Goal: Task Accomplishment & Management: Manage account settings

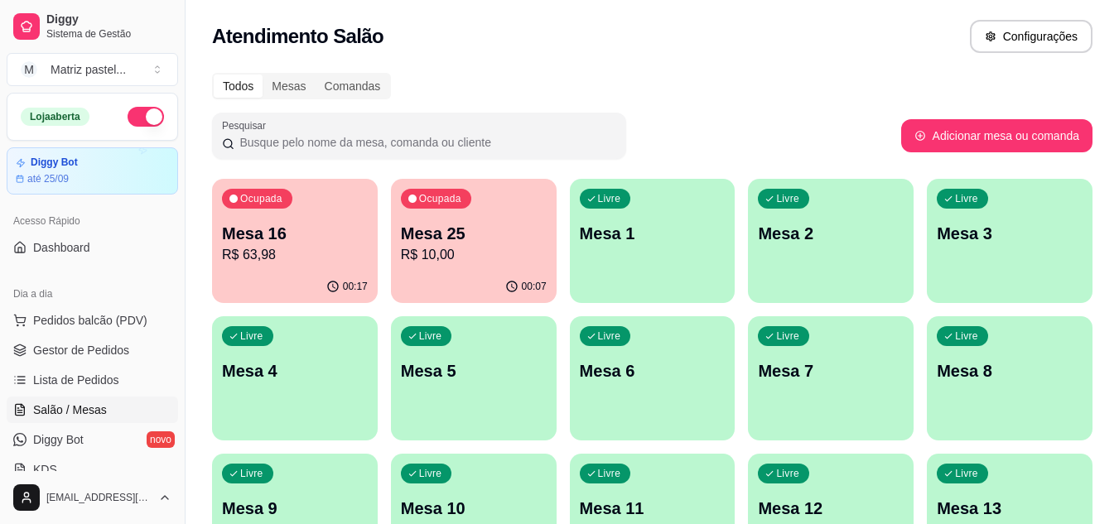
click at [427, 278] on div "00:07" at bounding box center [474, 287] width 166 height 32
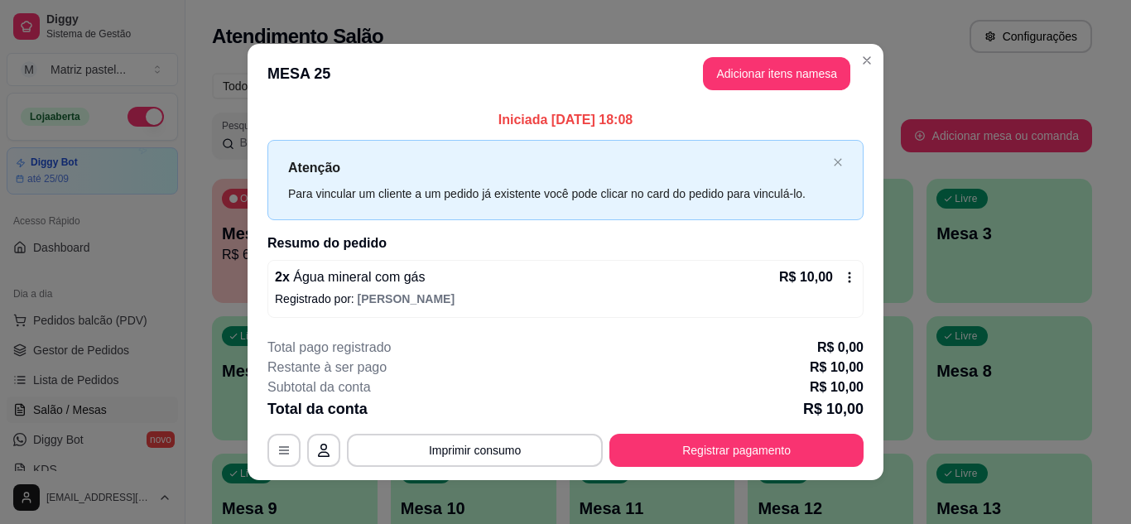
click at [710, 441] on button "Registrar pagamento" at bounding box center [737, 450] width 254 height 33
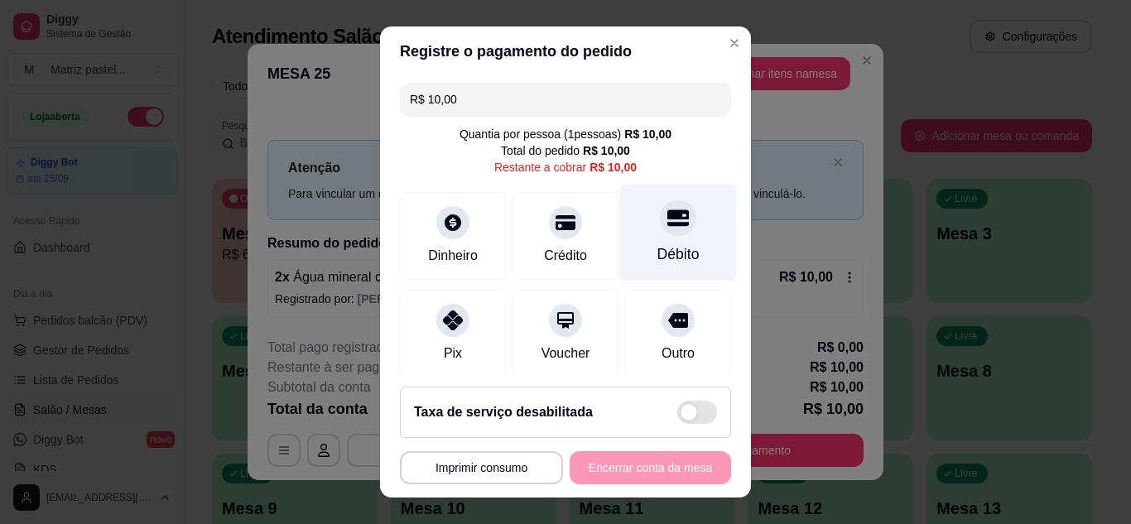
click at [658, 241] on div "Débito" at bounding box center [678, 232] width 117 height 97
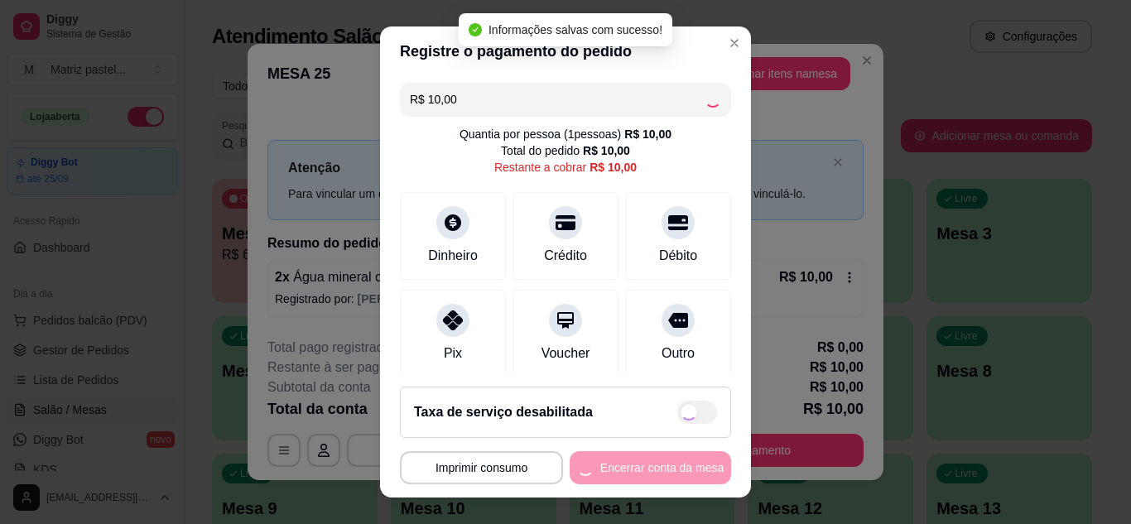
type input "R$ 0,00"
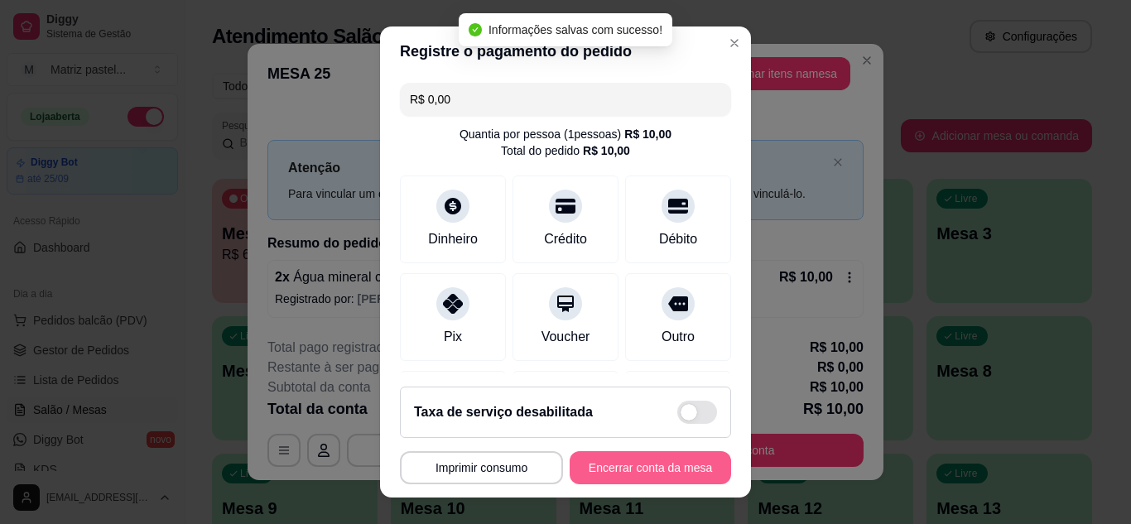
click at [638, 476] on button "Encerrar conta da mesa" at bounding box center [651, 467] width 162 height 33
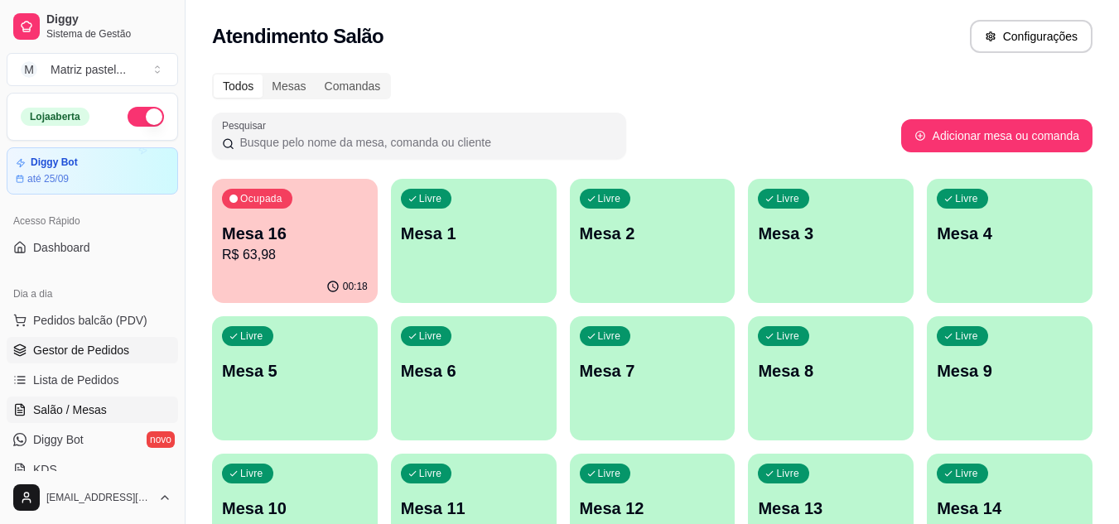
click at [99, 354] on span "Gestor de Pedidos" at bounding box center [81, 350] width 96 height 17
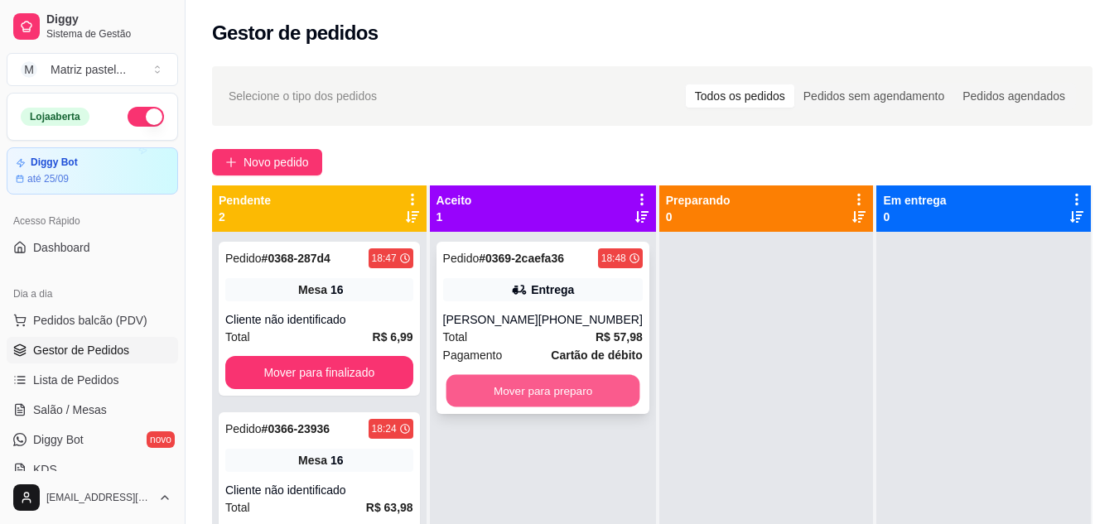
click at [543, 386] on button "Mover para preparo" at bounding box center [543, 391] width 194 height 32
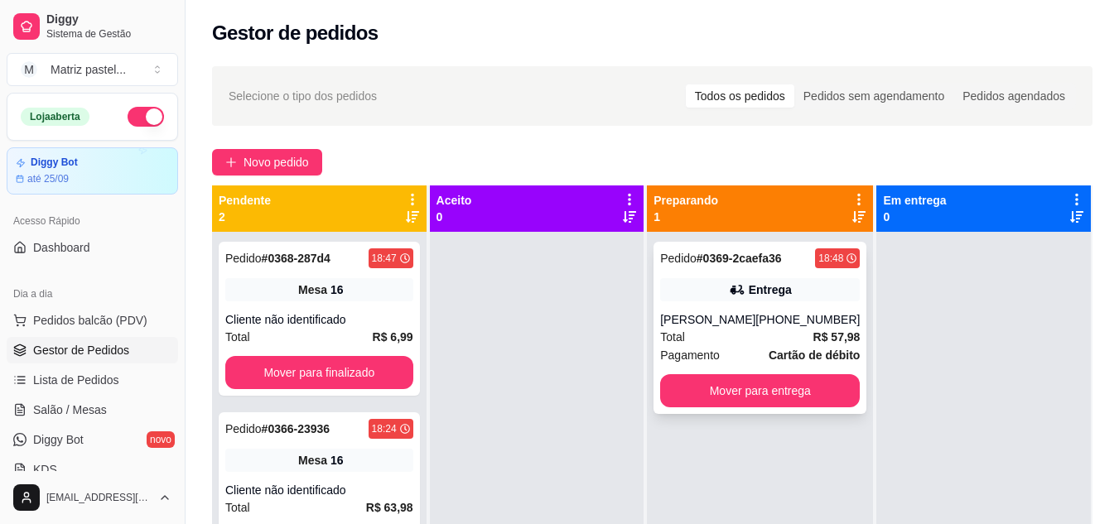
click at [715, 292] on div "Entrega" at bounding box center [760, 289] width 200 height 23
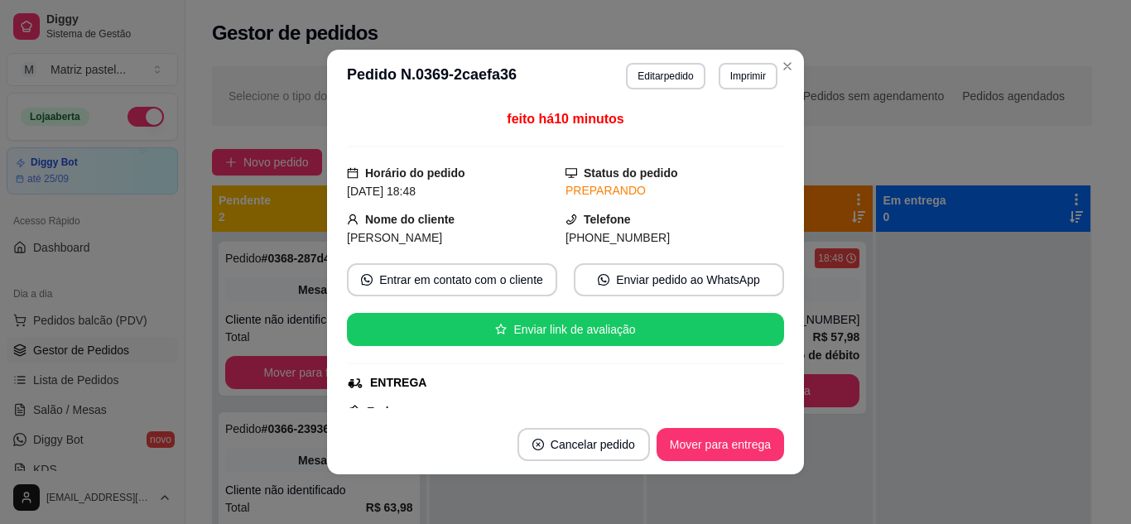
click at [740, 84] on button "Imprimir" at bounding box center [748, 76] width 59 height 27
click at [713, 138] on button "IMPRESSORA" at bounding box center [713, 134] width 116 height 26
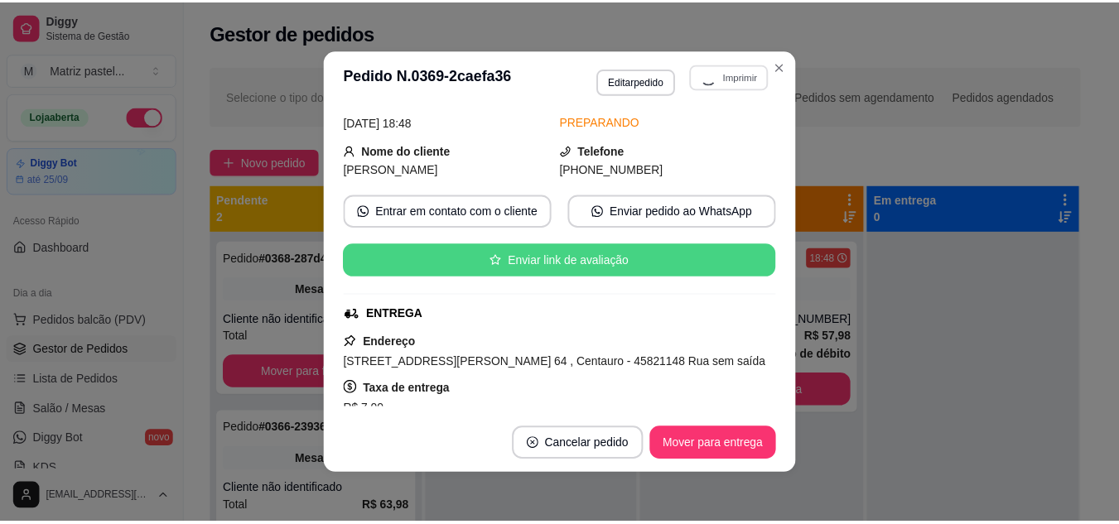
scroll to position [166, 0]
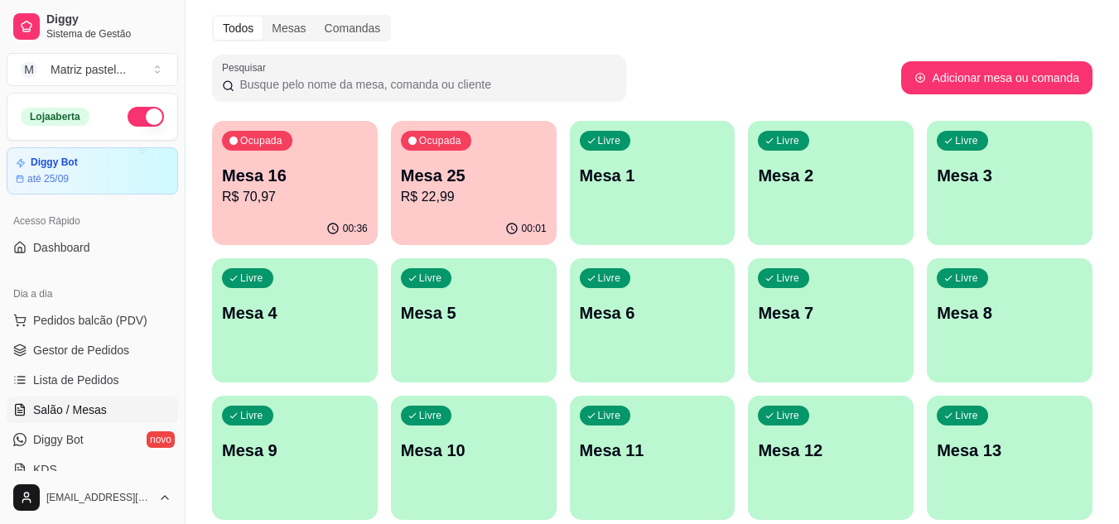
scroll to position [83, 0]
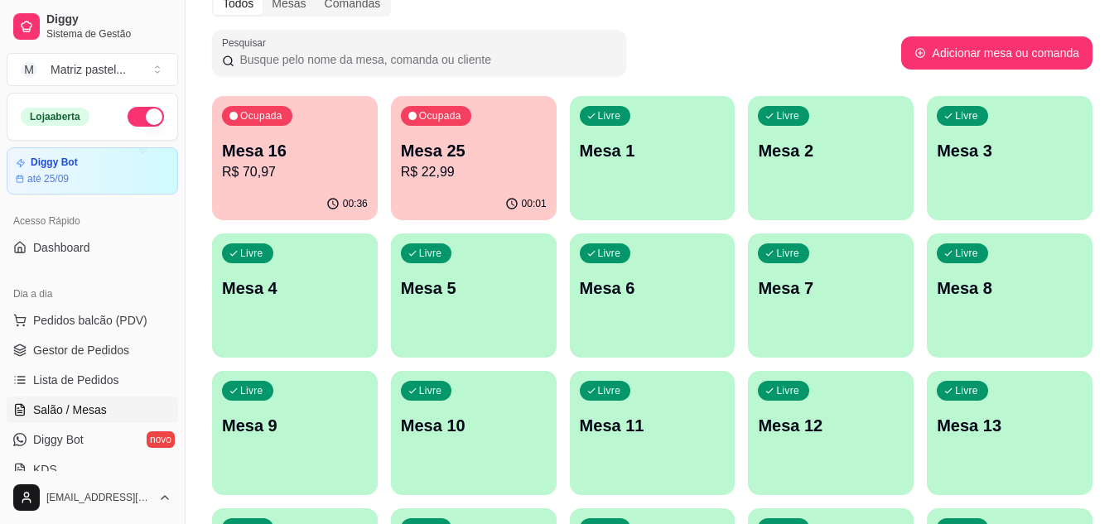
click at [447, 191] on div "00:01" at bounding box center [474, 204] width 166 height 32
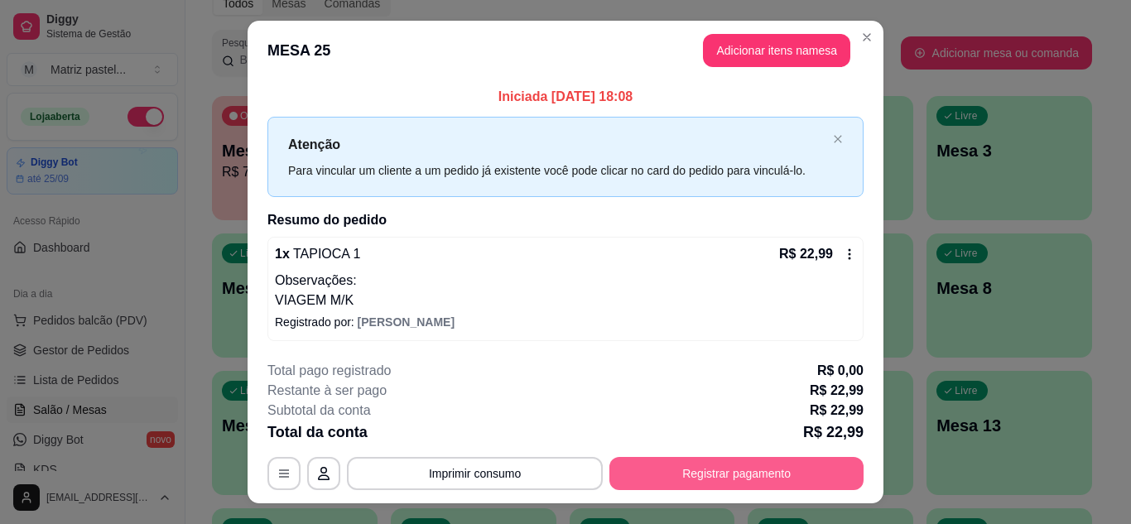
click at [732, 467] on button "Registrar pagamento" at bounding box center [737, 473] width 254 height 33
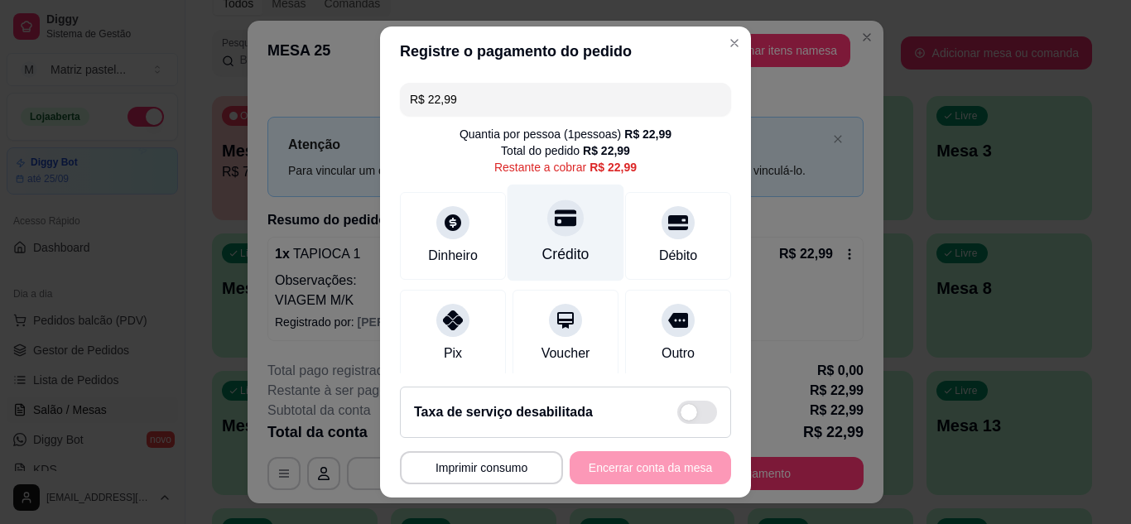
click at [567, 237] on div "Crédito" at bounding box center [566, 232] width 117 height 97
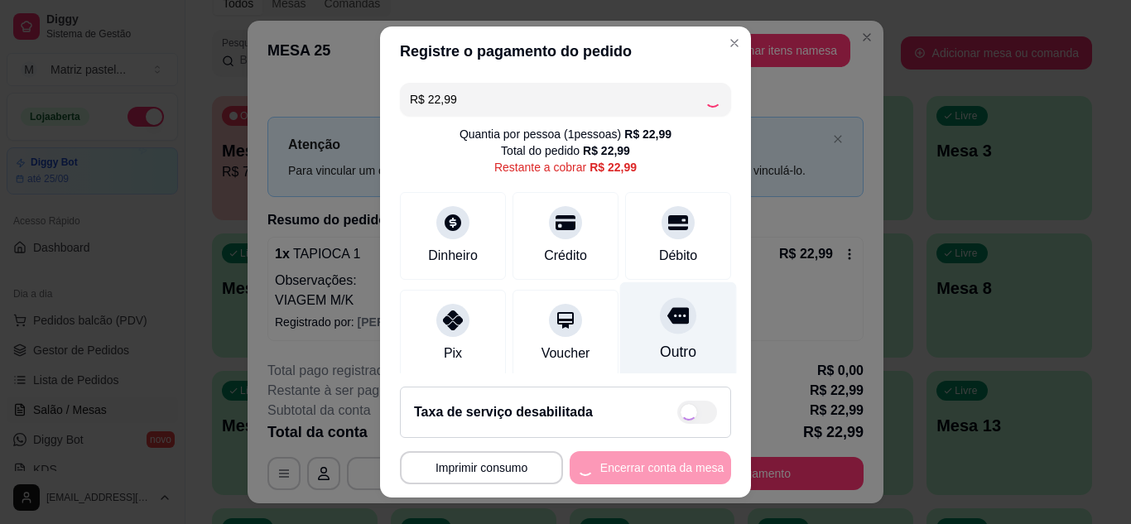
type input "R$ 0,00"
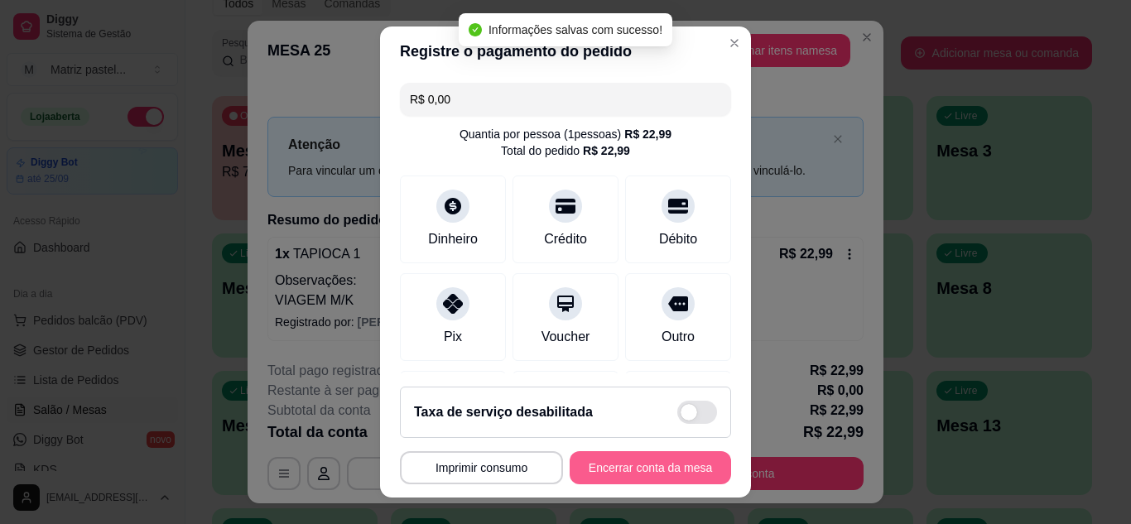
click at [625, 453] on button "Encerrar conta da mesa" at bounding box center [651, 467] width 162 height 33
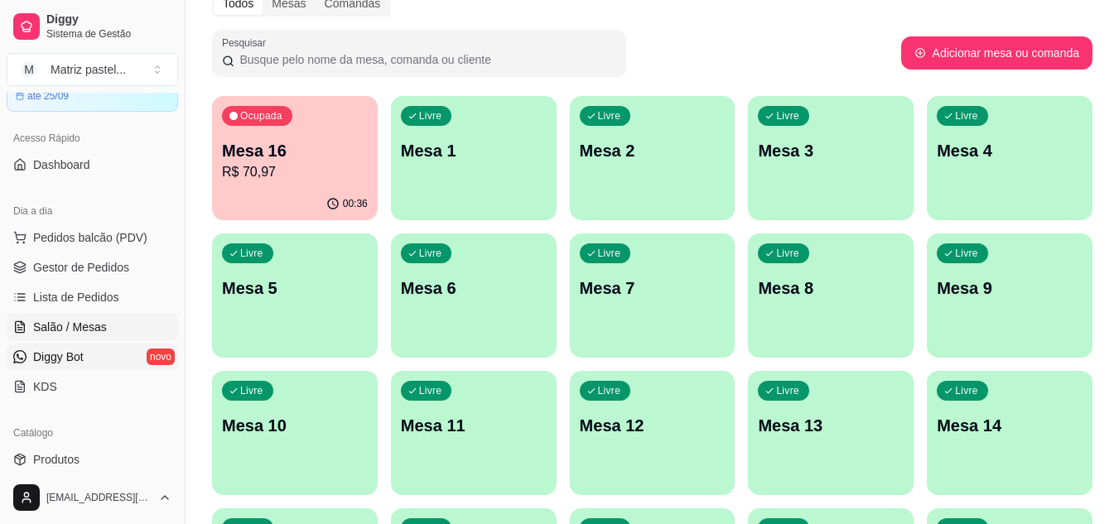
click at [80, 351] on span "Diggy Bot" at bounding box center [58, 357] width 51 height 17
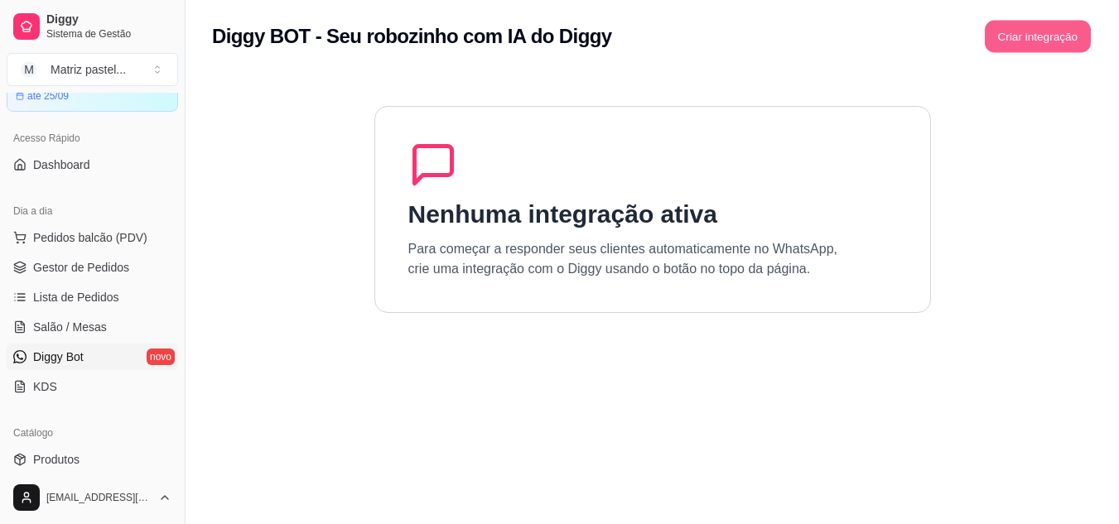
click at [1042, 46] on button "Criar integração" at bounding box center [1038, 37] width 106 height 32
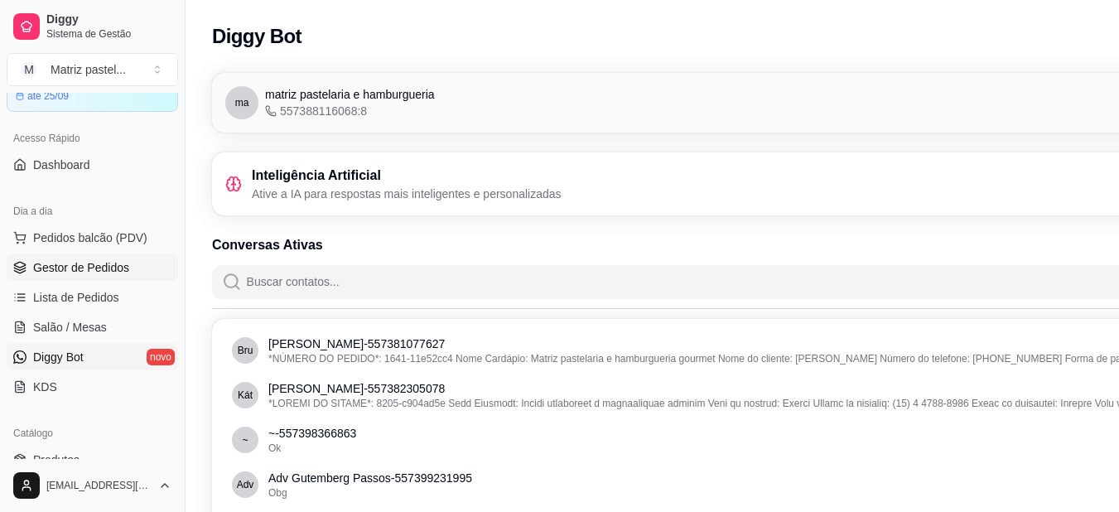
click at [85, 267] on span "Gestor de Pedidos" at bounding box center [81, 267] width 96 height 17
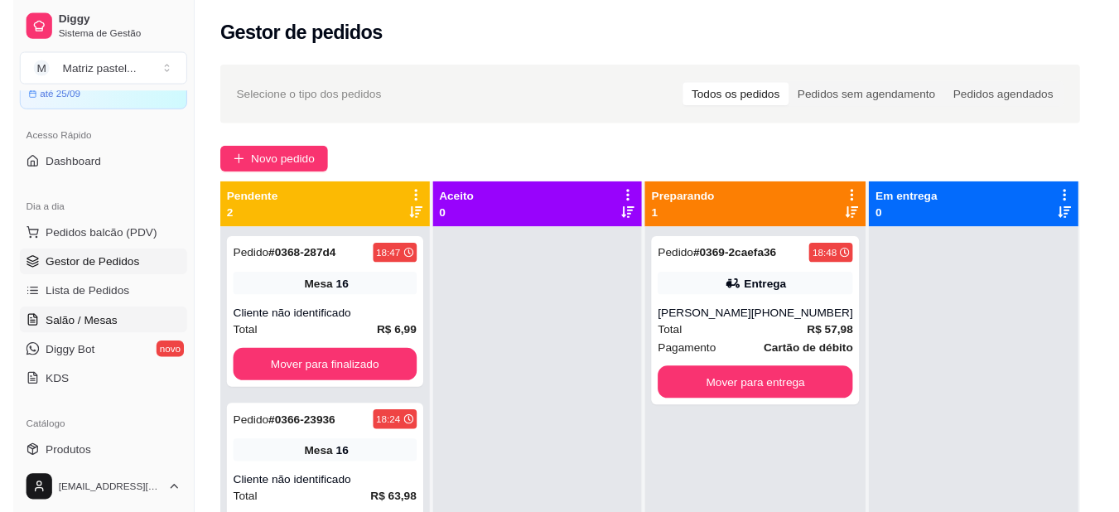
scroll to position [166, 0]
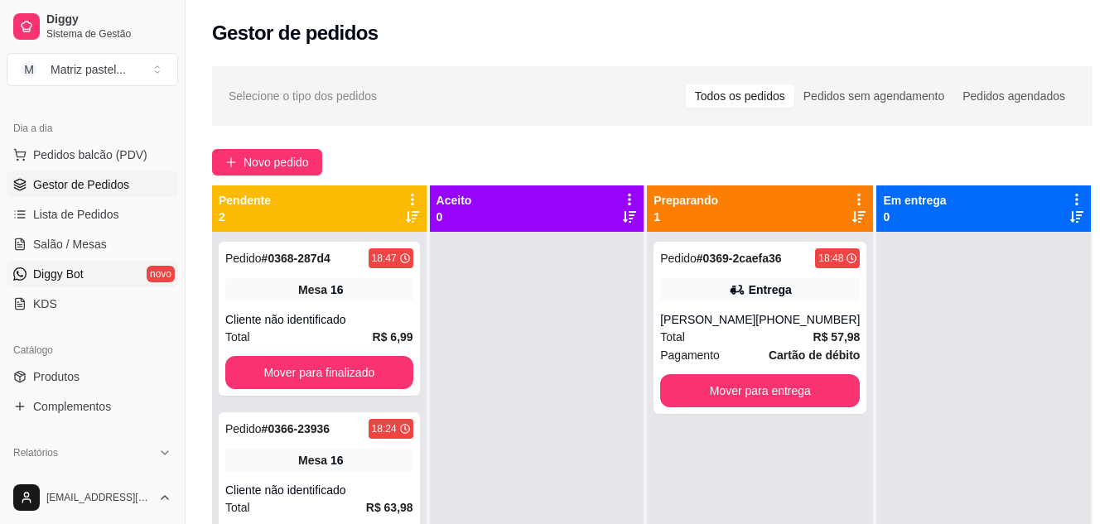
click at [94, 275] on link "Diggy Bot novo" at bounding box center [92, 274] width 171 height 27
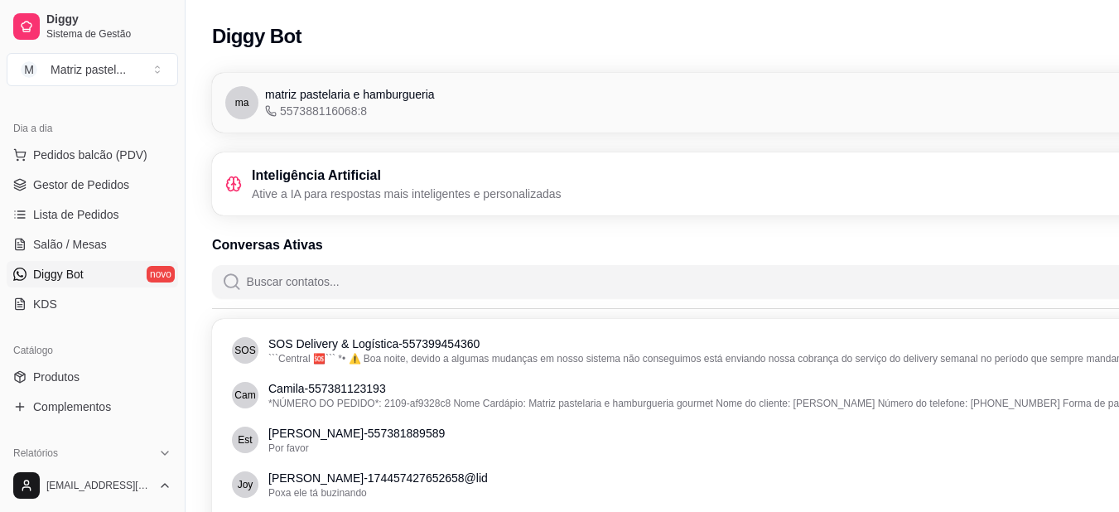
click at [51, 198] on ul "Pedidos balcão (PDV) Gestor de Pedidos Lista de Pedidos Salão / Mesas Diggy Bot…" at bounding box center [92, 230] width 171 height 176
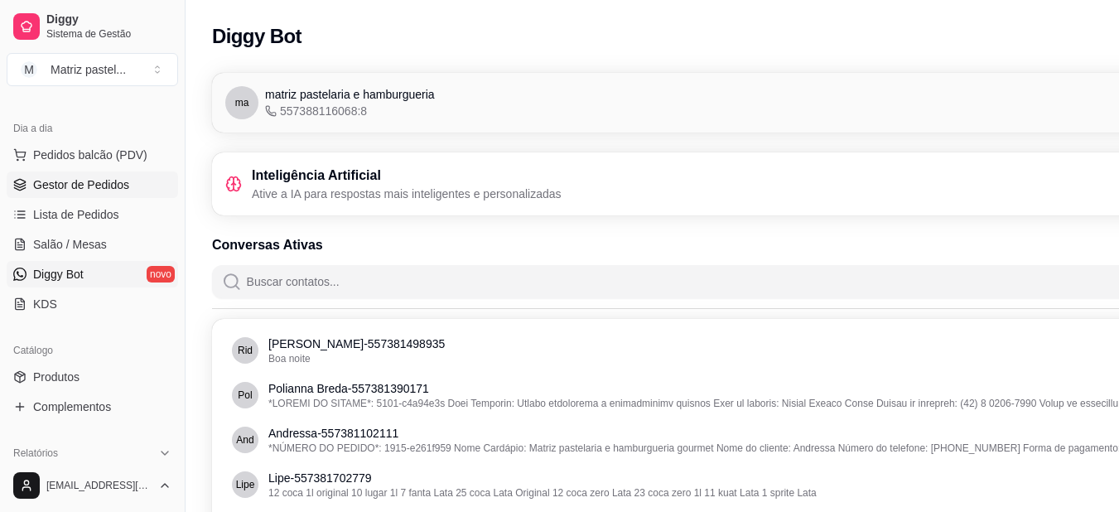
click at [95, 186] on span "Gestor de Pedidos" at bounding box center [81, 184] width 96 height 17
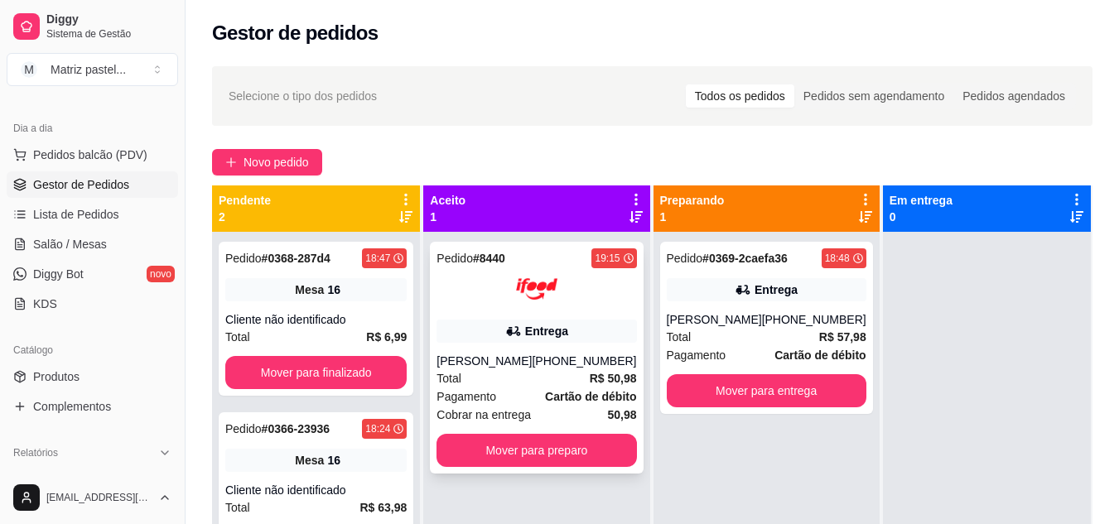
click at [612, 469] on div "Pedido # 8440 19:15 Entrega [PERSON_NAME] [PHONE_NUMBER] Total R$ 50,98 Pagamen…" at bounding box center [536, 358] width 213 height 232
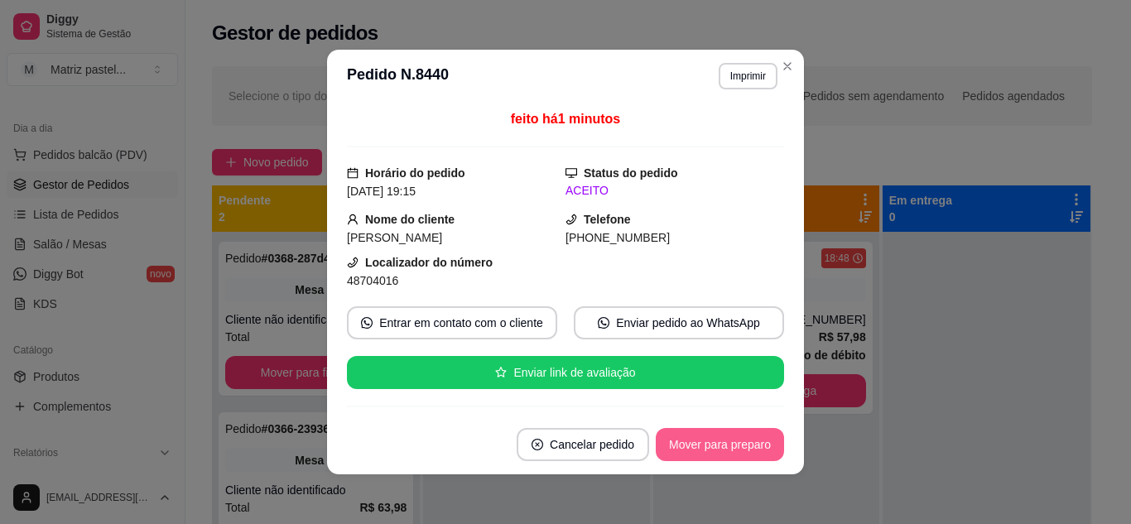
click at [711, 440] on button "Mover para preparo" at bounding box center [720, 444] width 128 height 33
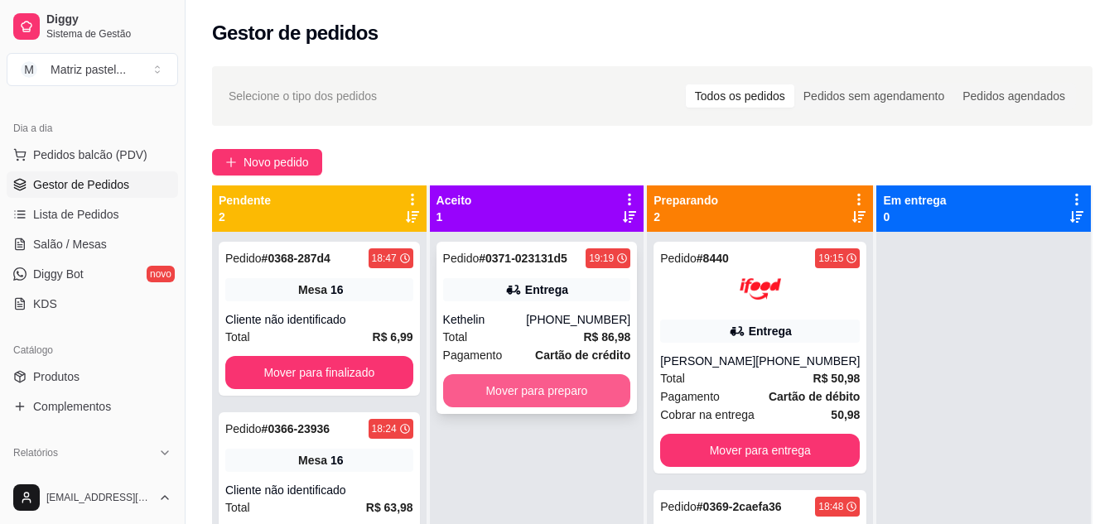
click at [578, 387] on button "Mover para preparo" at bounding box center [537, 390] width 188 height 33
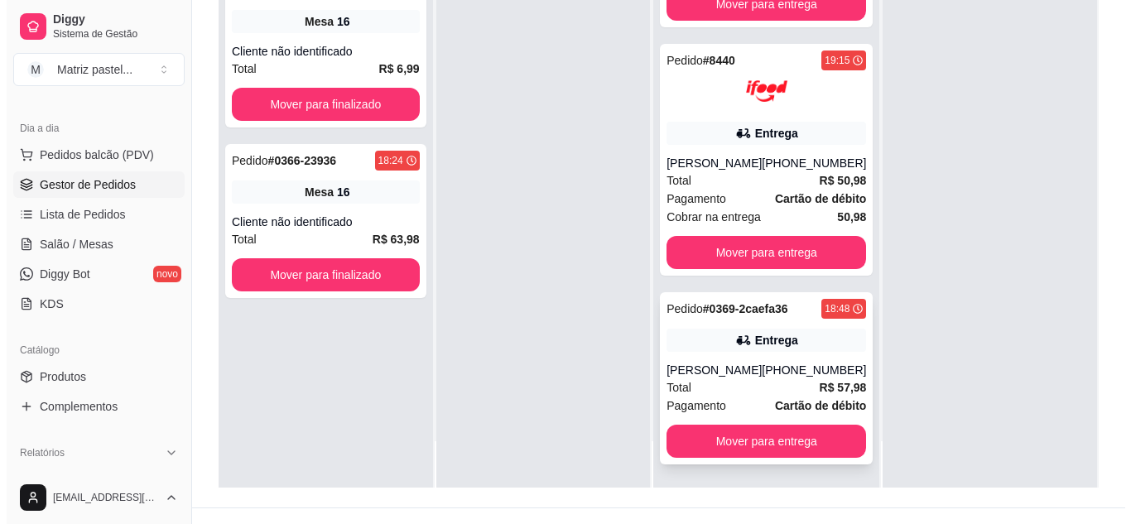
scroll to position [248, 0]
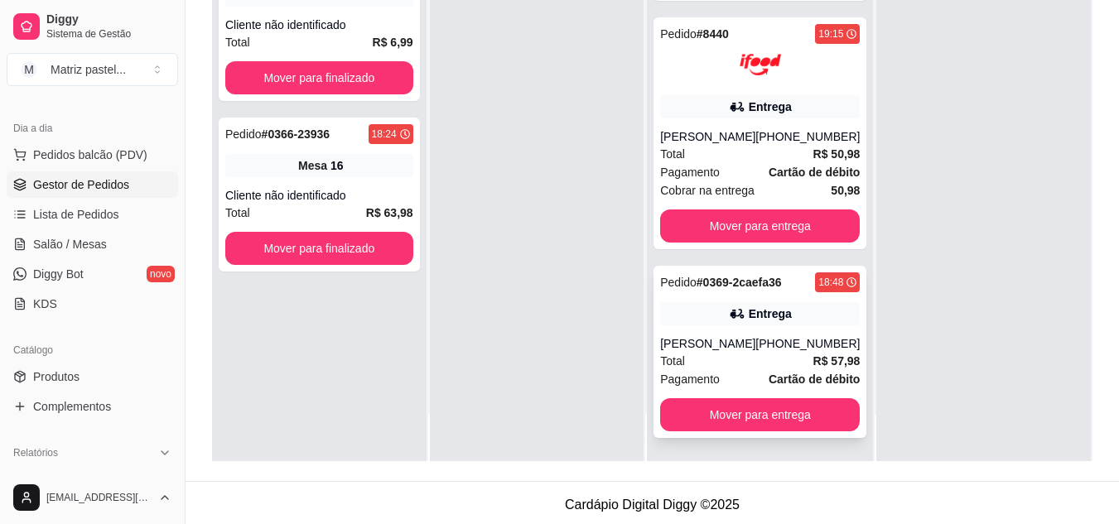
click at [721, 365] on div "Total R$ 57,98" at bounding box center [760, 361] width 200 height 18
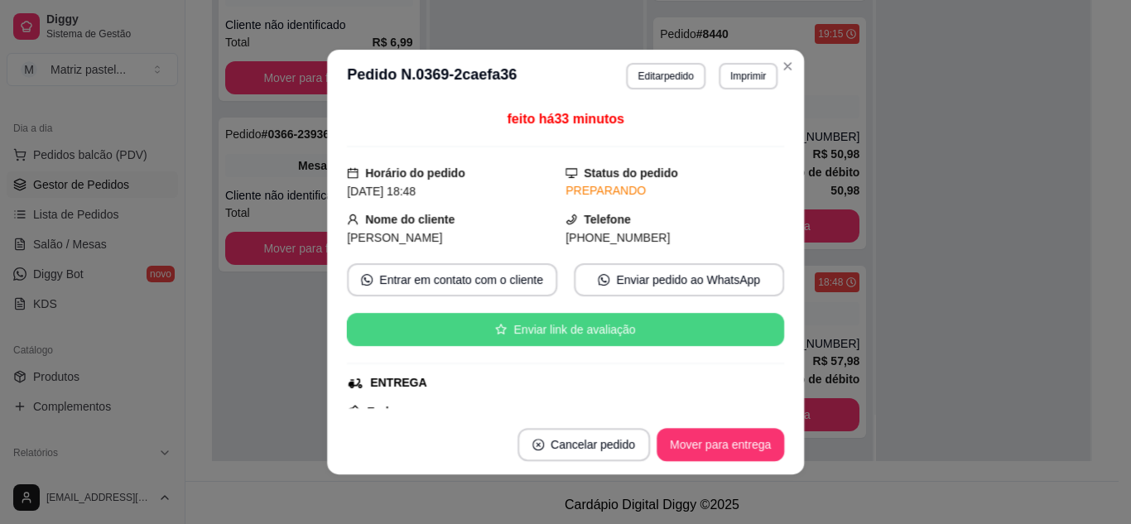
scroll to position [83, 0]
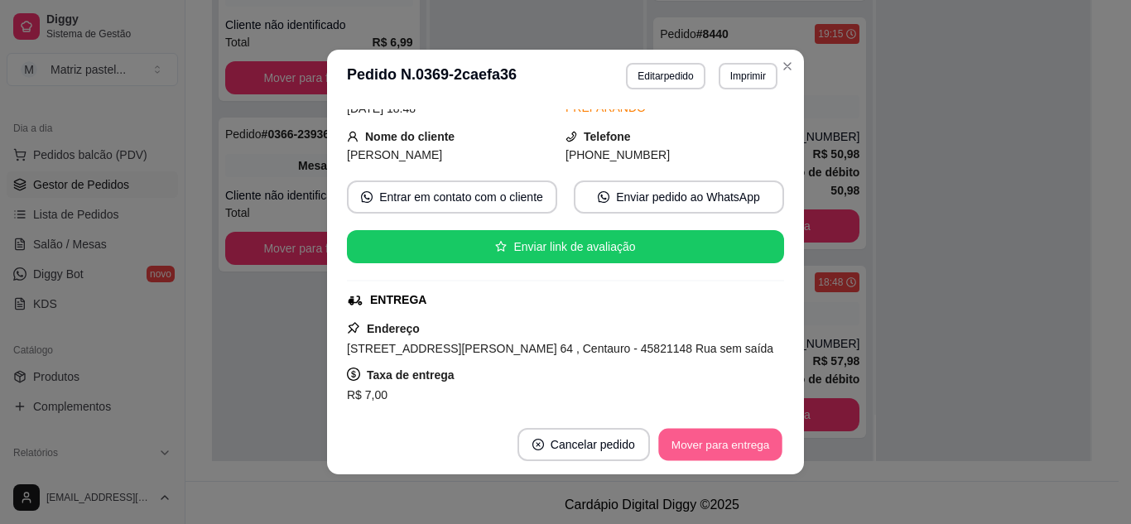
click at [685, 438] on button "Mover para entrega" at bounding box center [720, 445] width 124 height 32
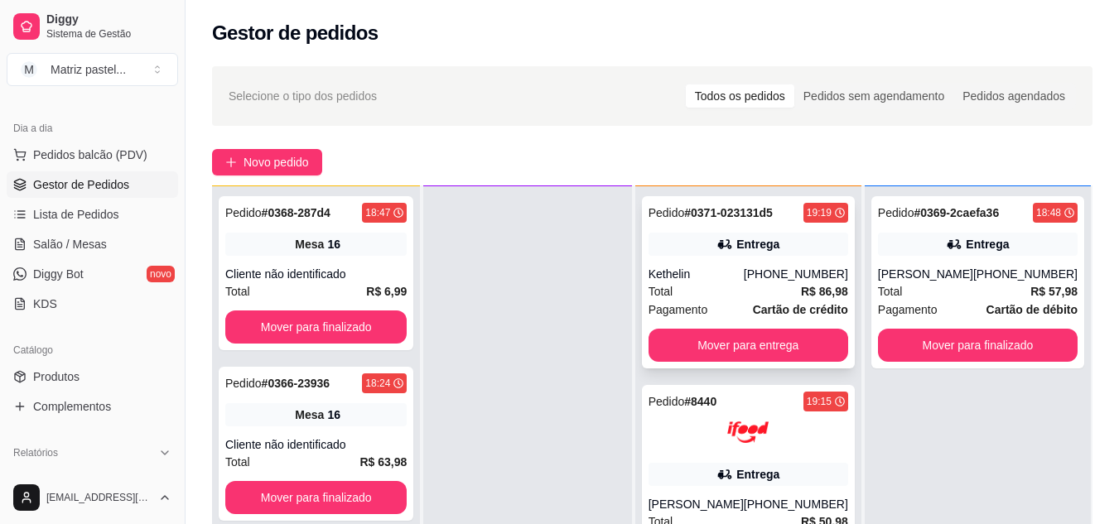
scroll to position [46, 0]
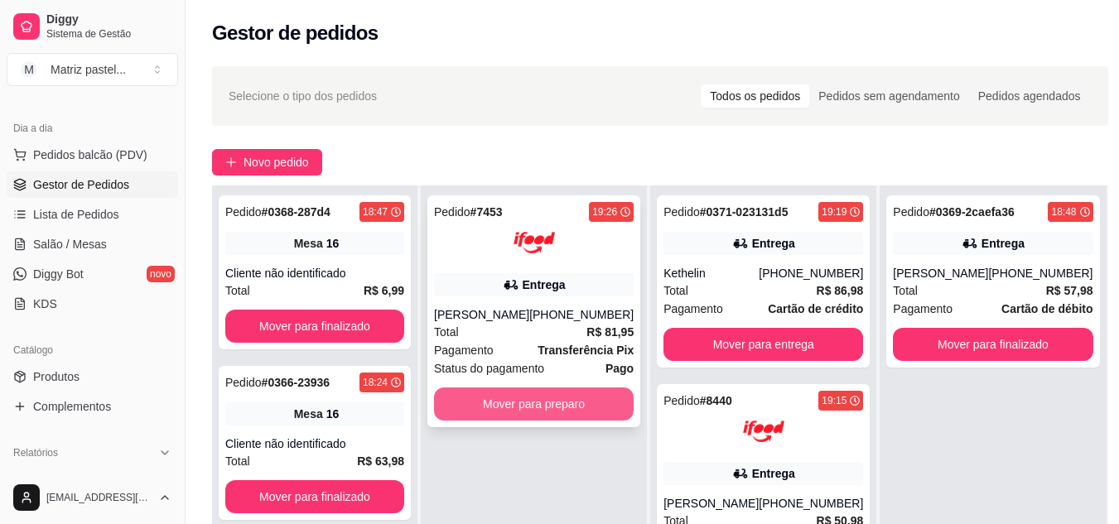
click at [543, 400] on button "Mover para preparo" at bounding box center [534, 404] width 200 height 33
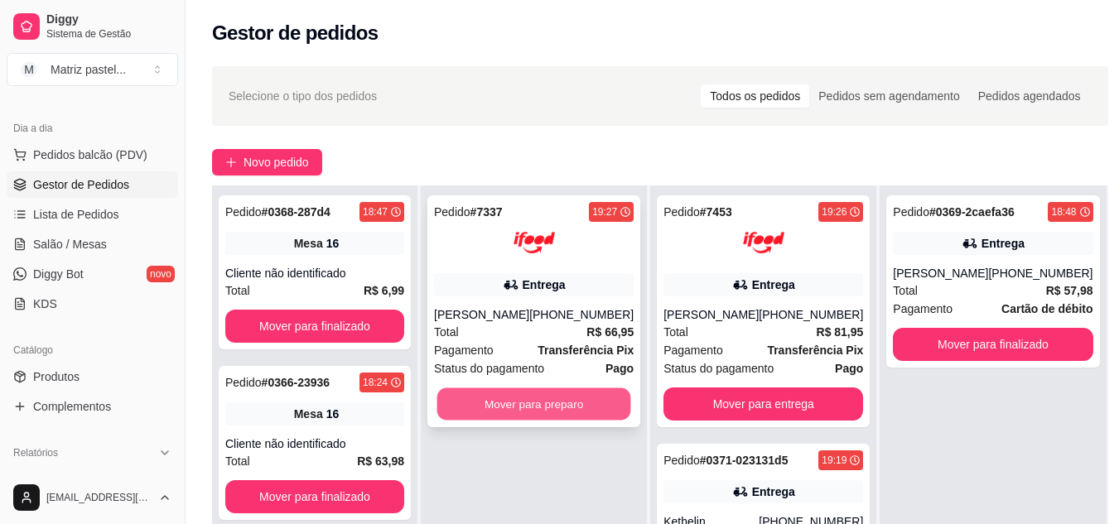
click at [555, 403] on button "Mover para preparo" at bounding box center [534, 404] width 194 height 32
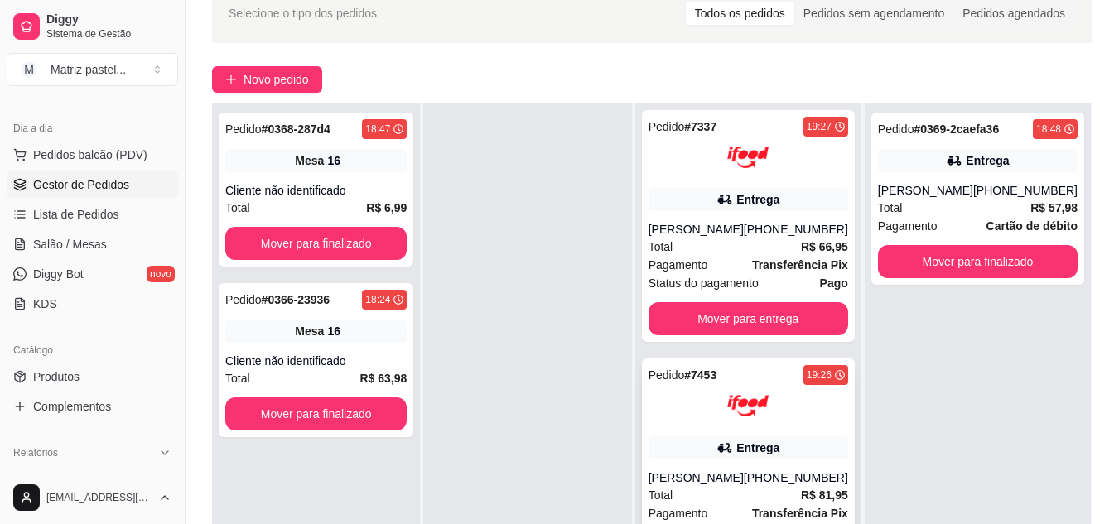
scroll to position [0, 0]
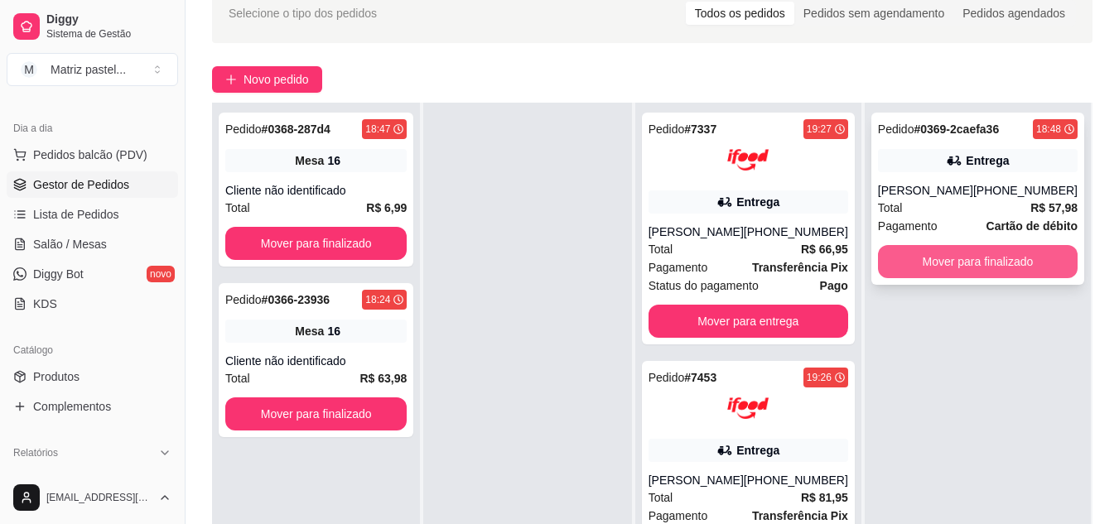
click at [965, 266] on button "Mover para finalizado" at bounding box center [978, 261] width 200 height 33
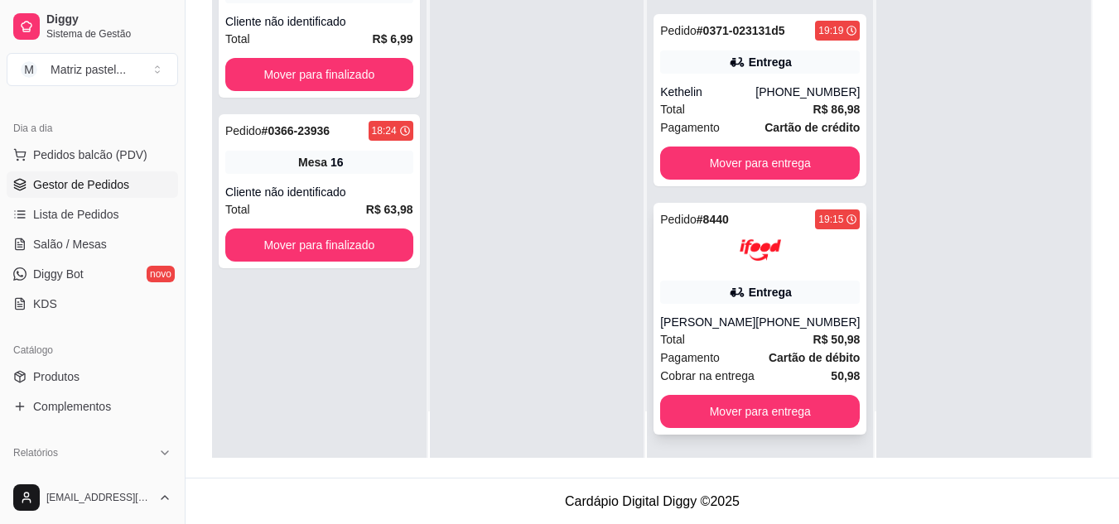
scroll to position [253, 0]
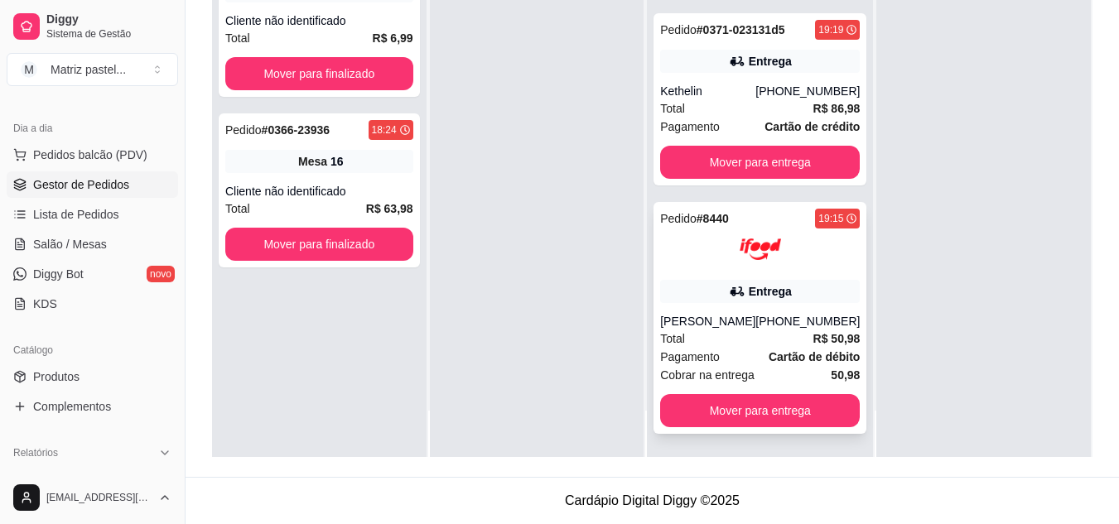
click at [731, 313] on div "[PERSON_NAME]" at bounding box center [707, 321] width 95 height 17
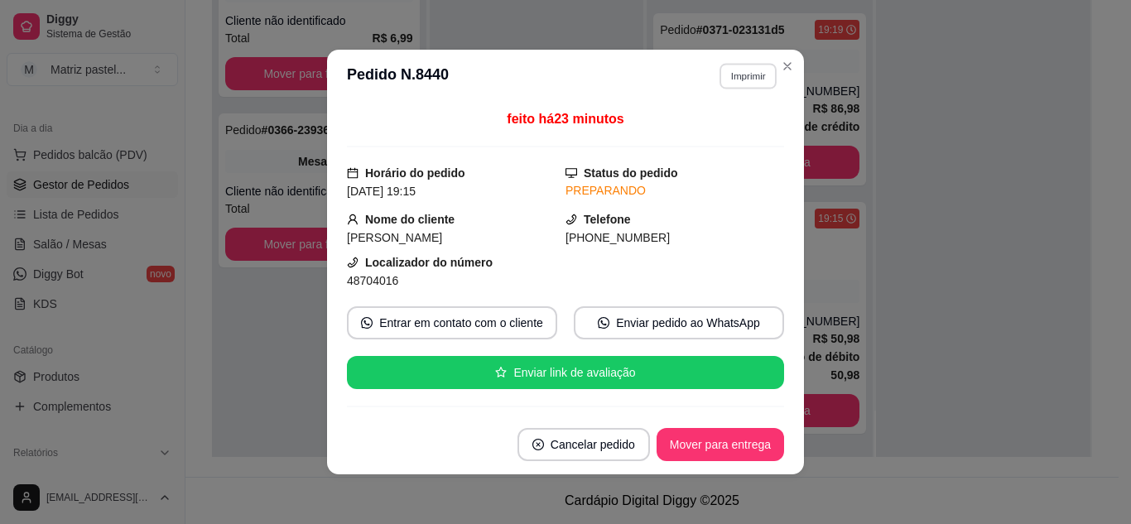
click at [740, 76] on button "Imprimir" at bounding box center [748, 76] width 57 height 26
click at [744, 144] on button "IMPRESSORA" at bounding box center [713, 134] width 116 height 26
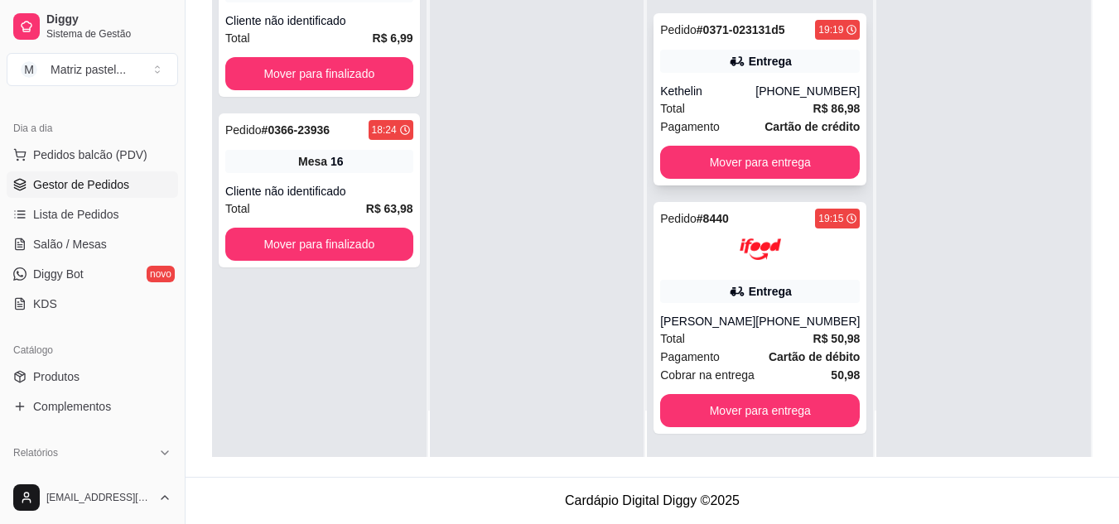
click at [779, 55] on div "Entrega" at bounding box center [760, 61] width 200 height 23
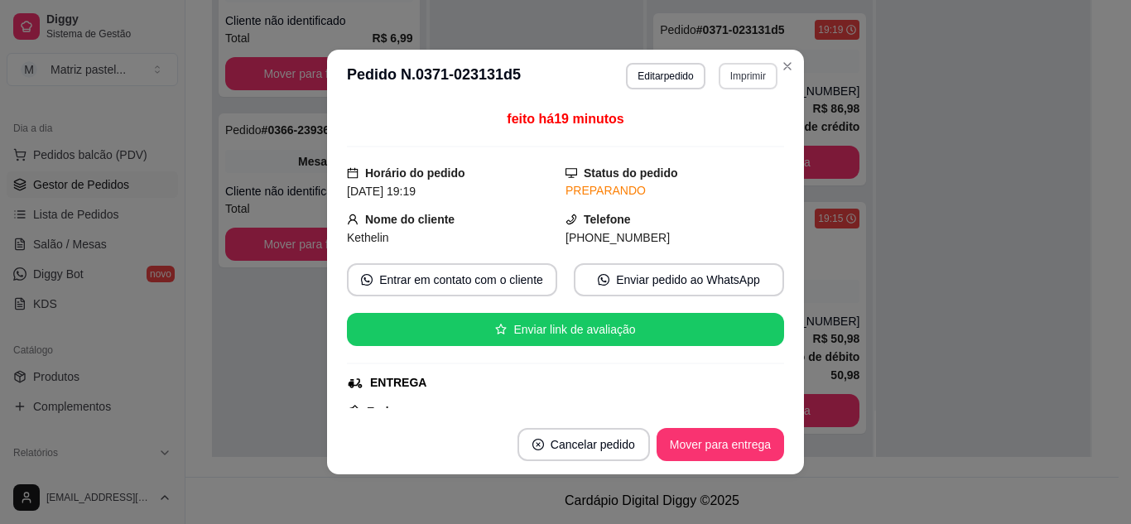
click at [749, 75] on button "Imprimir" at bounding box center [748, 76] width 59 height 27
click at [745, 131] on button "IMPRESSORA" at bounding box center [714, 134] width 120 height 27
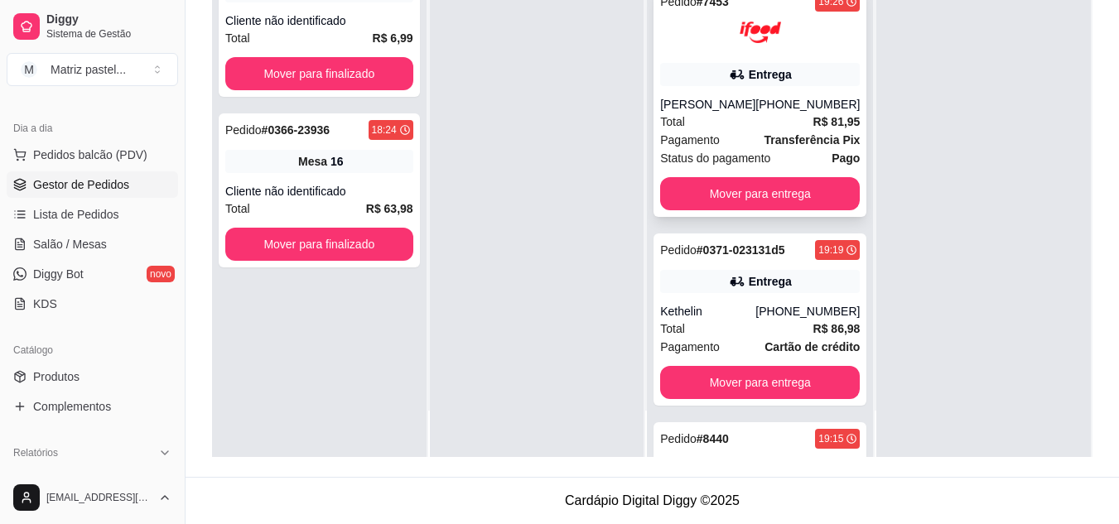
scroll to position [112, 0]
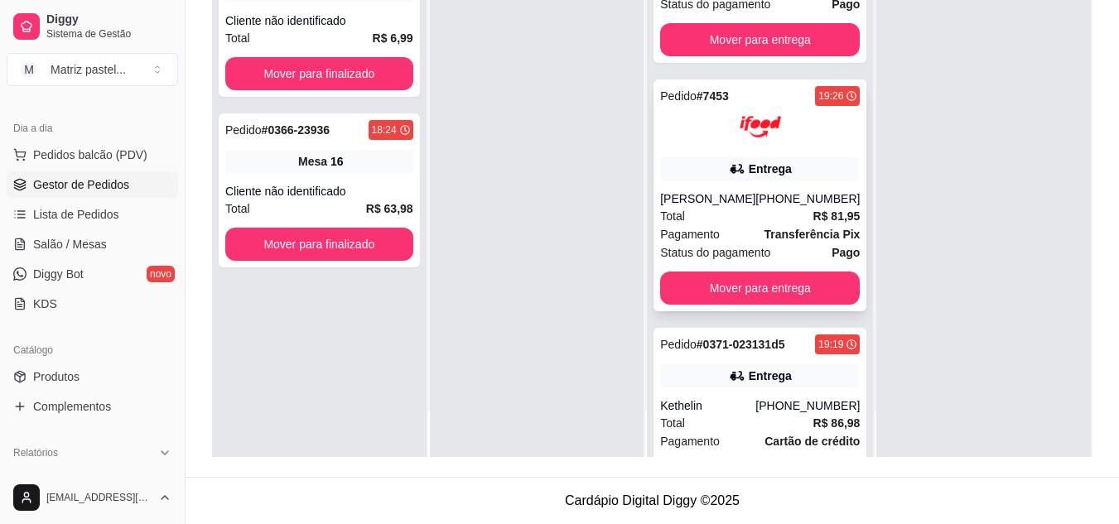
click at [722, 184] on div "Pedido # 7453 19:26 Entrega [PERSON_NAME] [PHONE_NUMBER] Total R$ 81,95 Pagamen…" at bounding box center [760, 196] width 213 height 232
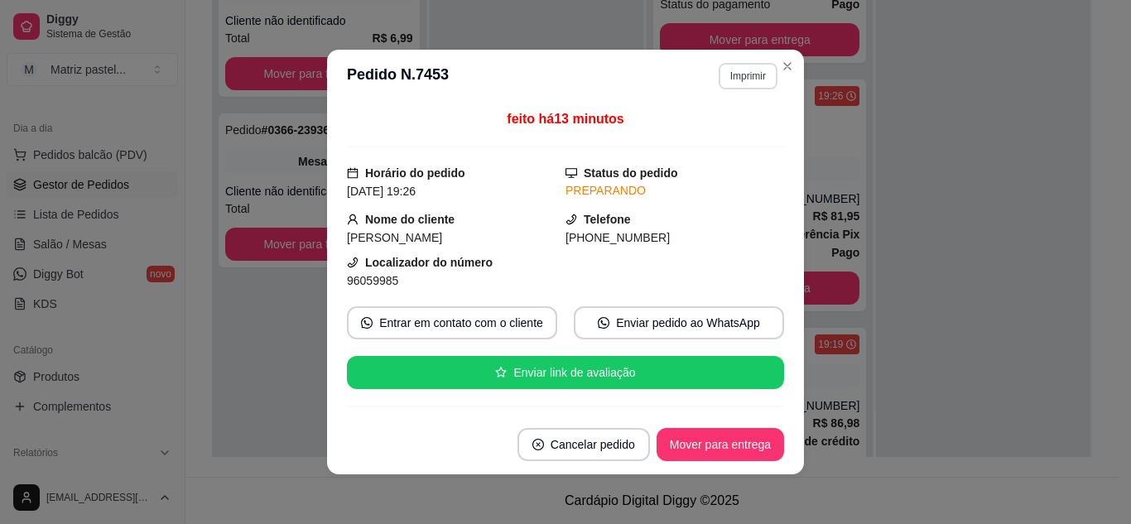
click at [730, 77] on button "Imprimir" at bounding box center [748, 76] width 59 height 27
click at [740, 137] on button "IMPRESSORA" at bounding box center [714, 134] width 120 height 27
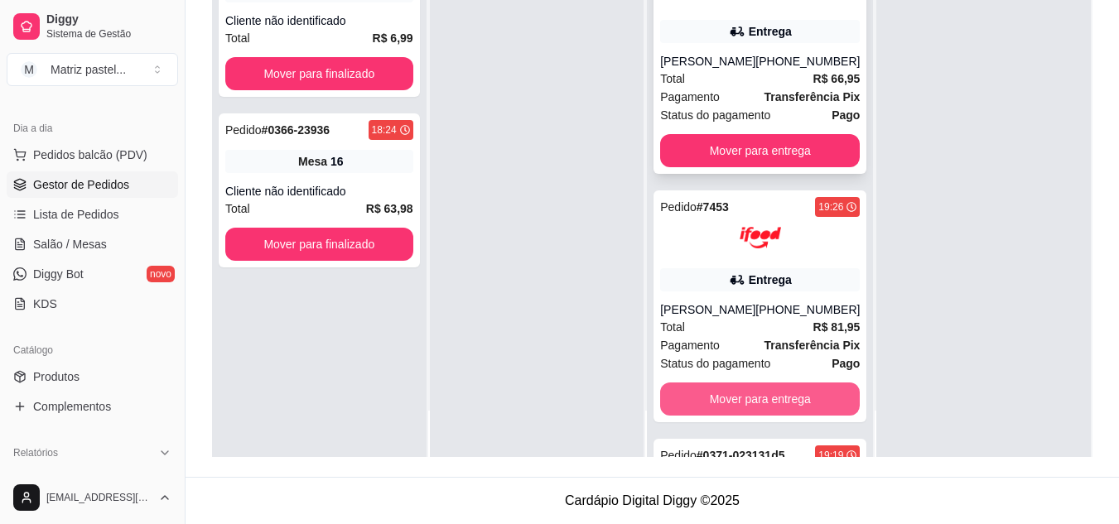
scroll to position [0, 0]
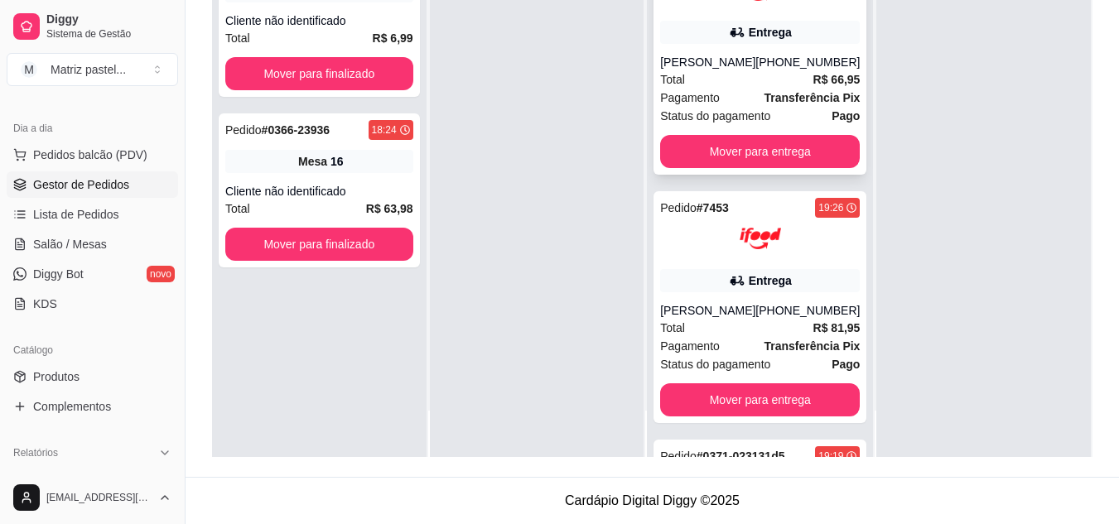
click at [708, 105] on span "Pagamento" at bounding box center [690, 98] width 60 height 18
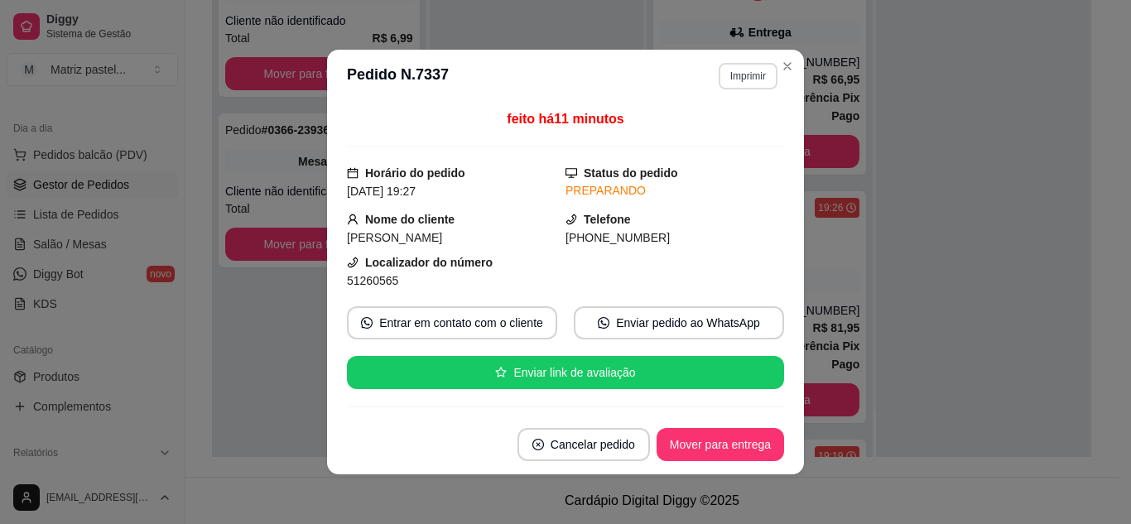
click at [731, 80] on button "Imprimir" at bounding box center [748, 76] width 59 height 27
click at [732, 131] on button "IMPRESSORA" at bounding box center [713, 134] width 116 height 26
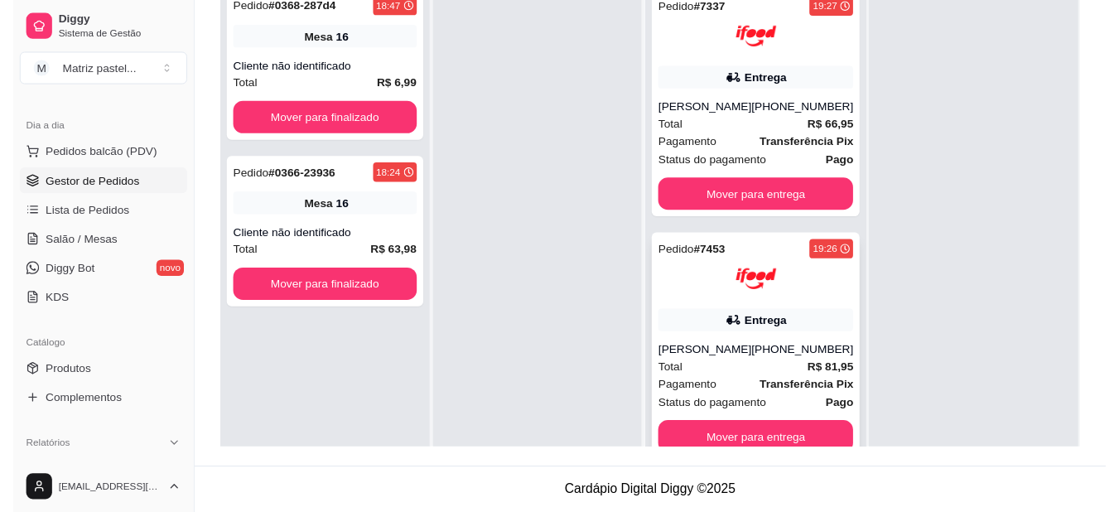
scroll to position [87, 0]
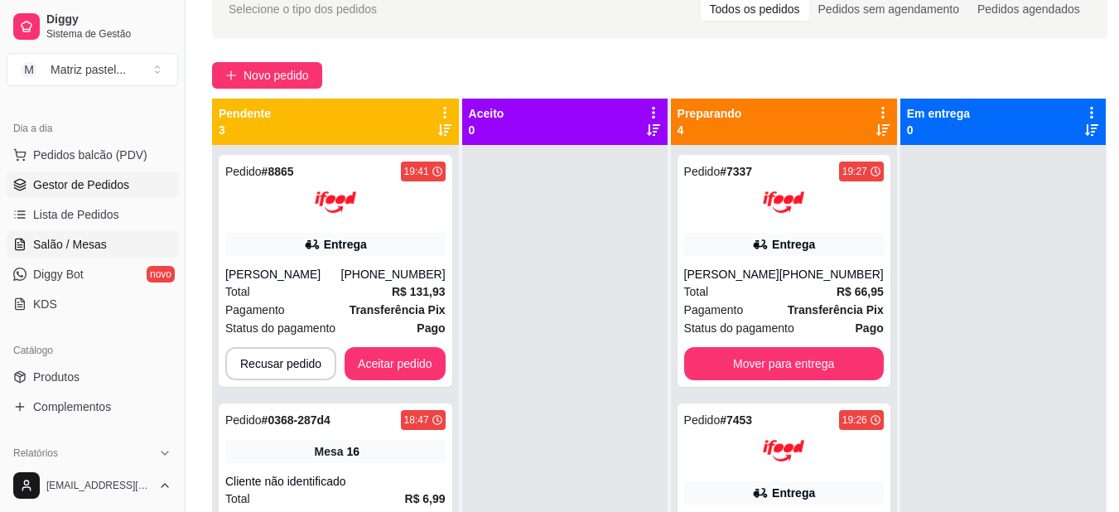
click at [68, 246] on span "Salão / Mesas" at bounding box center [70, 244] width 74 height 17
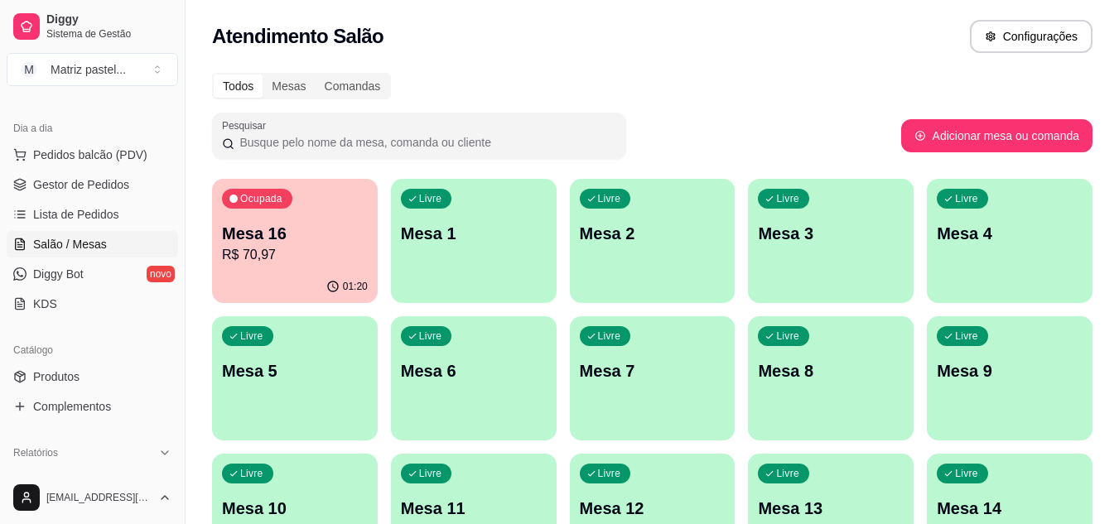
click at [302, 258] on p "R$ 70,97" at bounding box center [295, 255] width 146 height 20
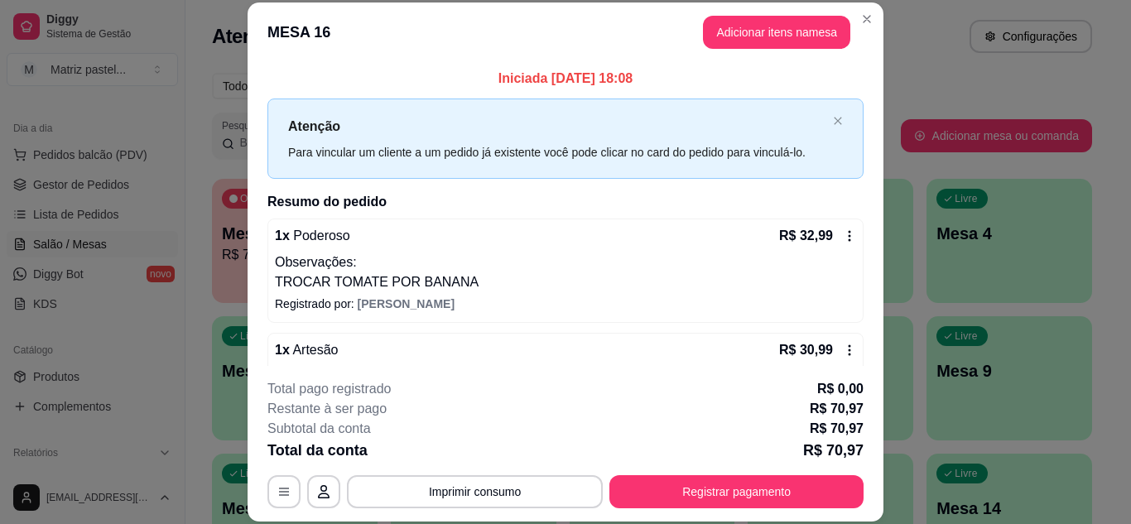
click at [682, 482] on button "Registrar pagamento" at bounding box center [737, 491] width 254 height 33
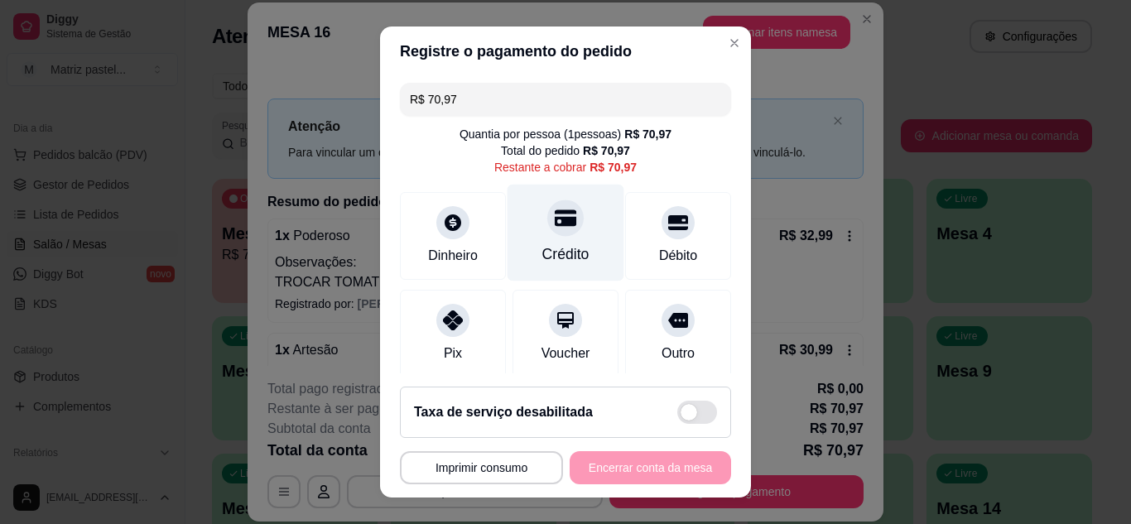
click at [548, 231] on div at bounding box center [566, 218] width 36 height 36
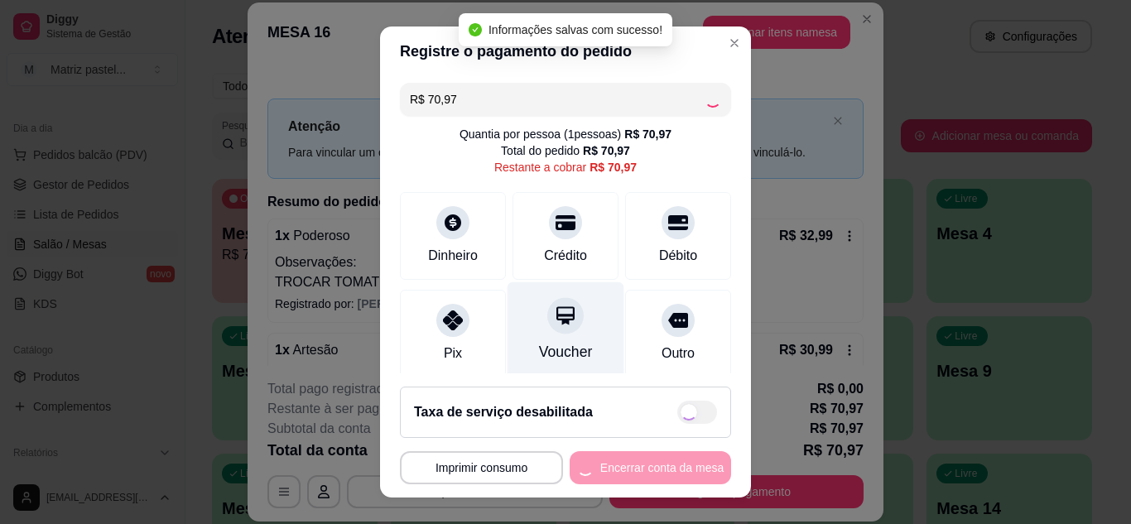
type input "R$ 0,00"
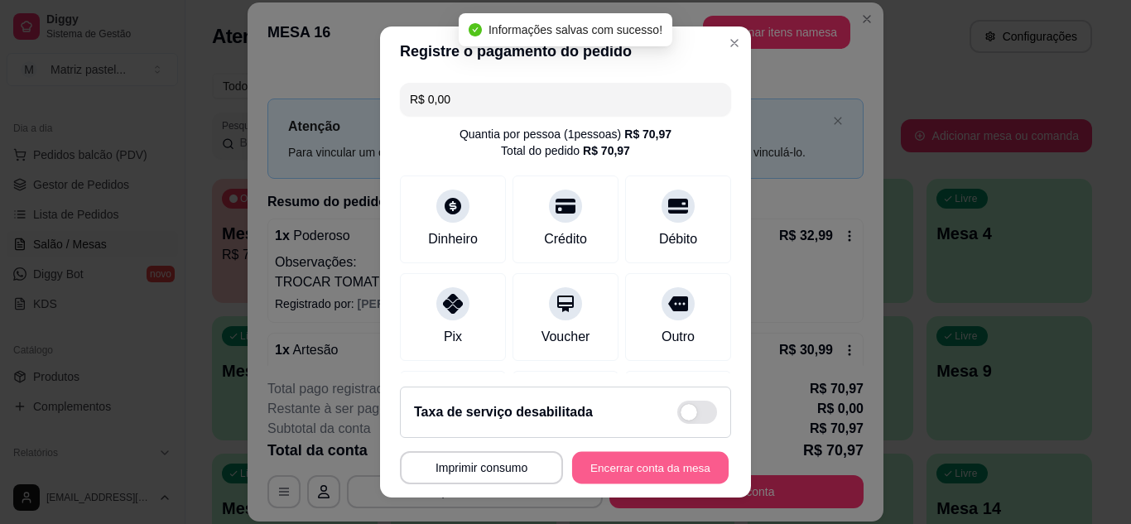
click at [639, 456] on button "Encerrar conta da mesa" at bounding box center [650, 468] width 157 height 32
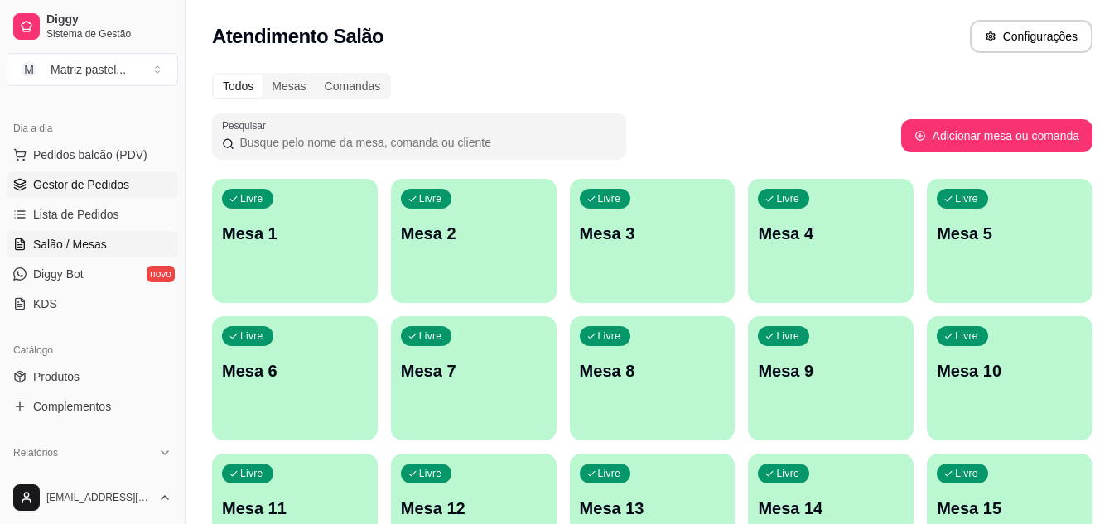
click at [79, 190] on span "Gestor de Pedidos" at bounding box center [81, 184] width 96 height 17
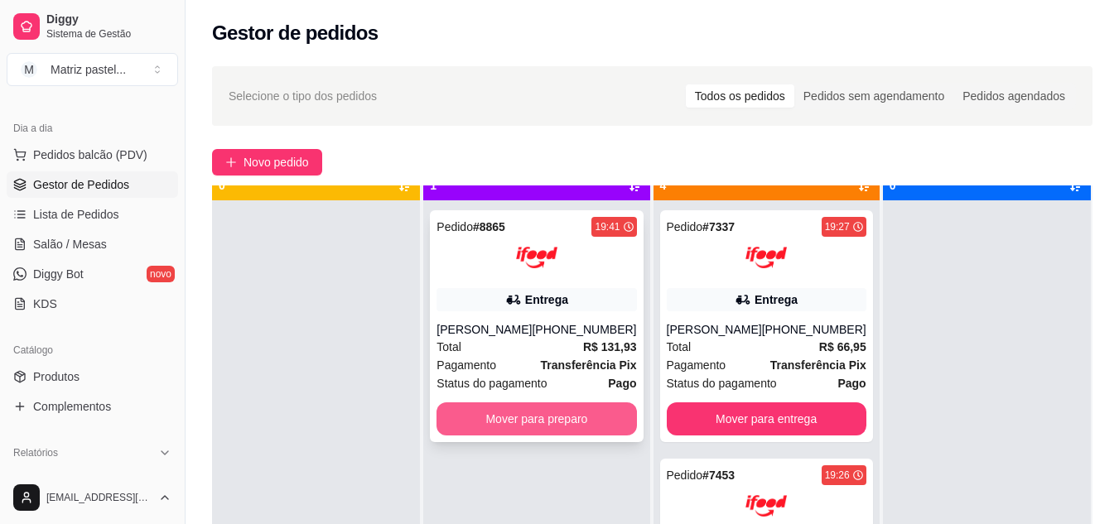
scroll to position [46, 0]
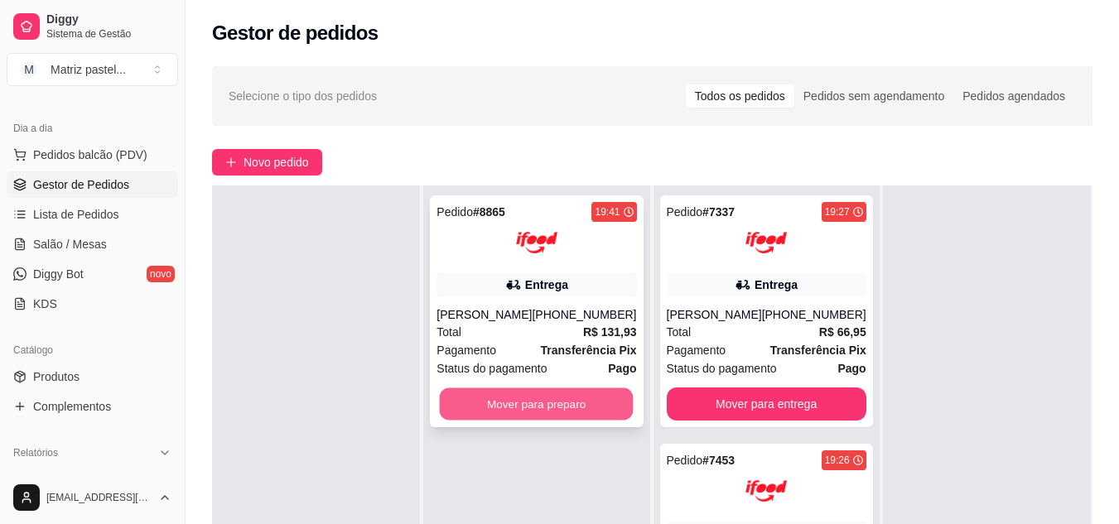
click at [529, 411] on button "Mover para preparo" at bounding box center [537, 404] width 194 height 32
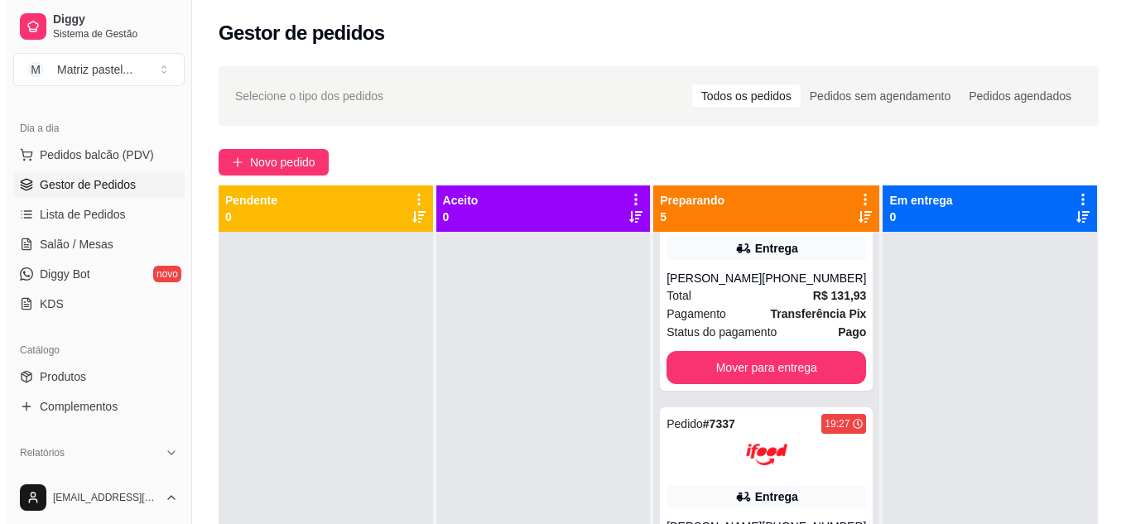
scroll to position [0, 0]
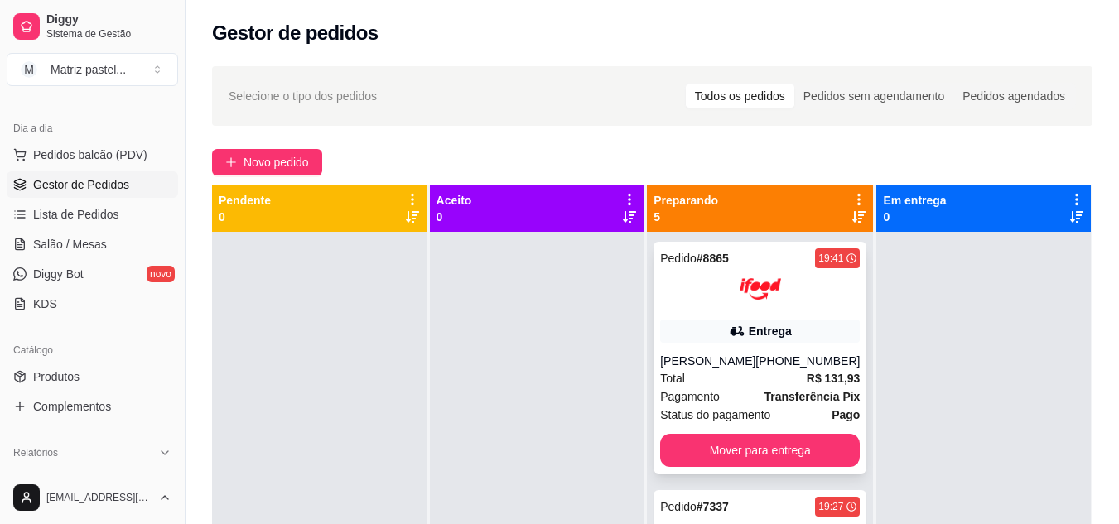
click at [818, 258] on div "19:41" at bounding box center [830, 258] width 25 height 13
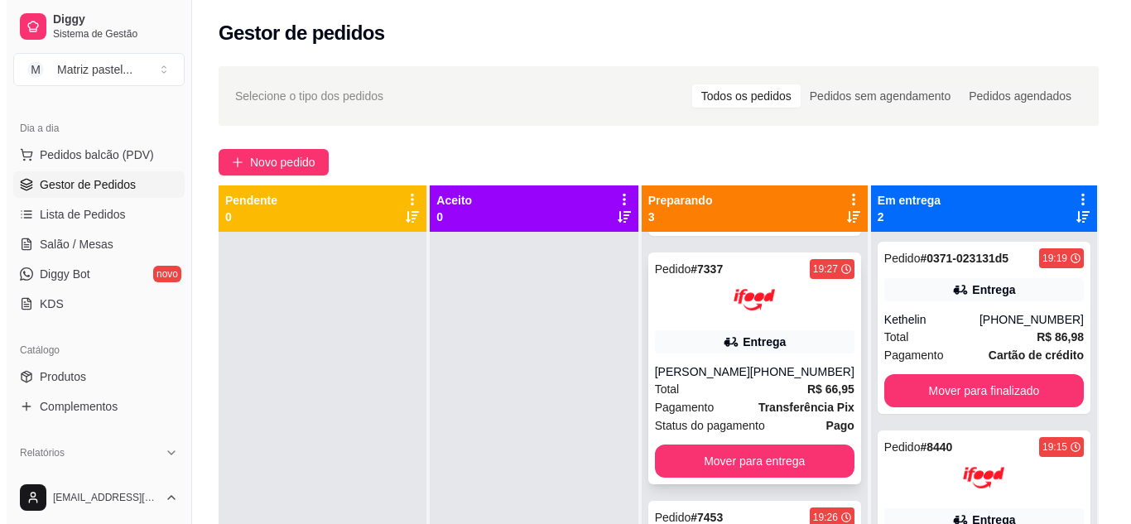
scroll to position [155, 0]
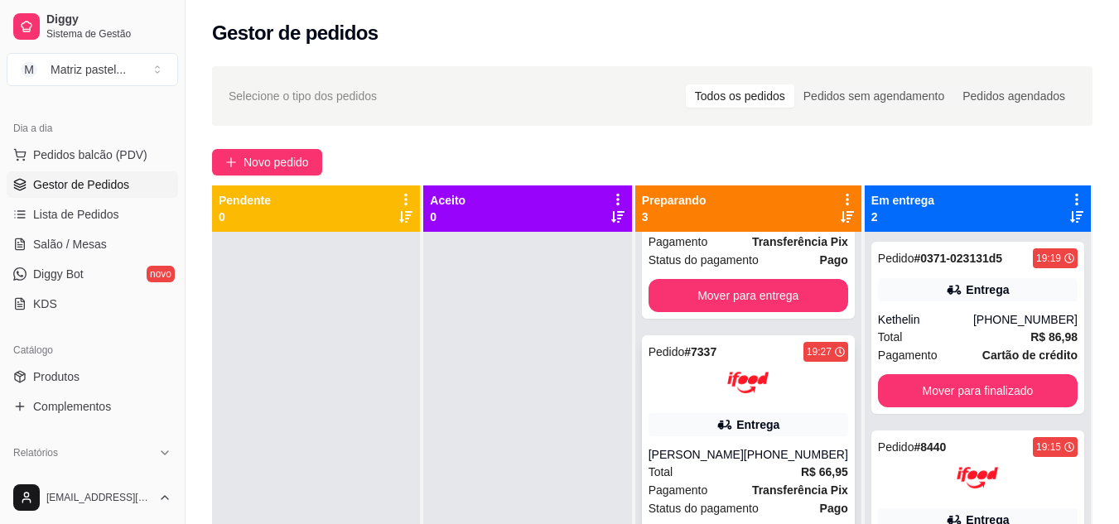
click at [807, 350] on div "19:27" at bounding box center [819, 351] width 25 height 13
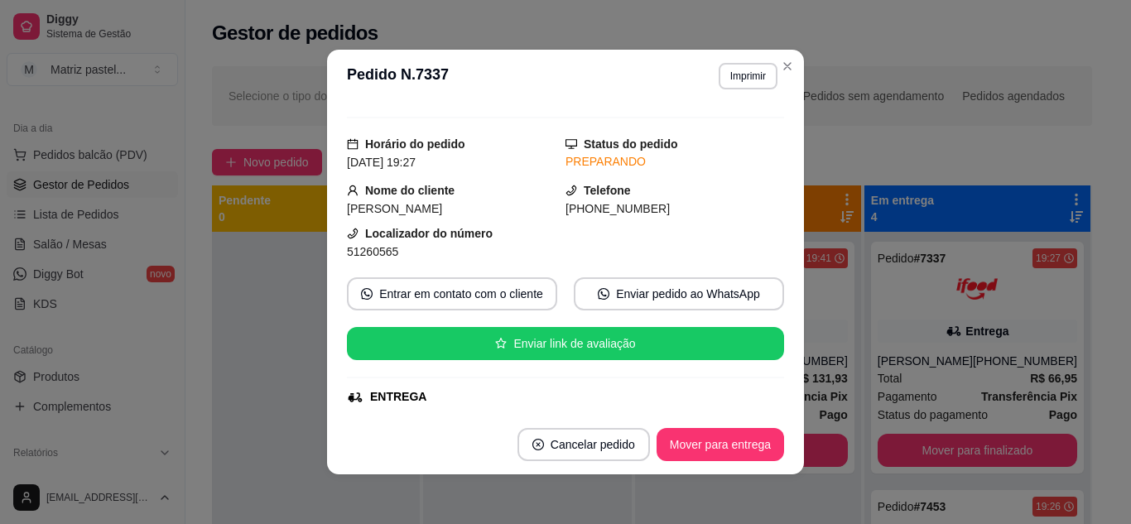
scroll to position [0, 0]
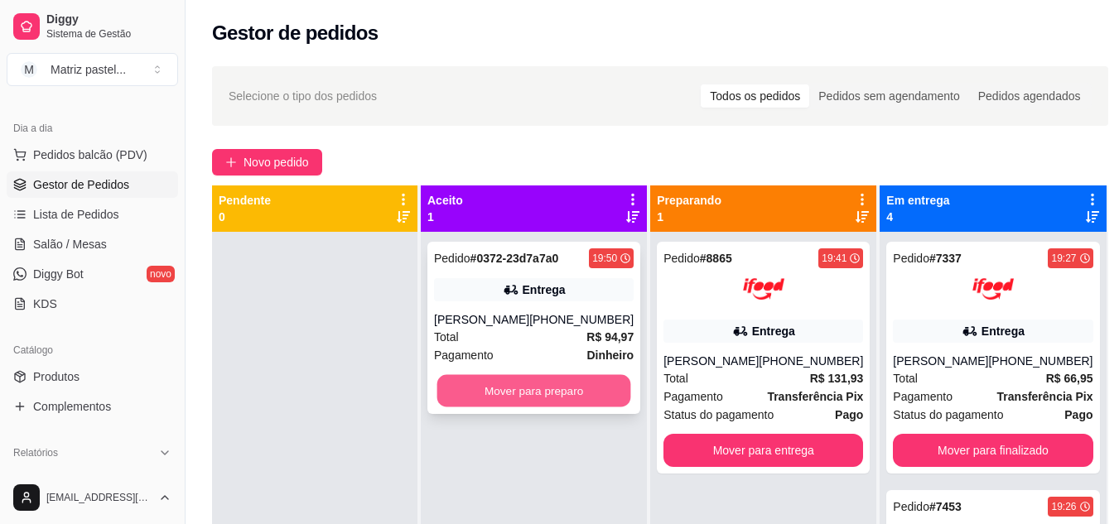
click at [546, 380] on button "Mover para preparo" at bounding box center [534, 391] width 194 height 32
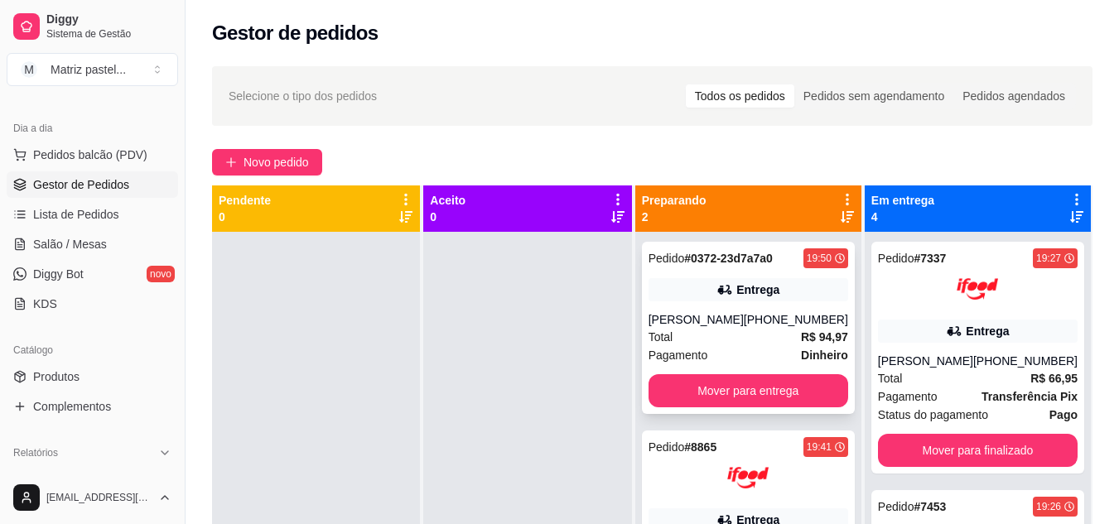
click at [828, 261] on div "19:50" at bounding box center [819, 258] width 25 height 13
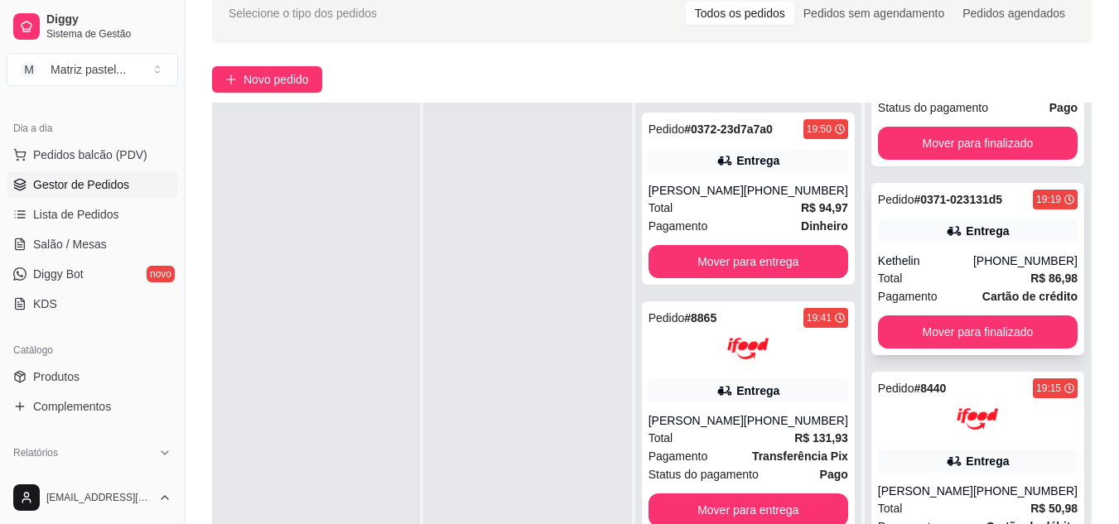
scroll to position [166, 0]
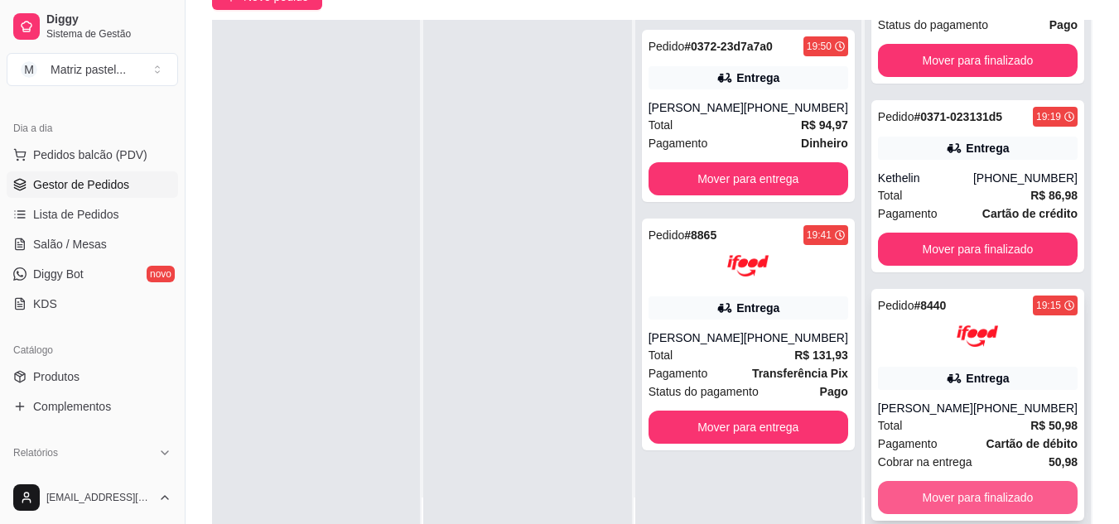
click at [924, 488] on button "Mover para finalizado" at bounding box center [978, 497] width 200 height 33
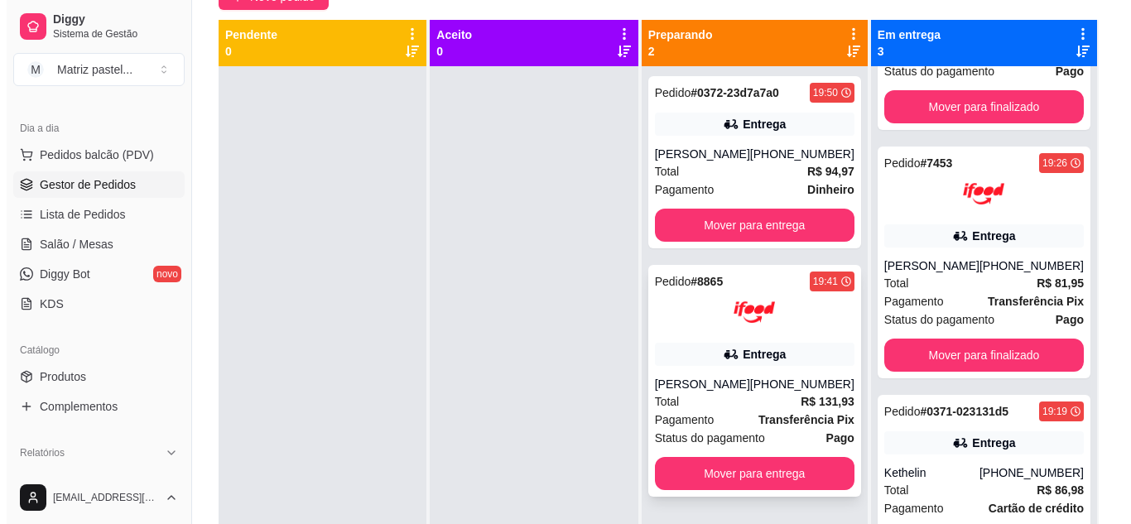
scroll to position [83, 0]
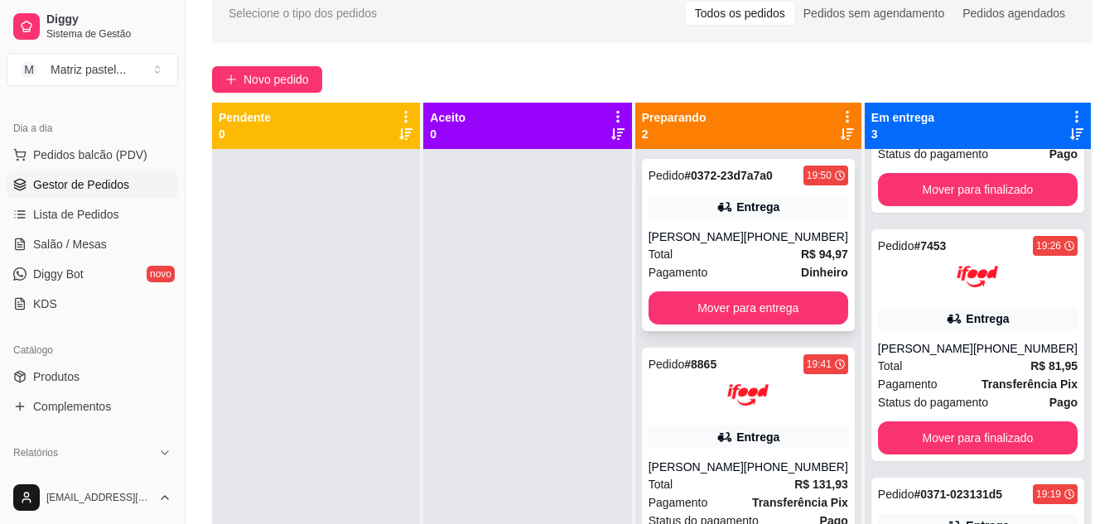
click at [777, 246] on div "Total R$ 94,97" at bounding box center [749, 254] width 200 height 18
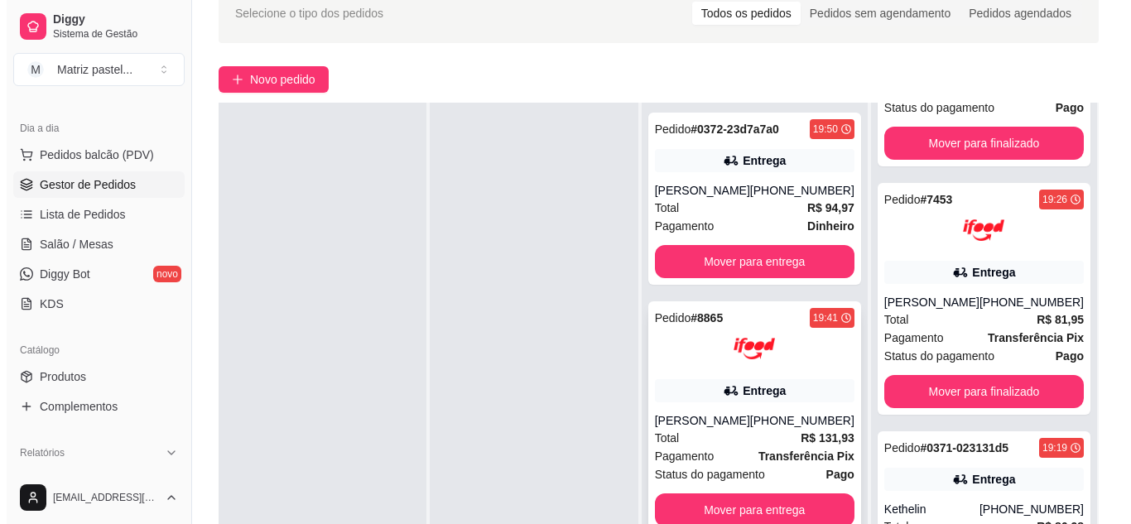
scroll to position [166, 0]
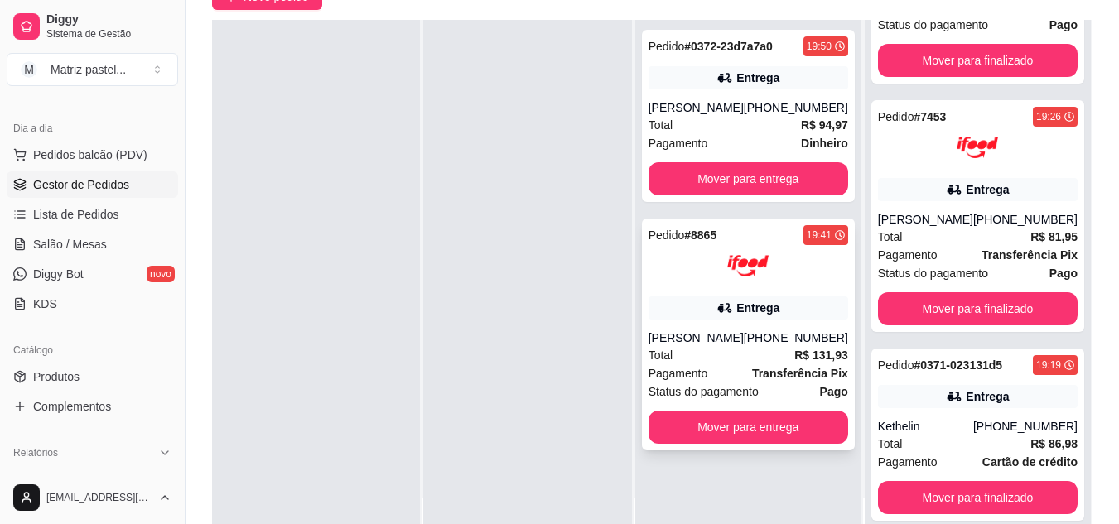
click at [709, 310] on div "Entrega" at bounding box center [749, 308] width 200 height 23
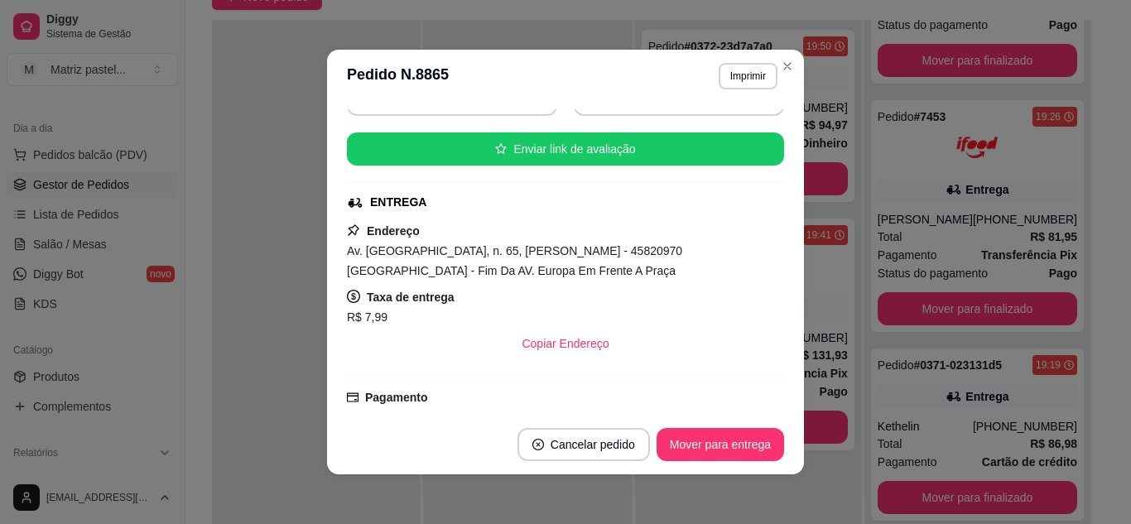
scroll to position [248, 0]
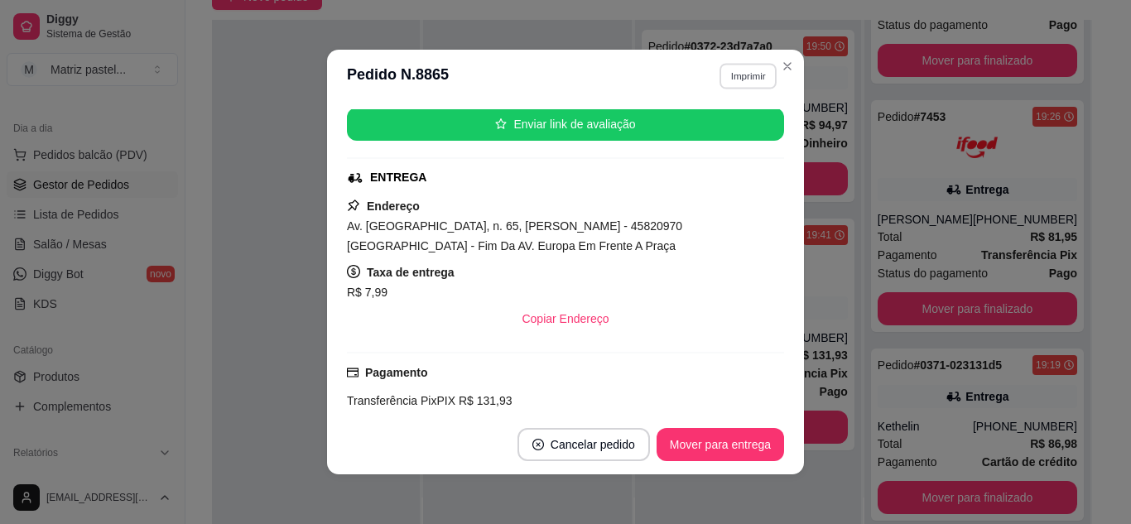
click at [743, 66] on button "Imprimir" at bounding box center [748, 76] width 57 height 26
click at [721, 132] on button "IMPRESSORA" at bounding box center [714, 134] width 120 height 27
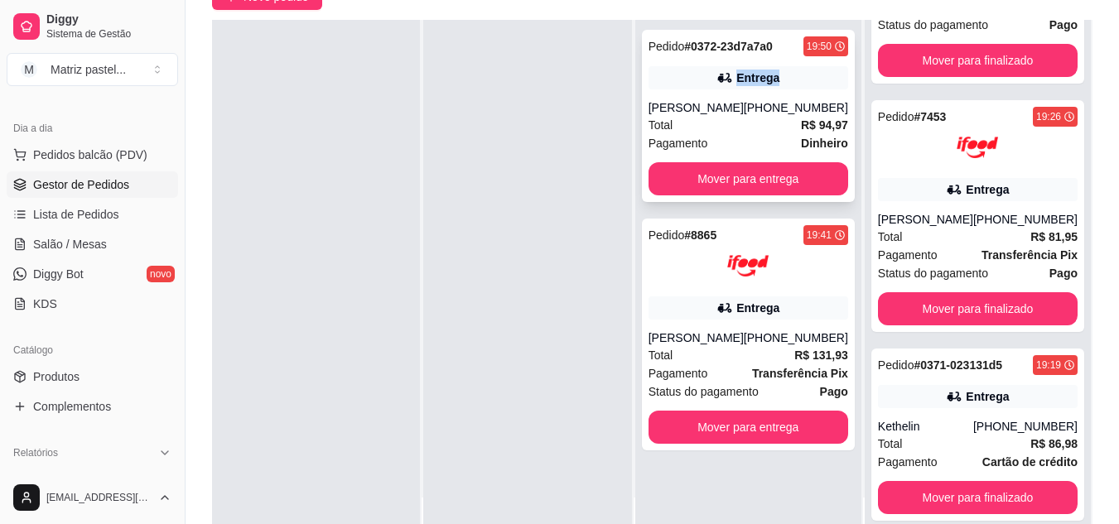
click at [779, 65] on div "Pedido # 0372-23d7a7a0 19:50 Entrega [PERSON_NAME] [PHONE_NUMBER] Total R$ 94,9…" at bounding box center [748, 116] width 213 height 172
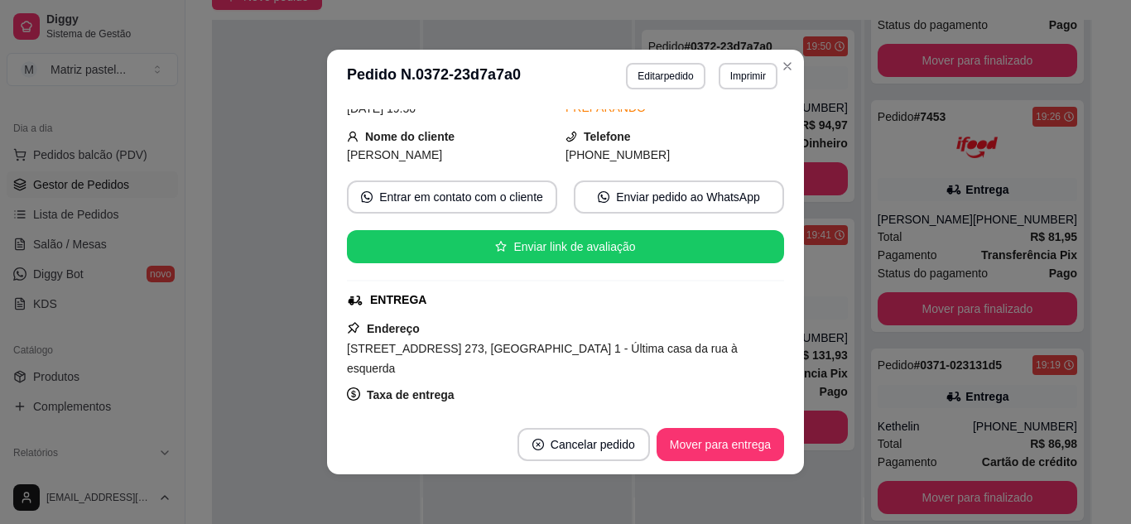
scroll to position [166, 0]
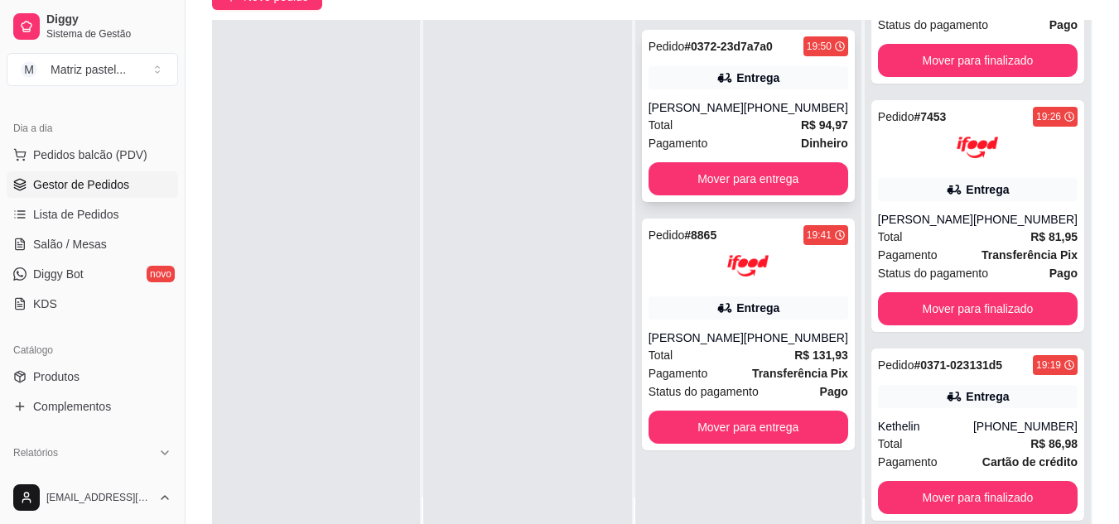
click at [746, 116] on div "Total R$ 94,97" at bounding box center [749, 125] width 200 height 18
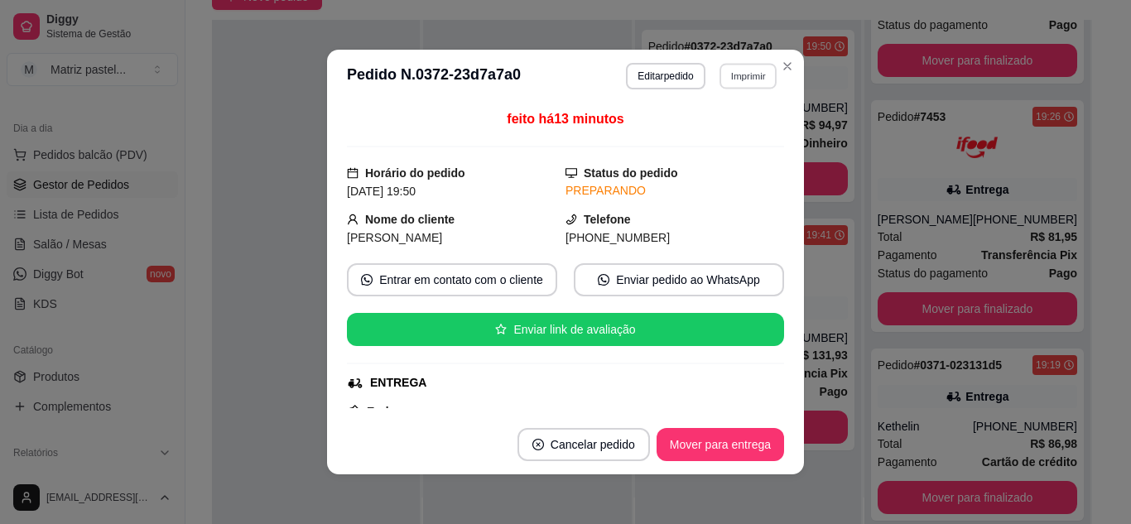
click at [731, 84] on button "Imprimir" at bounding box center [748, 76] width 57 height 26
click at [722, 132] on button "IMPRESSORA" at bounding box center [713, 134] width 120 height 27
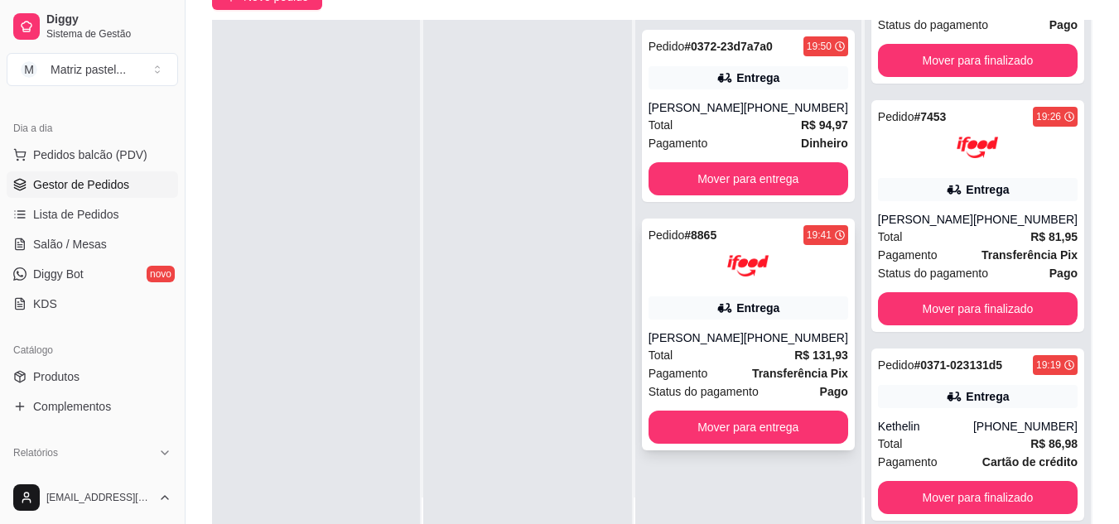
click at [724, 323] on div "Pedido # 8865 19:41 Entrega [PERSON_NAME] [PHONE_NUMBER] Total R$ 131,93 Pagame…" at bounding box center [748, 335] width 213 height 232
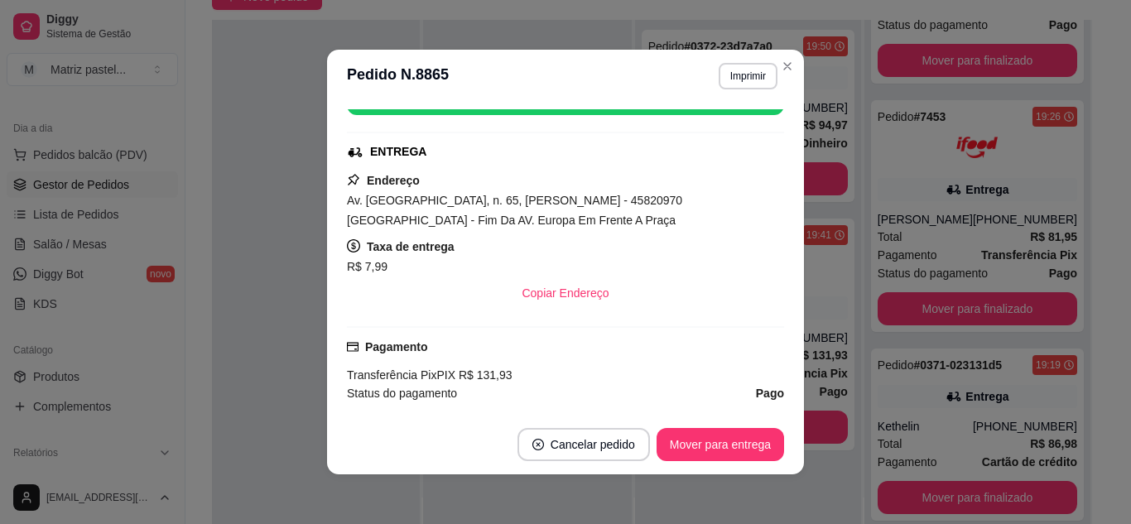
scroll to position [273, 0]
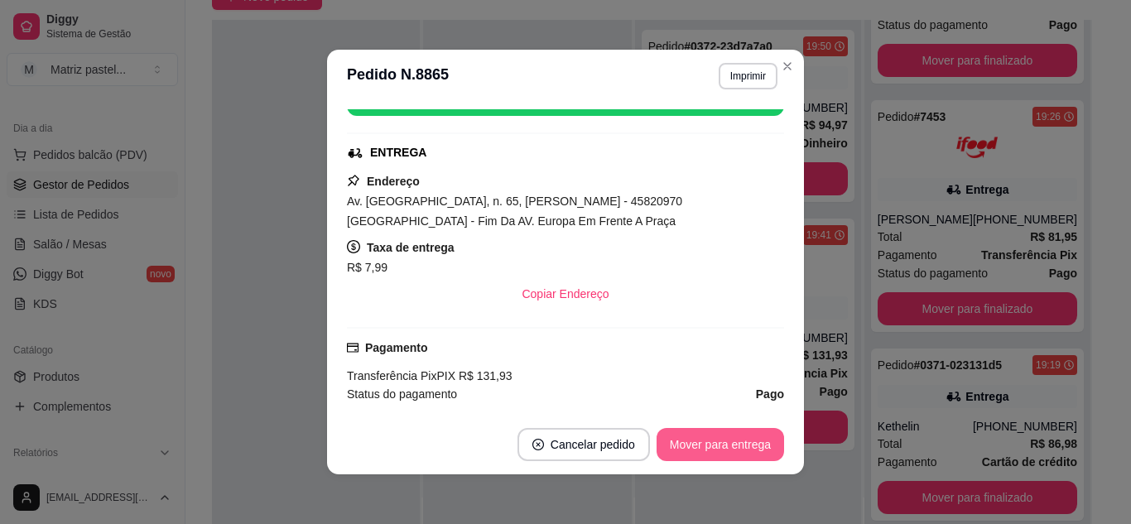
click at [709, 454] on button "Mover para entrega" at bounding box center [721, 444] width 128 height 33
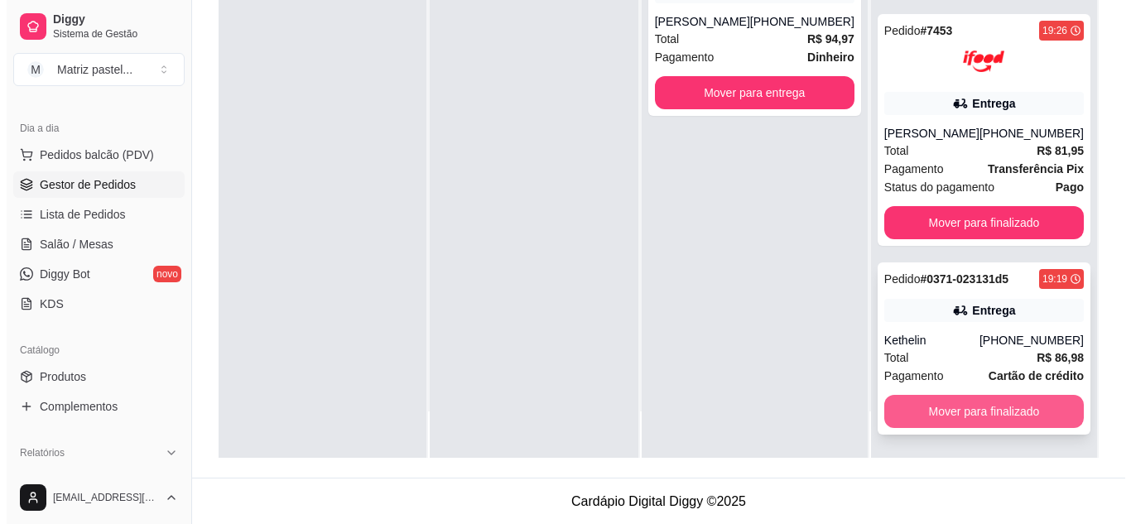
scroll to position [253, 0]
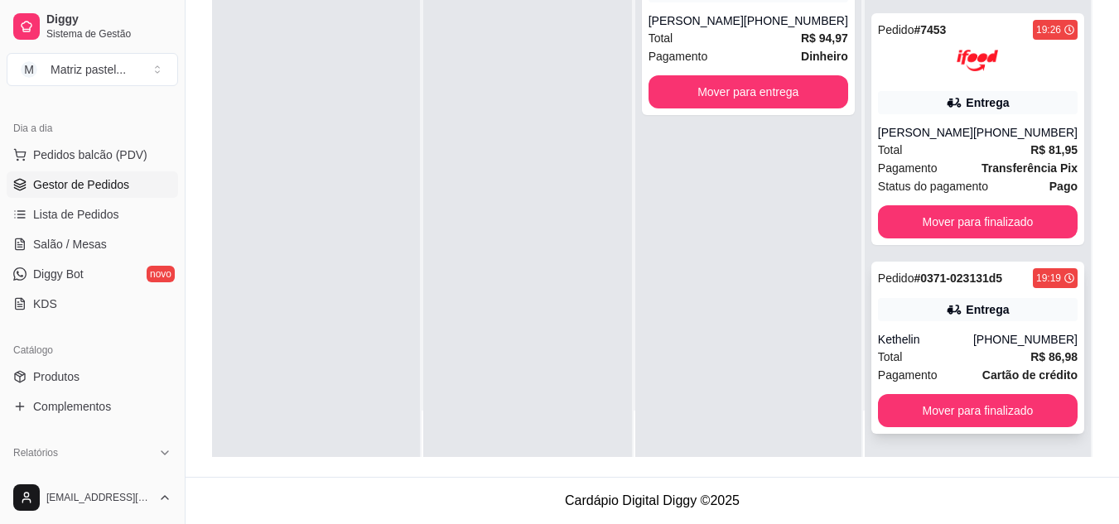
click at [907, 346] on div "Kethelin" at bounding box center [925, 339] width 95 height 17
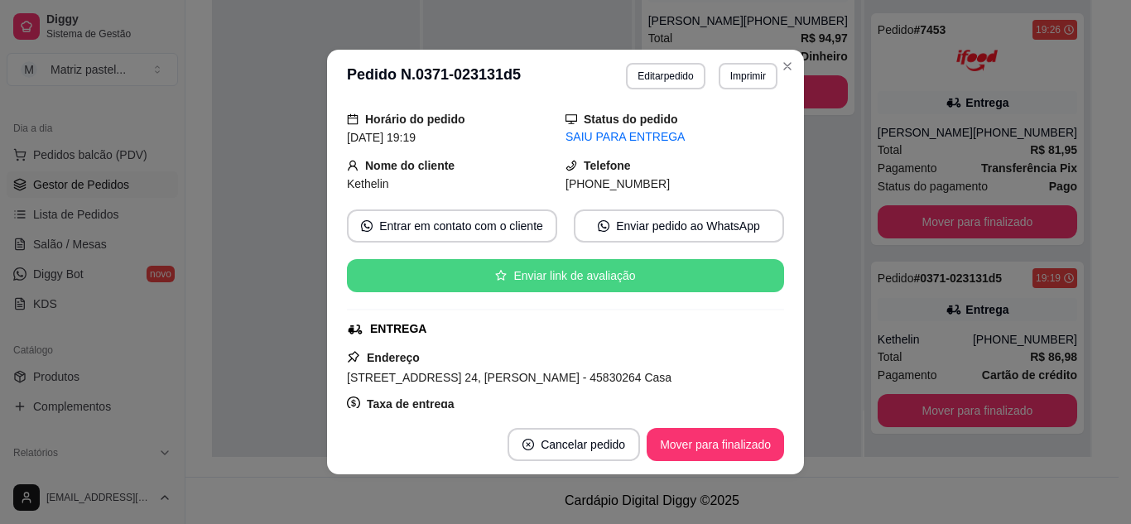
scroll to position [83, 0]
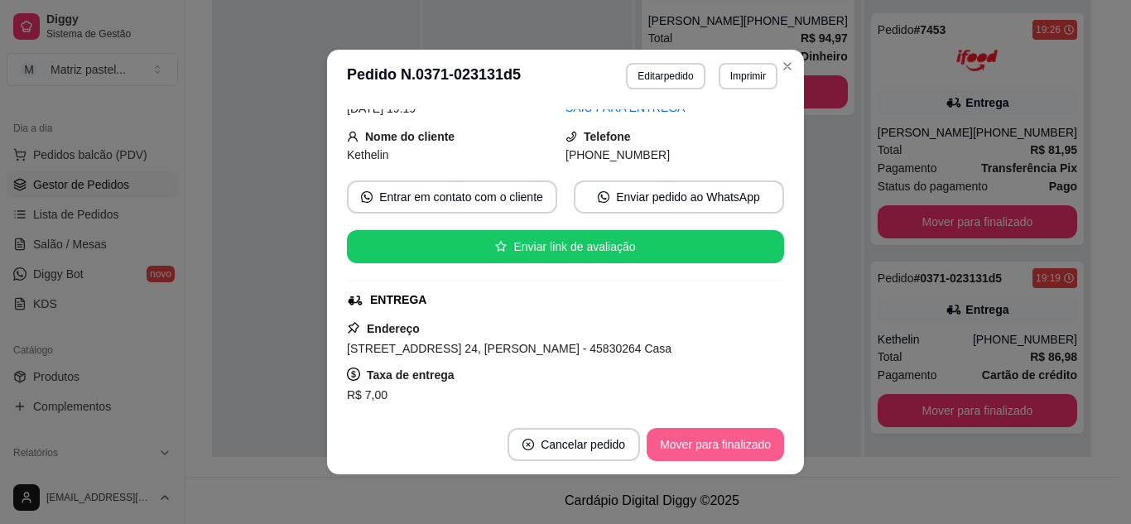
click at [712, 447] on button "Mover para finalizado" at bounding box center [715, 444] width 137 height 33
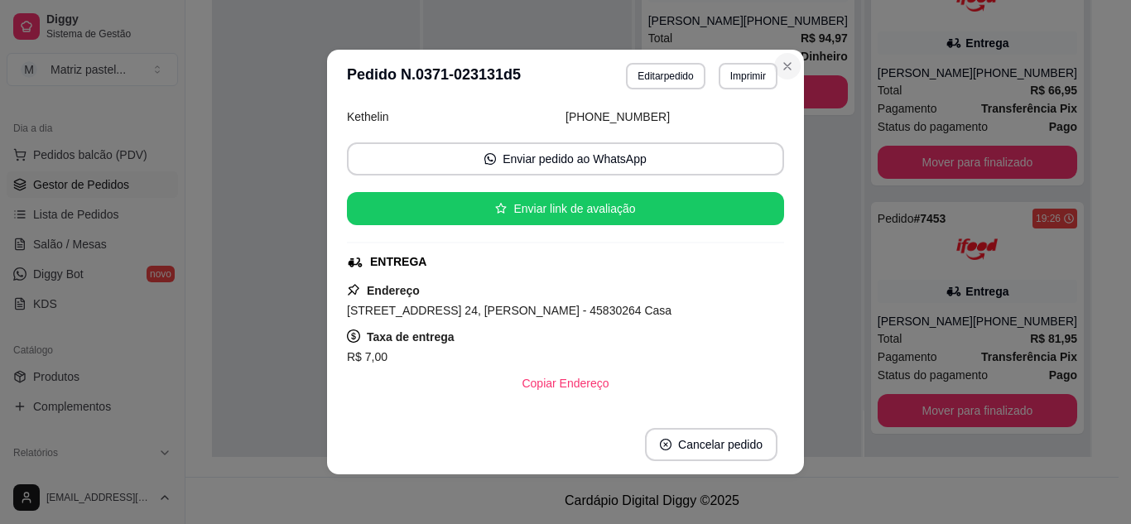
scroll to position [45, 0]
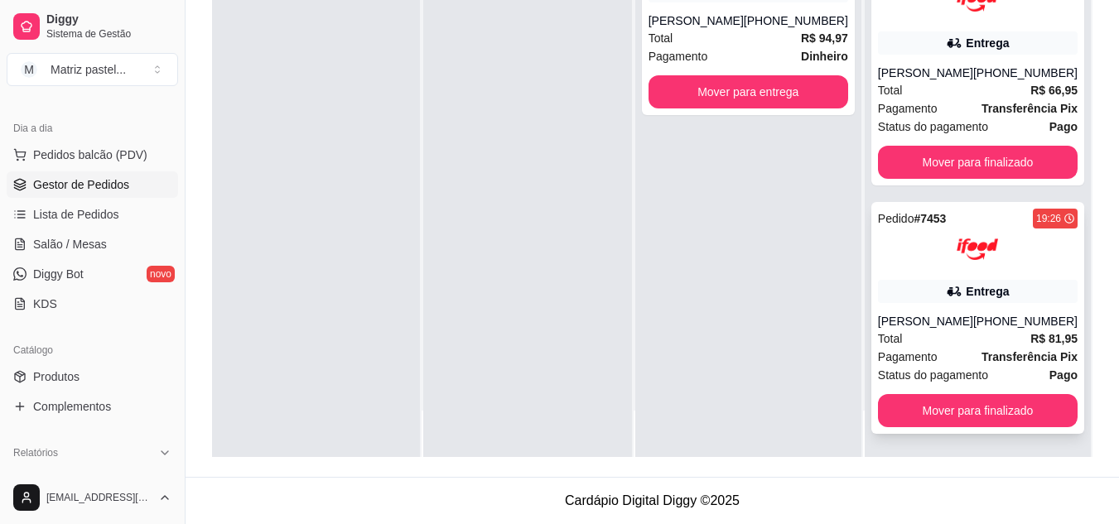
click at [966, 286] on div "Entrega" at bounding box center [987, 291] width 43 height 17
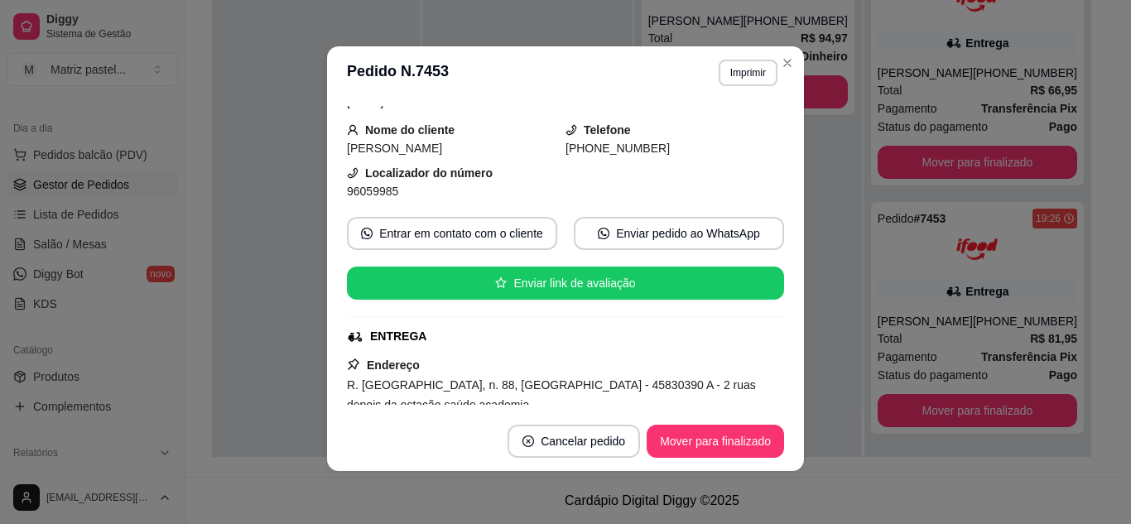
scroll to position [166, 0]
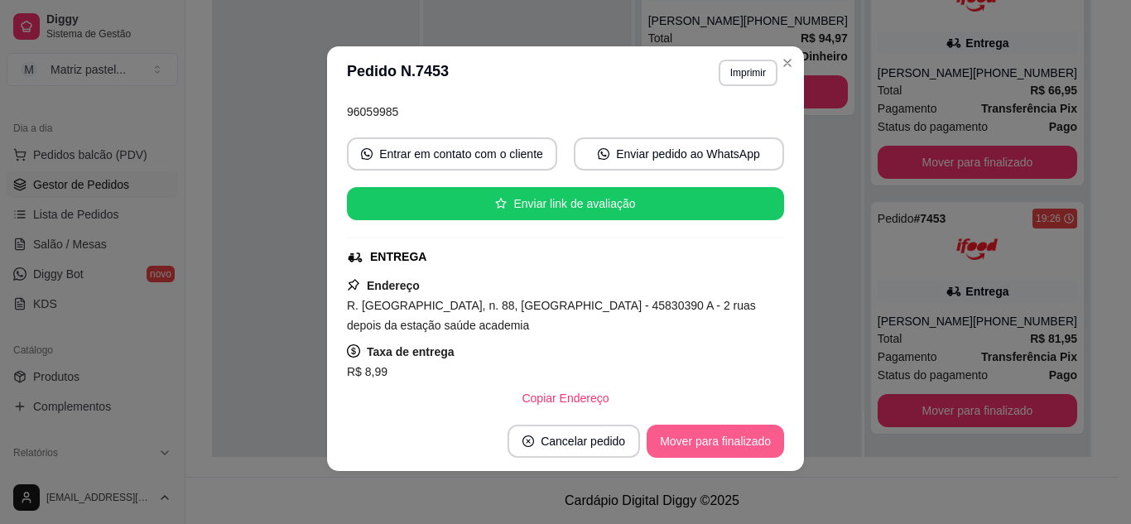
click at [716, 443] on button "Mover para finalizado" at bounding box center [715, 441] width 137 height 33
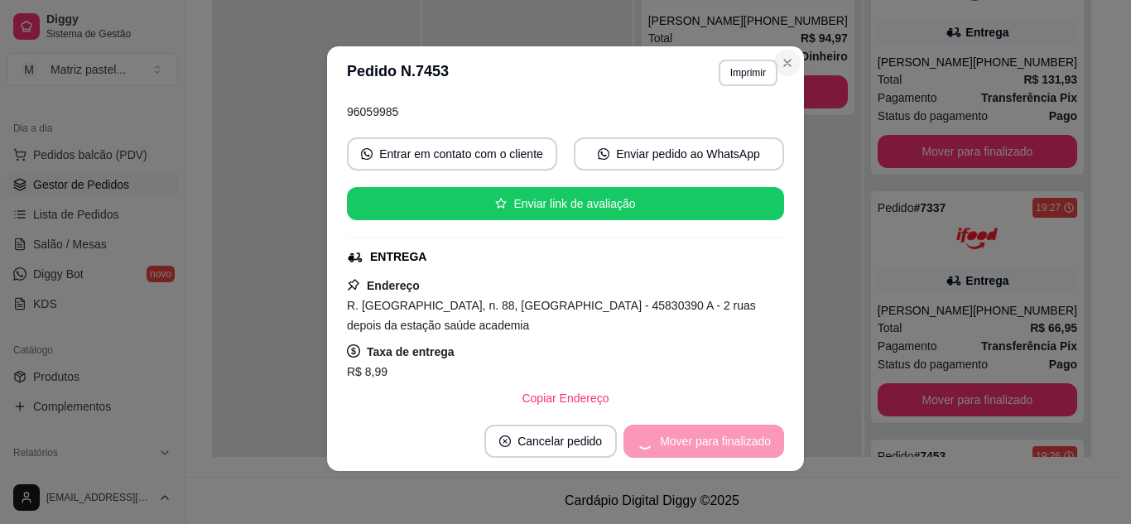
scroll to position [128, 0]
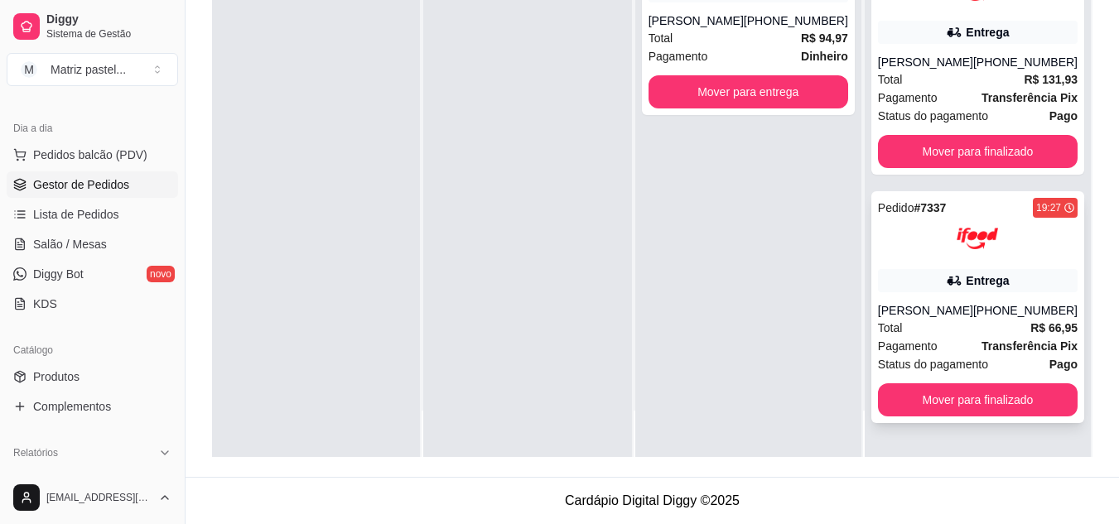
click at [896, 271] on div "Entrega" at bounding box center [978, 280] width 200 height 23
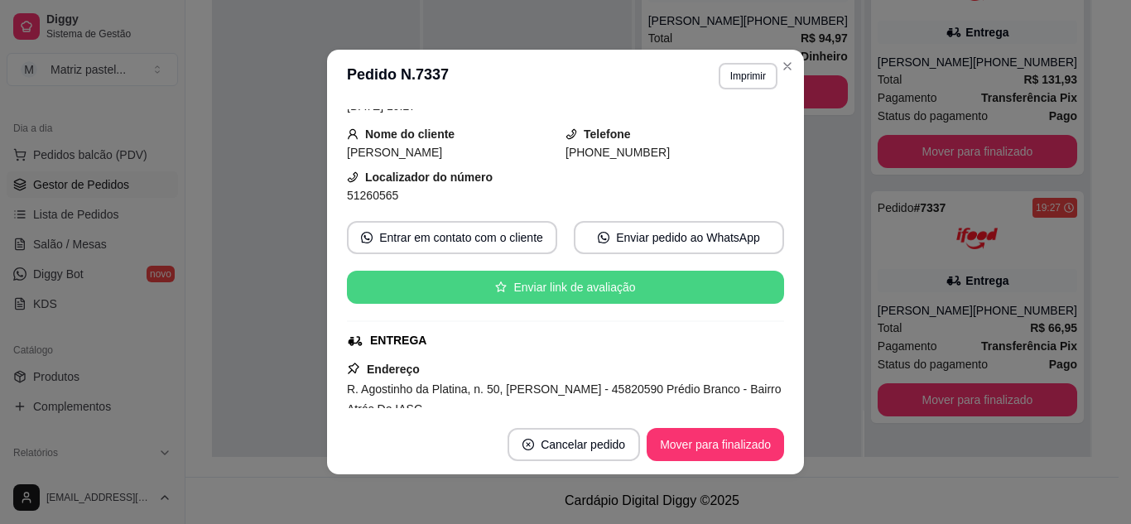
scroll to position [166, 0]
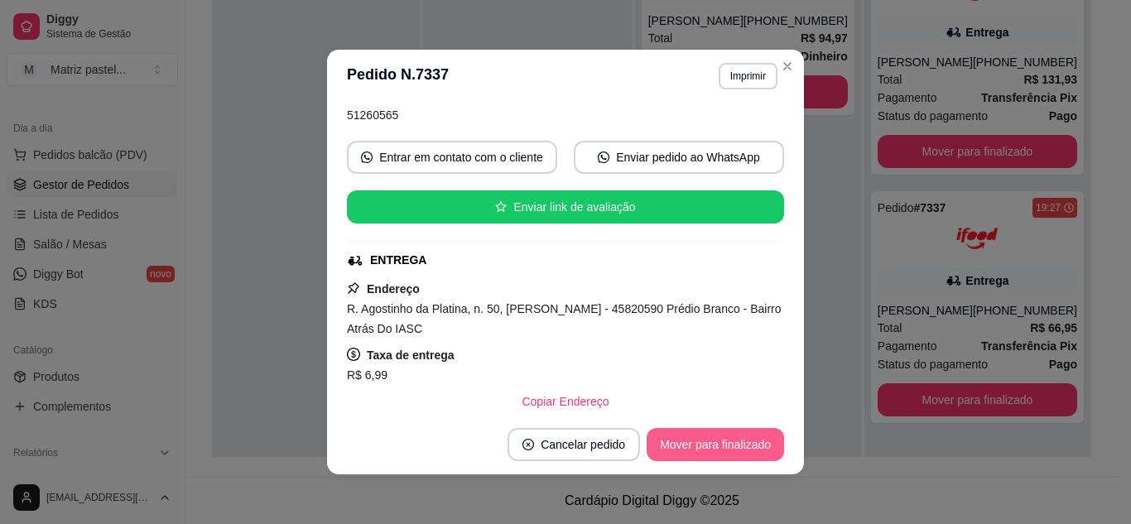
click at [727, 452] on button "Mover para finalizado" at bounding box center [715, 444] width 137 height 33
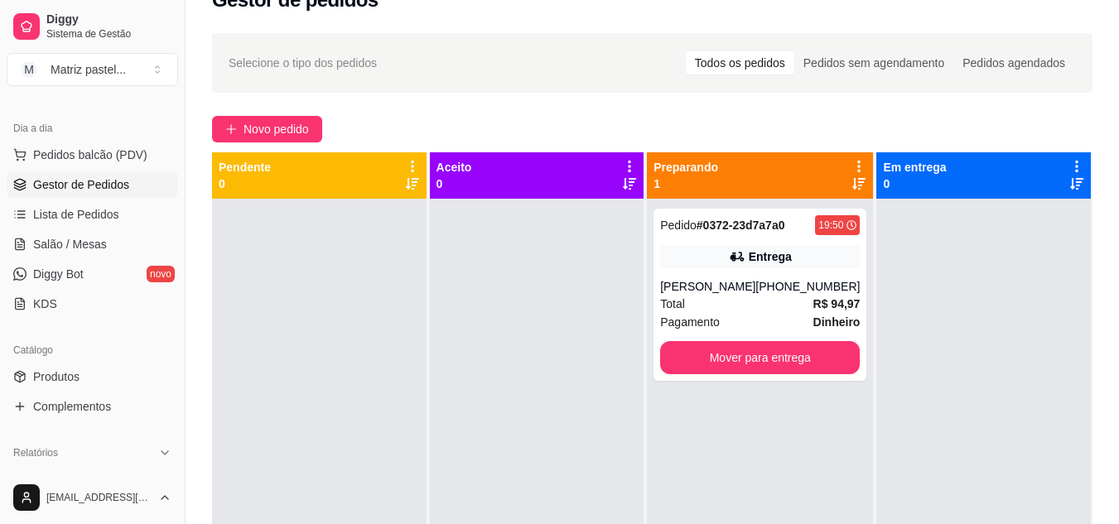
scroll to position [0, 0]
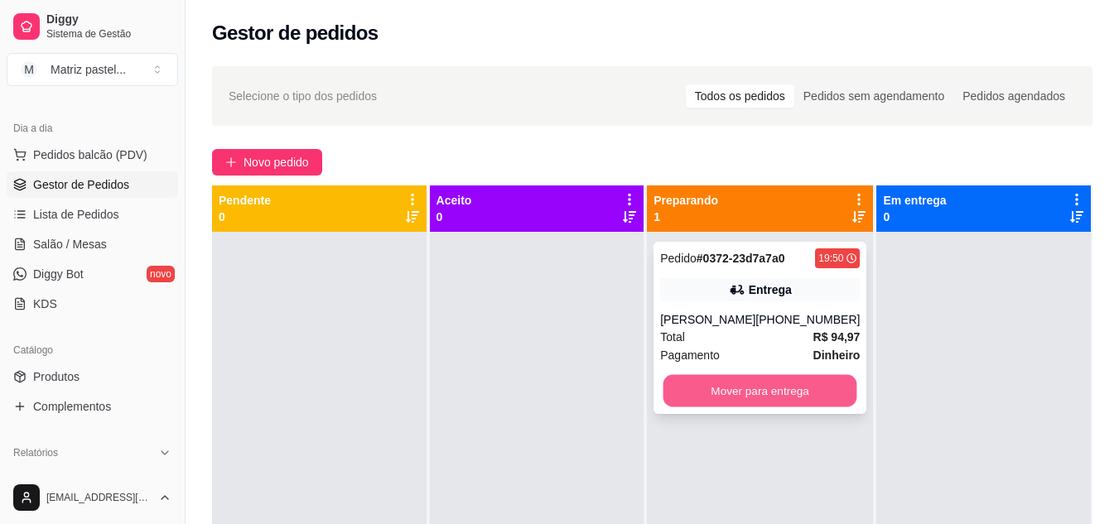
click at [727, 390] on button "Mover para entrega" at bounding box center [760, 391] width 194 height 32
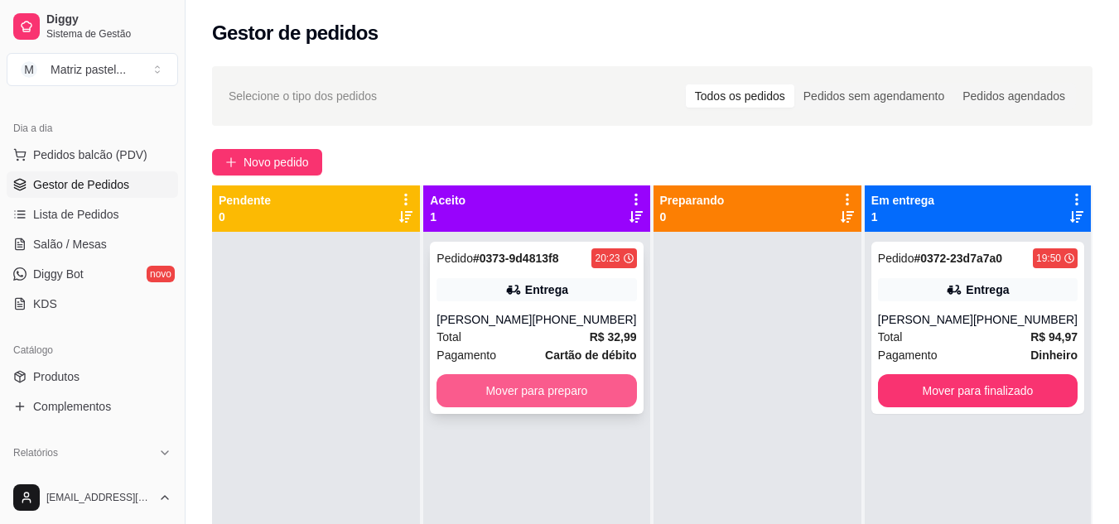
click at [543, 388] on button "Mover para preparo" at bounding box center [537, 390] width 200 height 33
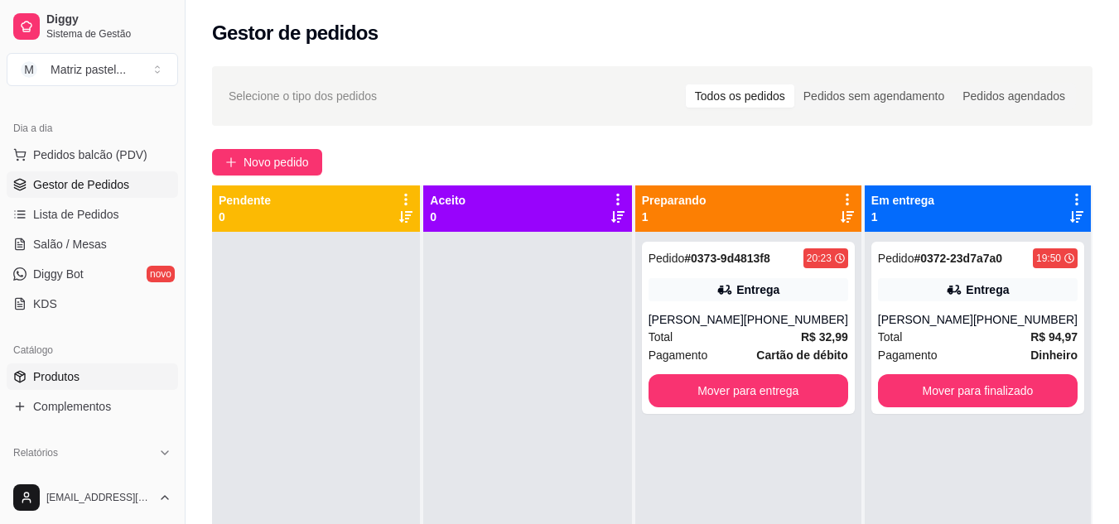
click at [68, 382] on span "Produtos" at bounding box center [56, 377] width 46 height 17
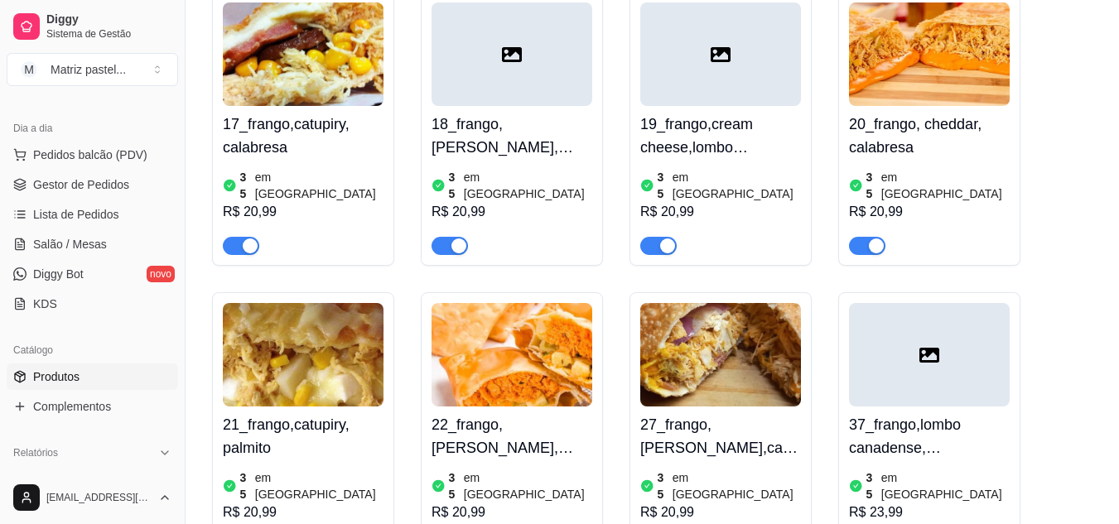
scroll to position [2236, 0]
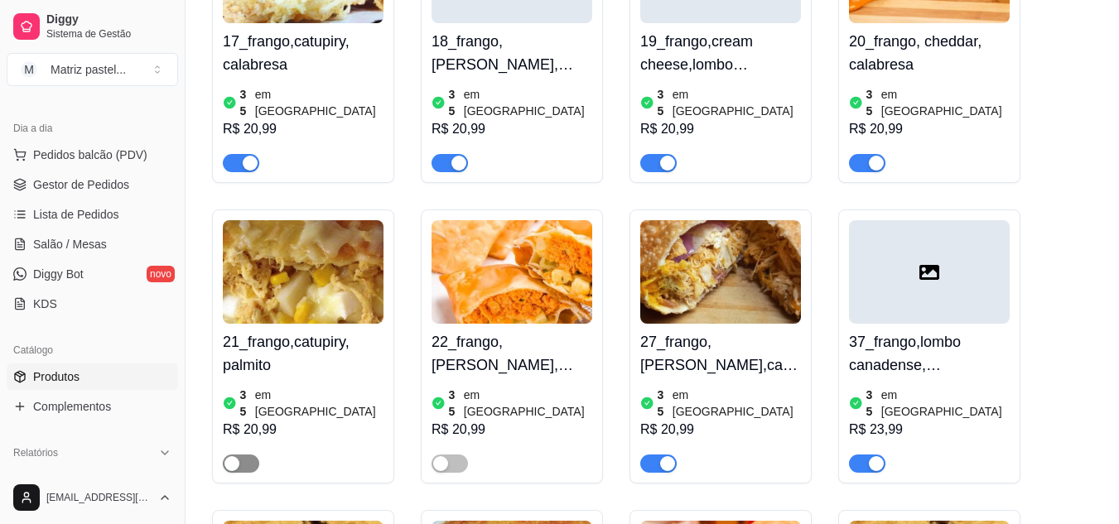
click at [252, 455] on span "button" at bounding box center [241, 464] width 36 height 18
click at [235, 455] on span "button" at bounding box center [241, 464] width 36 height 18
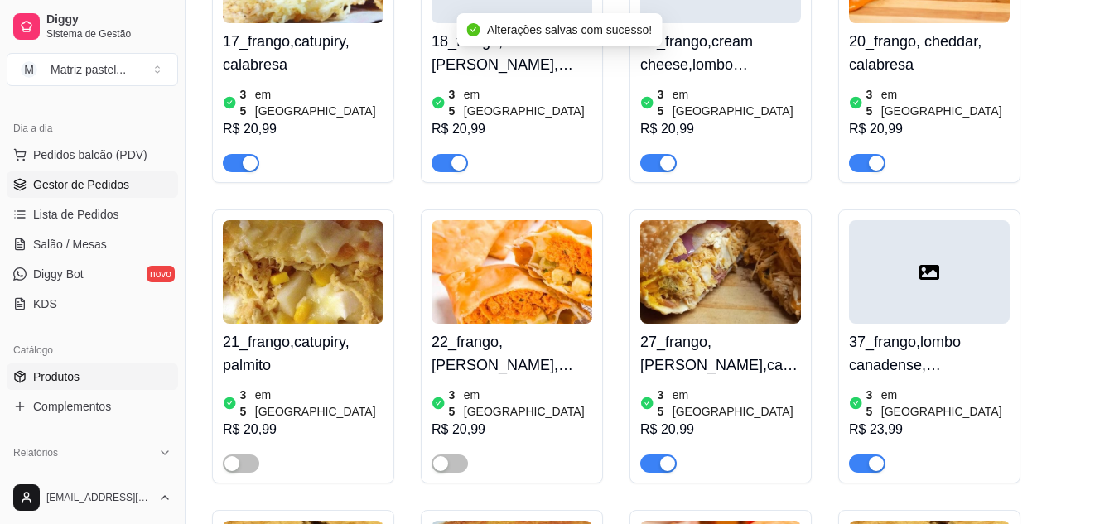
click at [92, 188] on span "Gestor de Pedidos" at bounding box center [81, 184] width 96 height 17
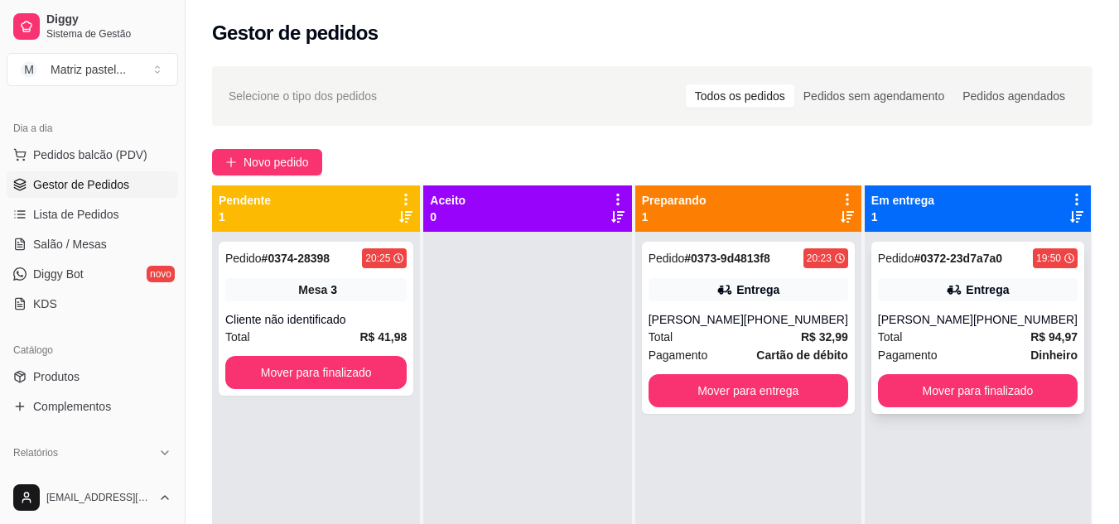
click at [991, 327] on div "[PHONE_NUMBER]" at bounding box center [1025, 319] width 104 height 17
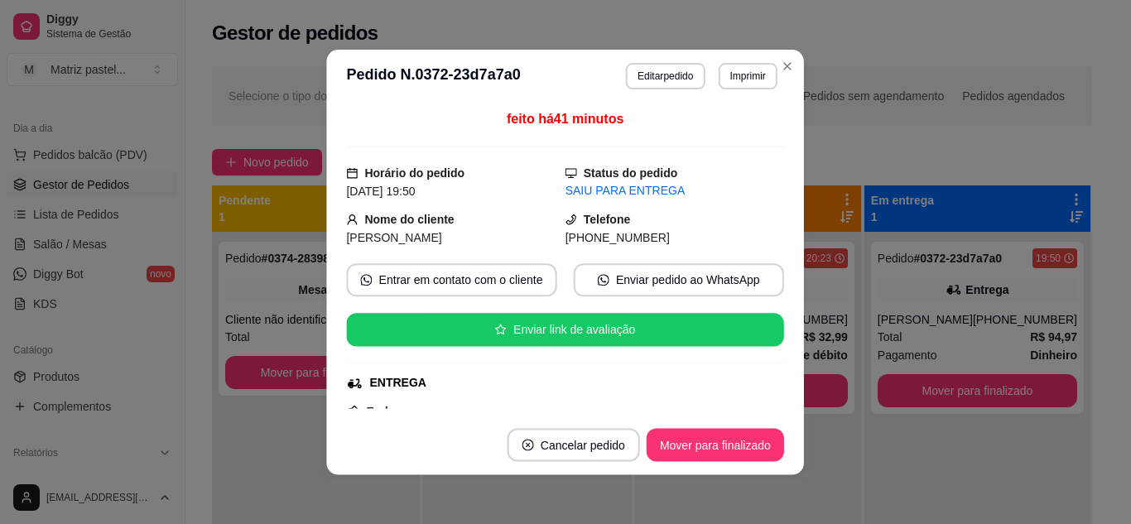
scroll to position [83, 0]
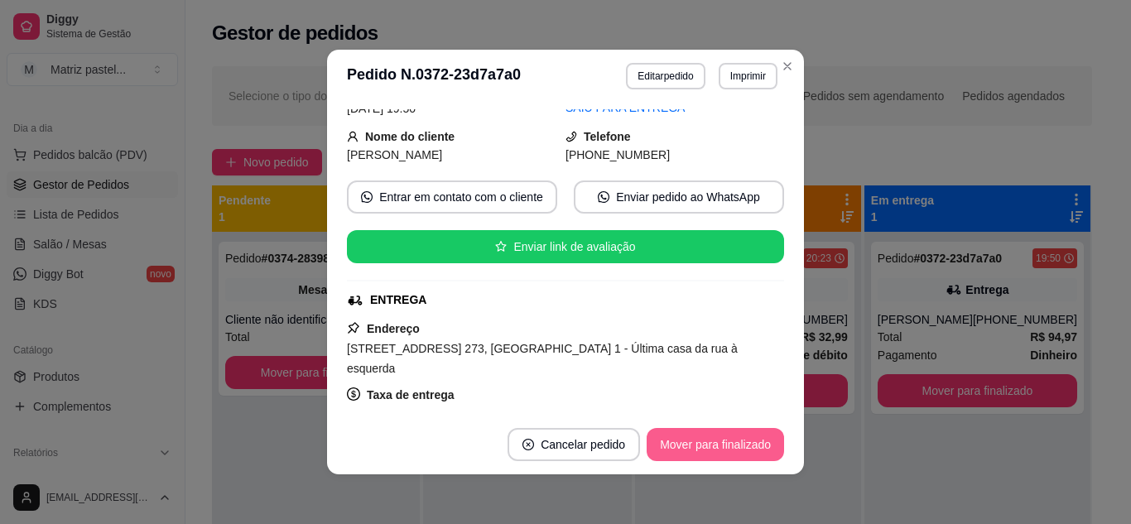
click at [720, 440] on button "Mover para finalizado" at bounding box center [715, 444] width 137 height 33
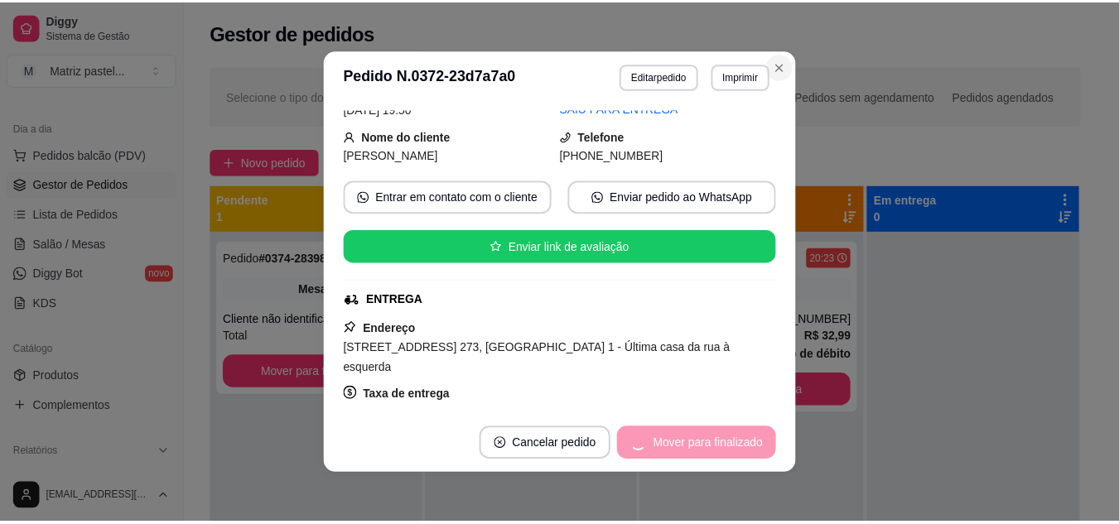
scroll to position [45, 0]
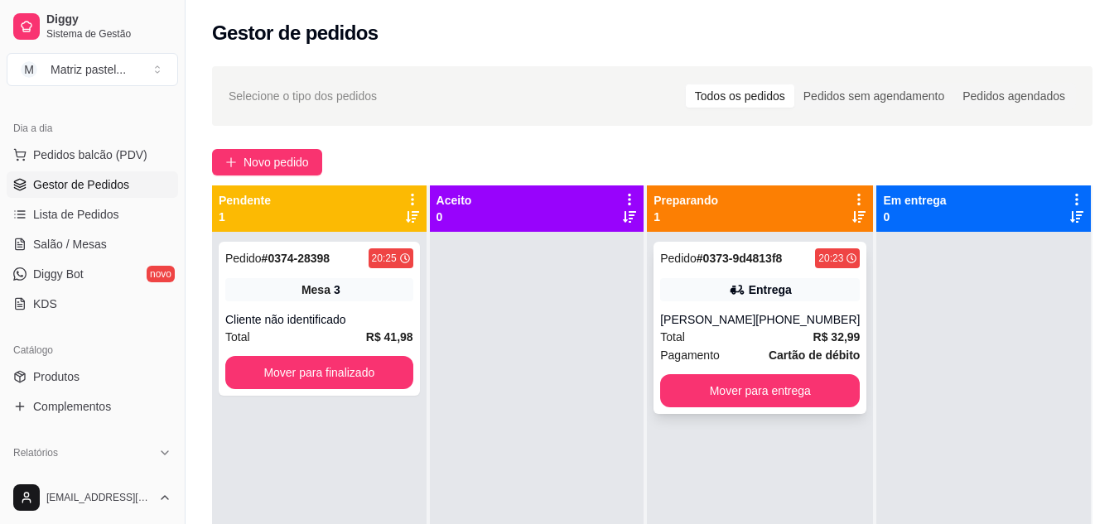
click at [697, 302] on div "Pedido # 0373-9d4813f8 20:23 Entrega [PERSON_NAME] [PHONE_NUMBER] Total R$ 32,9…" at bounding box center [760, 328] width 213 height 172
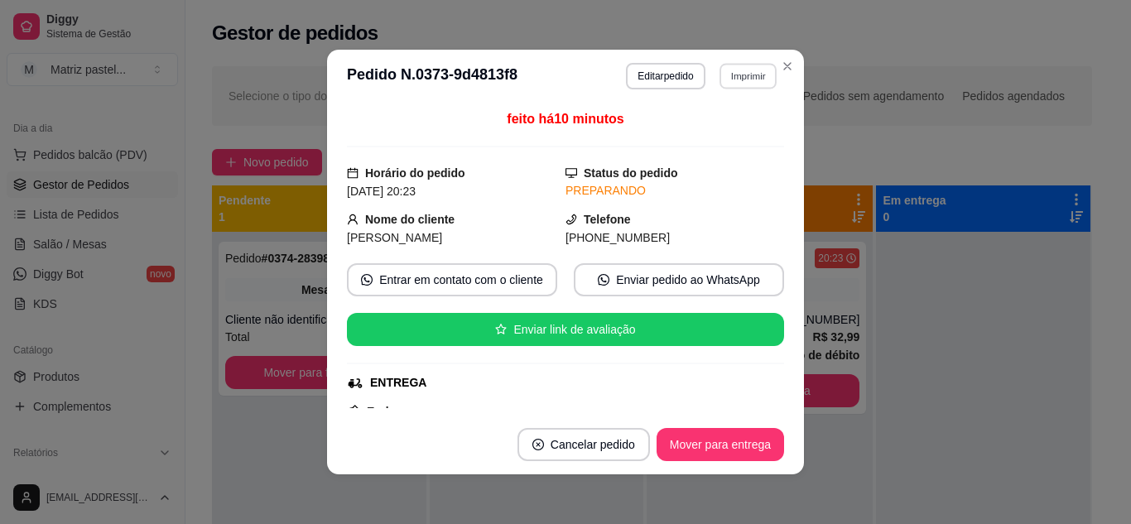
click at [740, 70] on button "Imprimir" at bounding box center [748, 76] width 57 height 26
click at [725, 132] on button "IMPRESSORA" at bounding box center [713, 134] width 120 height 27
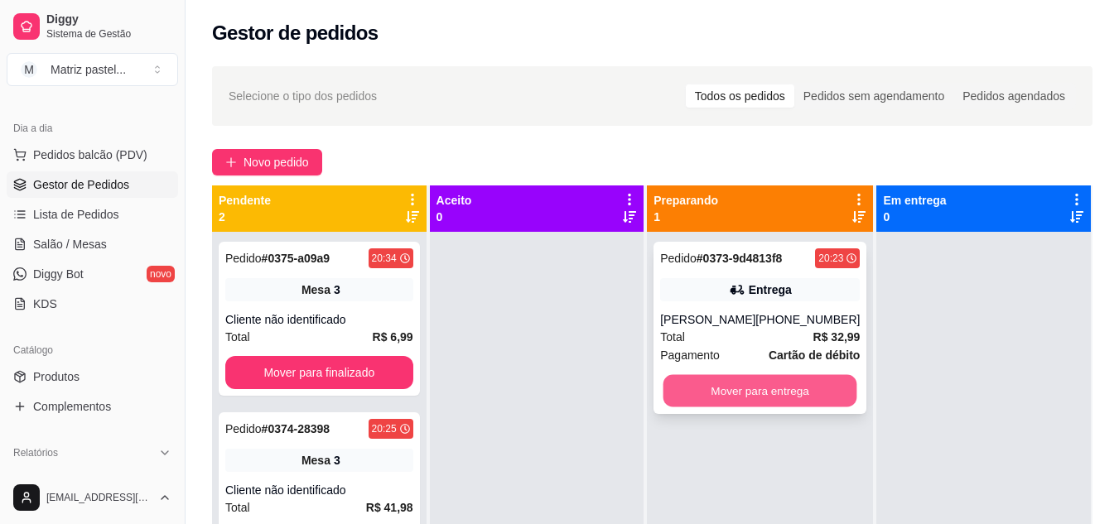
click at [751, 392] on button "Mover para entrega" at bounding box center [760, 391] width 194 height 32
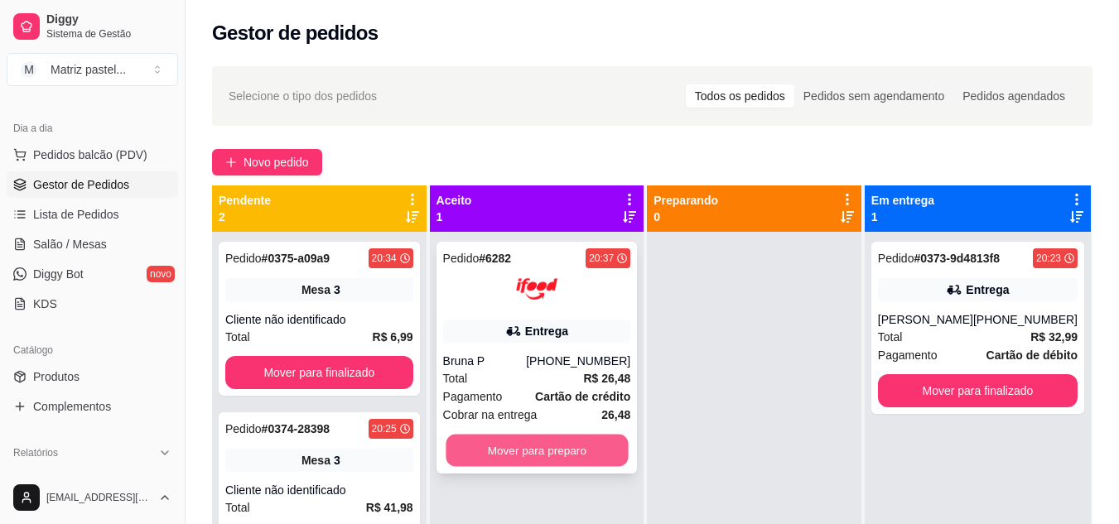
click at [511, 449] on button "Mover para preparo" at bounding box center [537, 451] width 182 height 32
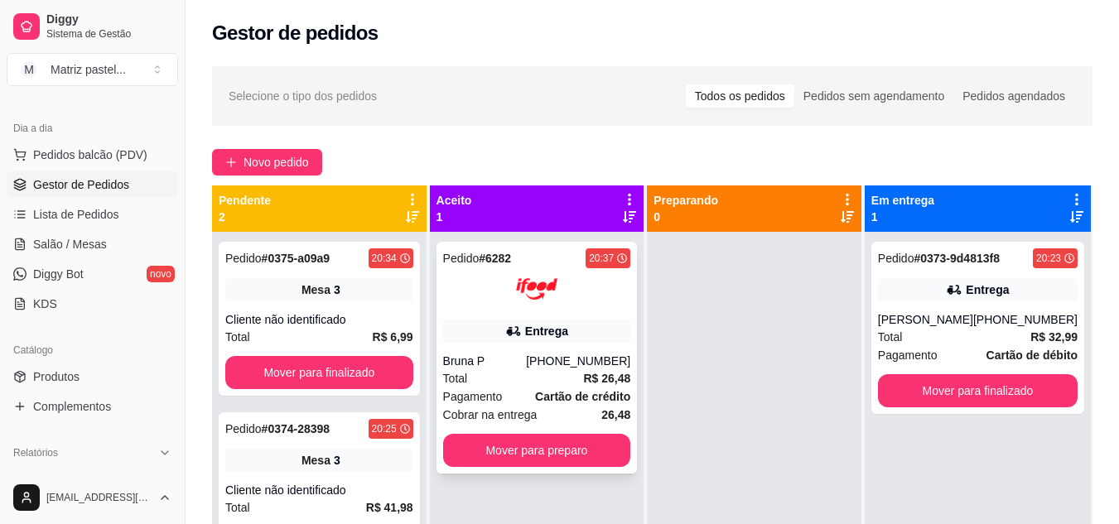
click at [557, 473] on div "Pedido # 6282 20:37 Entrega Bruna P [PHONE_NUMBER] Total R$ 26,48 Pagamento Car…" at bounding box center [537, 358] width 201 height 232
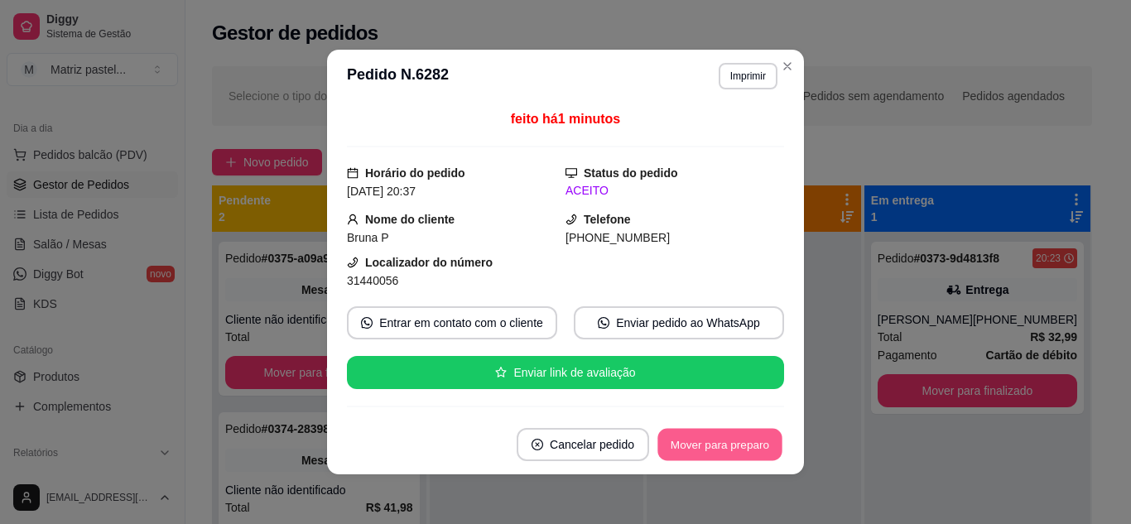
click at [687, 439] on button "Mover para preparo" at bounding box center [720, 445] width 124 height 32
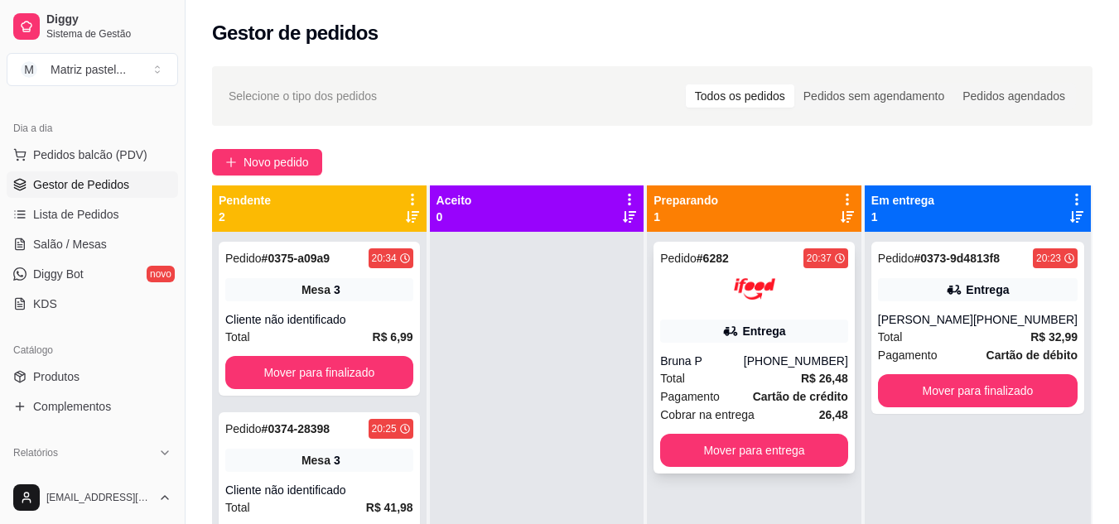
click at [691, 340] on div "Entrega" at bounding box center [754, 331] width 188 height 23
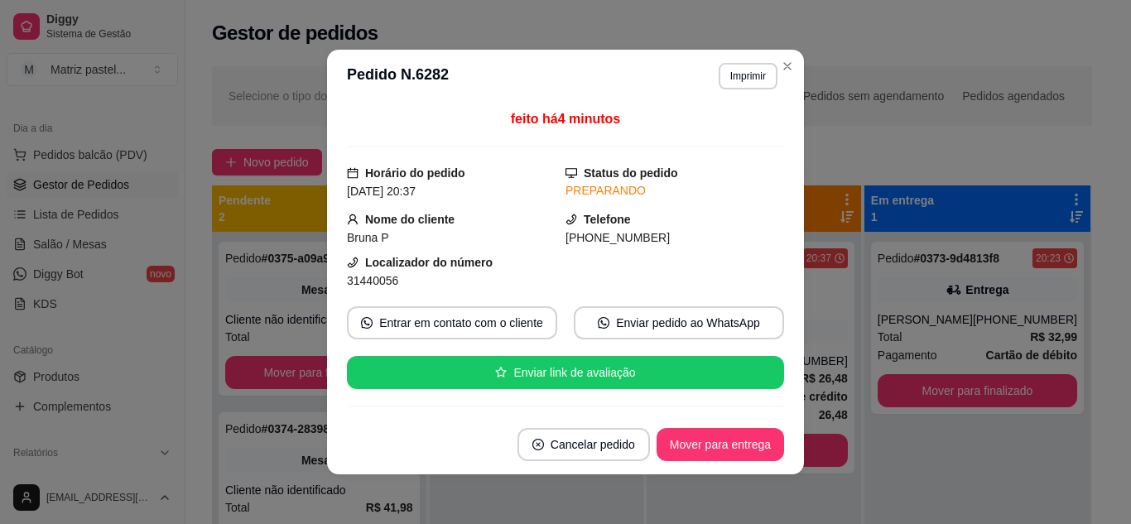
click at [728, 81] on button "Imprimir" at bounding box center [748, 76] width 59 height 27
click at [725, 133] on button "IMPRESSORA" at bounding box center [726, 127] width 96 height 22
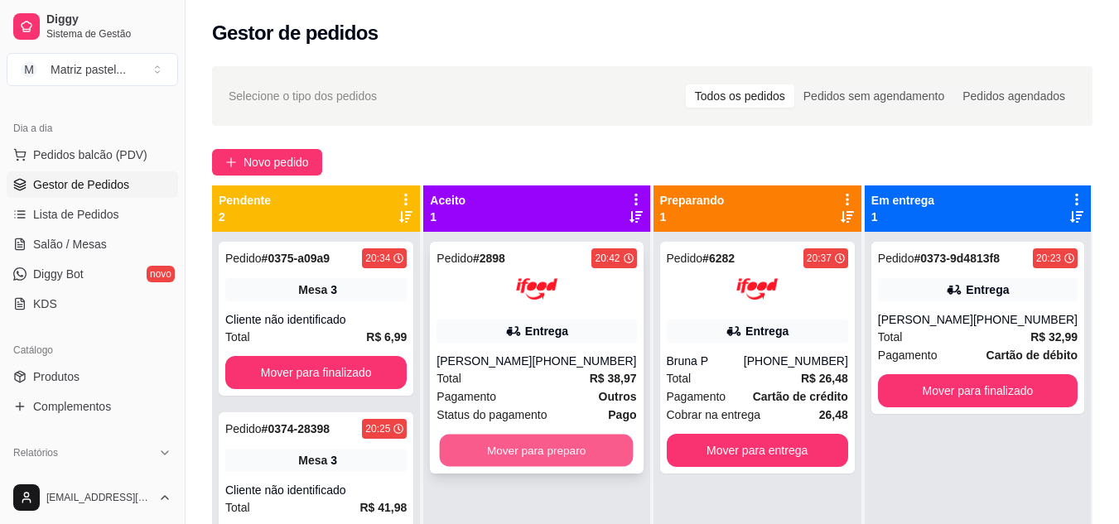
click at [553, 459] on button "Mover para preparo" at bounding box center [537, 451] width 194 height 32
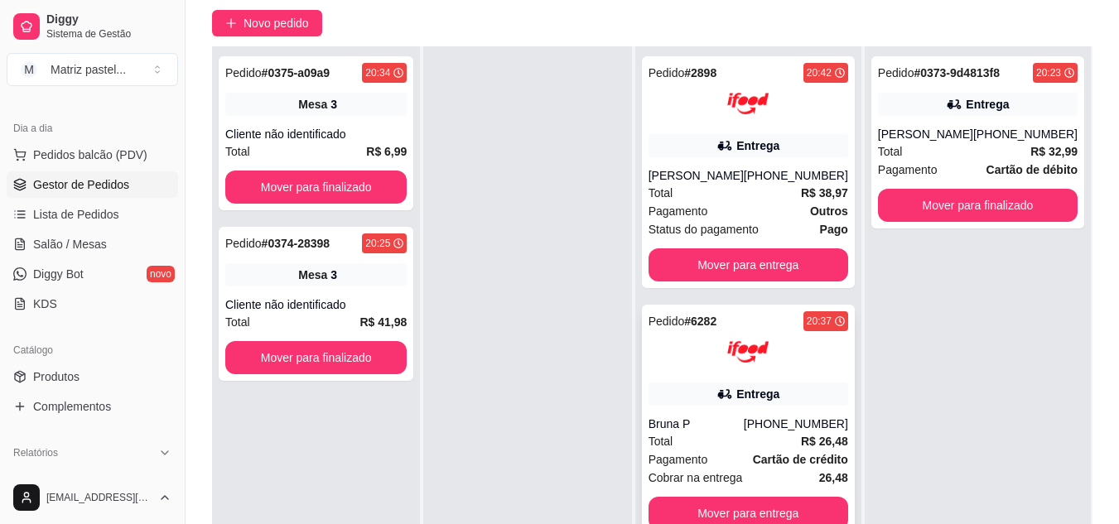
scroll to position [248, 0]
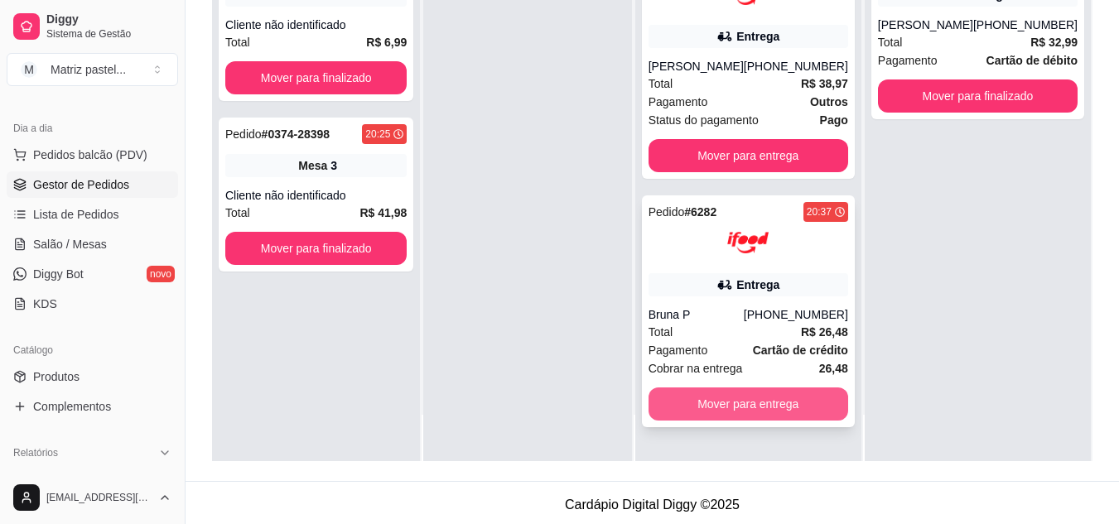
click at [740, 413] on button "Mover para entrega" at bounding box center [749, 404] width 200 height 33
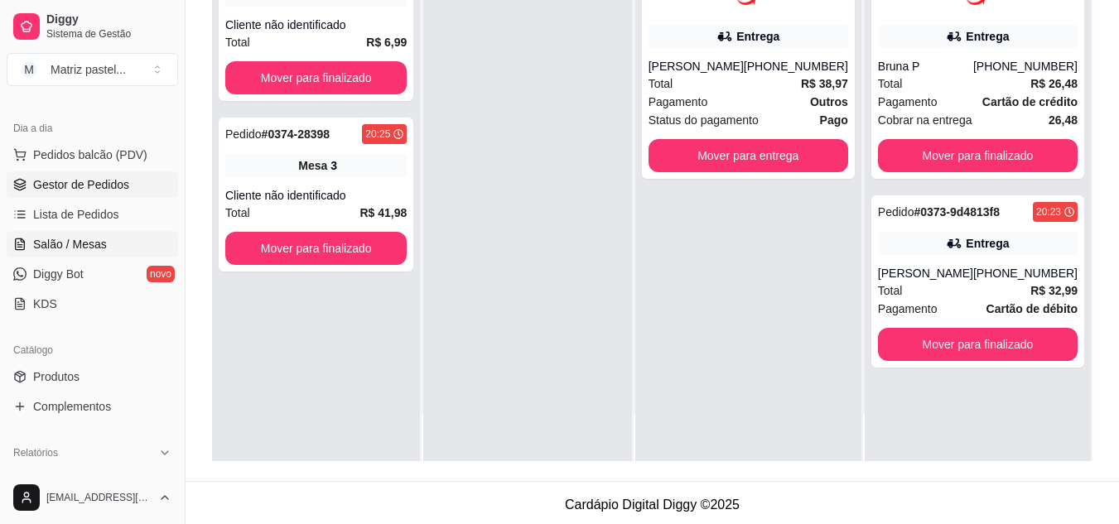
click at [122, 249] on link "Salão / Mesas" at bounding box center [92, 244] width 171 height 27
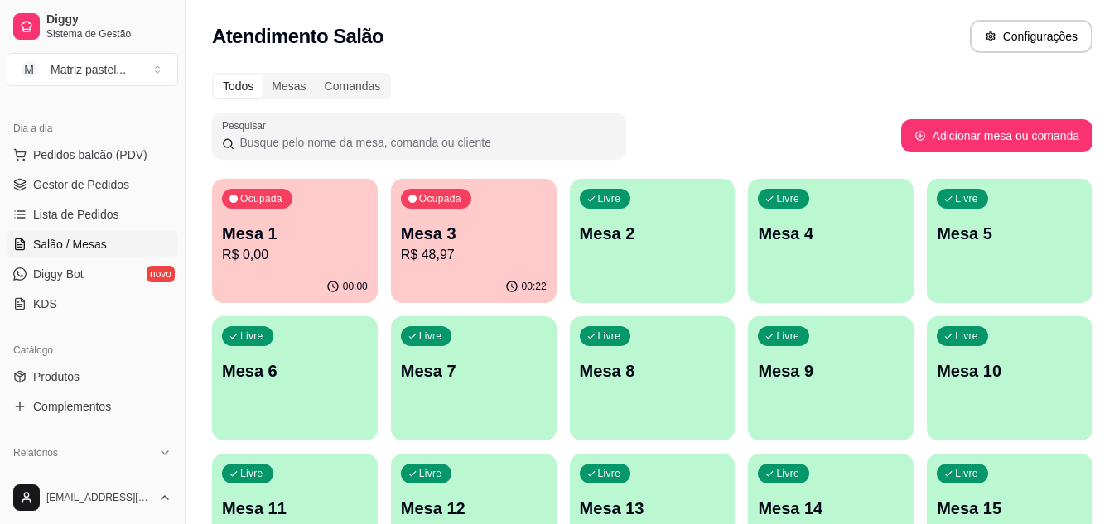
click at [417, 246] on p "R$ 48,97" at bounding box center [474, 255] width 146 height 20
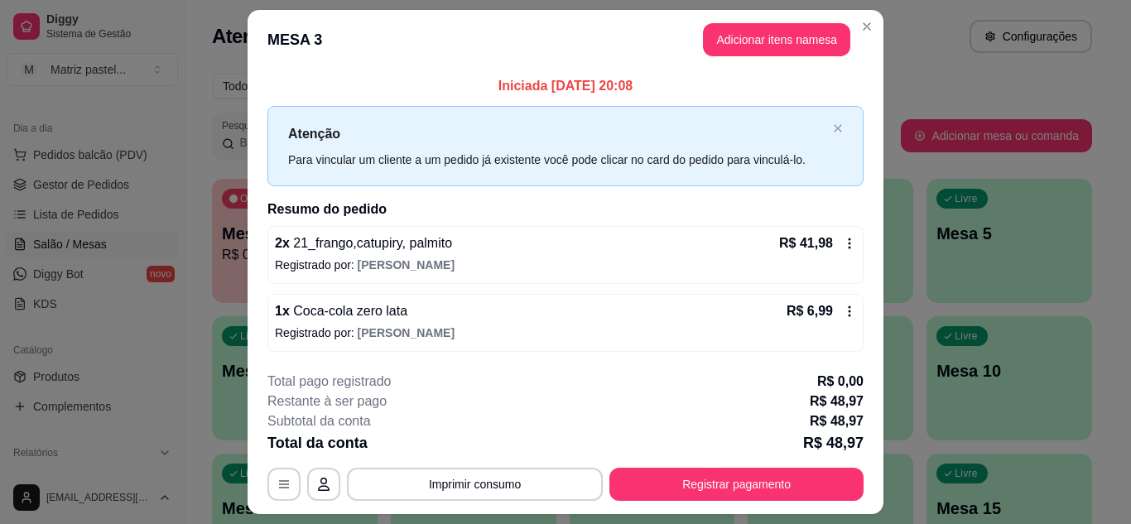
scroll to position [43, 0]
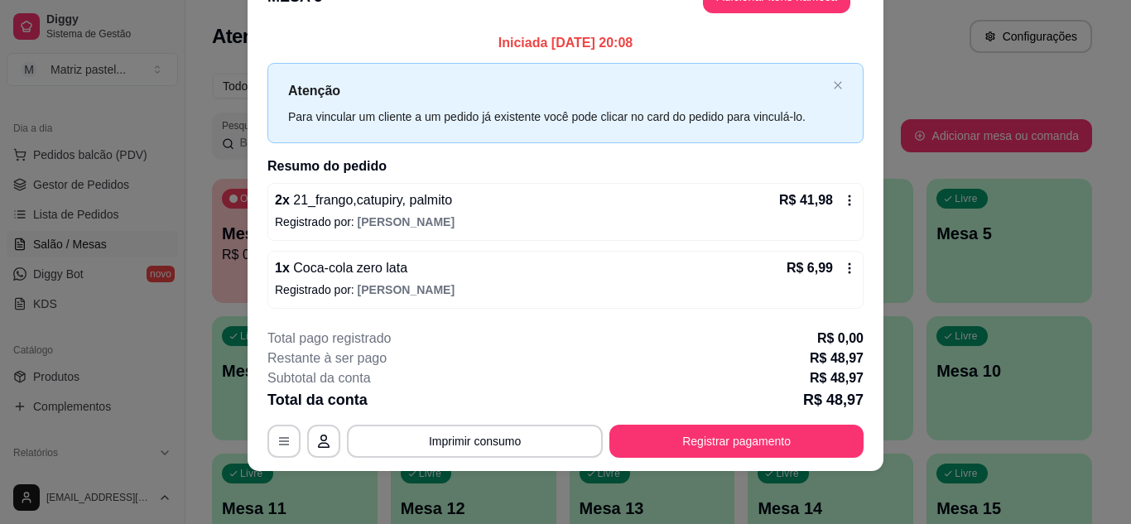
click at [818, 436] on button "Registrar pagamento" at bounding box center [737, 441] width 254 height 33
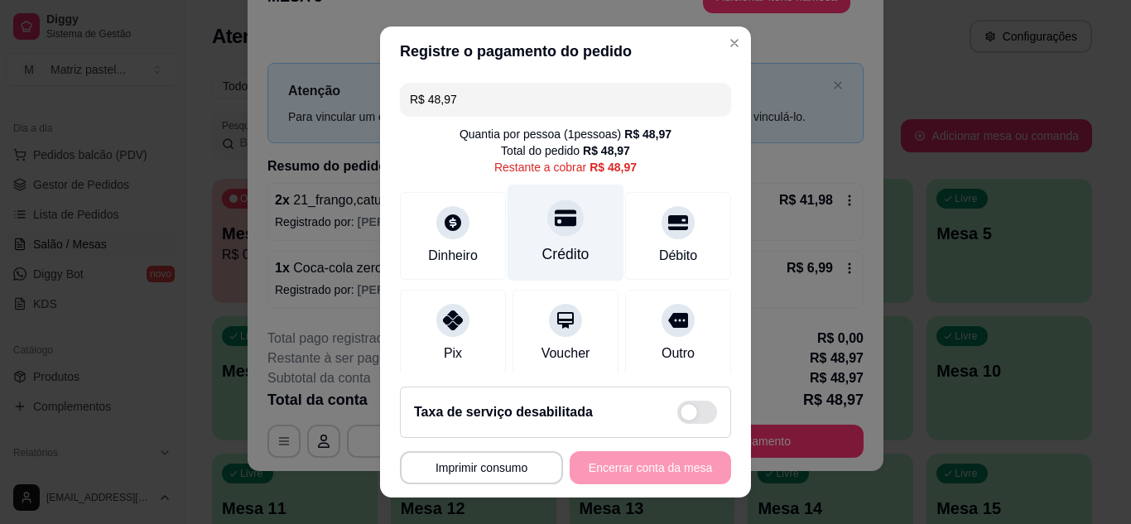
click at [548, 231] on div at bounding box center [566, 218] width 36 height 36
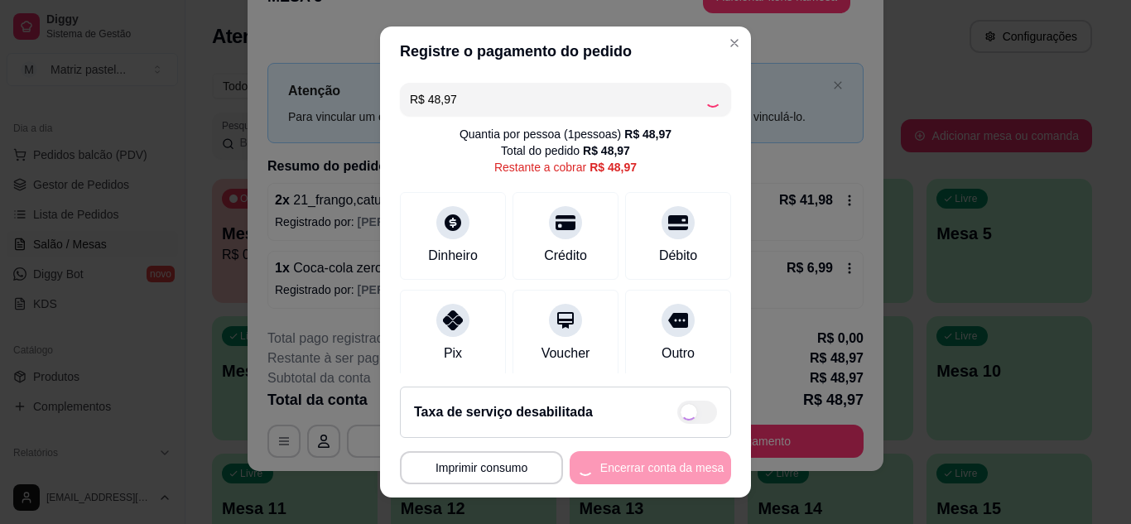
type input "R$ 0,00"
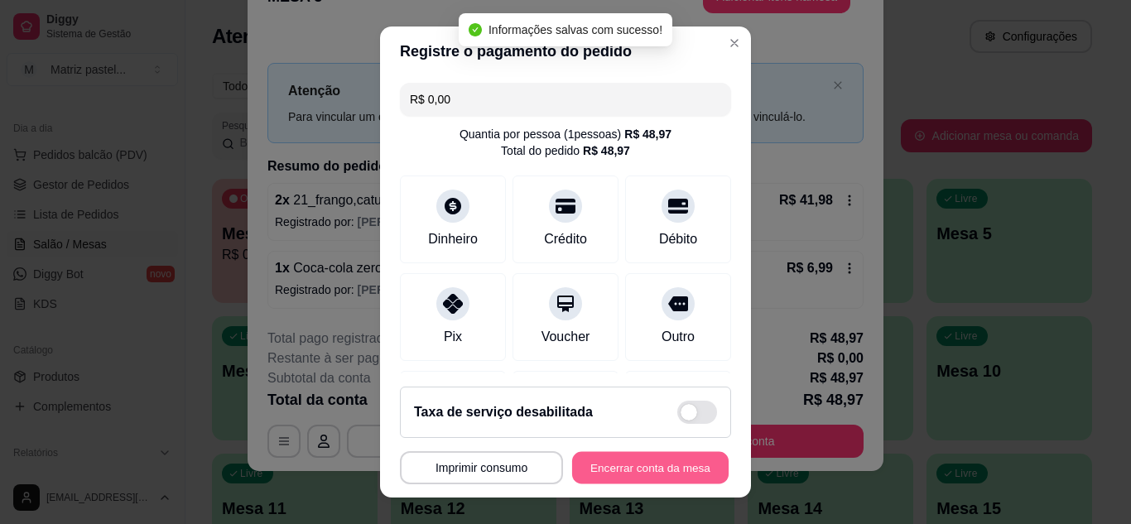
click at [667, 475] on button "Encerrar conta da mesa" at bounding box center [650, 468] width 157 height 32
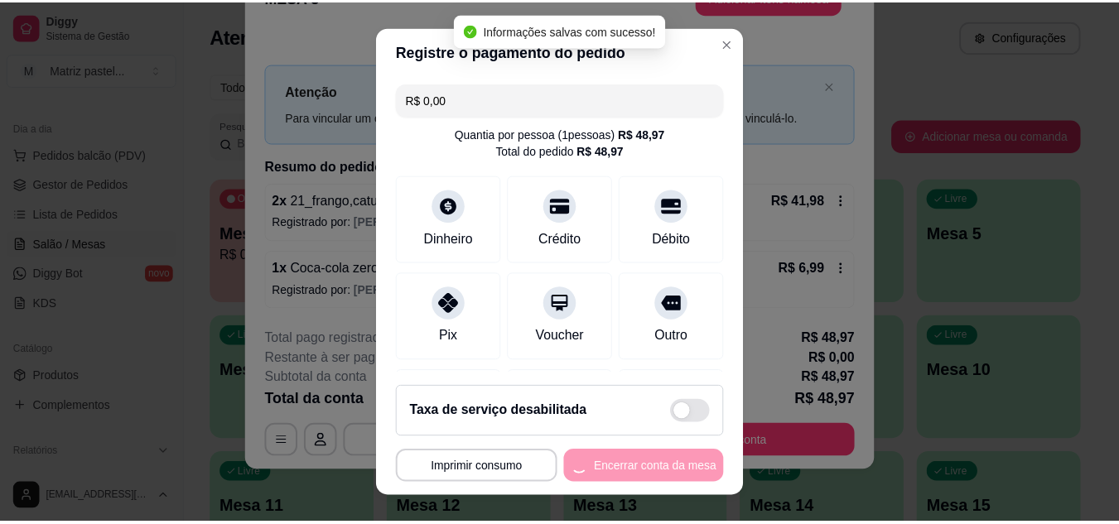
scroll to position [0, 0]
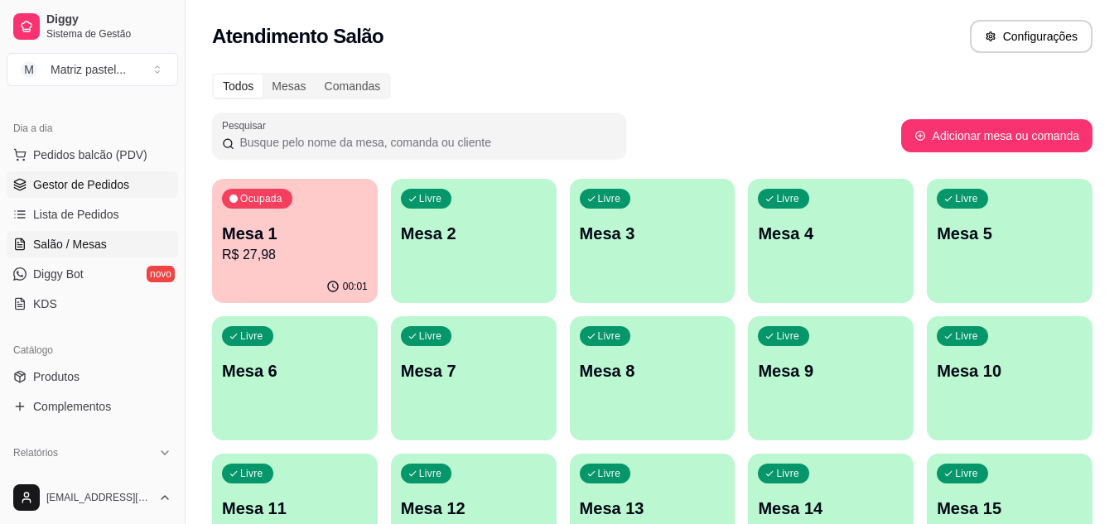
click at [118, 188] on span "Gestor de Pedidos" at bounding box center [81, 184] width 96 height 17
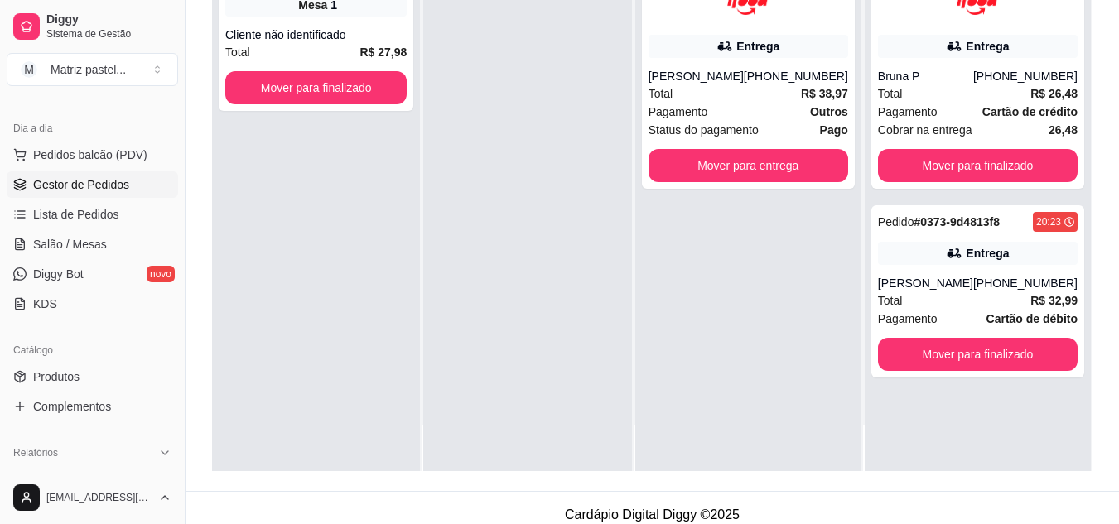
scroll to position [248, 0]
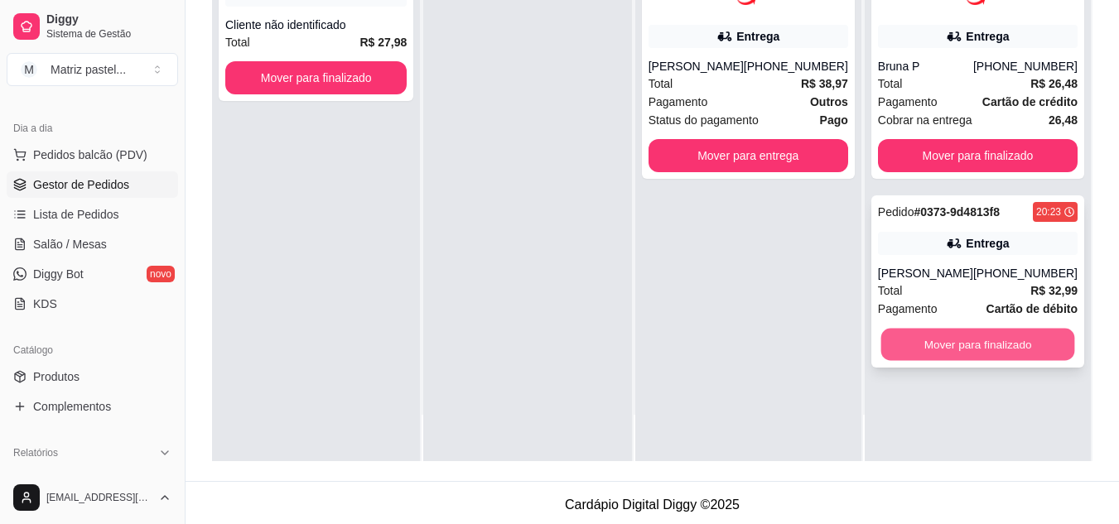
click at [989, 347] on button "Mover para finalizado" at bounding box center [977, 345] width 194 height 32
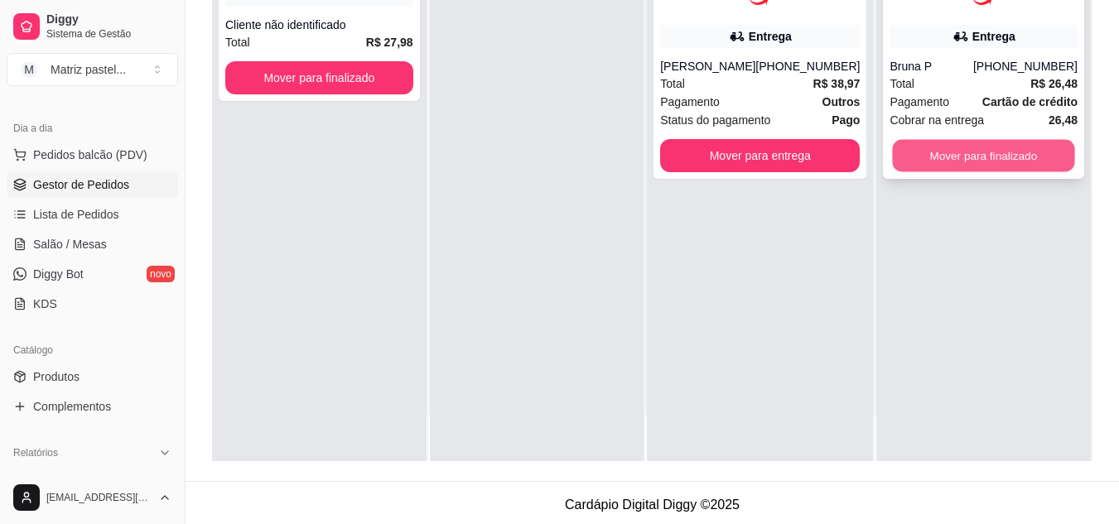
click at [950, 161] on button "Mover para finalizado" at bounding box center [984, 156] width 182 height 32
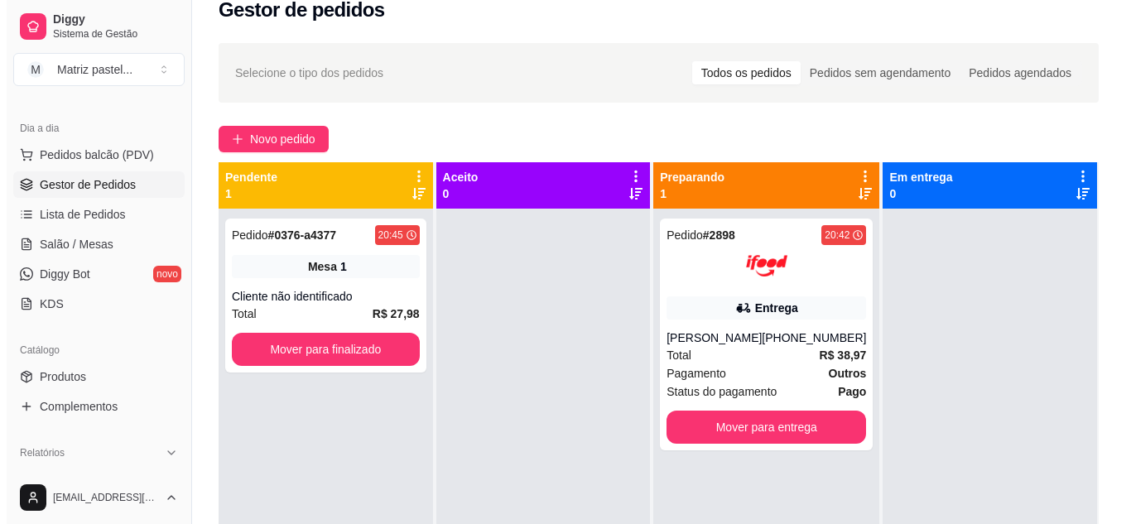
scroll to position [0, 0]
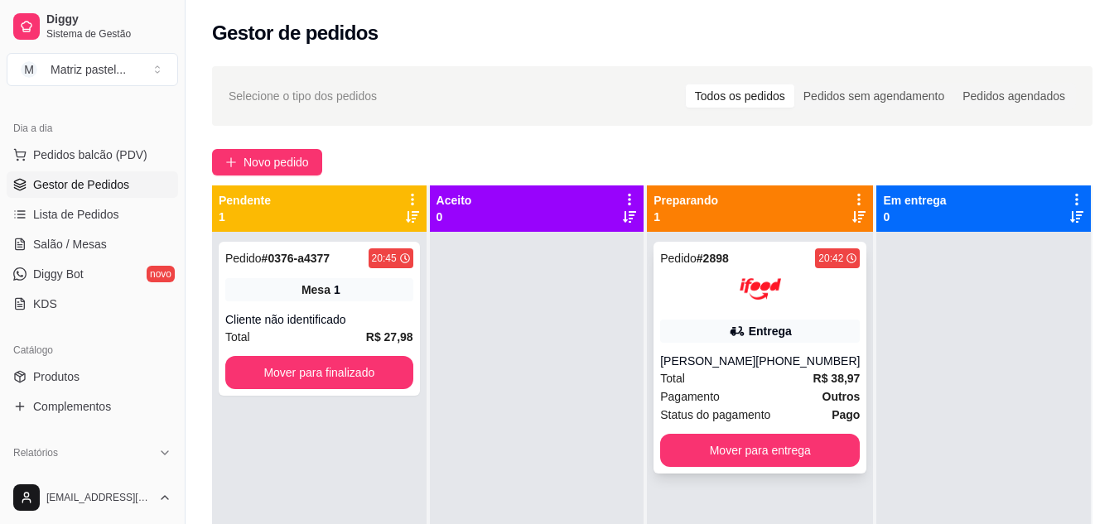
click at [801, 340] on div "Entrega" at bounding box center [760, 331] width 200 height 23
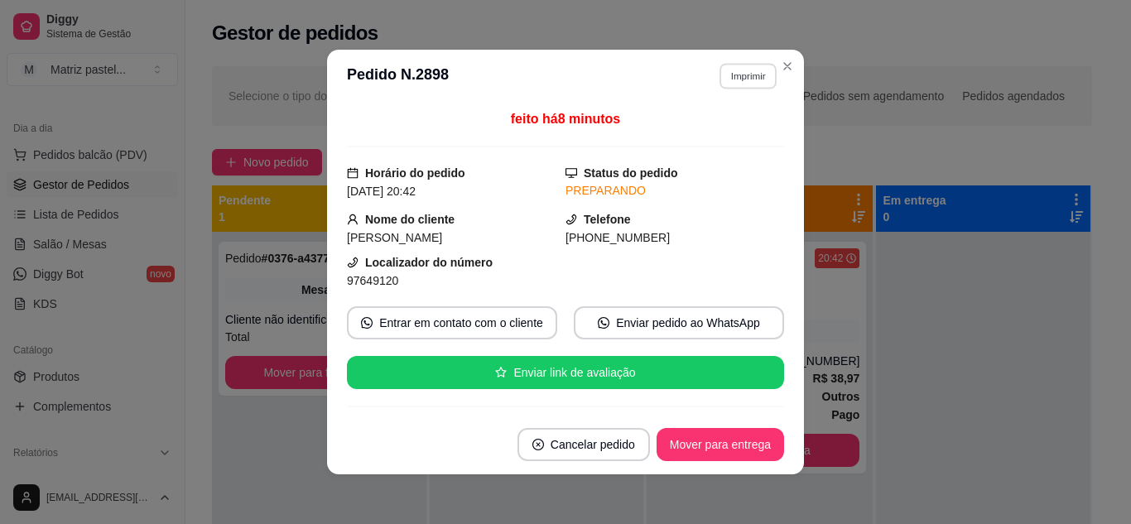
click at [721, 76] on button "Imprimir" at bounding box center [748, 76] width 57 height 26
click at [729, 133] on button "IMPRESSORA" at bounding box center [712, 134] width 116 height 26
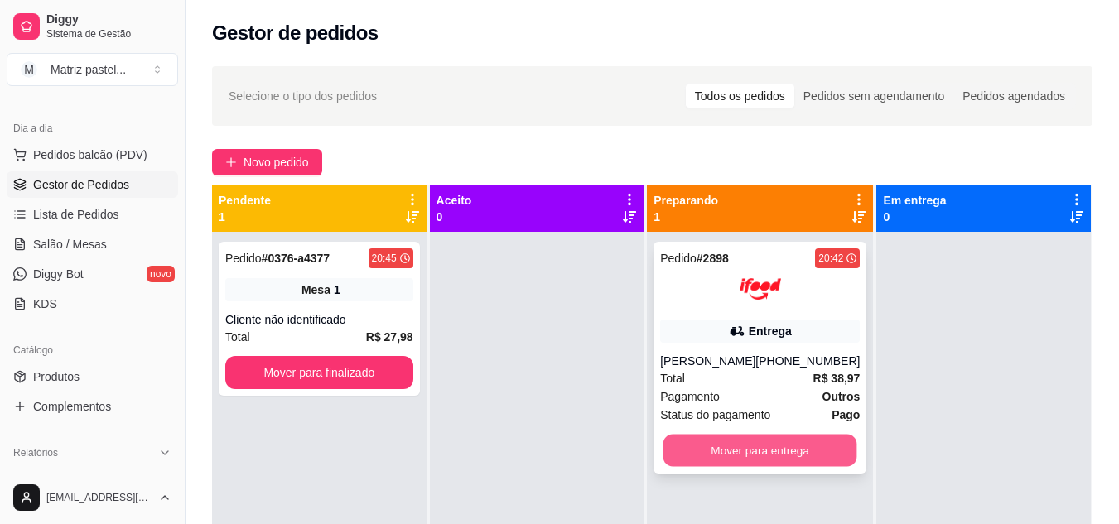
click at [803, 446] on button "Mover para entrega" at bounding box center [760, 451] width 194 height 32
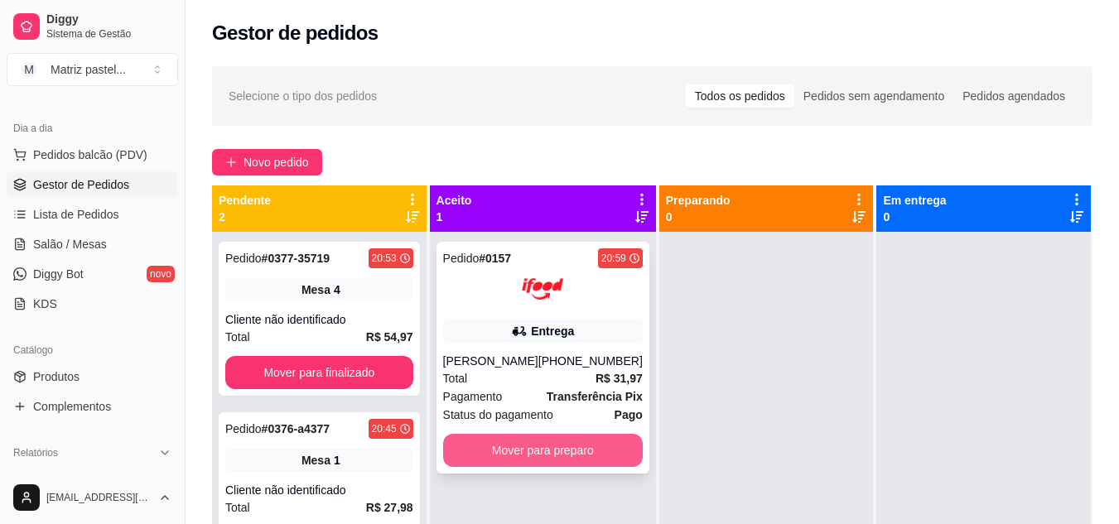
click at [580, 451] on button "Mover para preparo" at bounding box center [543, 450] width 200 height 33
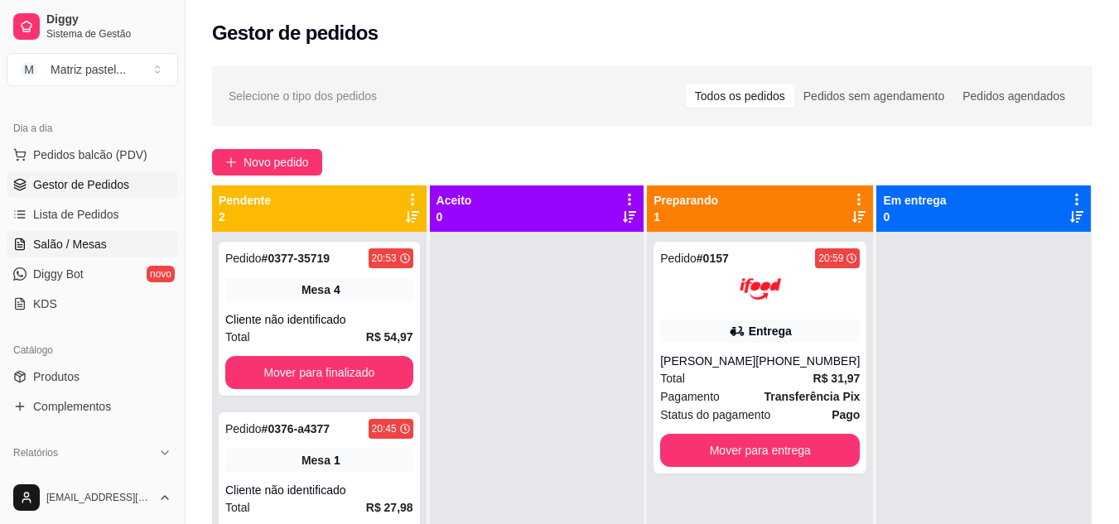
click at [84, 249] on span "Salão / Mesas" at bounding box center [70, 244] width 74 height 17
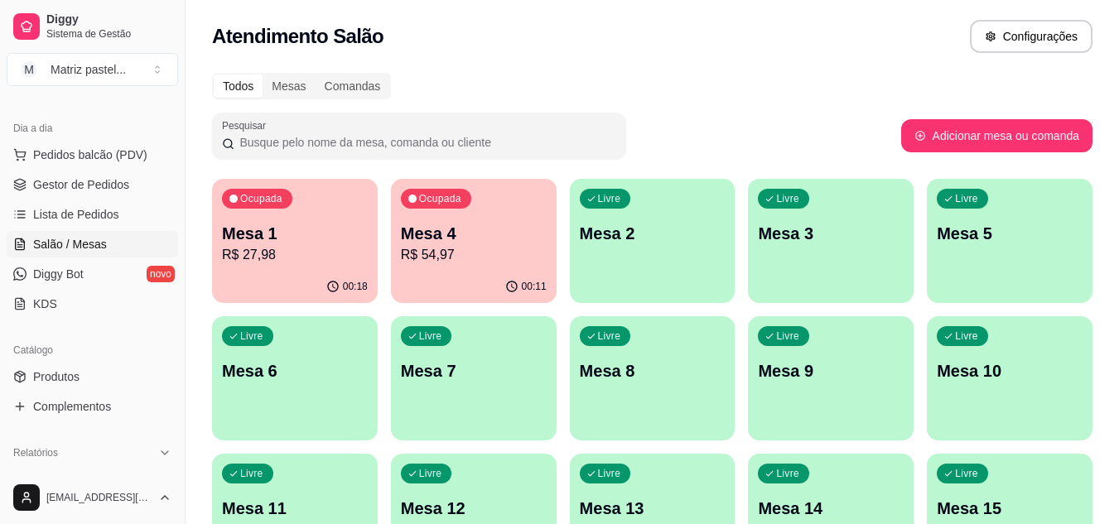
click at [509, 241] on p "Mesa 4" at bounding box center [474, 233] width 146 height 23
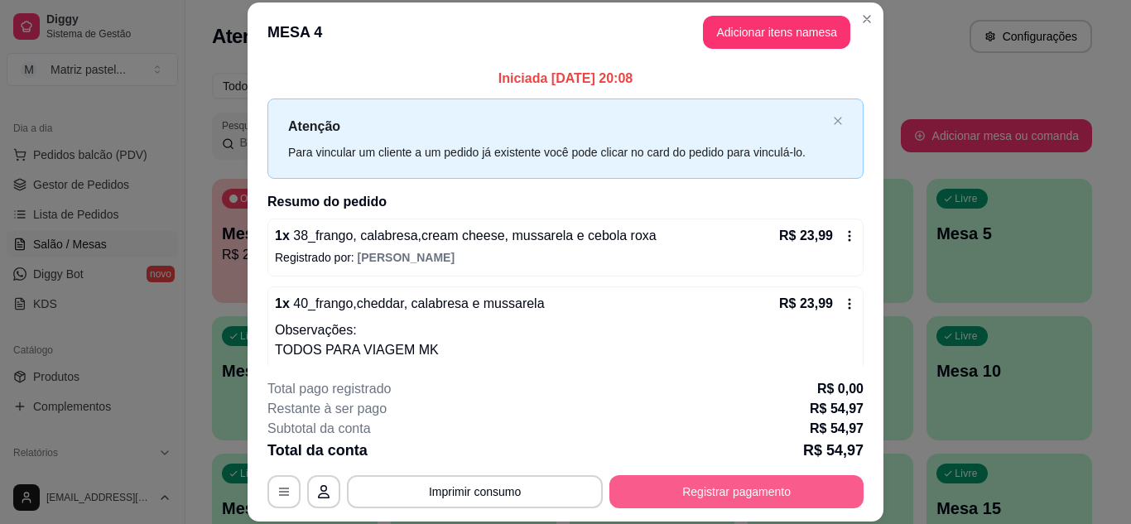
click at [726, 498] on button "Registrar pagamento" at bounding box center [737, 491] width 254 height 33
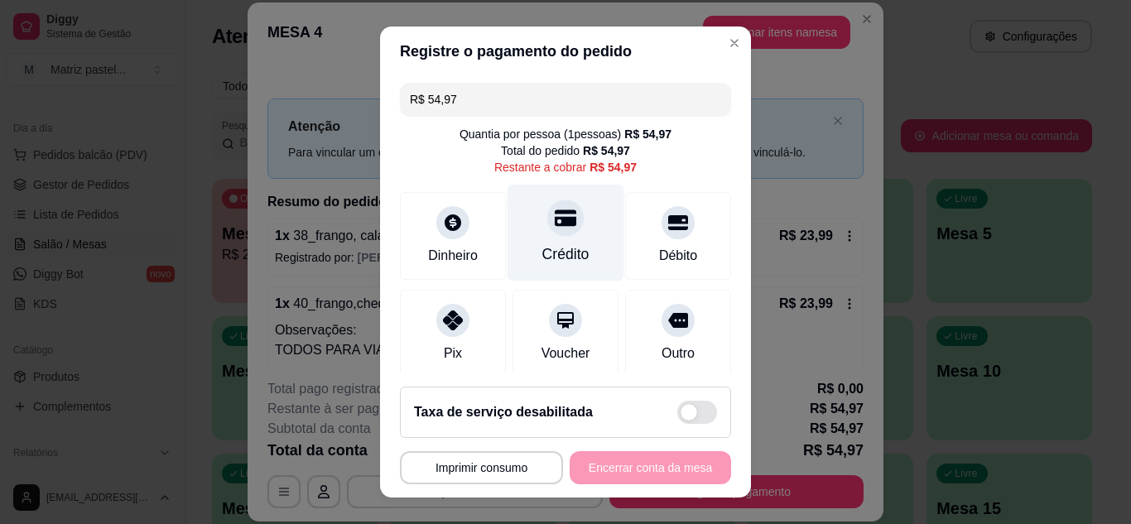
click at [562, 219] on div at bounding box center [566, 218] width 36 height 36
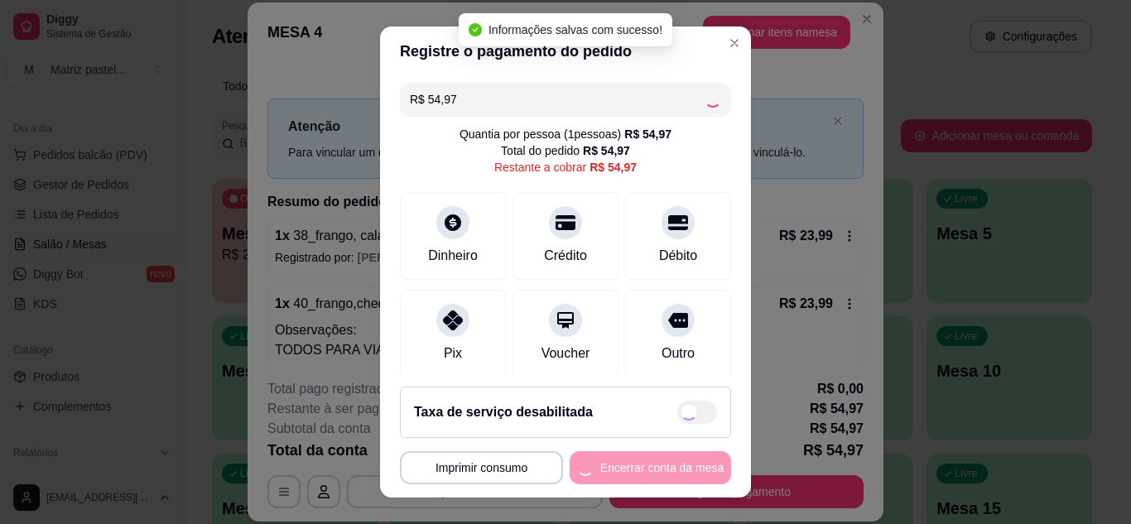
type input "R$ 0,00"
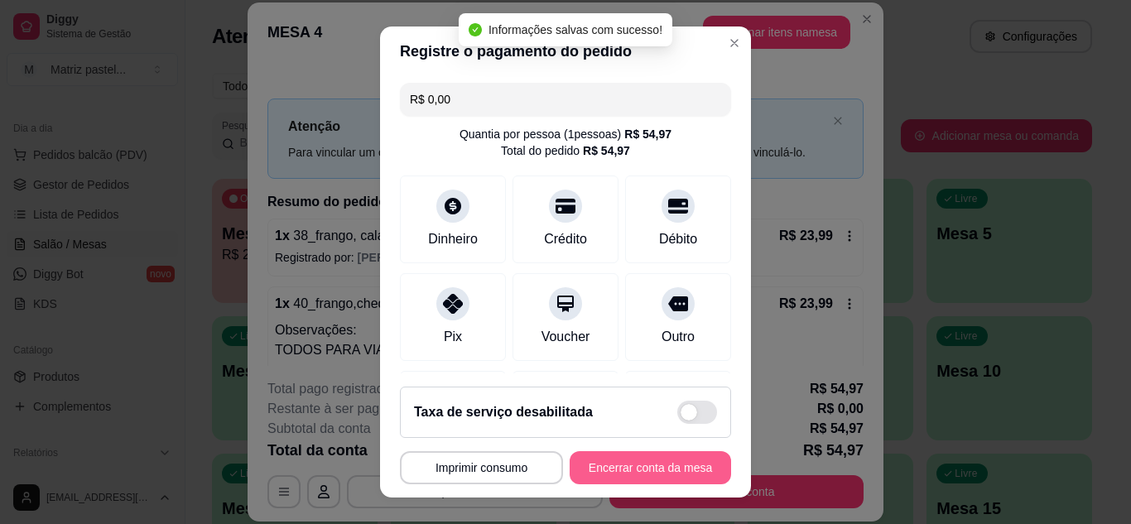
click at [622, 463] on button "Encerrar conta da mesa" at bounding box center [651, 467] width 162 height 33
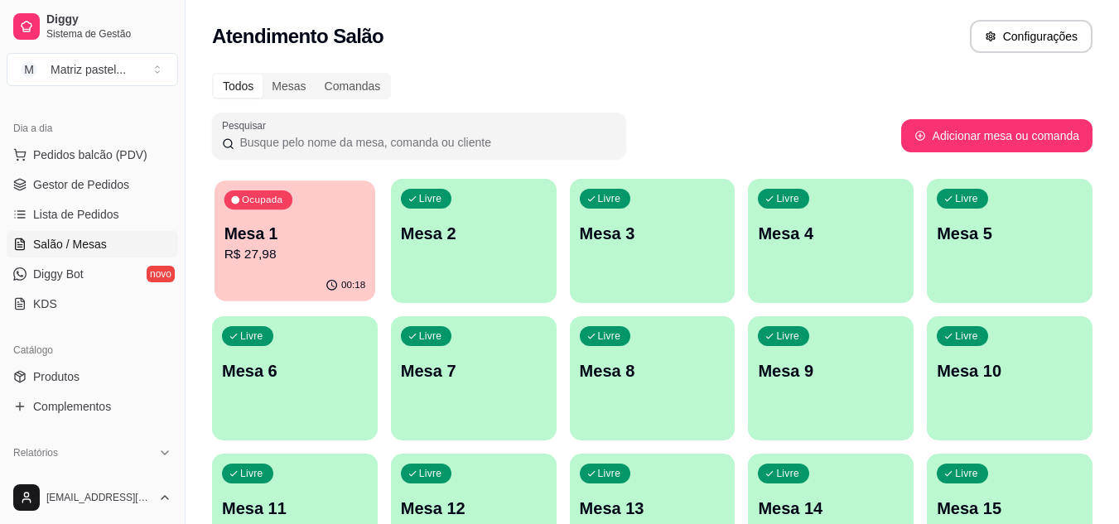
click at [308, 238] on p "Mesa 1" at bounding box center [295, 234] width 142 height 22
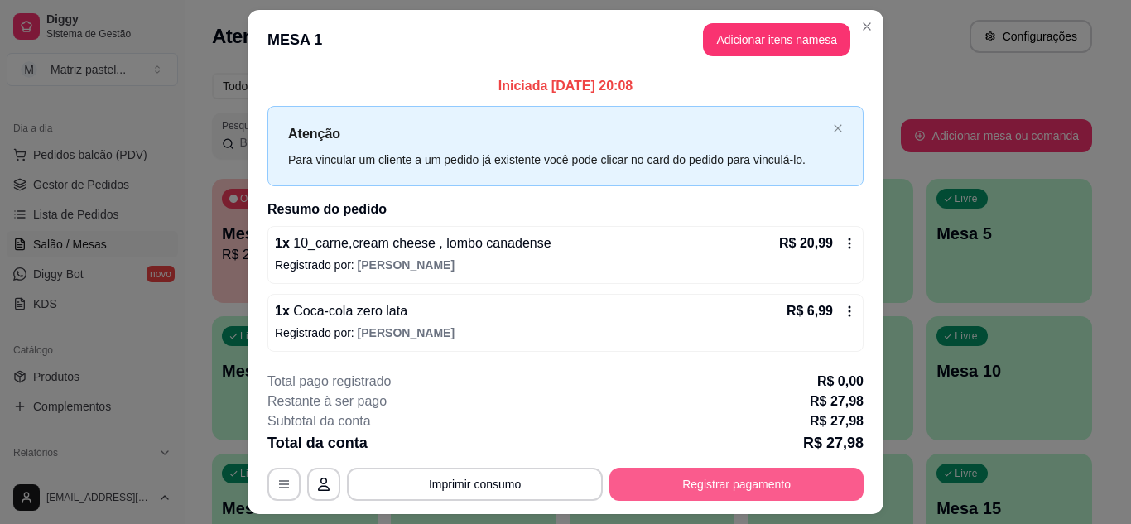
click at [779, 490] on button "Registrar pagamento" at bounding box center [737, 484] width 254 height 33
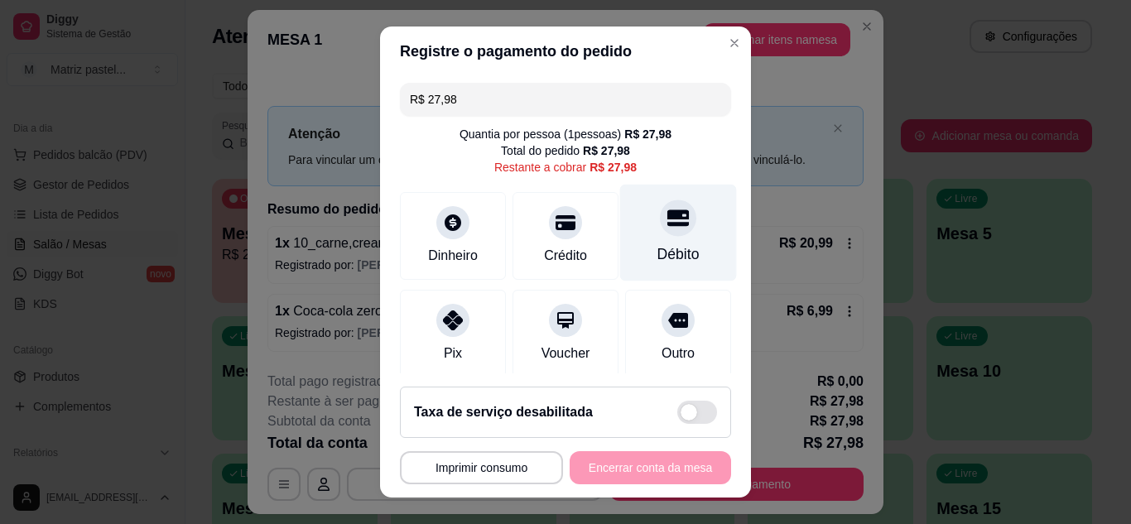
click at [644, 237] on div "Débito" at bounding box center [678, 232] width 117 height 97
type input "R$ 0,00"
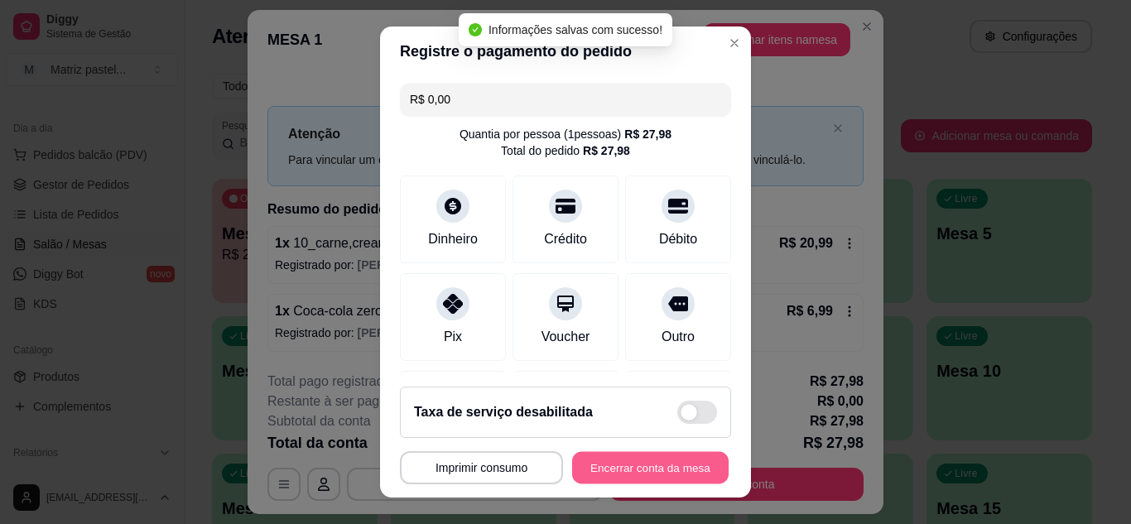
click at [645, 465] on button "Encerrar conta da mesa" at bounding box center [650, 468] width 157 height 32
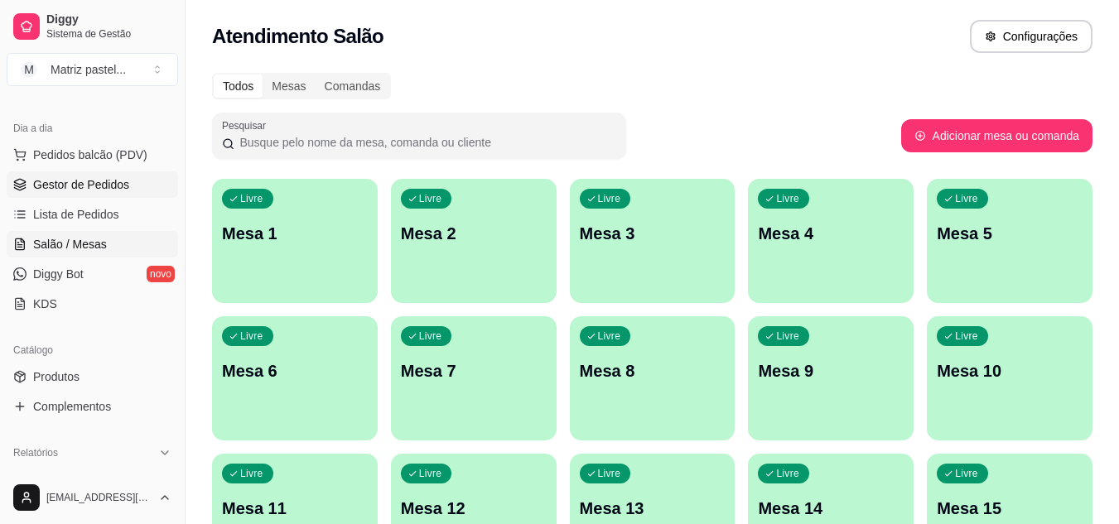
click at [107, 181] on span "Gestor de Pedidos" at bounding box center [81, 184] width 96 height 17
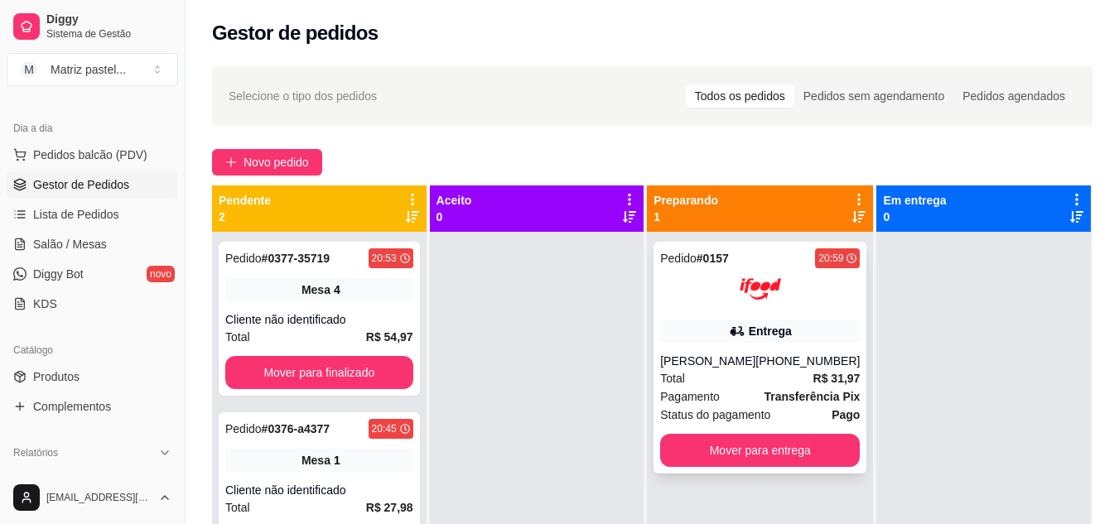
click at [716, 331] on div "Entrega" at bounding box center [760, 331] width 200 height 23
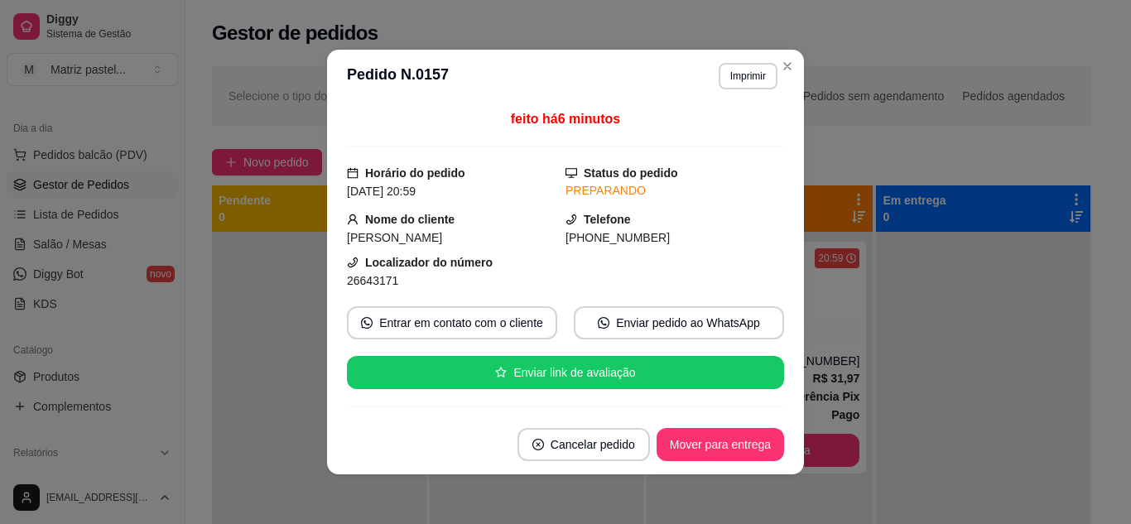
click at [751, 94] on header "**********" at bounding box center [565, 76] width 477 height 53
click at [752, 84] on button "Imprimir" at bounding box center [748, 76] width 59 height 27
click at [732, 129] on button "IMPRESSORA" at bounding box center [713, 134] width 116 height 26
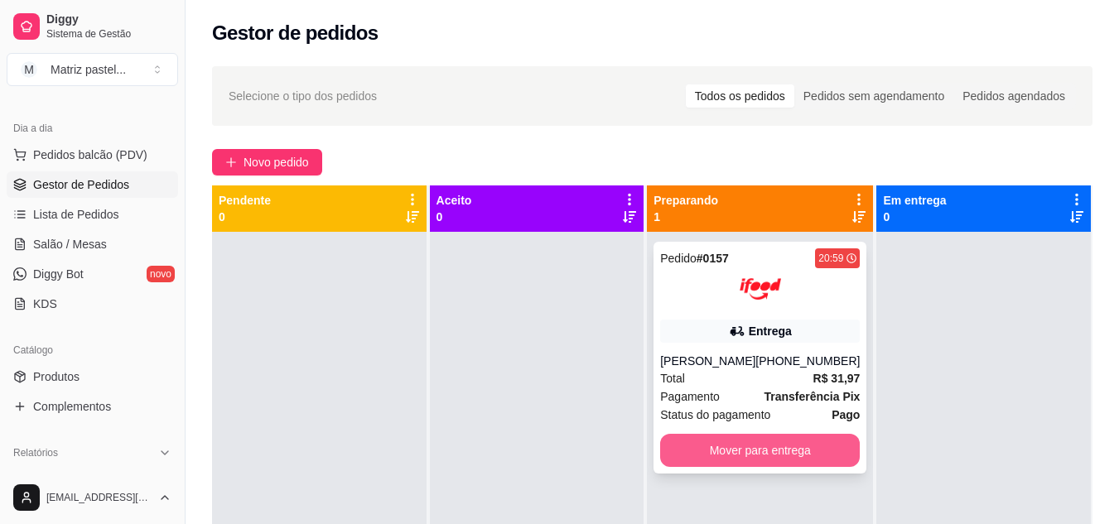
click at [742, 448] on button "Mover para entrega" at bounding box center [760, 450] width 200 height 33
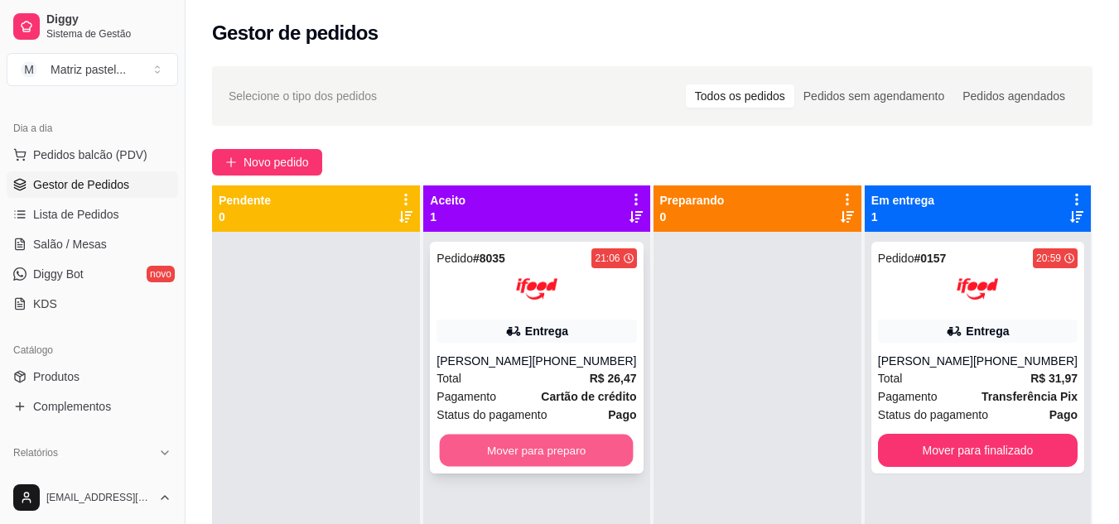
click at [501, 451] on button "Mover para preparo" at bounding box center [537, 451] width 194 height 32
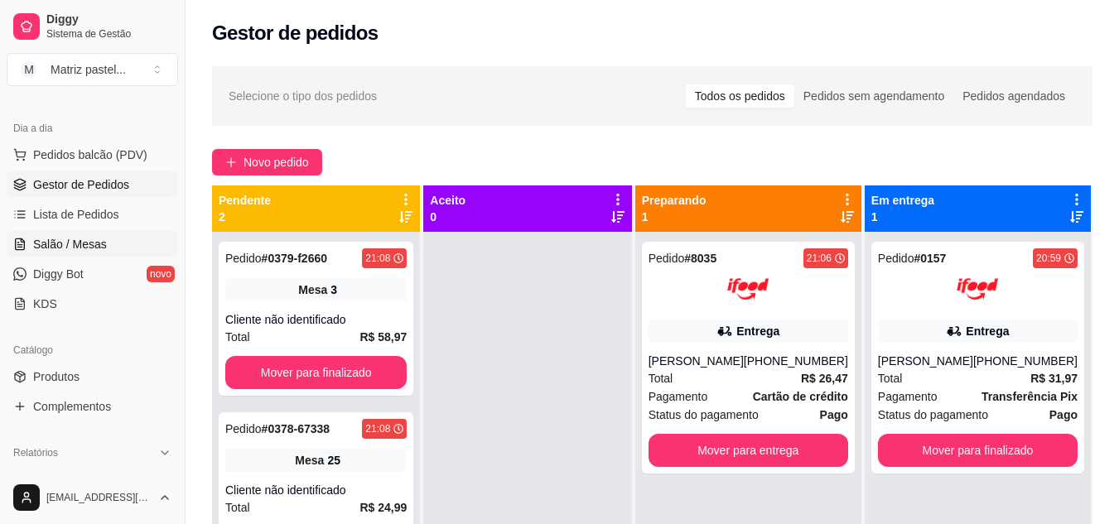
click at [66, 245] on span "Salão / Mesas" at bounding box center [70, 244] width 74 height 17
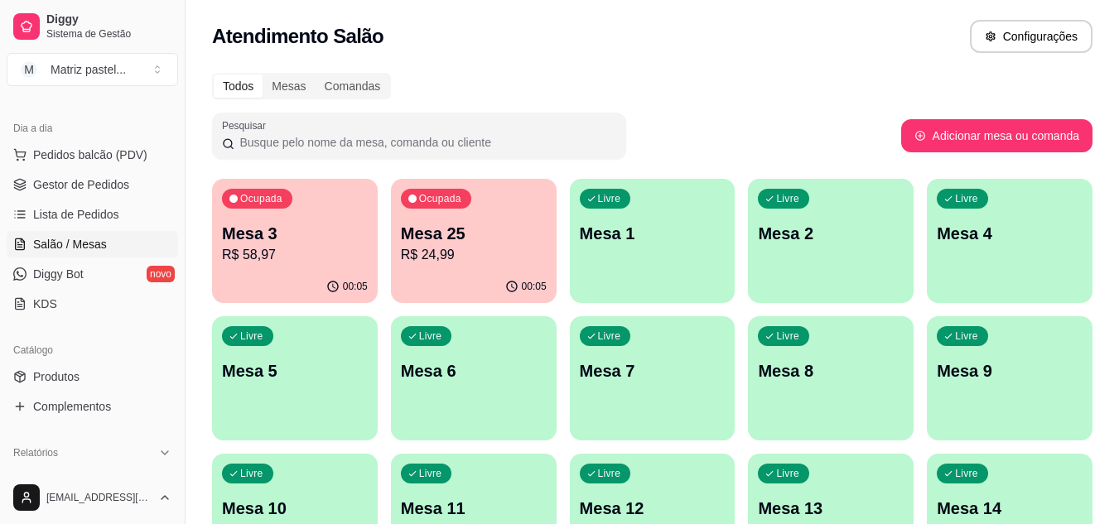
click at [465, 233] on p "Mesa 25" at bounding box center [474, 233] width 146 height 23
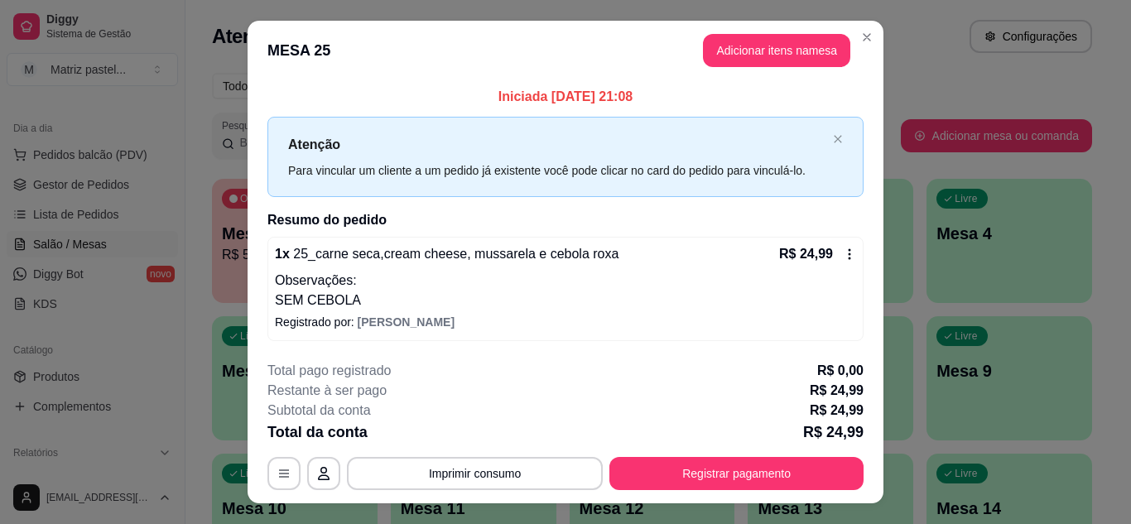
scroll to position [32, 0]
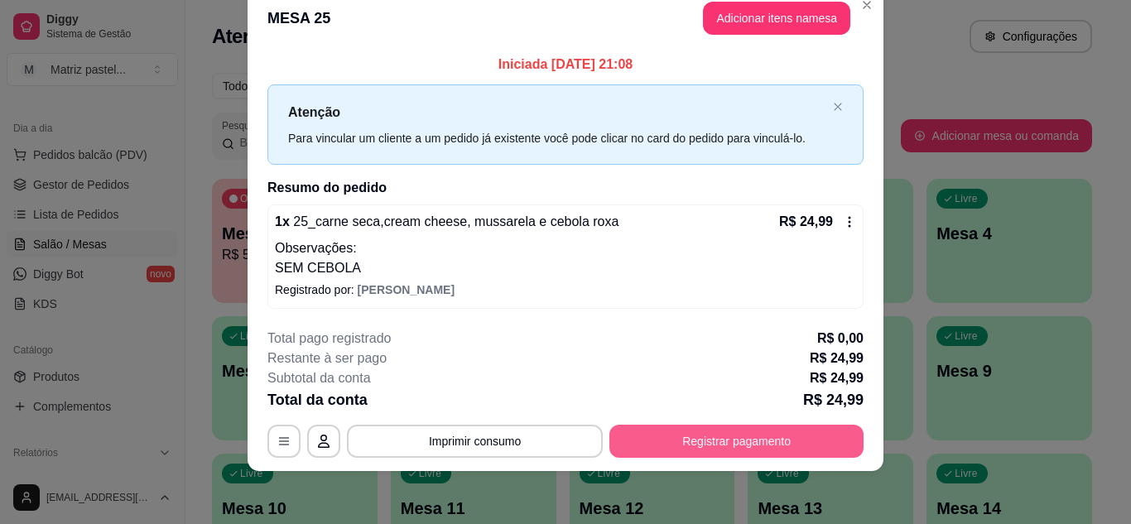
click at [697, 434] on button "Registrar pagamento" at bounding box center [737, 441] width 254 height 33
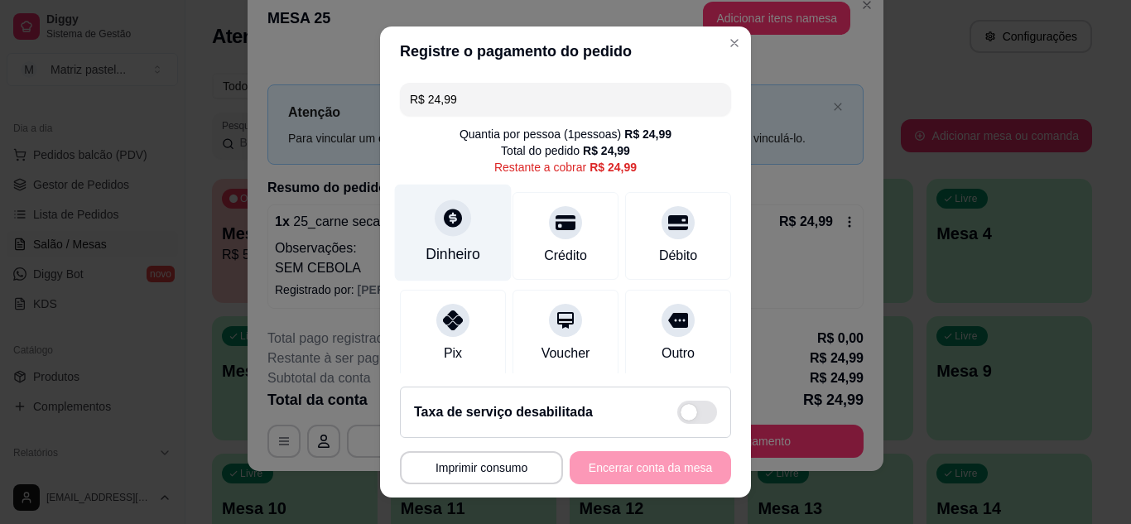
click at [461, 234] on div "Dinheiro" at bounding box center [453, 232] width 117 height 97
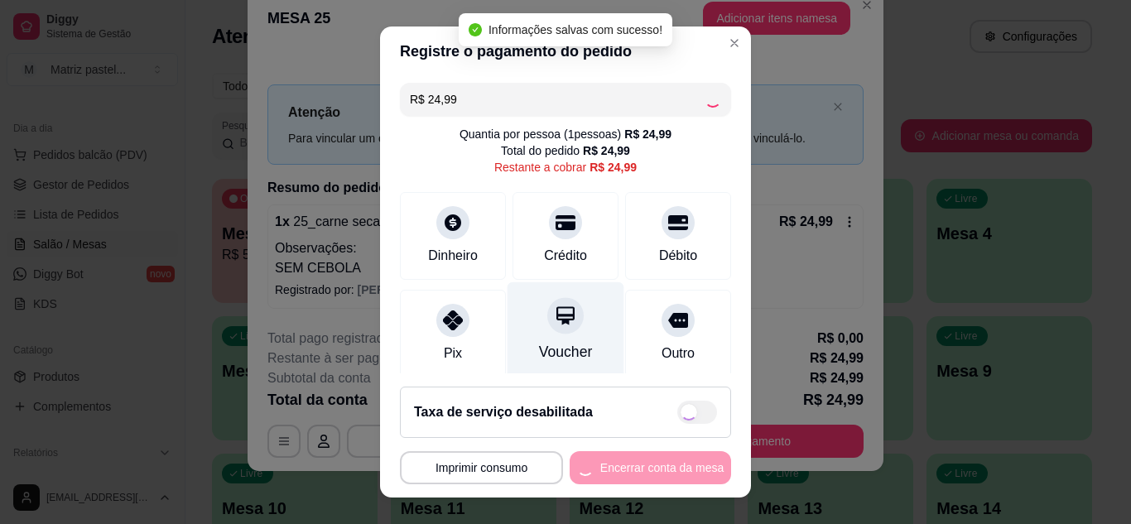
type input "R$ 0,00"
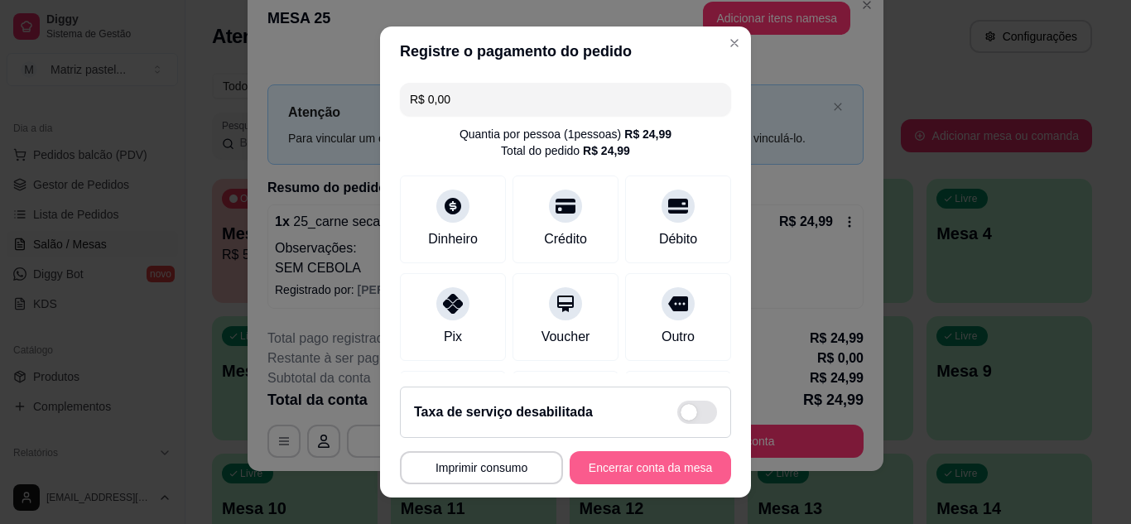
click at [634, 463] on button "Encerrar conta da mesa" at bounding box center [651, 467] width 162 height 33
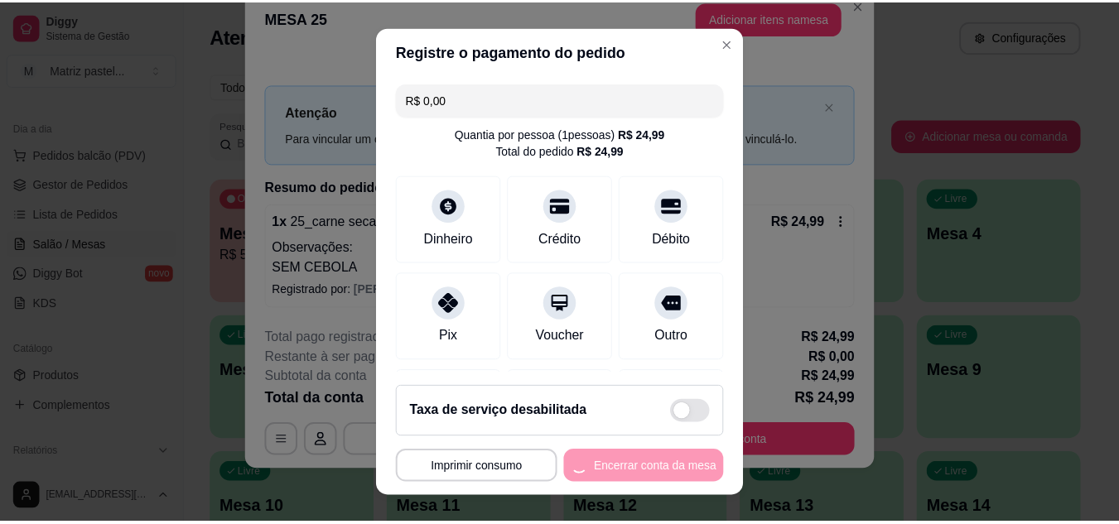
scroll to position [0, 0]
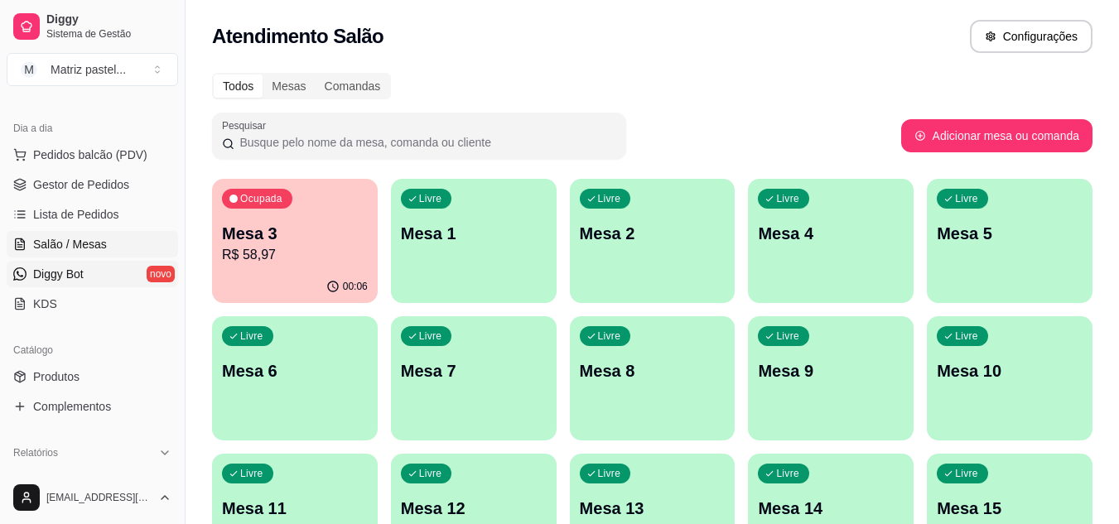
drag, startPoint x: 72, startPoint y: 190, endPoint x: 154, endPoint y: 282, distance: 123.2
click at [72, 190] on span "Gestor de Pedidos" at bounding box center [81, 184] width 96 height 17
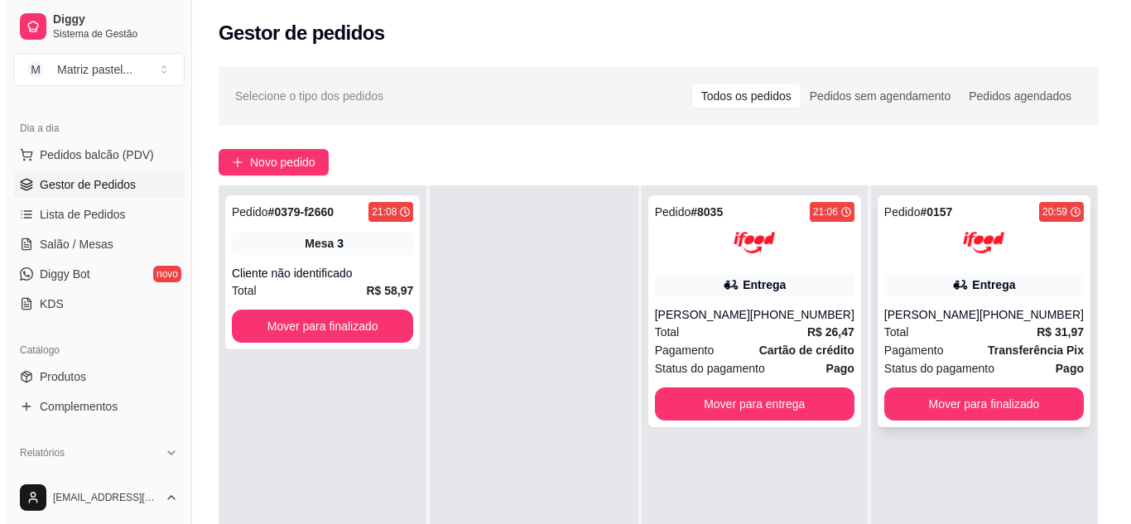
scroll to position [83, 0]
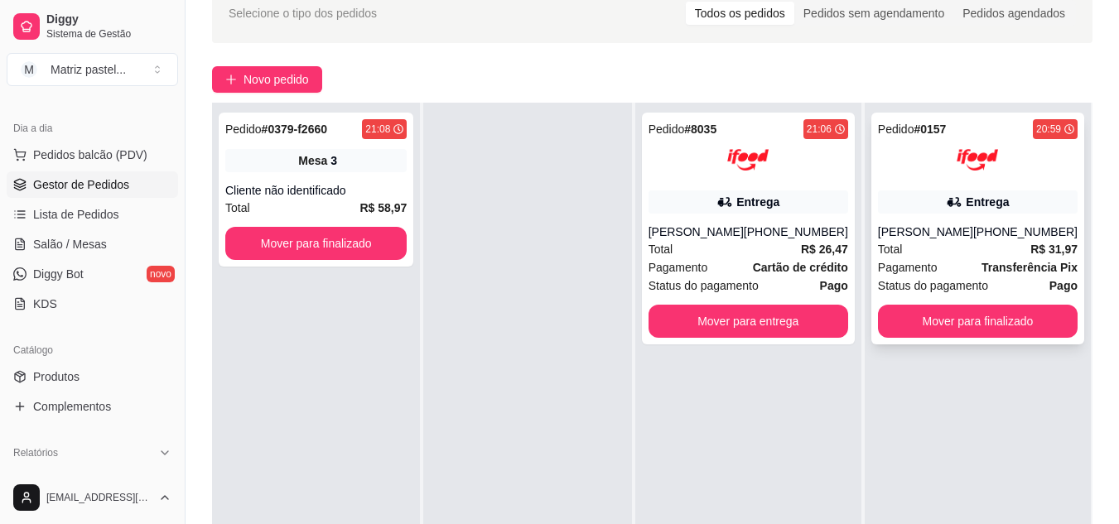
click at [957, 227] on div "[PERSON_NAME]" at bounding box center [925, 232] width 95 height 17
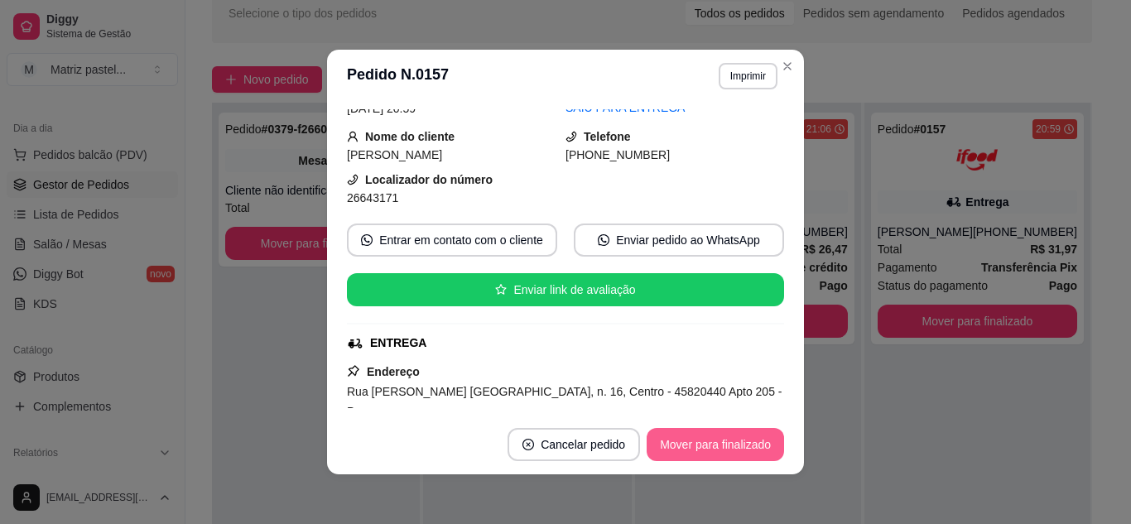
click at [688, 441] on button "Mover para finalizado" at bounding box center [715, 444] width 137 height 33
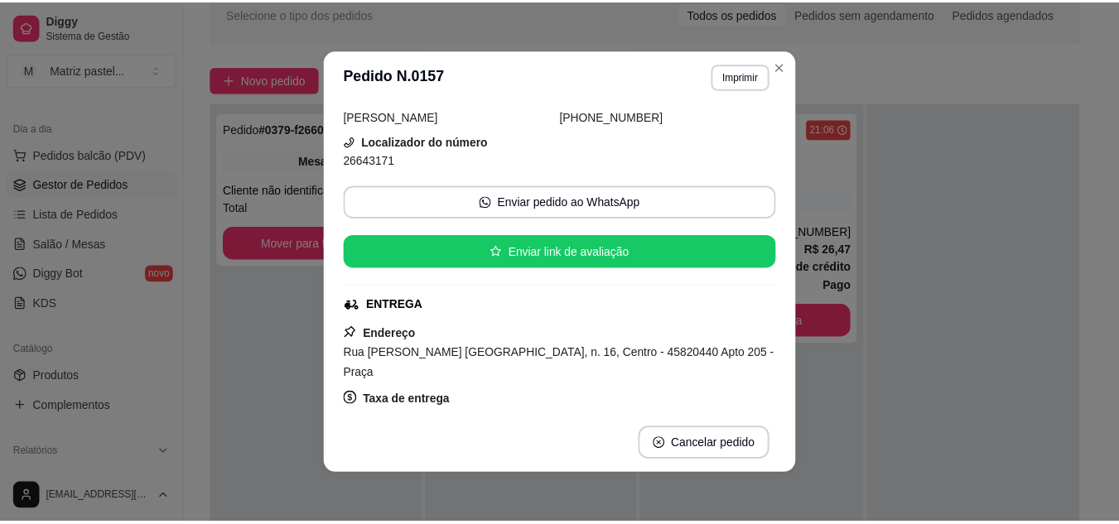
scroll to position [45, 0]
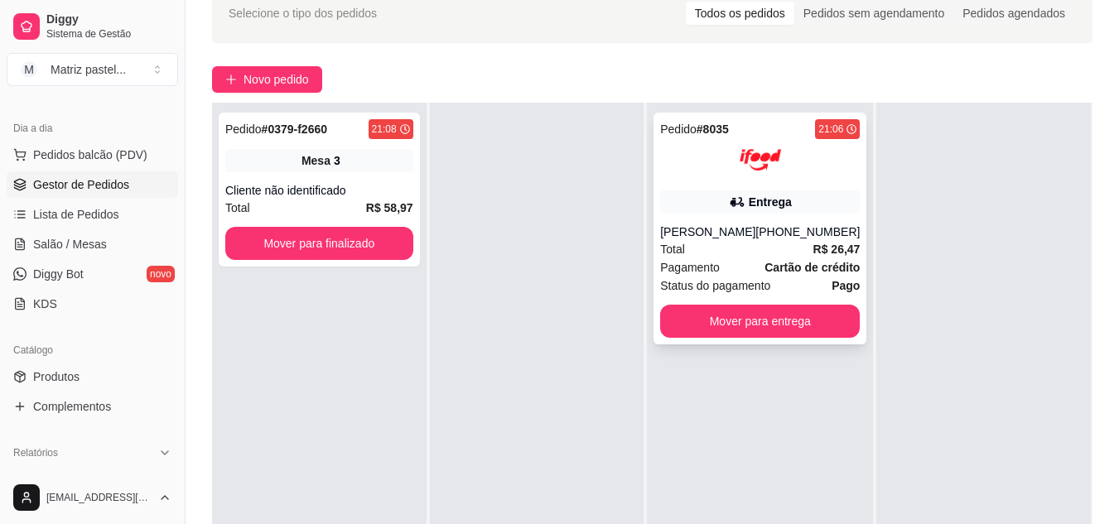
click at [744, 219] on div "Pedido # 8035 21:06 Entrega [PERSON_NAME] [PHONE_NUMBER] Total R$ 26,47 Pagamen…" at bounding box center [760, 229] width 213 height 232
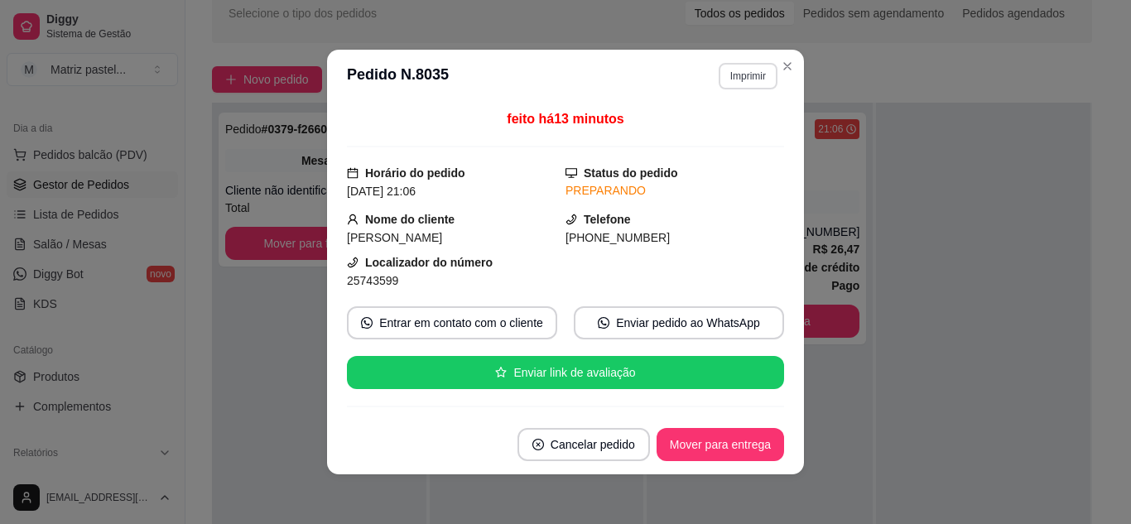
click at [753, 69] on button "Imprimir" at bounding box center [748, 76] width 59 height 27
click at [710, 128] on button "IMPRESSORA" at bounding box center [714, 135] width 120 height 27
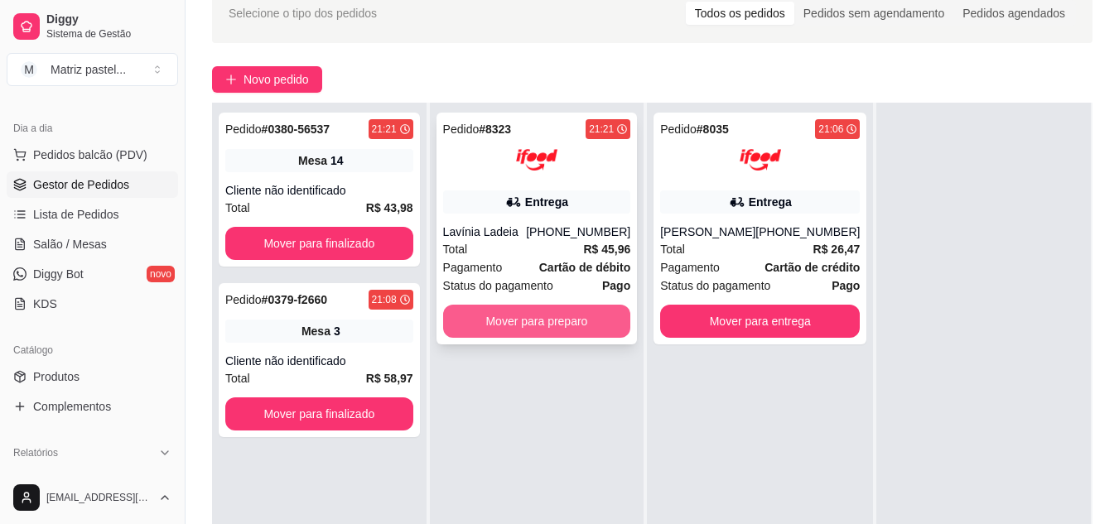
click at [503, 326] on button "Mover para preparo" at bounding box center [537, 321] width 188 height 33
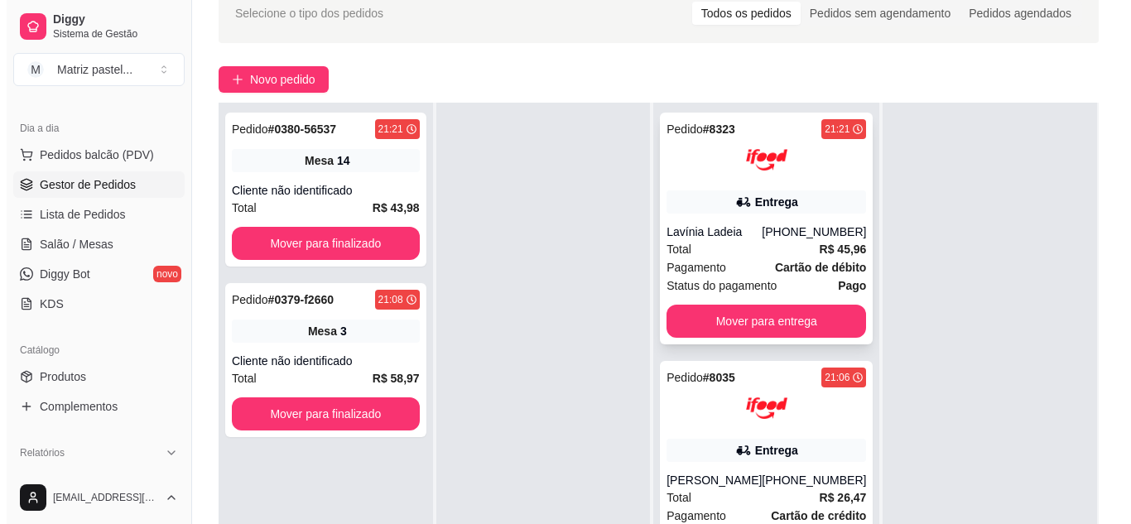
scroll to position [0, 0]
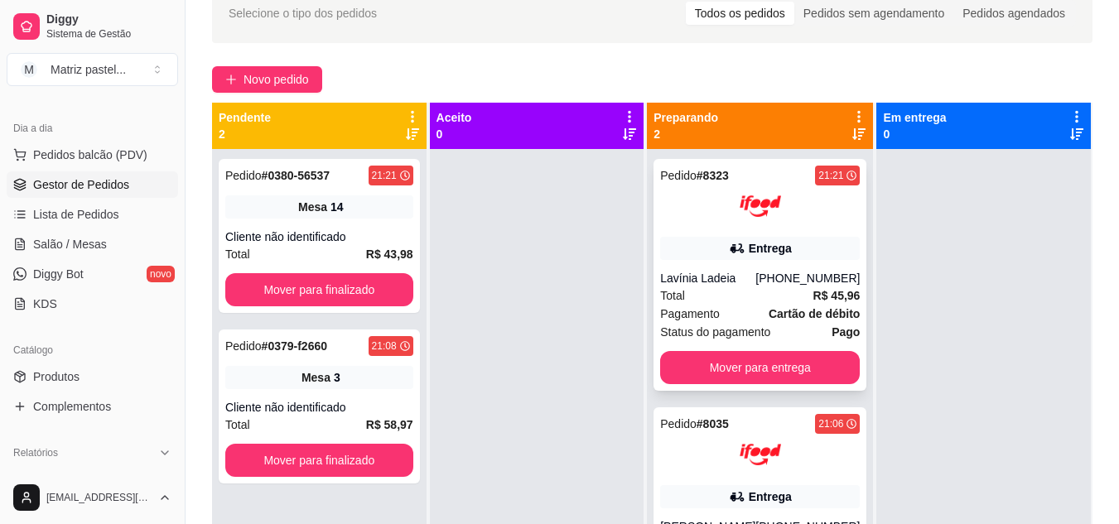
click at [818, 175] on div "21:21" at bounding box center [830, 175] width 25 height 13
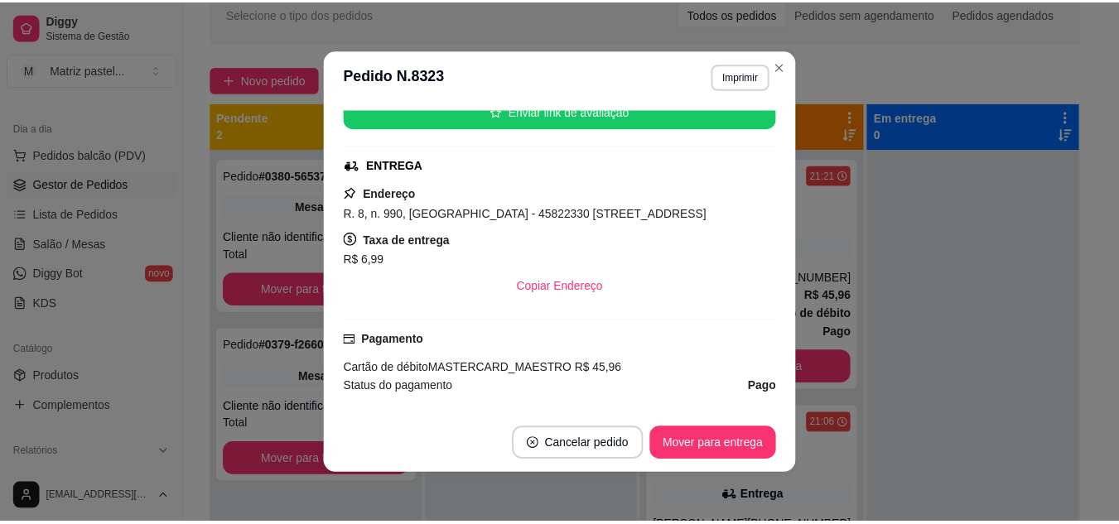
scroll to position [265, 0]
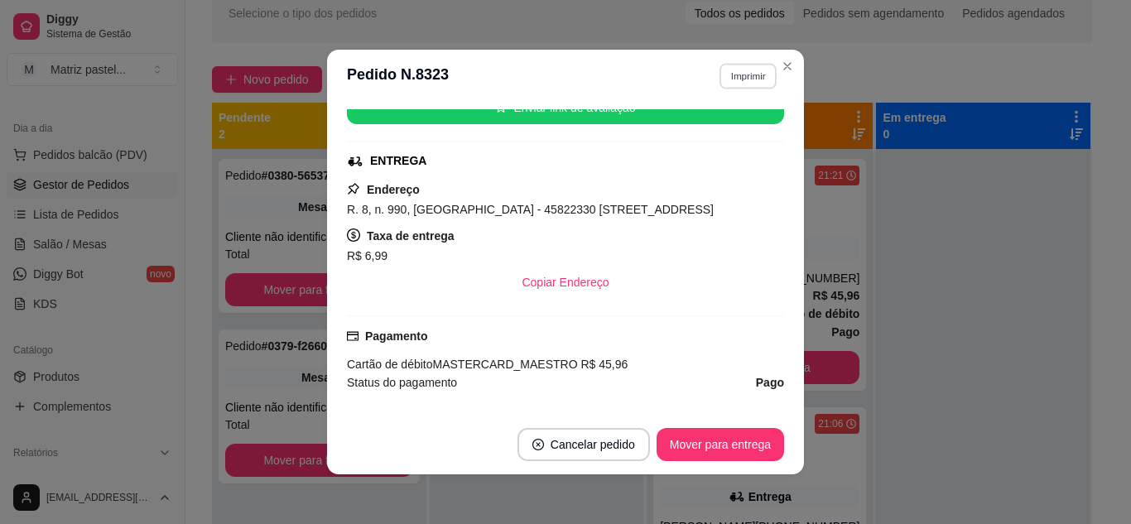
click at [750, 76] on button "Imprimir" at bounding box center [748, 76] width 57 height 26
click at [736, 131] on button "IMPRESSORA" at bounding box center [712, 134] width 116 height 26
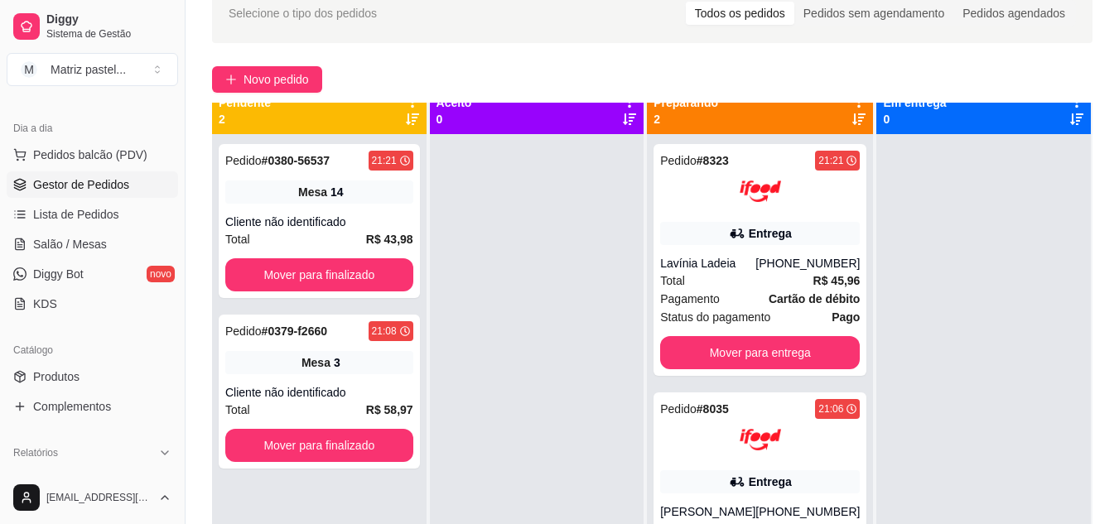
scroll to position [0, 0]
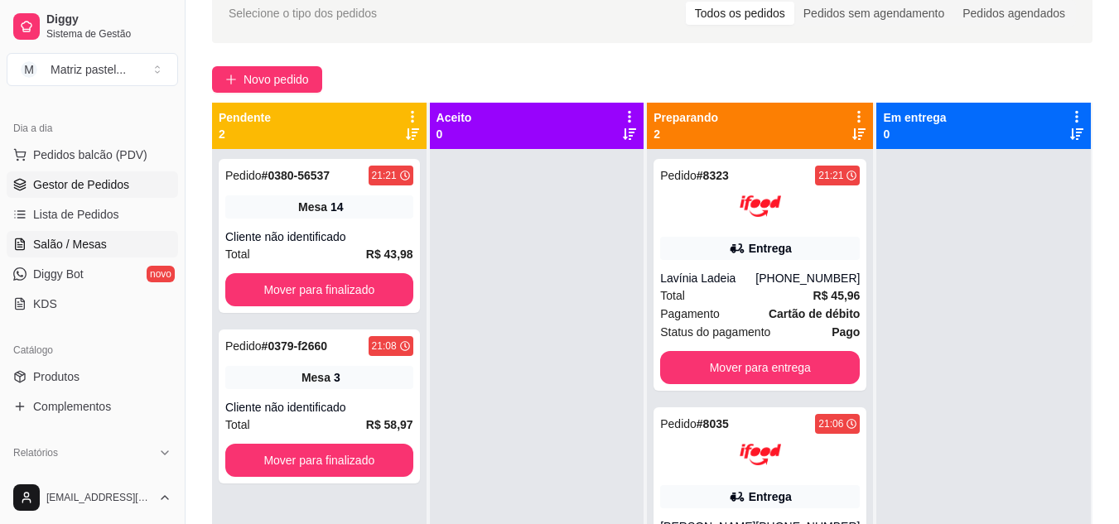
click at [73, 248] on span "Salão / Mesas" at bounding box center [70, 244] width 74 height 17
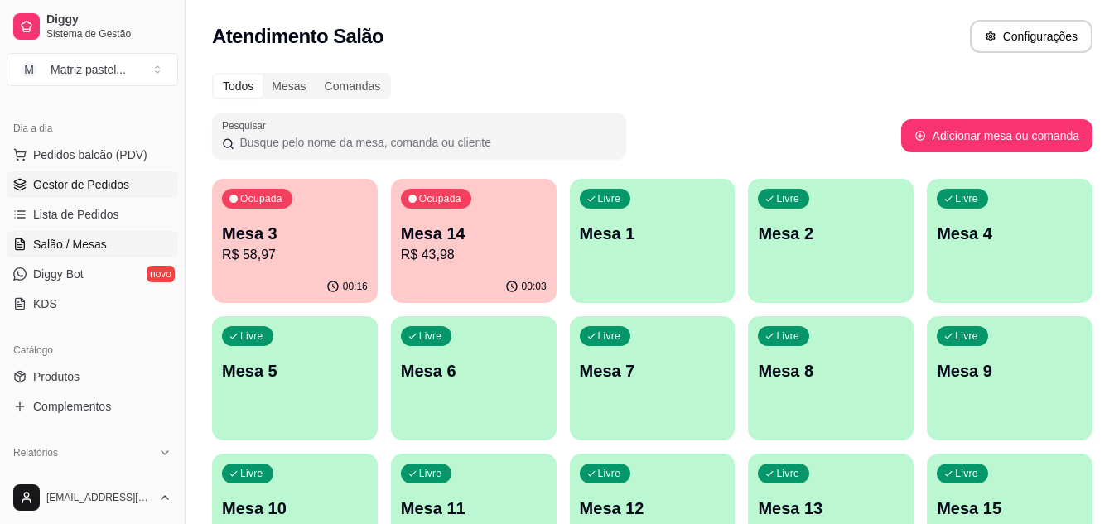
click at [89, 186] on span "Gestor de Pedidos" at bounding box center [81, 184] width 96 height 17
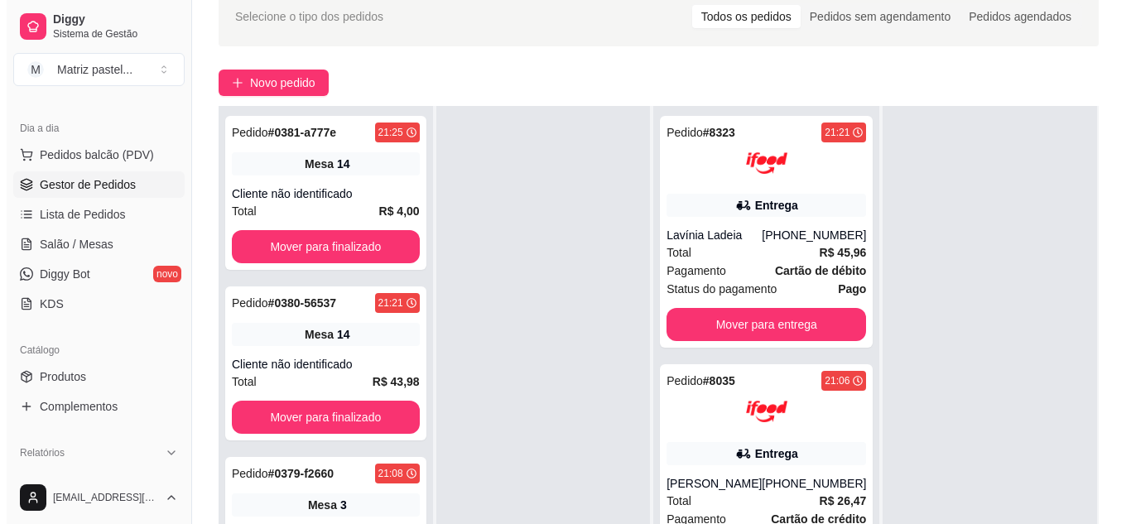
scroll to position [166, 0]
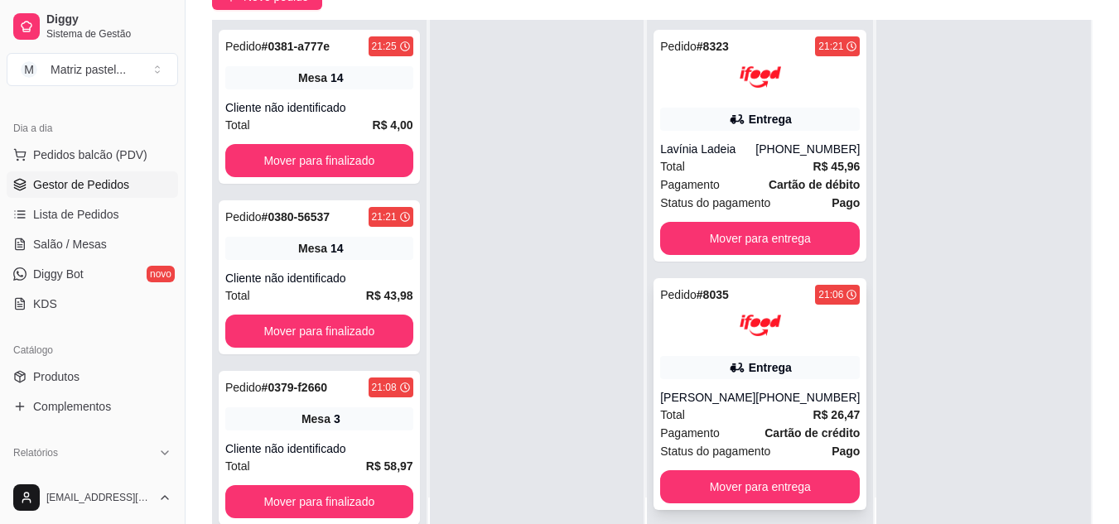
click at [691, 364] on div "Entrega" at bounding box center [760, 367] width 200 height 23
click at [772, 101] on div "Pedido # 8323 21:21 Entrega Lavínia Ladeia [PHONE_NUMBER] Total R$ 45,96 Pagame…" at bounding box center [760, 146] width 213 height 232
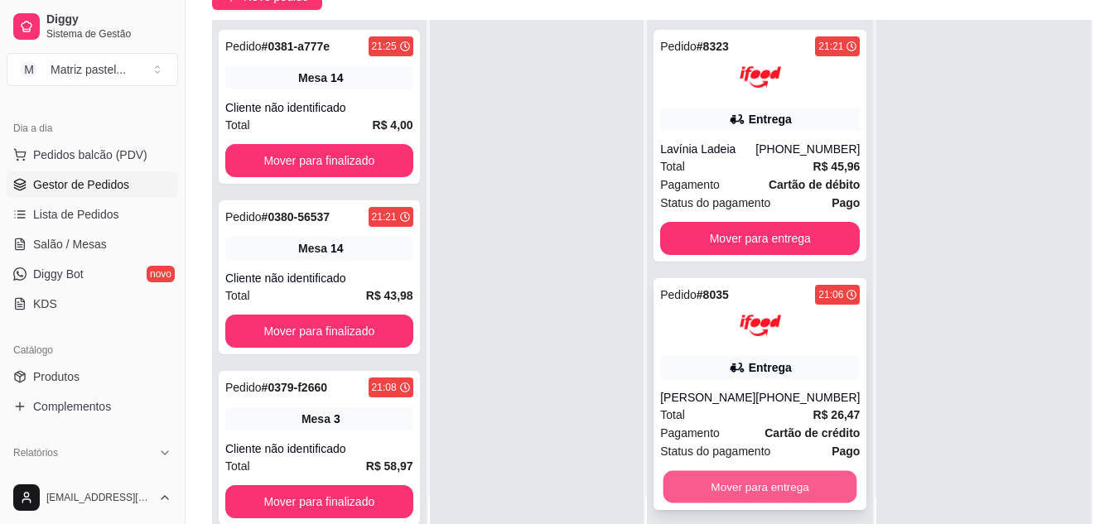
click at [753, 492] on button "Mover para entrega" at bounding box center [760, 487] width 194 height 32
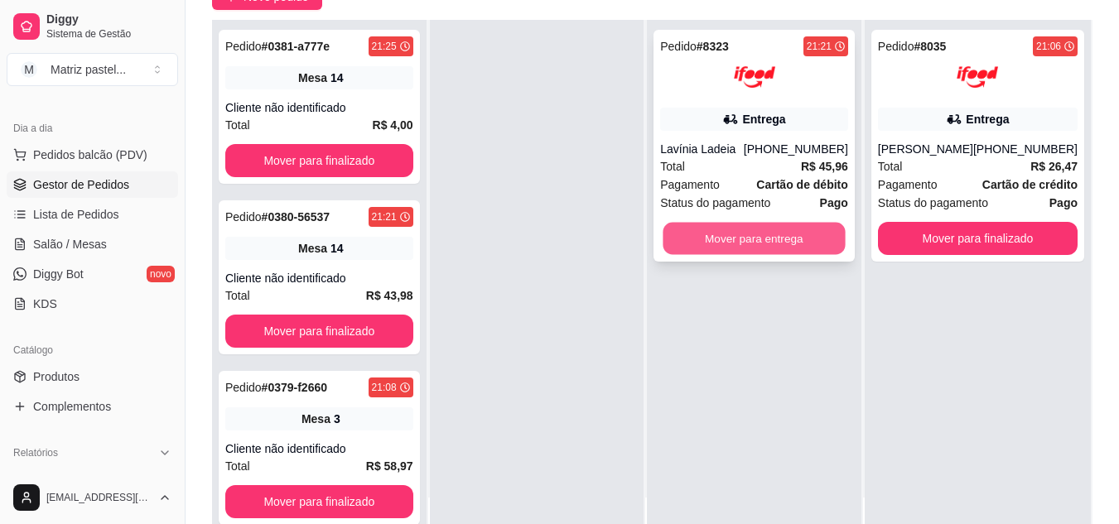
click at [719, 240] on button "Mover para entrega" at bounding box center [754, 239] width 182 height 32
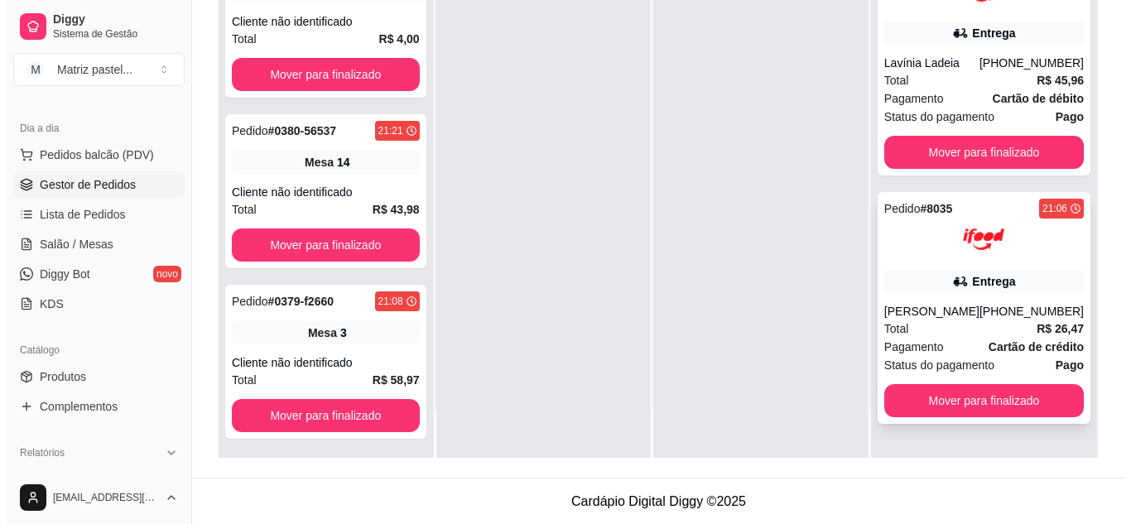
scroll to position [253, 0]
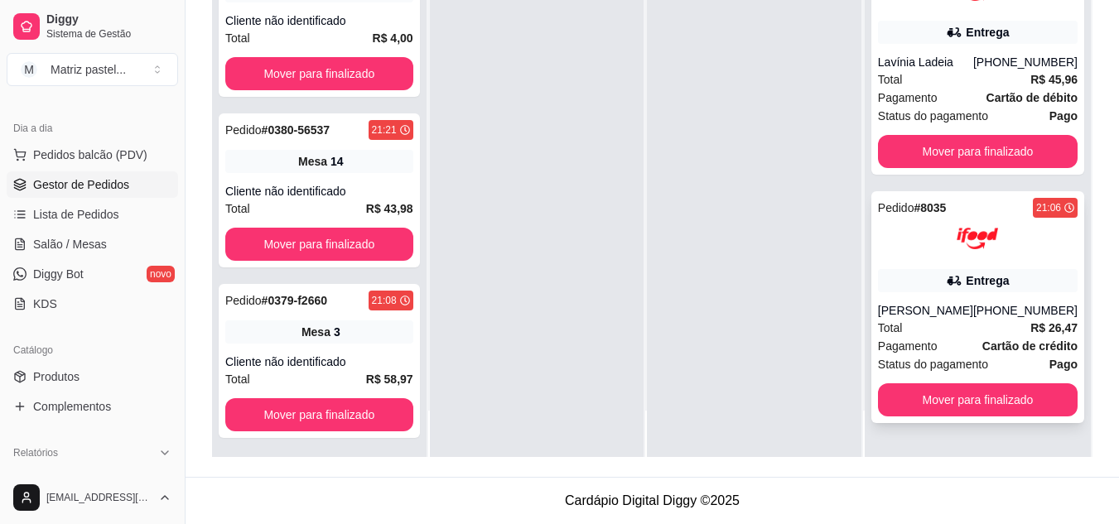
click at [943, 286] on div "Entrega" at bounding box center [978, 280] width 200 height 23
click at [955, 313] on div "[PERSON_NAME]" at bounding box center [925, 310] width 95 height 17
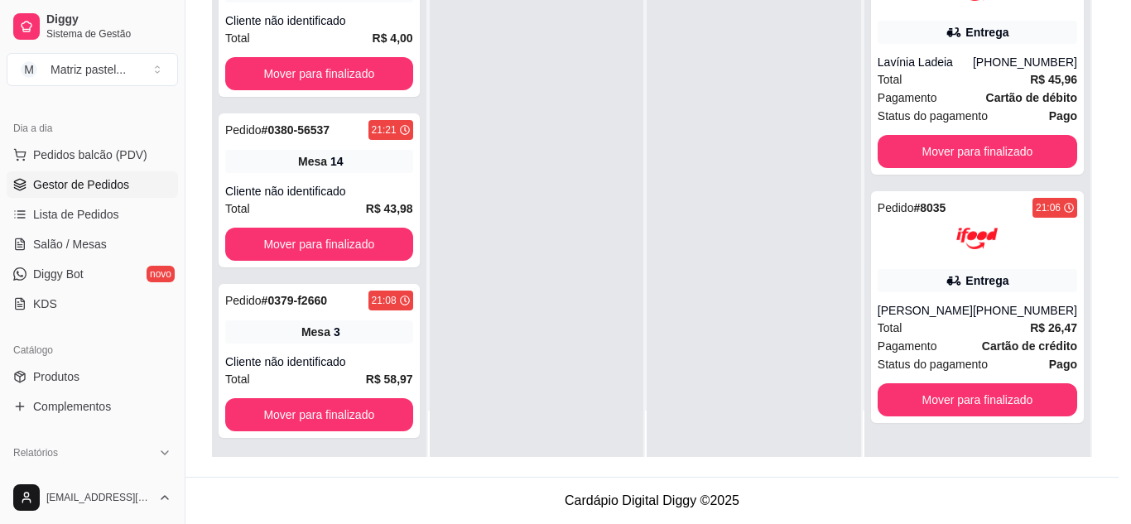
scroll to position [83, 0]
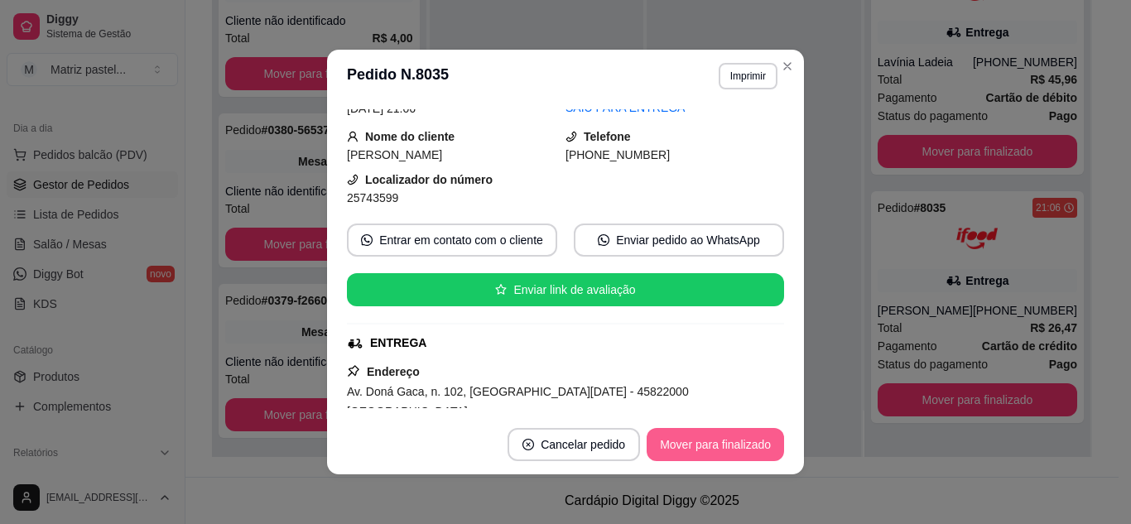
click at [731, 432] on button "Mover para finalizado" at bounding box center [715, 444] width 137 height 33
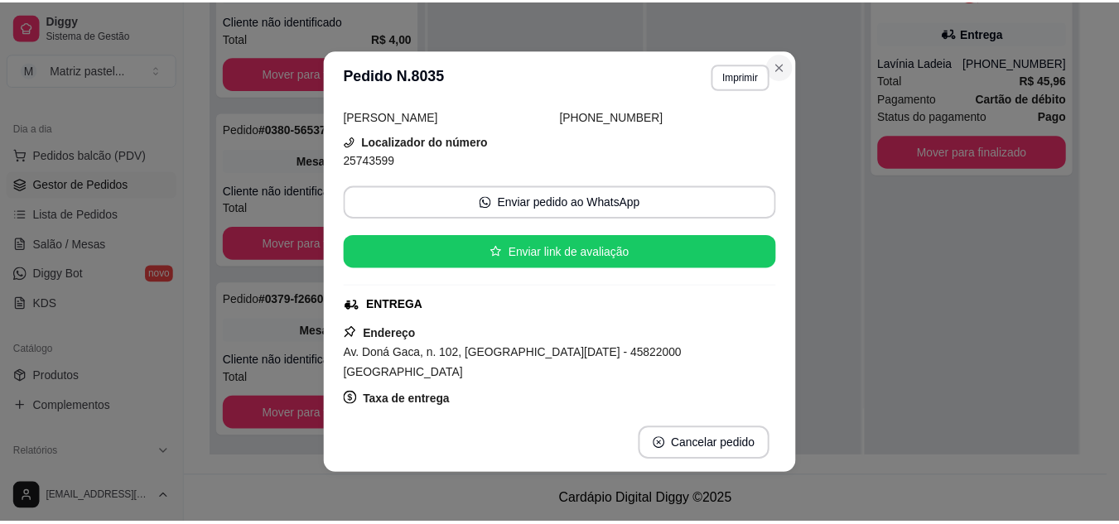
scroll to position [45, 0]
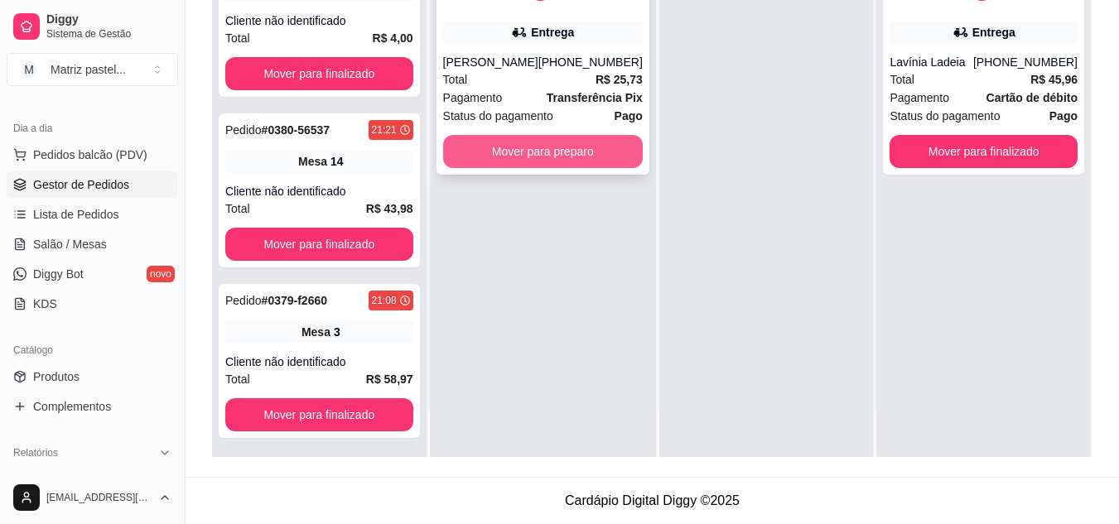
click at [560, 149] on button "Mover para preparo" at bounding box center [543, 151] width 200 height 33
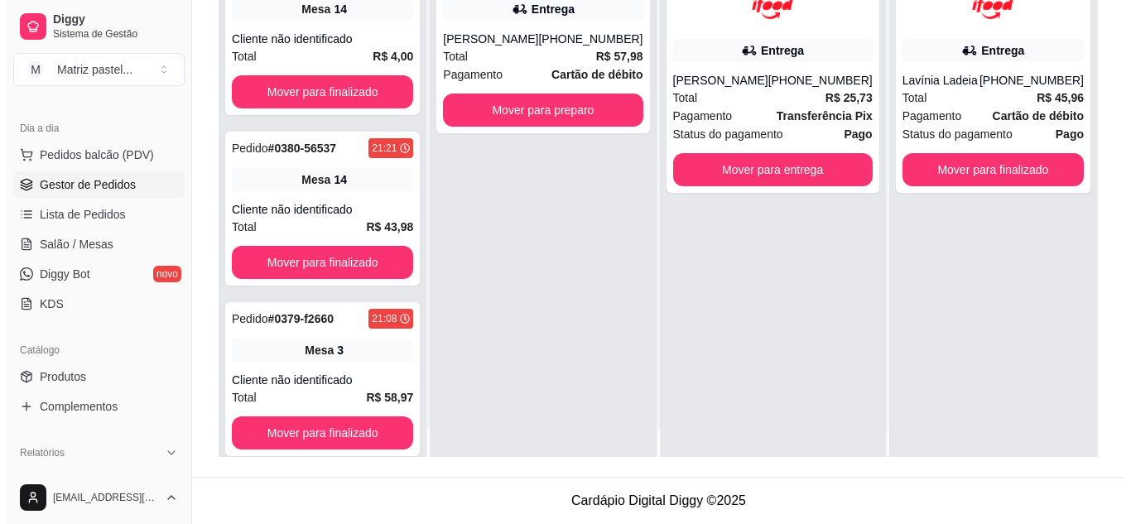
scroll to position [0, 0]
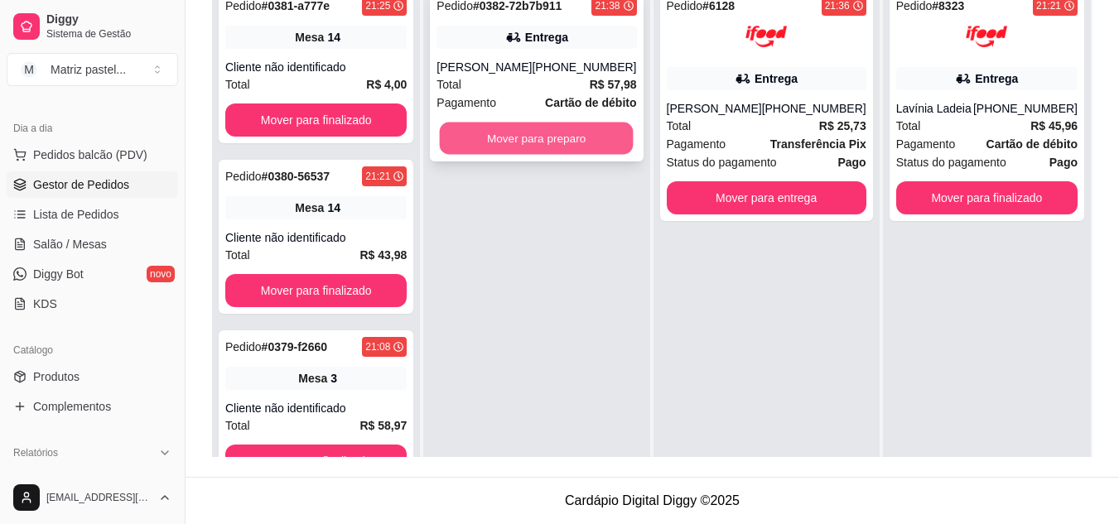
click at [525, 138] on button "Mover para preparo" at bounding box center [537, 139] width 194 height 32
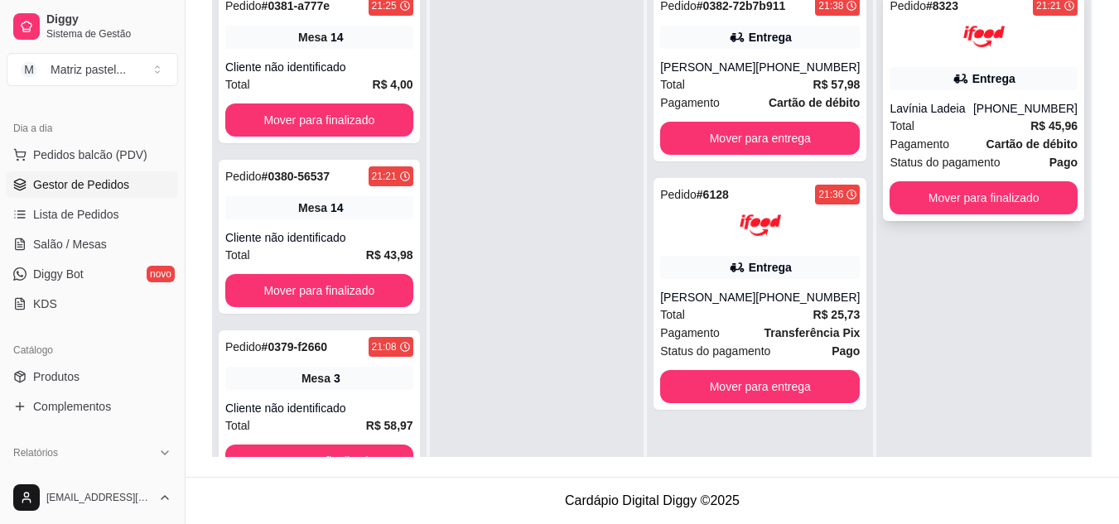
click at [956, 162] on span "Status do pagamento" at bounding box center [945, 162] width 110 height 18
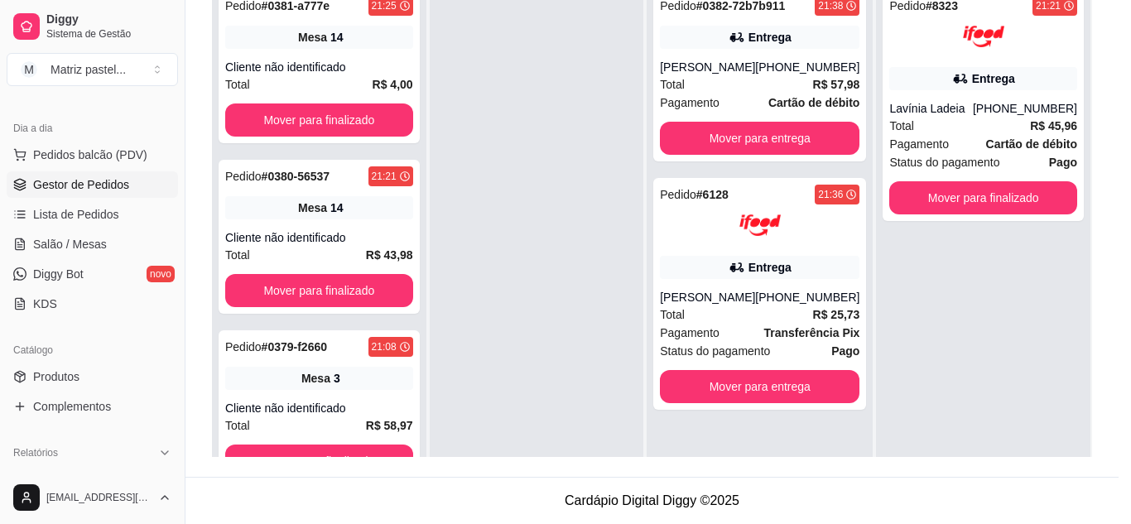
scroll to position [83, 0]
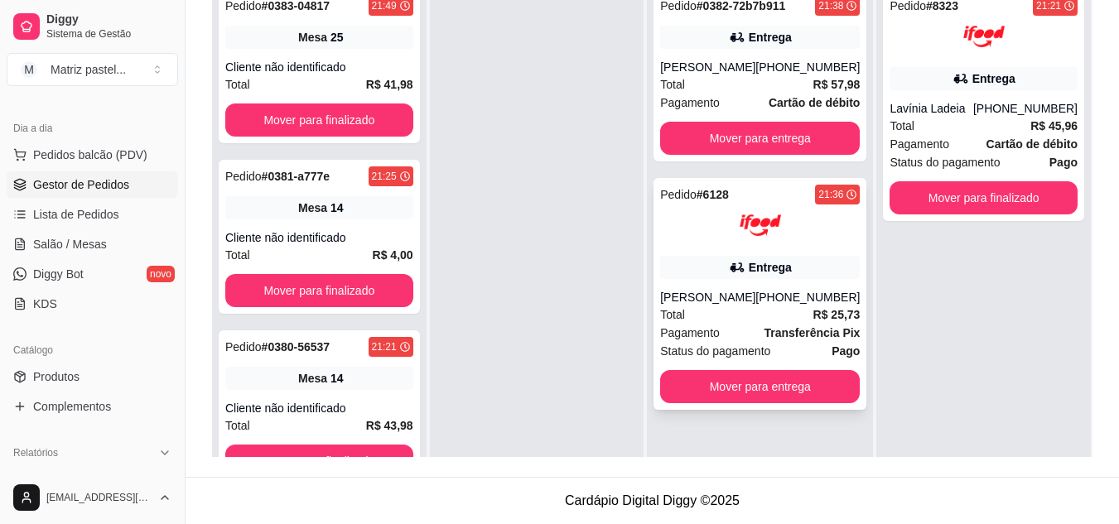
click at [710, 255] on div "Pedido # 6128 21:36 Entrega Isis Sampaio [PHONE_NUMBER] Total R$ 25,73 Pagament…" at bounding box center [760, 294] width 213 height 232
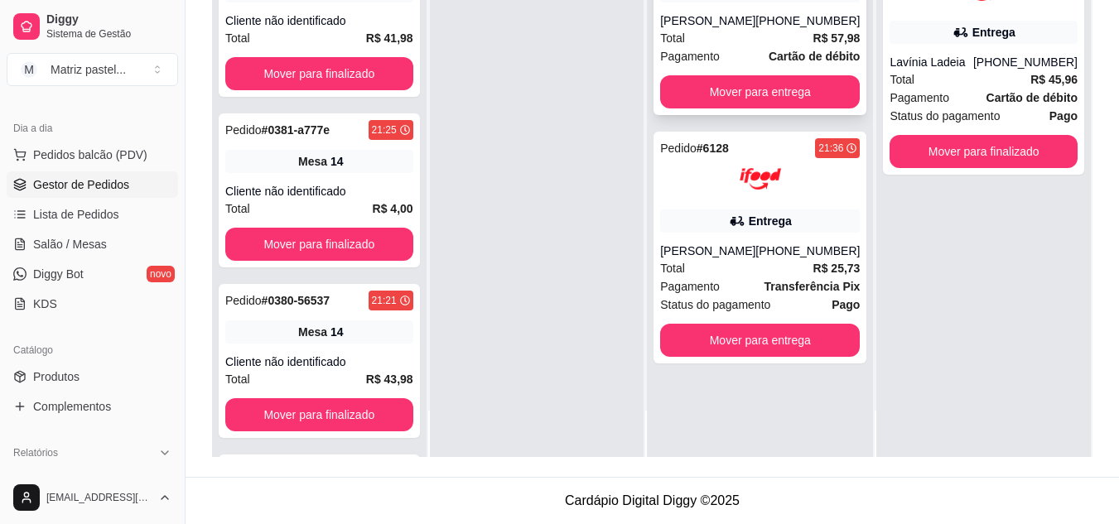
click at [766, 31] on div "Total R$ 57,98" at bounding box center [760, 38] width 200 height 18
click at [74, 251] on span "Salão / Mesas" at bounding box center [70, 244] width 74 height 17
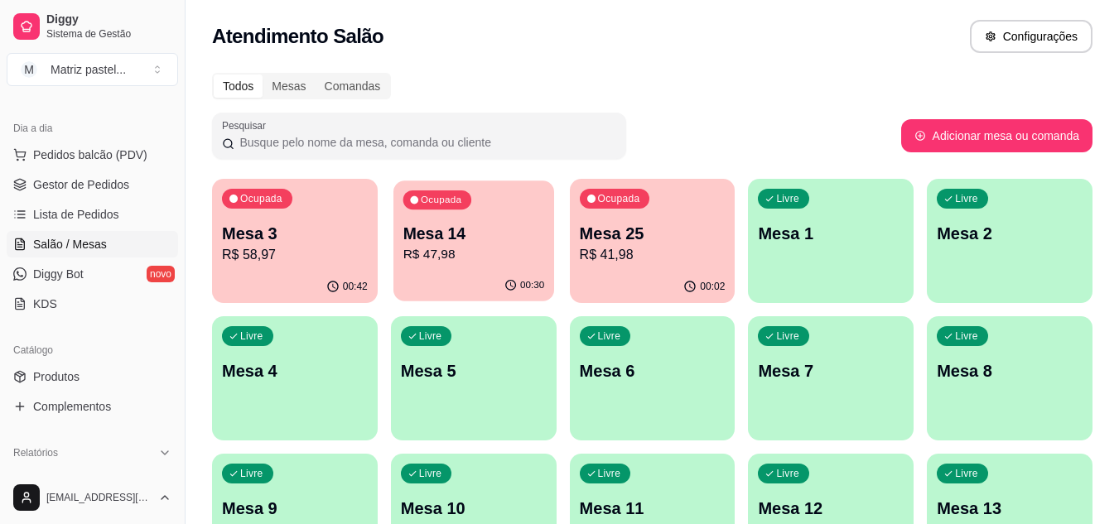
click at [437, 277] on div "00:30" at bounding box center [473, 285] width 161 height 31
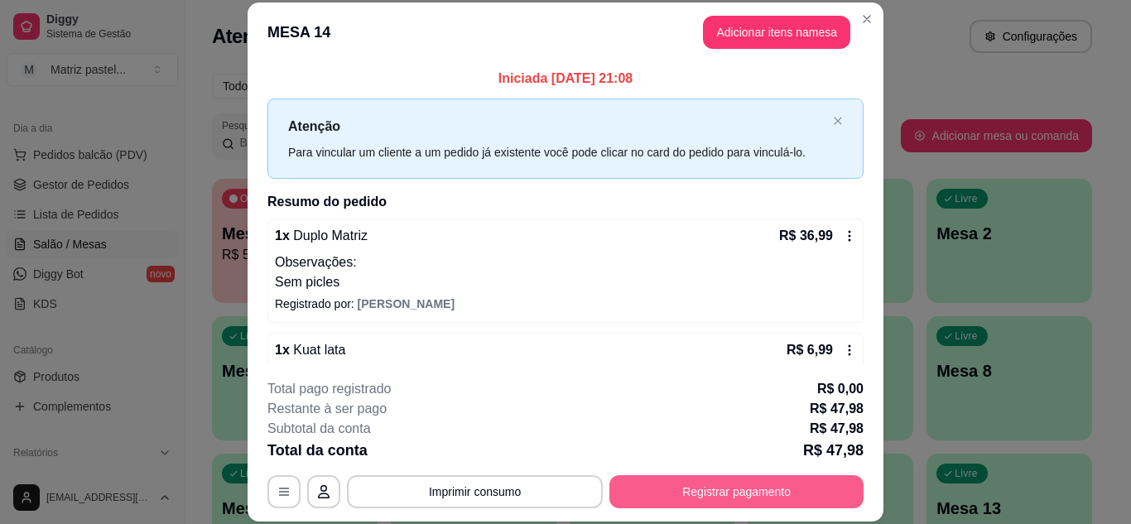
click at [709, 492] on button "Registrar pagamento" at bounding box center [737, 491] width 254 height 33
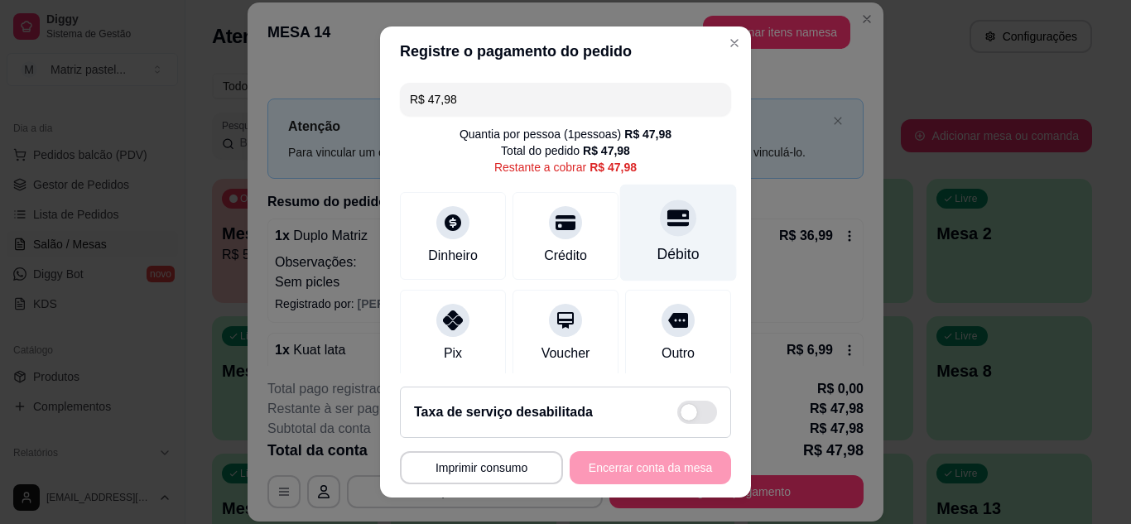
click at [663, 250] on div "Débito" at bounding box center [679, 255] width 42 height 22
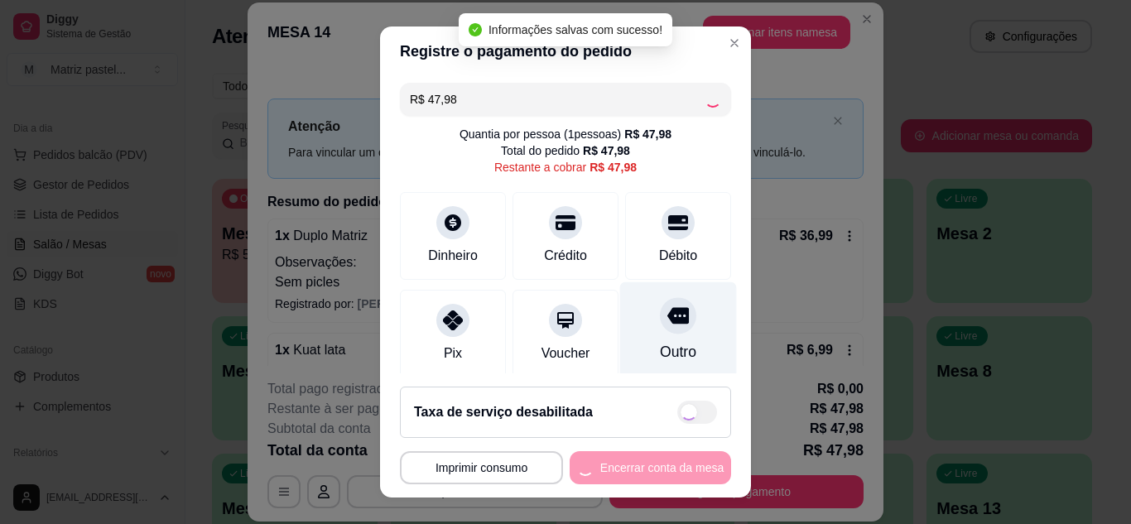
type input "R$ 0,00"
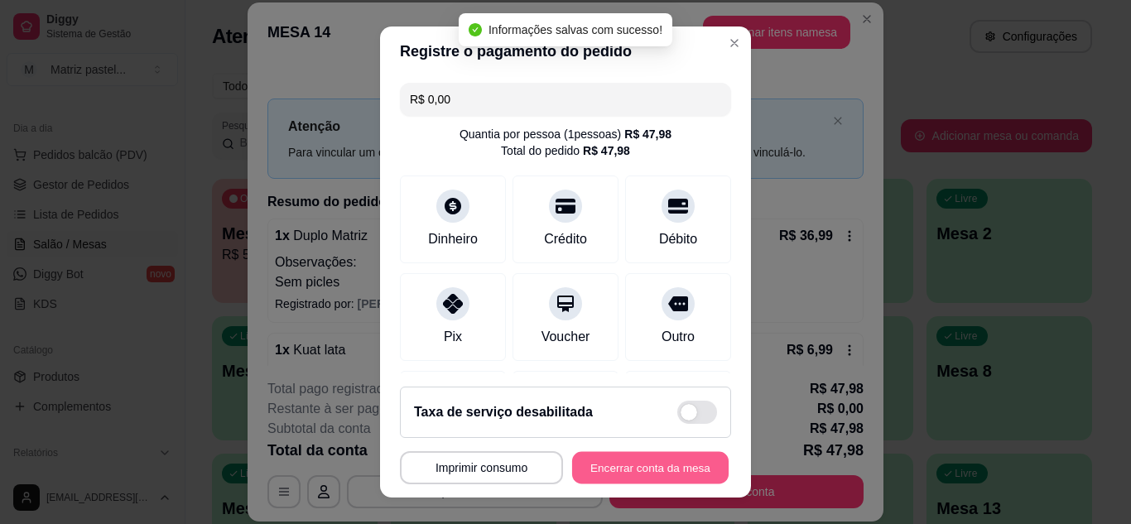
click at [625, 464] on button "Encerrar conta da mesa" at bounding box center [650, 468] width 157 height 32
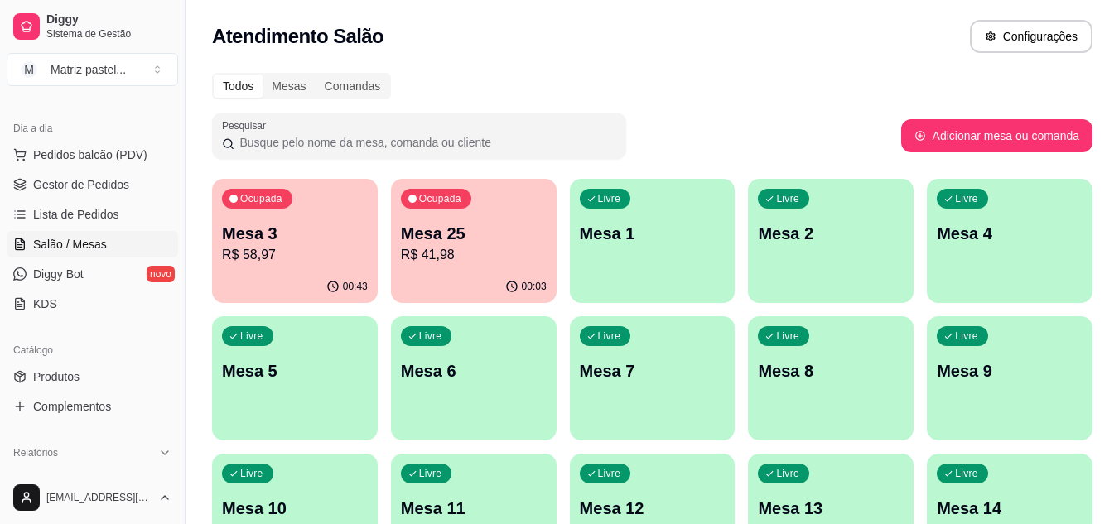
click at [336, 248] on p "R$ 58,97" at bounding box center [295, 255] width 146 height 20
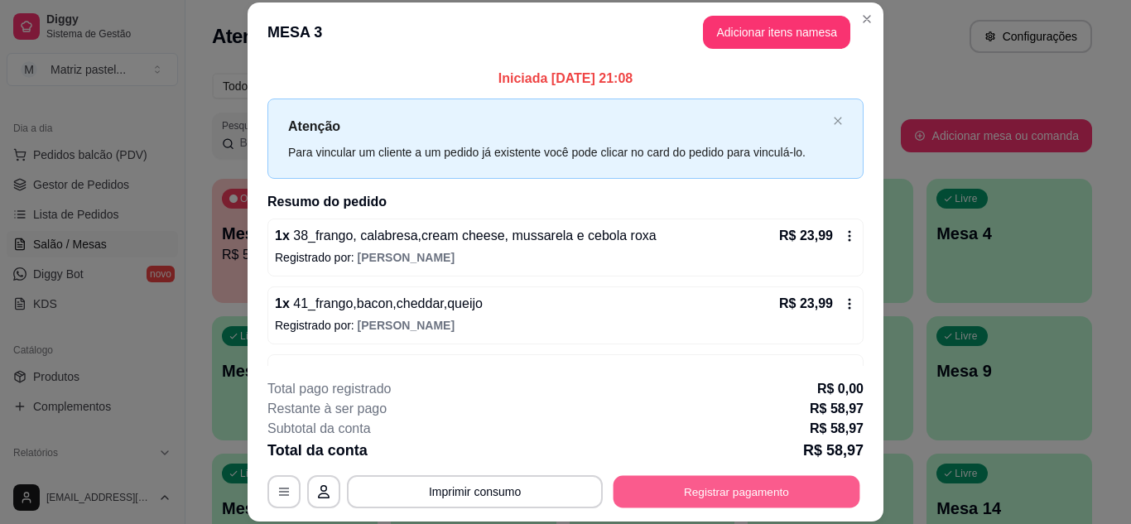
click at [677, 491] on button "Registrar pagamento" at bounding box center [737, 491] width 247 height 32
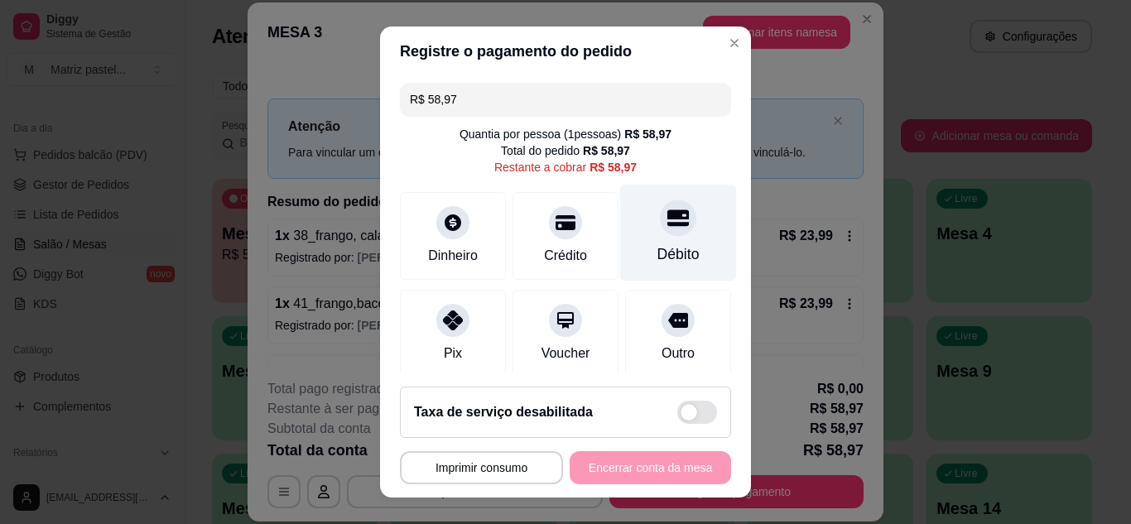
click at [663, 229] on div at bounding box center [678, 218] width 36 height 36
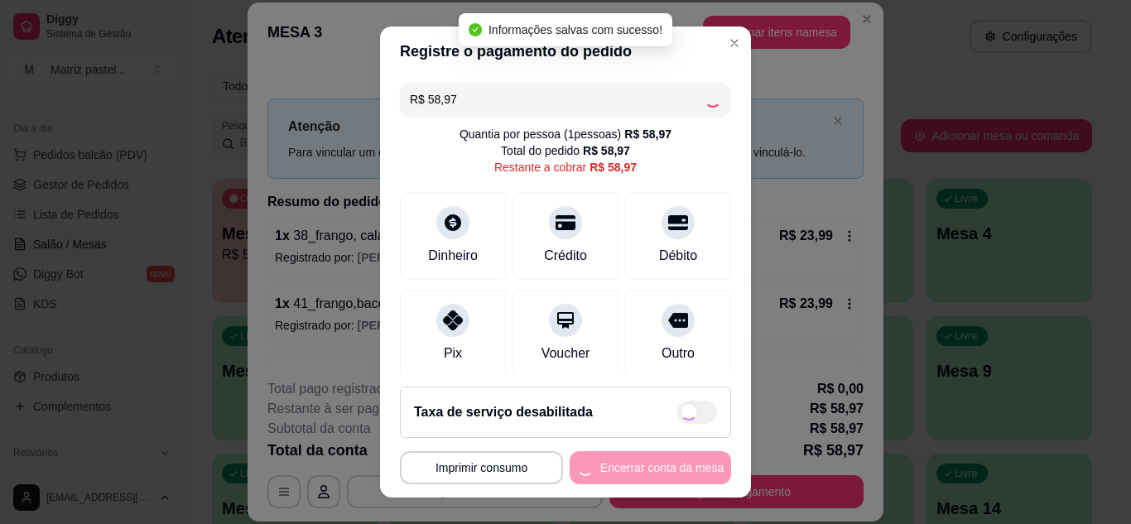
type input "R$ 0,00"
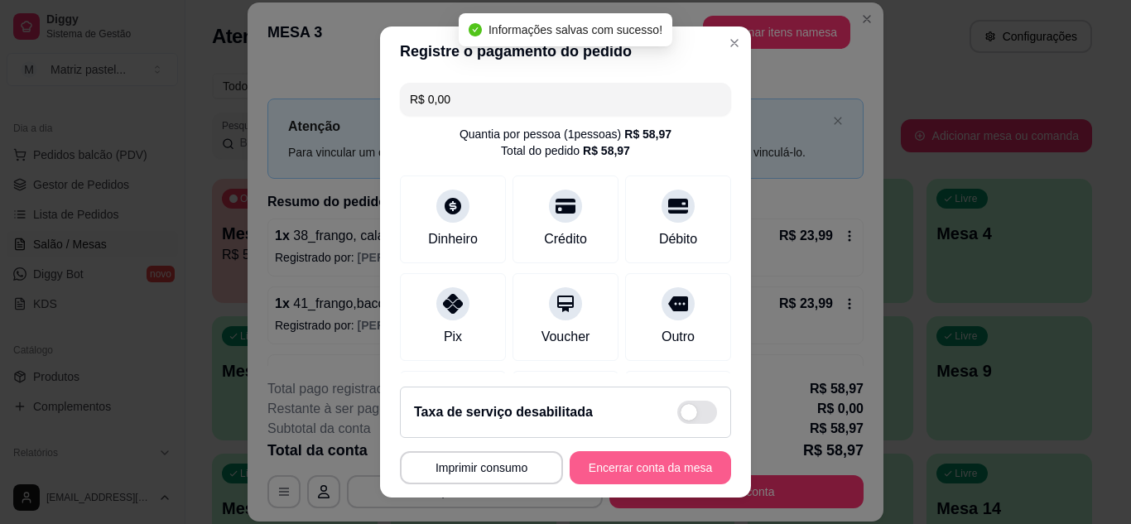
click at [642, 482] on button "Encerrar conta da mesa" at bounding box center [651, 467] width 162 height 33
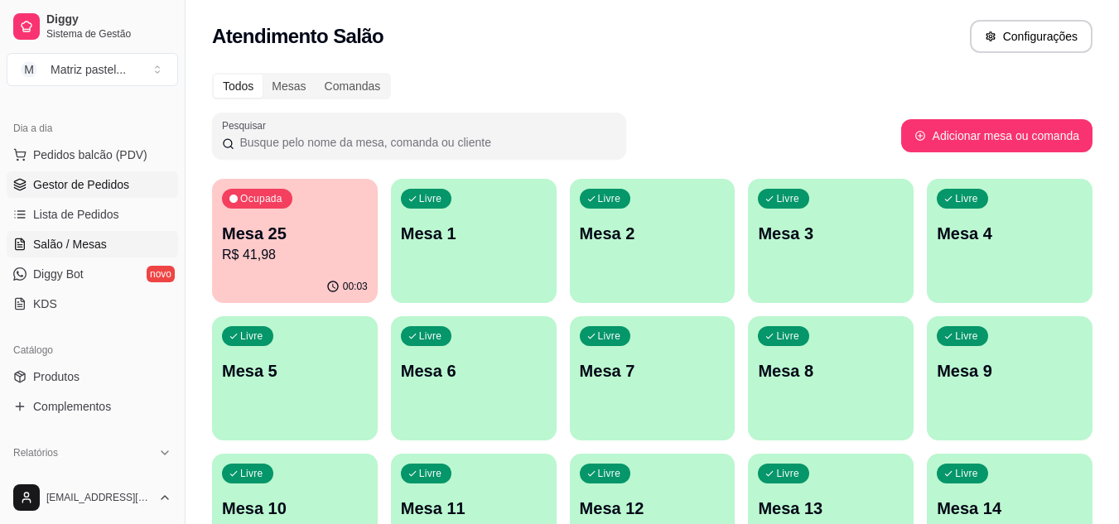
click at [101, 182] on span "Gestor de Pedidos" at bounding box center [81, 184] width 96 height 17
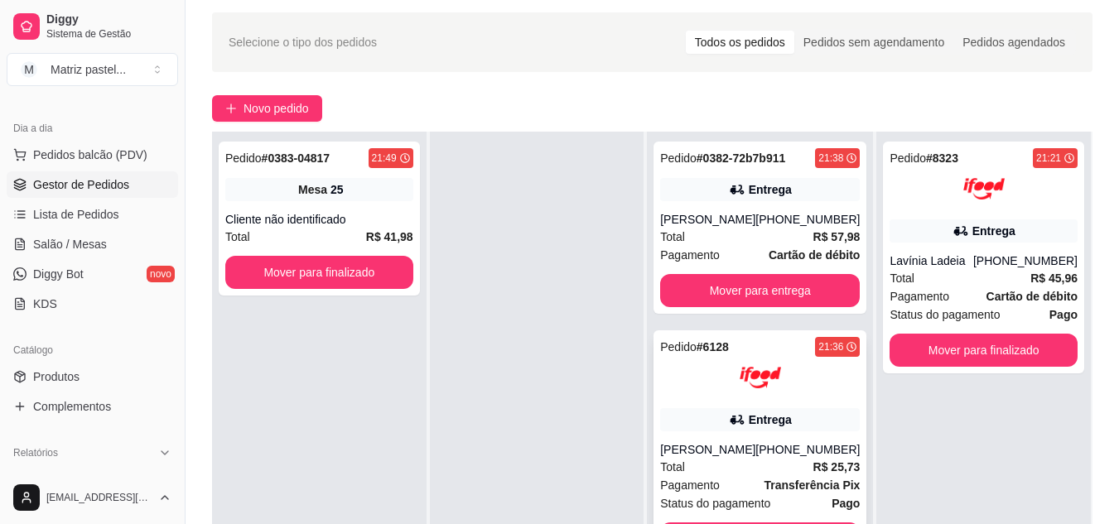
scroll to position [83, 0]
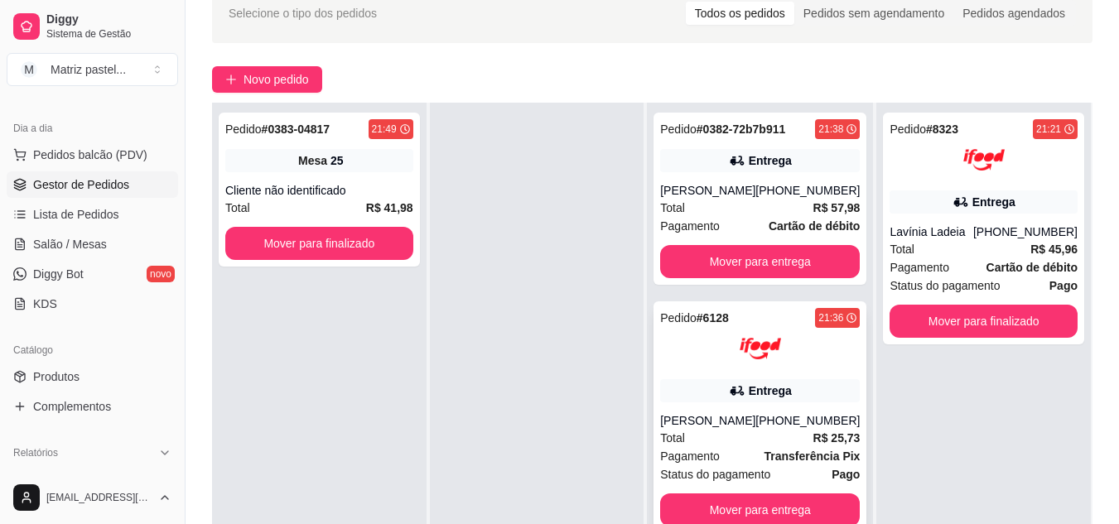
click at [799, 345] on div at bounding box center [760, 348] width 200 height 41
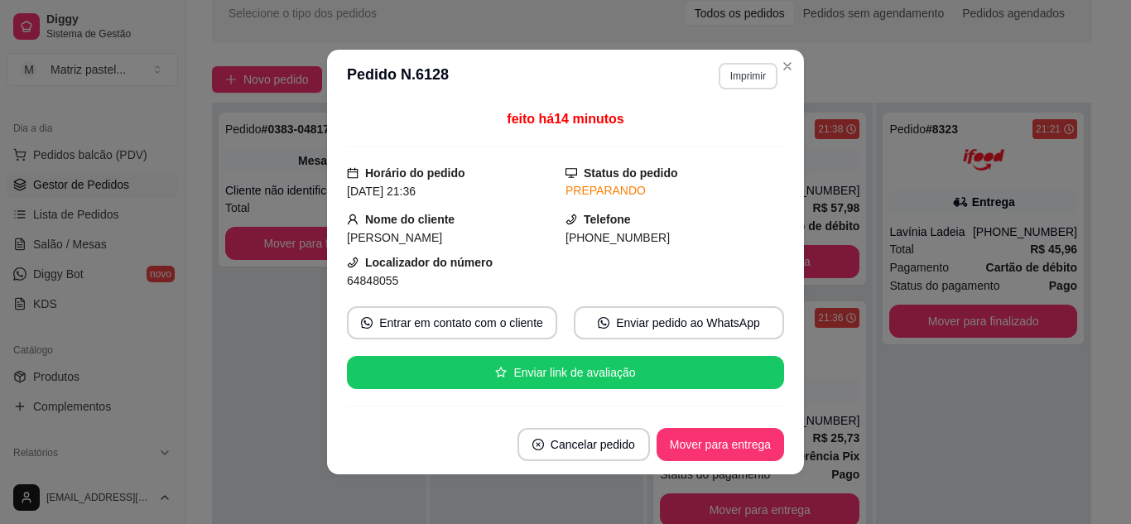
click at [736, 75] on button "Imprimir" at bounding box center [748, 76] width 59 height 27
click at [720, 142] on button "IMPRESSORA" at bounding box center [714, 134] width 120 height 27
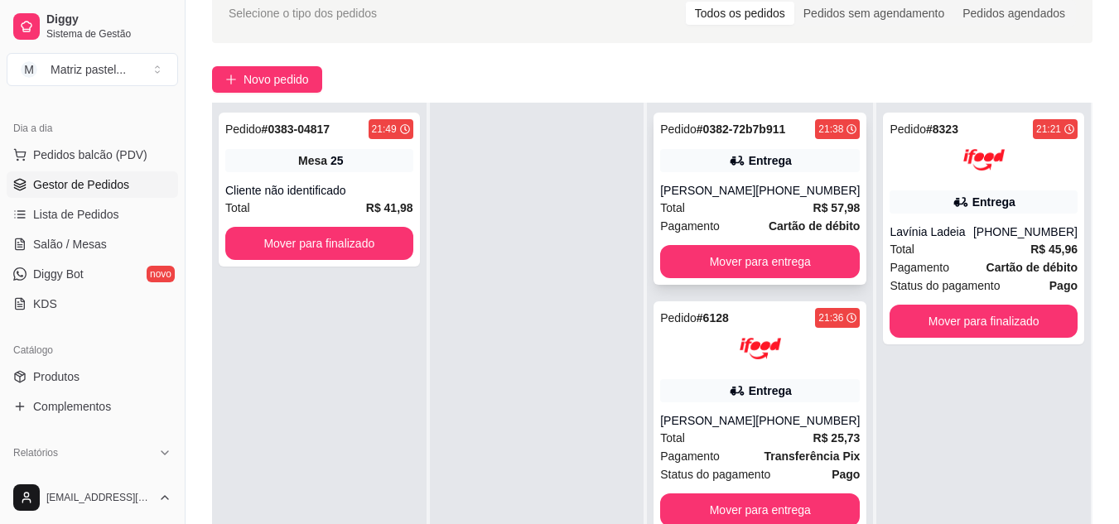
click at [750, 141] on div "Pedido # 0382-72b7b911 21:38 Entrega [PERSON_NAME] [PHONE_NUMBER] Total R$ 57,9…" at bounding box center [760, 199] width 213 height 172
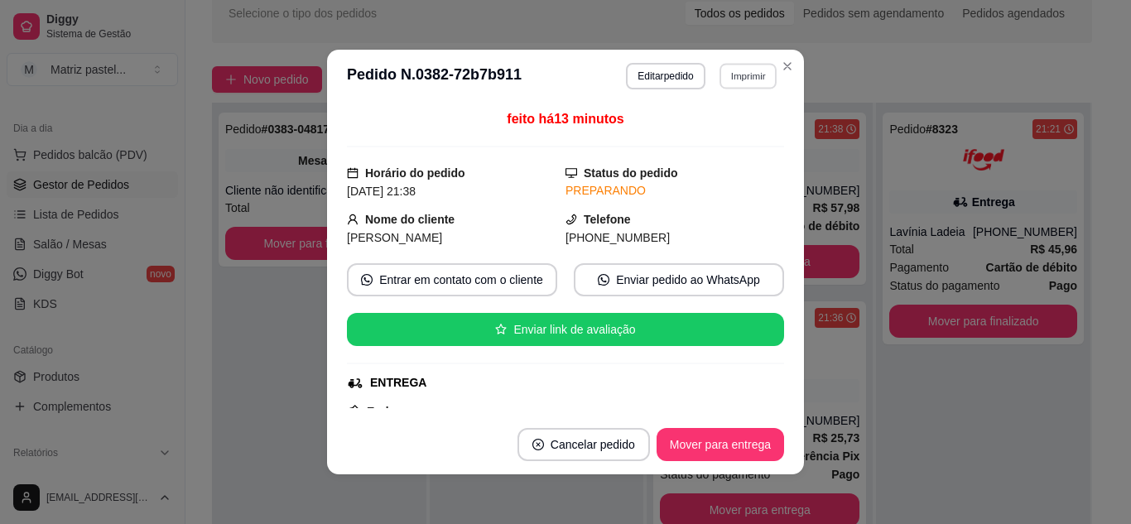
click at [731, 70] on button "Imprimir" at bounding box center [748, 76] width 57 height 26
click at [710, 128] on button "IMPRESSORA" at bounding box center [713, 134] width 116 height 26
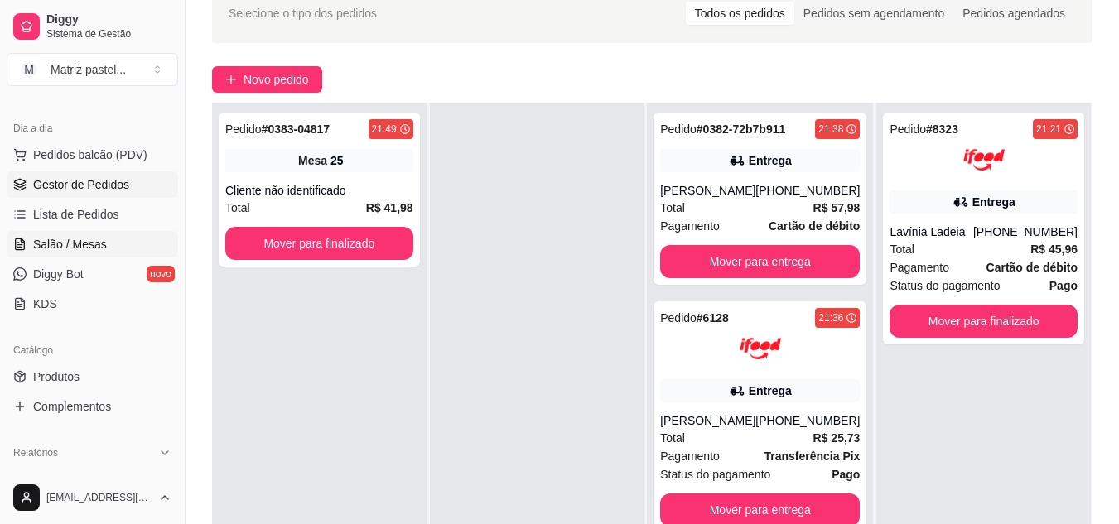
click at [69, 244] on span "Salão / Mesas" at bounding box center [70, 244] width 74 height 17
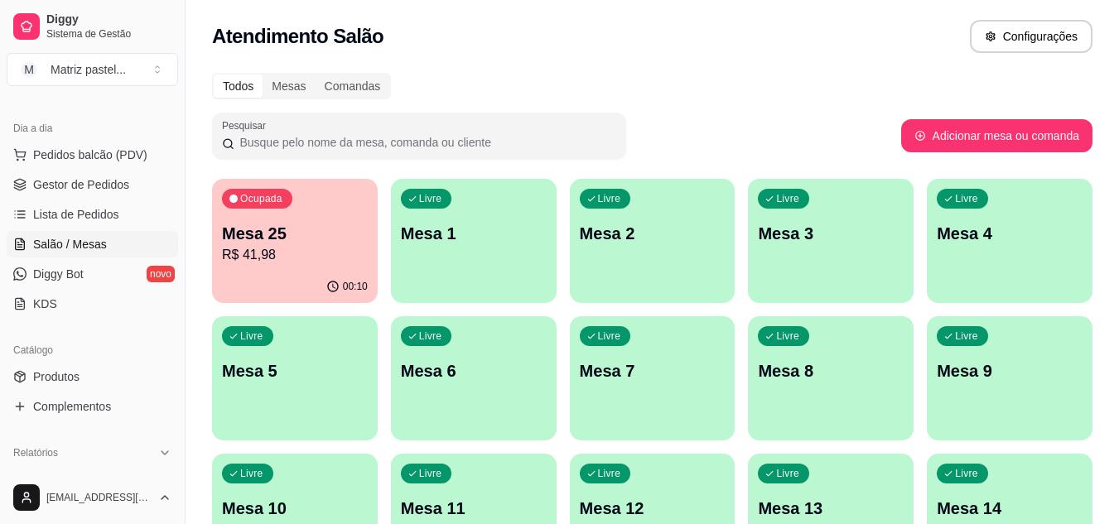
click at [283, 241] on p "Mesa 25" at bounding box center [295, 233] width 146 height 23
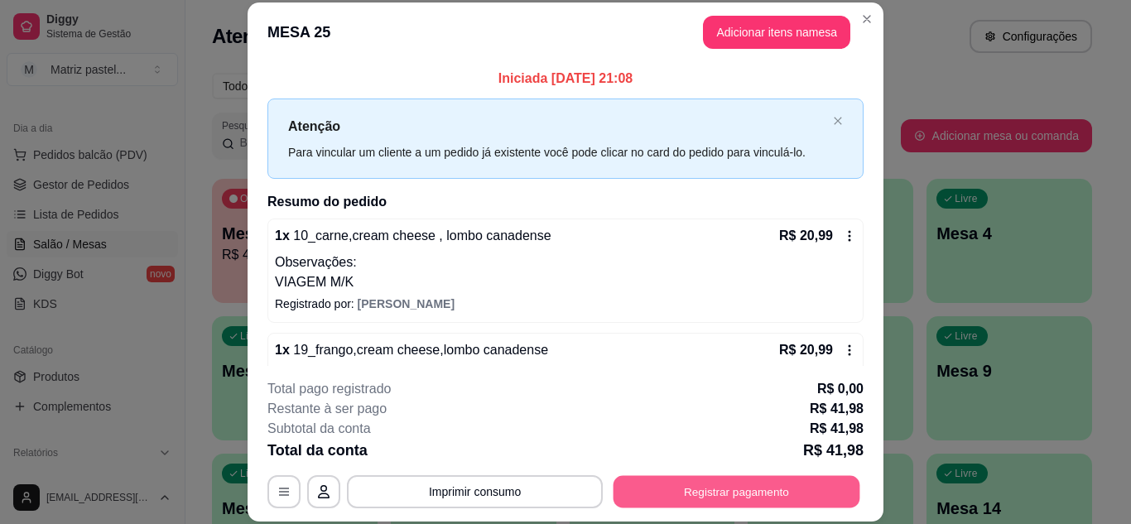
click at [634, 483] on button "Registrar pagamento" at bounding box center [737, 491] width 247 height 32
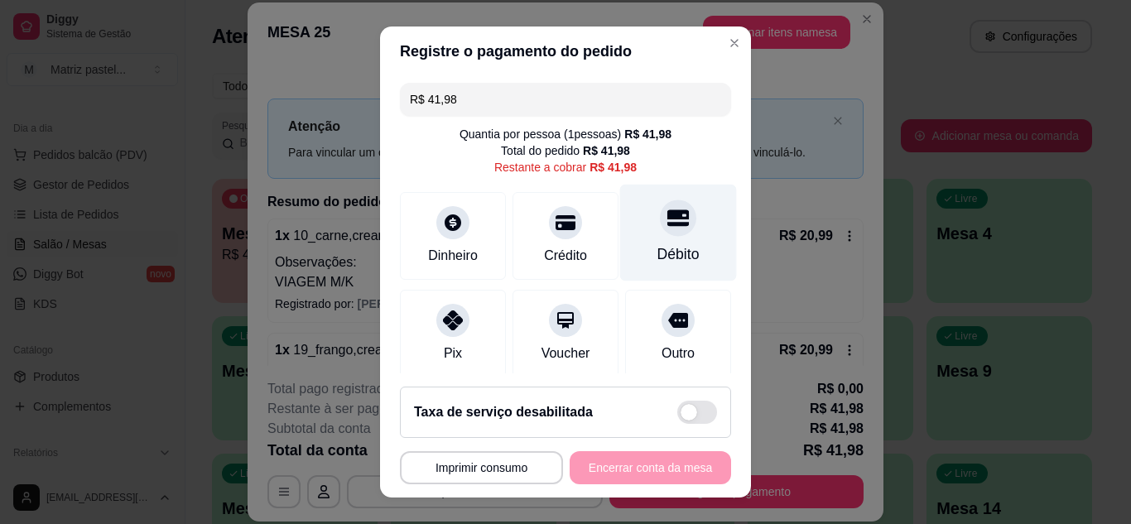
click at [678, 232] on div "Débito" at bounding box center [678, 232] width 117 height 97
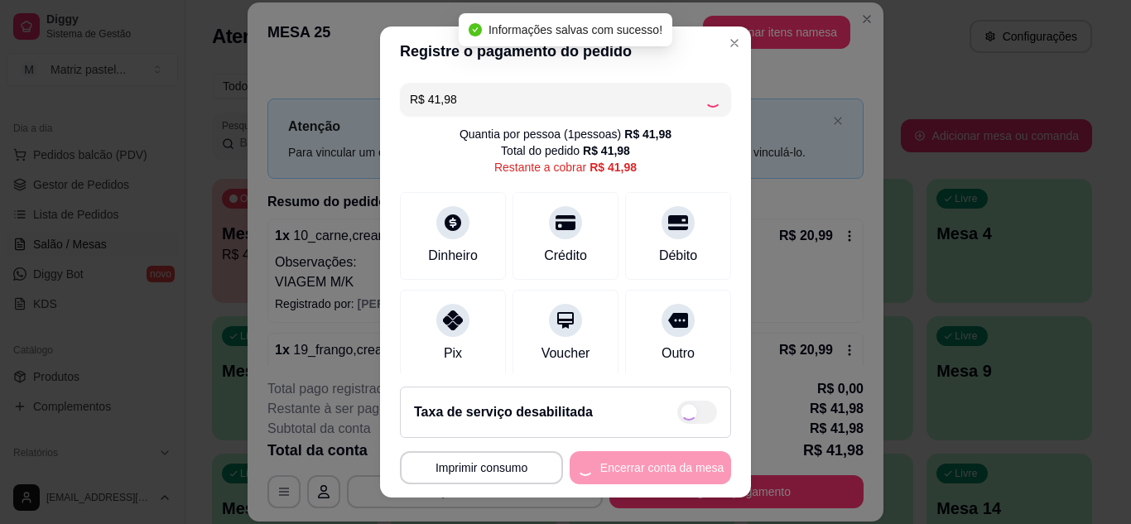
type input "R$ 0,00"
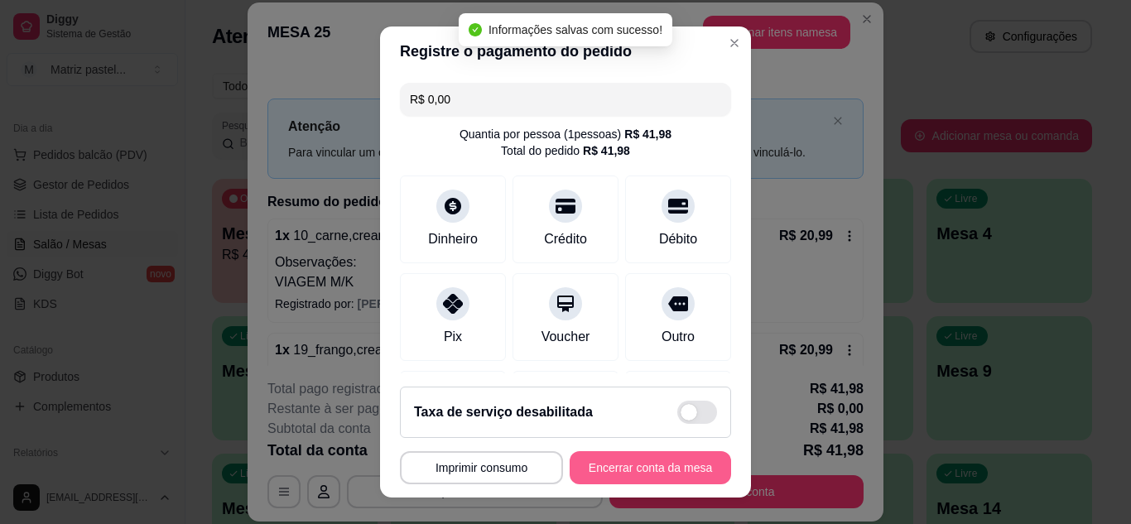
click at [627, 480] on button "Encerrar conta da mesa" at bounding box center [651, 467] width 162 height 33
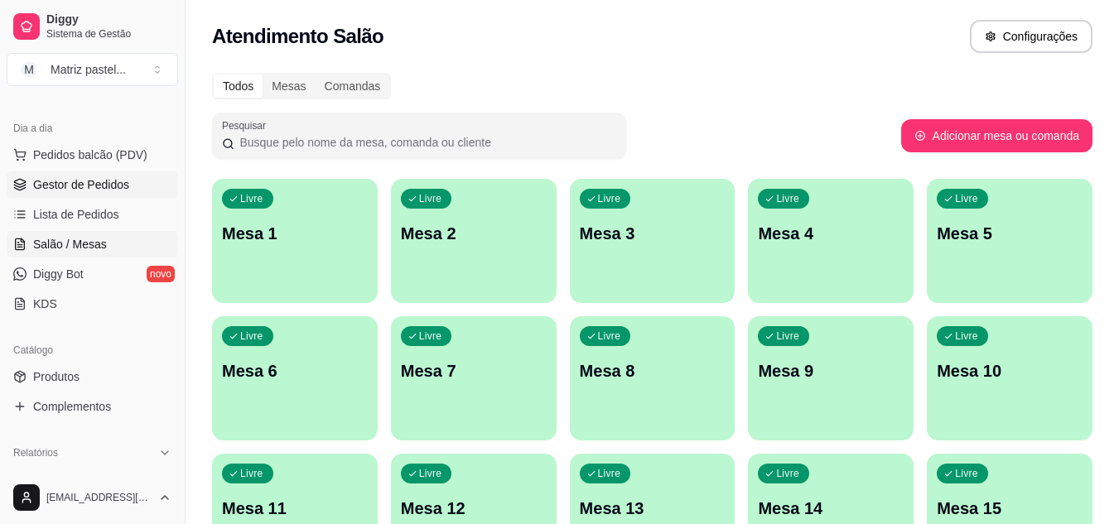
click at [138, 183] on link "Gestor de Pedidos" at bounding box center [92, 184] width 171 height 27
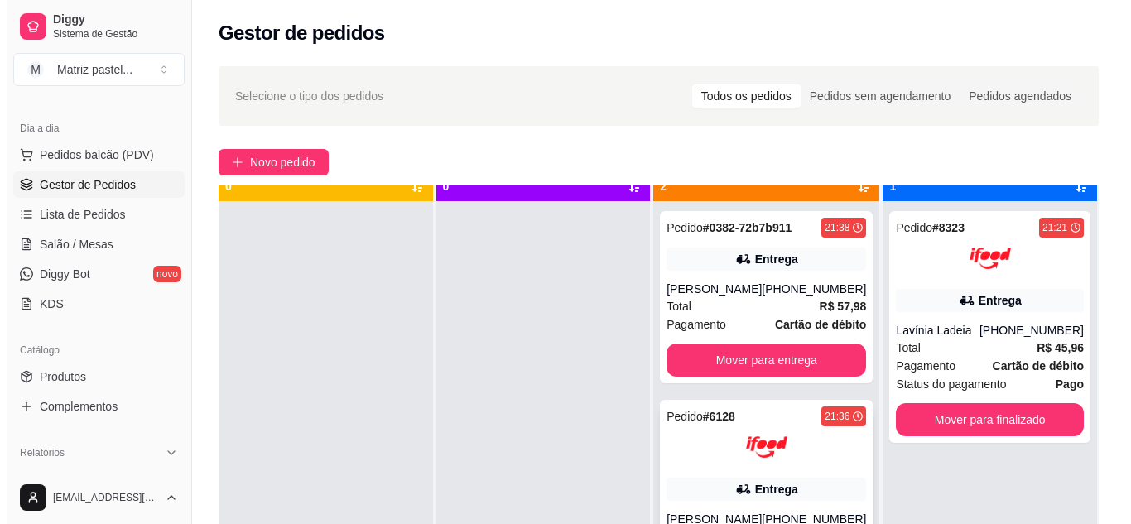
scroll to position [46, 0]
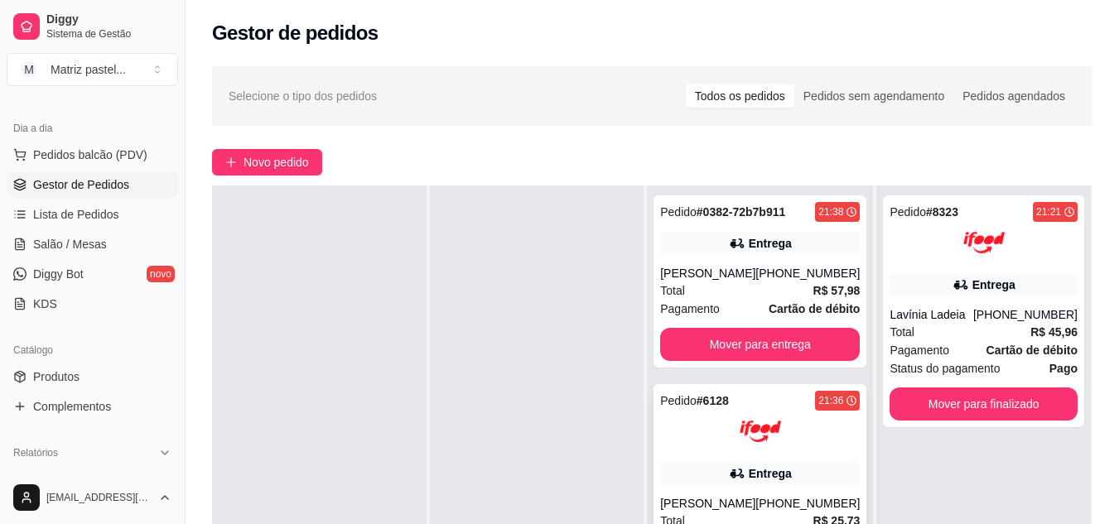
click at [727, 441] on div at bounding box center [760, 431] width 200 height 41
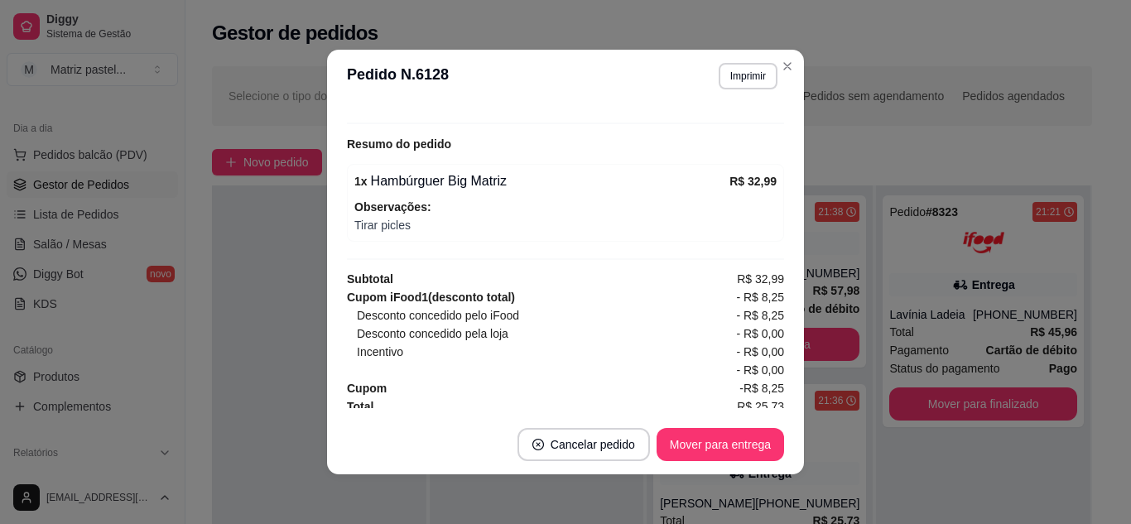
scroll to position [578, 0]
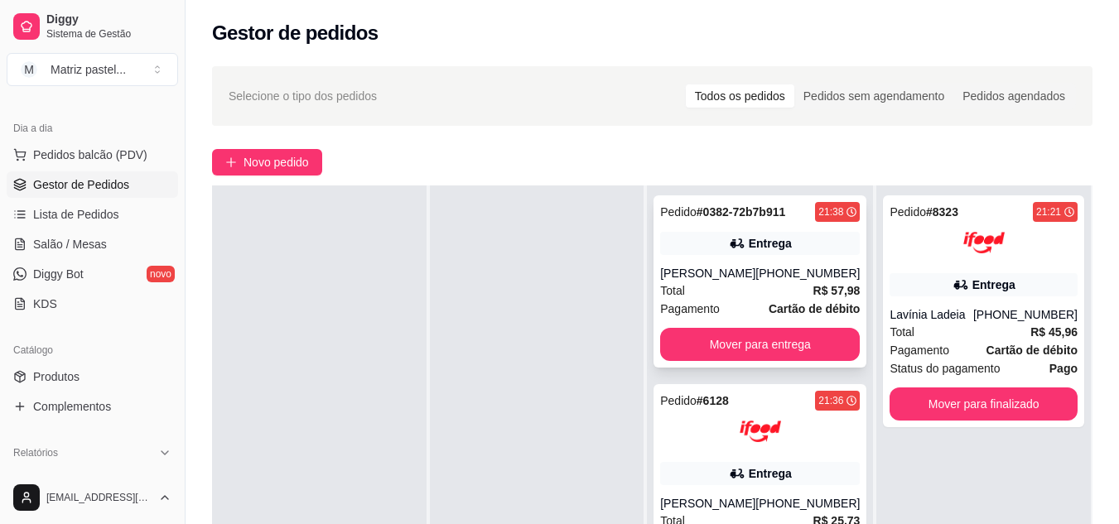
click at [712, 288] on div "Total R$ 57,98" at bounding box center [760, 291] width 200 height 18
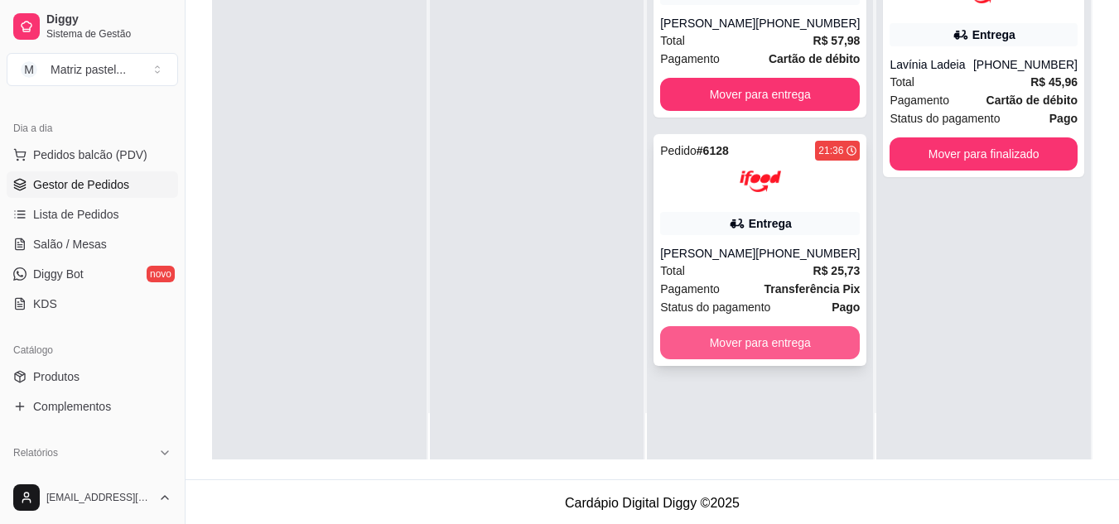
scroll to position [253, 0]
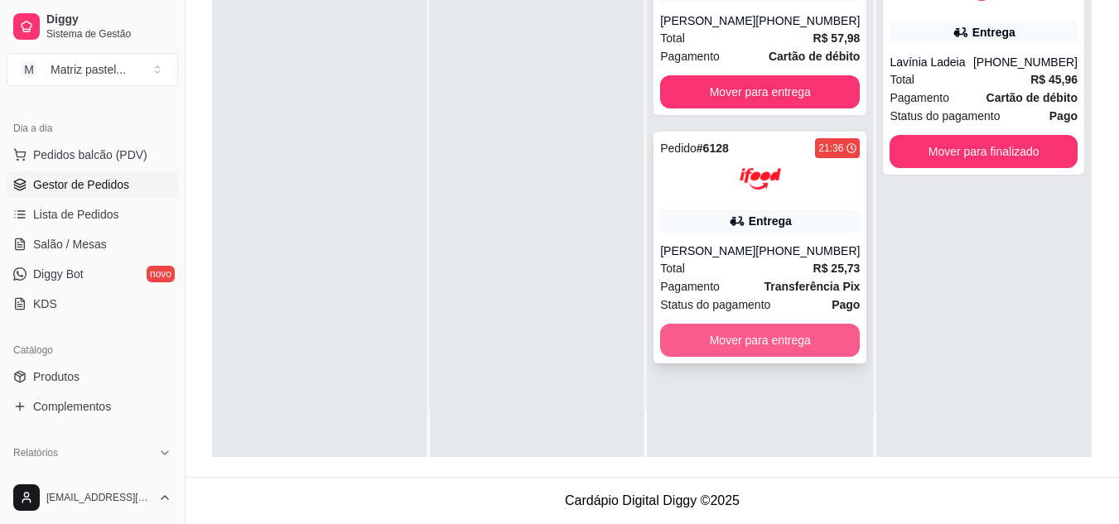
click at [731, 336] on button "Mover para entrega" at bounding box center [760, 340] width 200 height 33
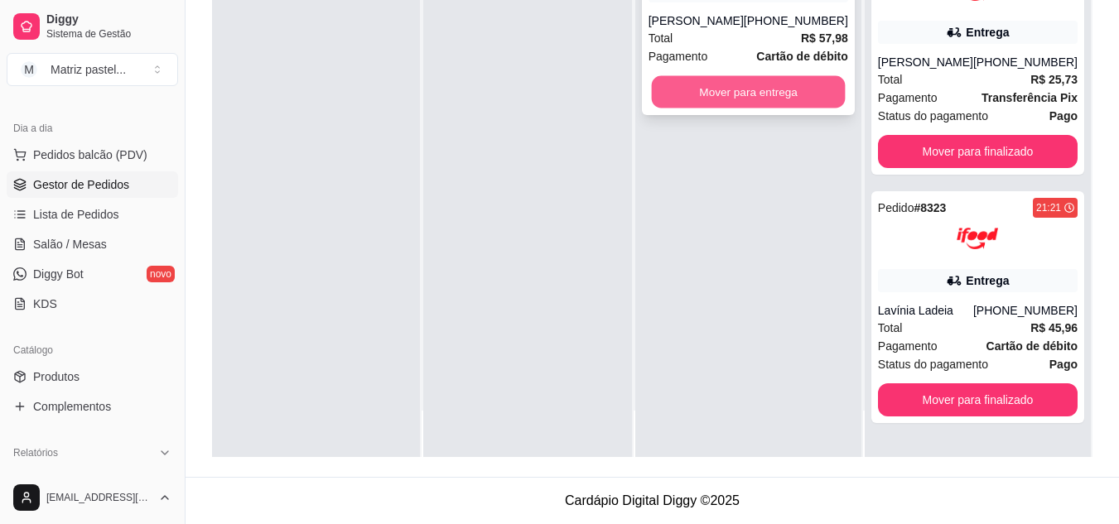
click at [738, 104] on button "Mover para entrega" at bounding box center [748, 92] width 194 height 32
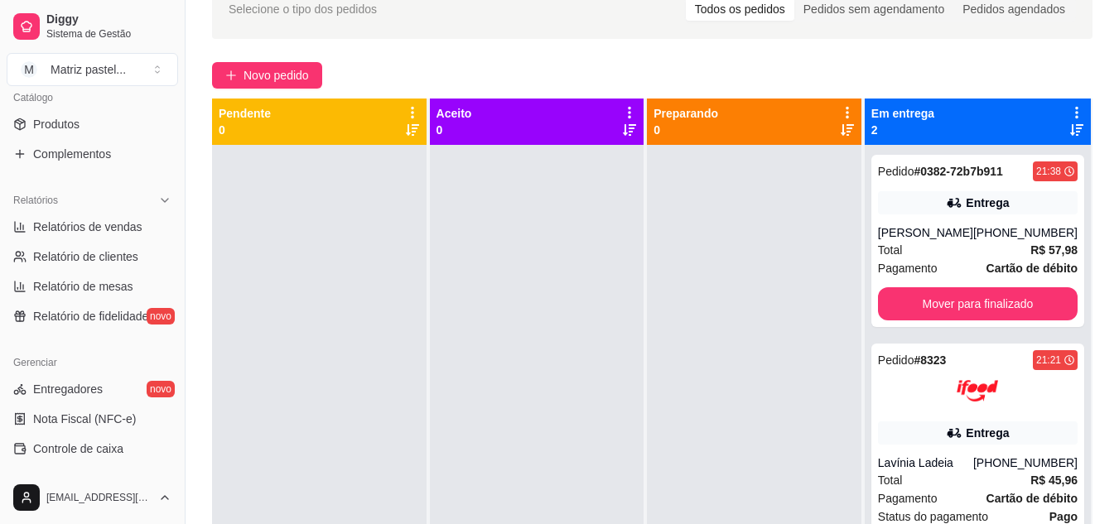
scroll to position [663, 0]
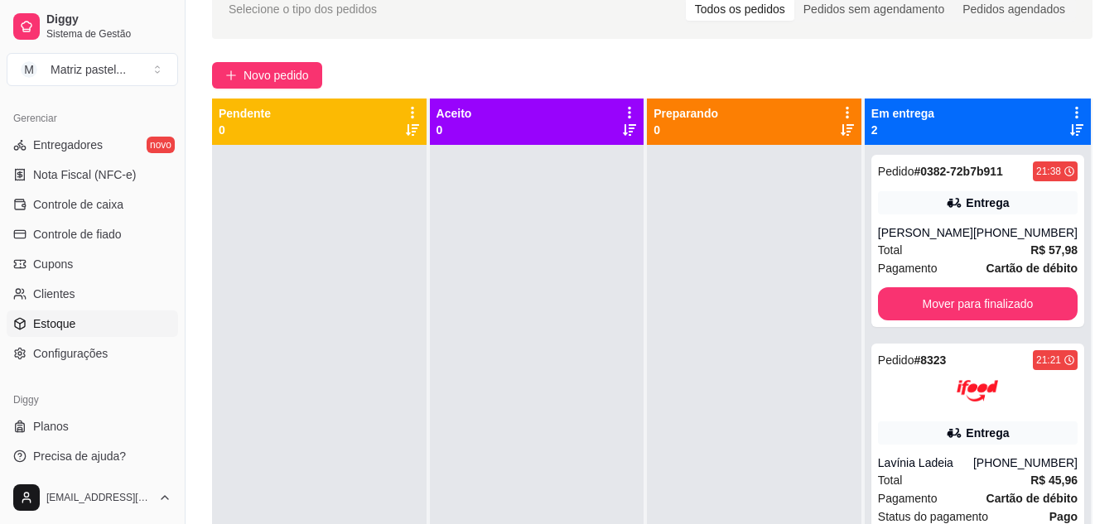
click at [86, 329] on link "Estoque" at bounding box center [92, 324] width 171 height 27
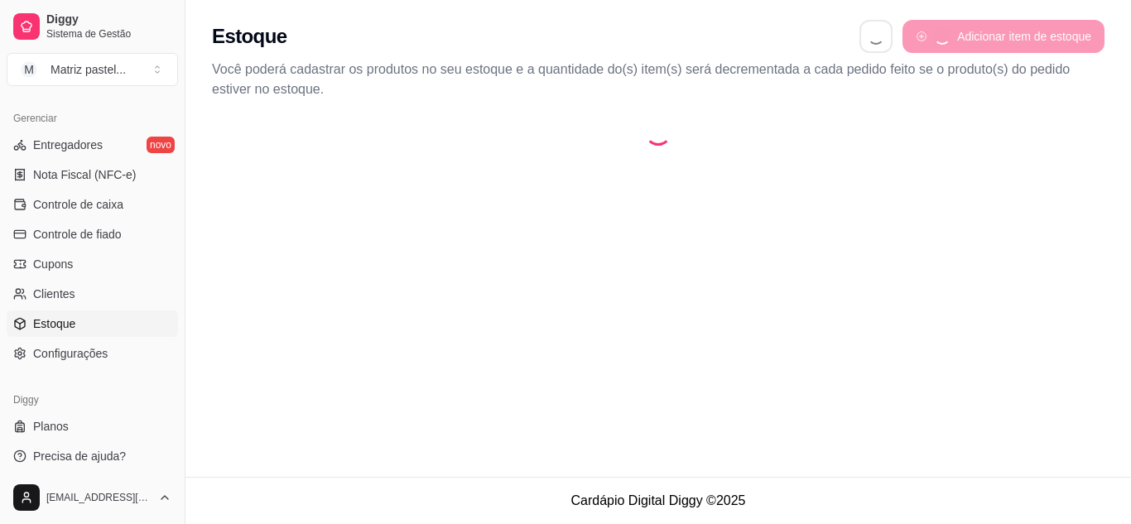
select select "QUANTITY_ORDER"
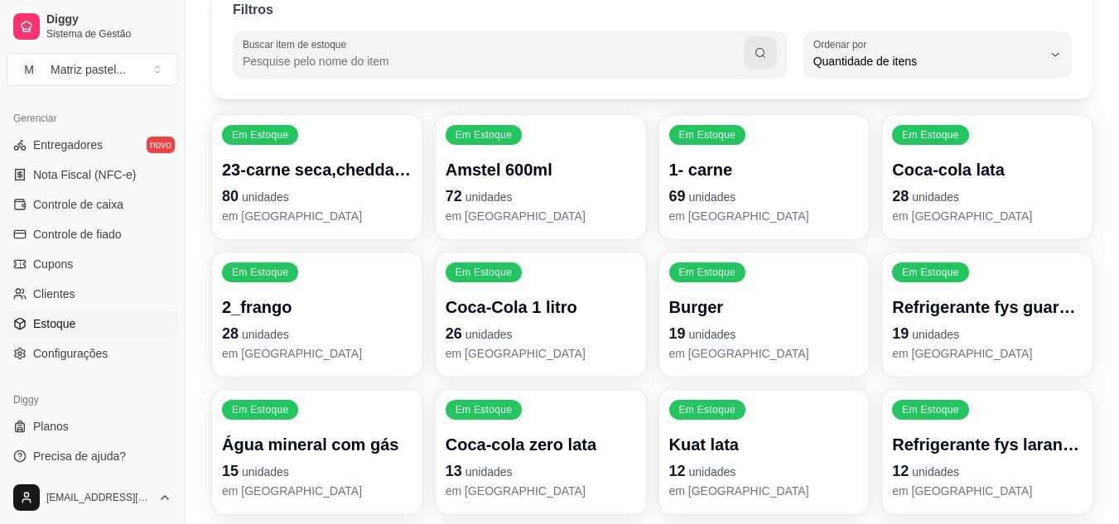
scroll to position [166, 0]
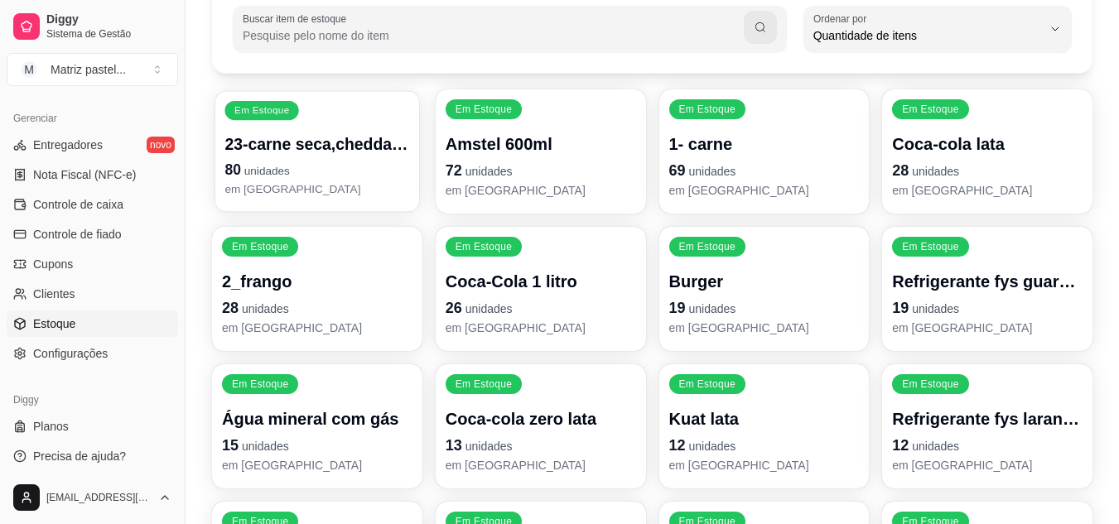
click at [309, 166] on p "80 unidades" at bounding box center [316, 170] width 185 height 22
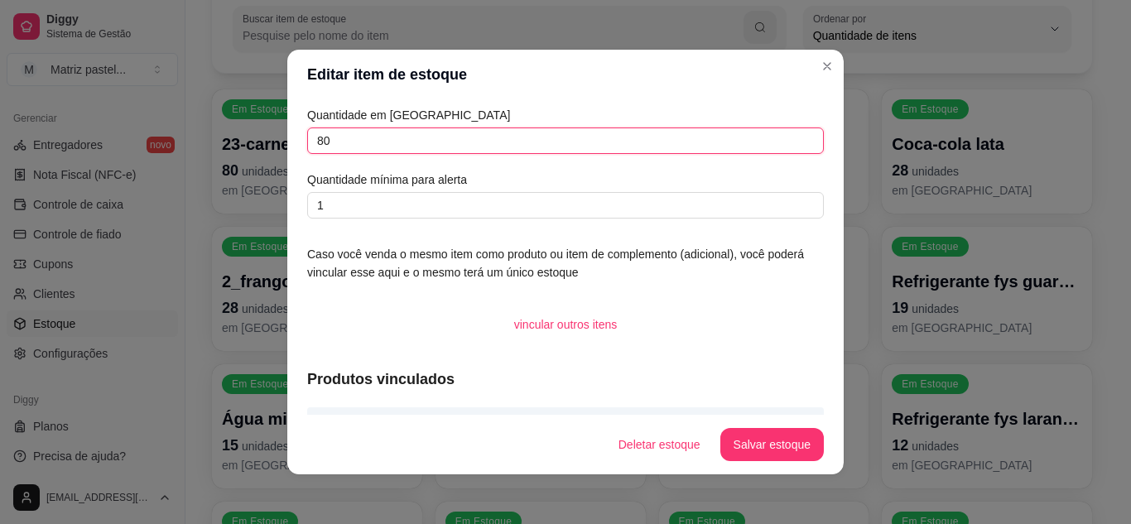
click at [357, 152] on input "80" at bounding box center [565, 141] width 517 height 27
click at [311, 142] on input "80" at bounding box center [565, 141] width 517 height 27
click at [401, 146] on input "180" at bounding box center [565, 141] width 517 height 27
type input "182"
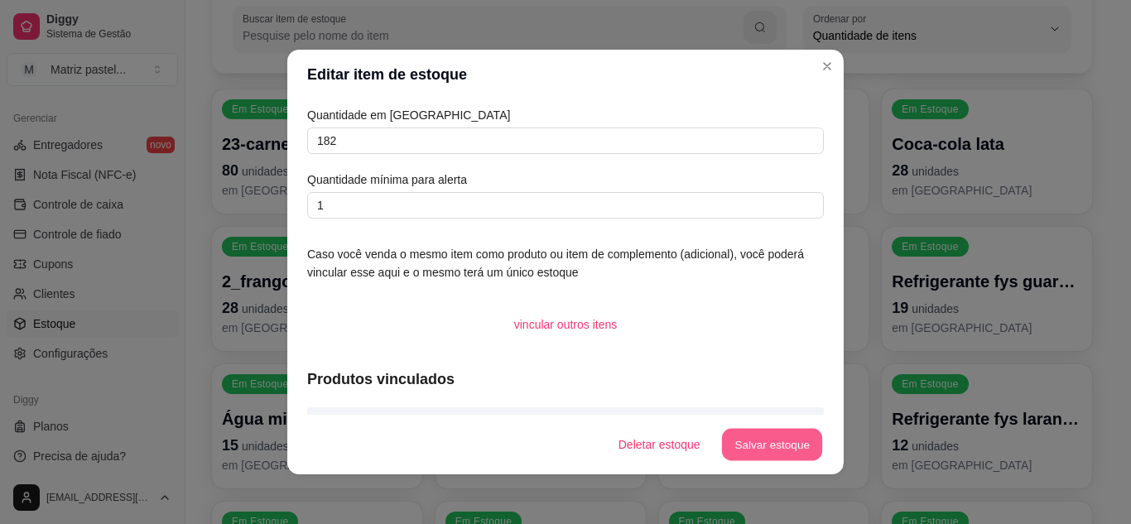
click at [760, 441] on button "Salvar estoque" at bounding box center [771, 445] width 101 height 32
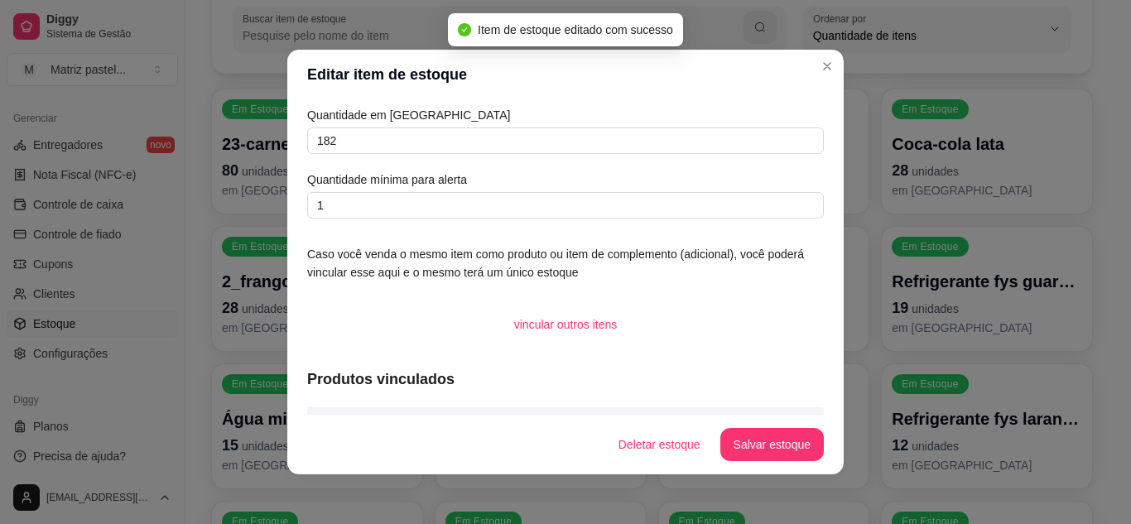
click at [836, 62] on header "Editar item de estoque" at bounding box center [565, 75] width 557 height 50
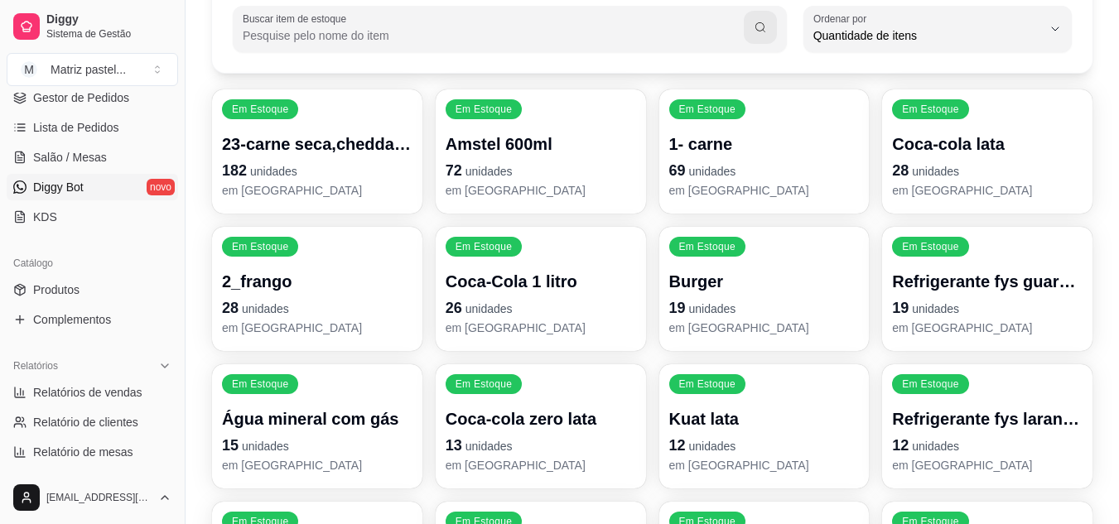
scroll to position [248, 0]
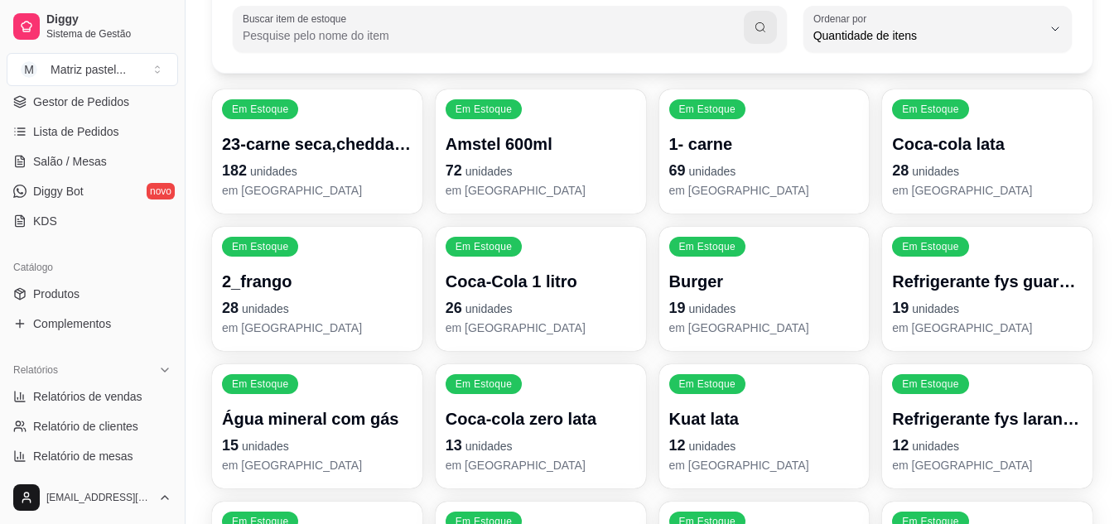
click at [80, 92] on div "Diggy Sistema de Gestão M Matriz pastel ..." at bounding box center [92, 46] width 185 height 93
click at [83, 94] on span "Gestor de Pedidos" at bounding box center [81, 102] width 96 height 17
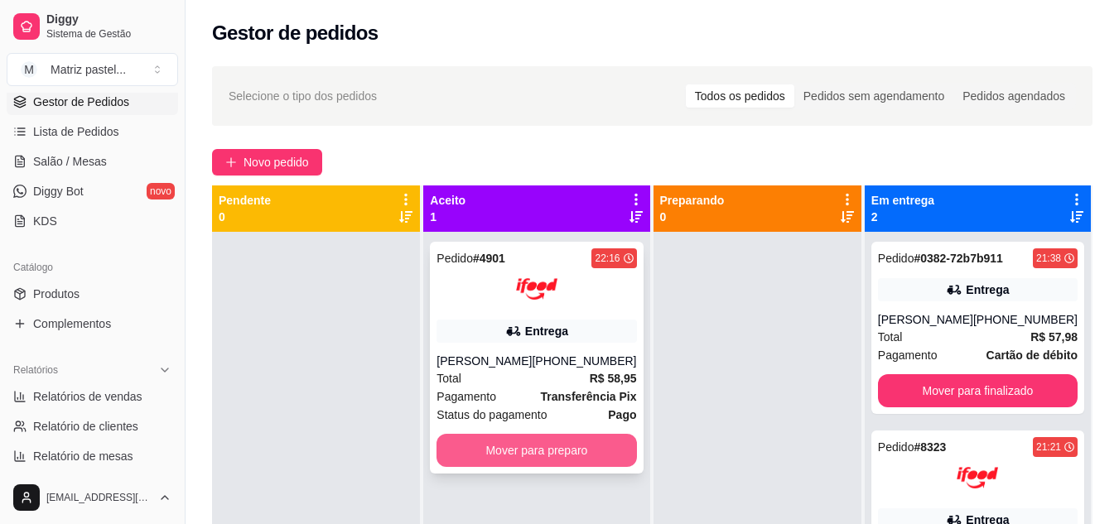
click at [568, 445] on button "Mover para preparo" at bounding box center [537, 450] width 200 height 33
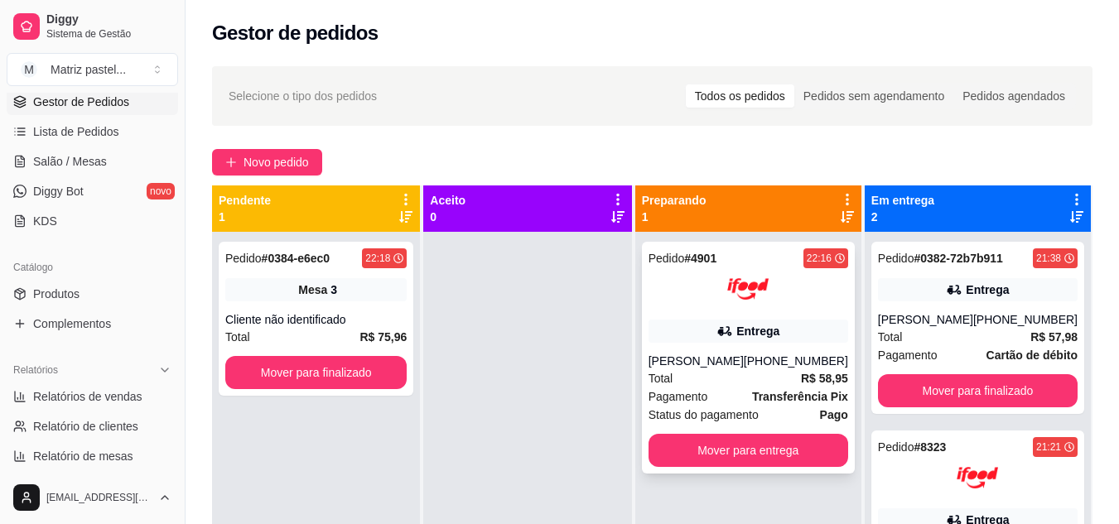
click at [725, 286] on div at bounding box center [749, 288] width 200 height 41
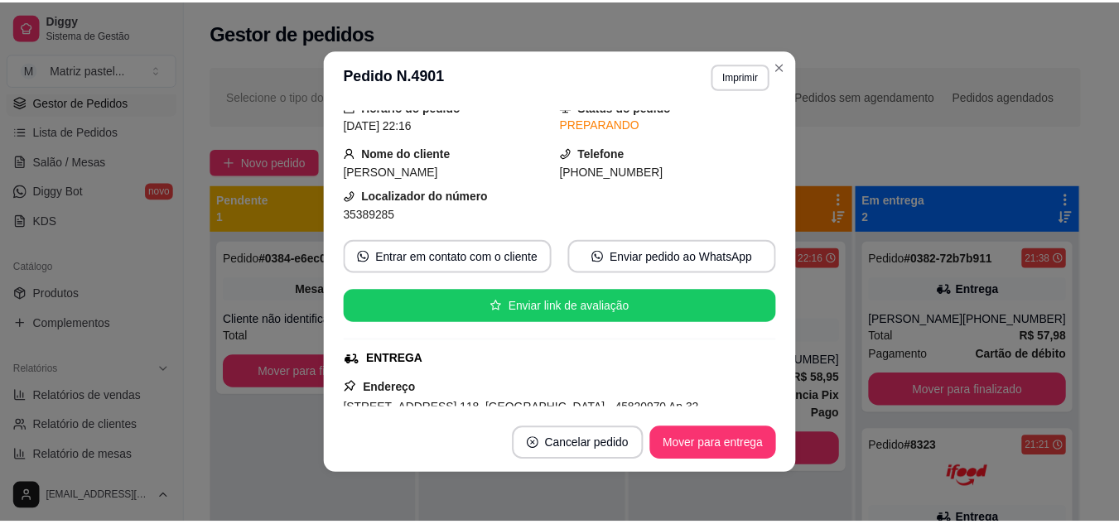
scroll to position [83, 0]
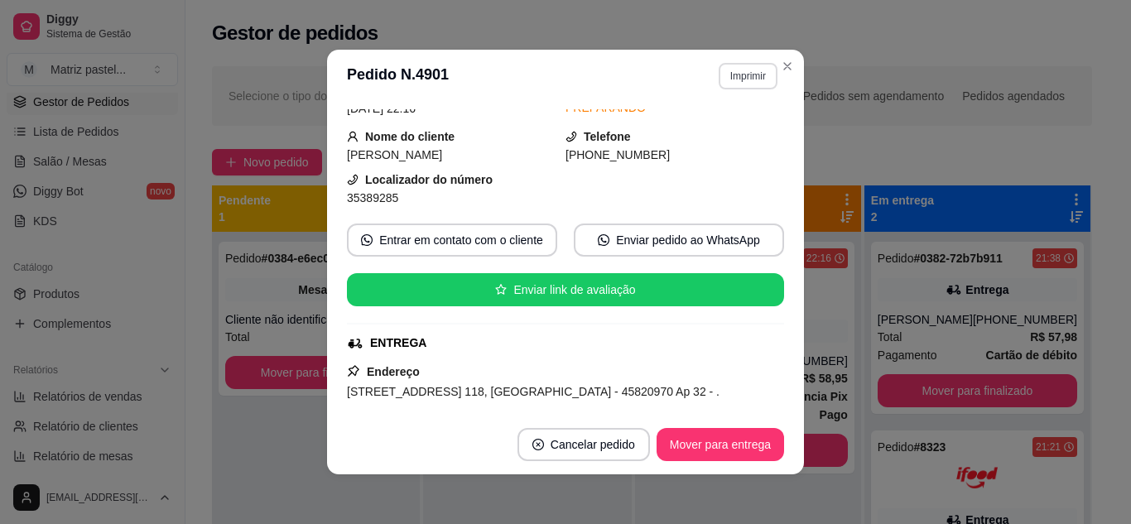
click at [735, 82] on button "Imprimir" at bounding box center [748, 76] width 59 height 27
click at [734, 136] on button "IMPRESSORA" at bounding box center [712, 134] width 116 height 26
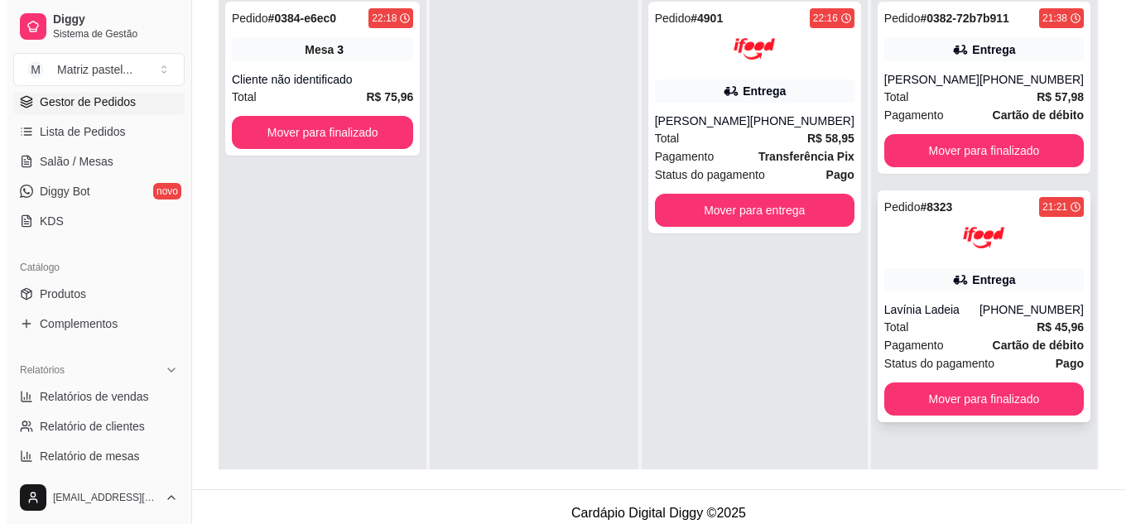
scroll to position [248, 0]
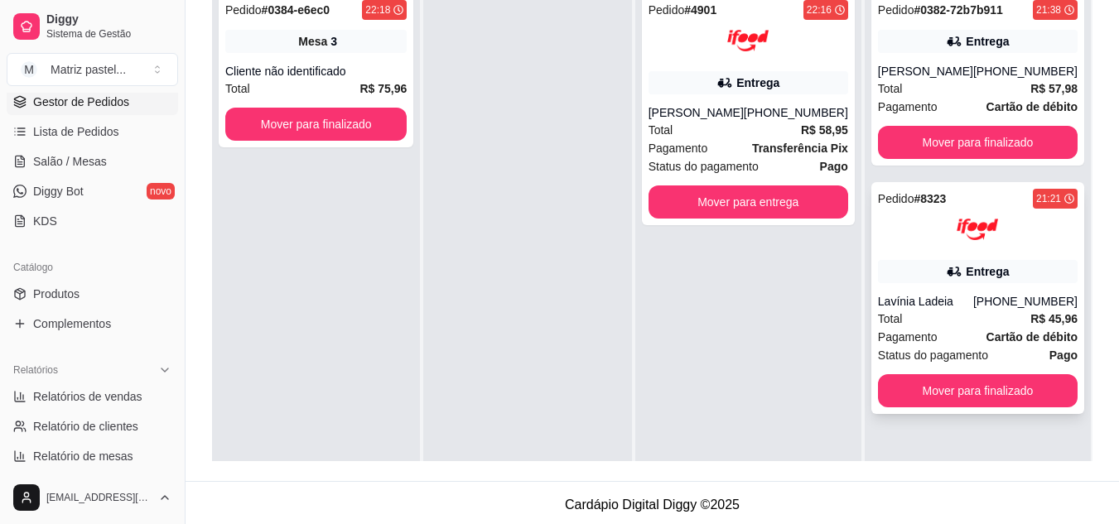
click at [1011, 301] on div "[PHONE_NUMBER]" at bounding box center [1025, 301] width 104 height 17
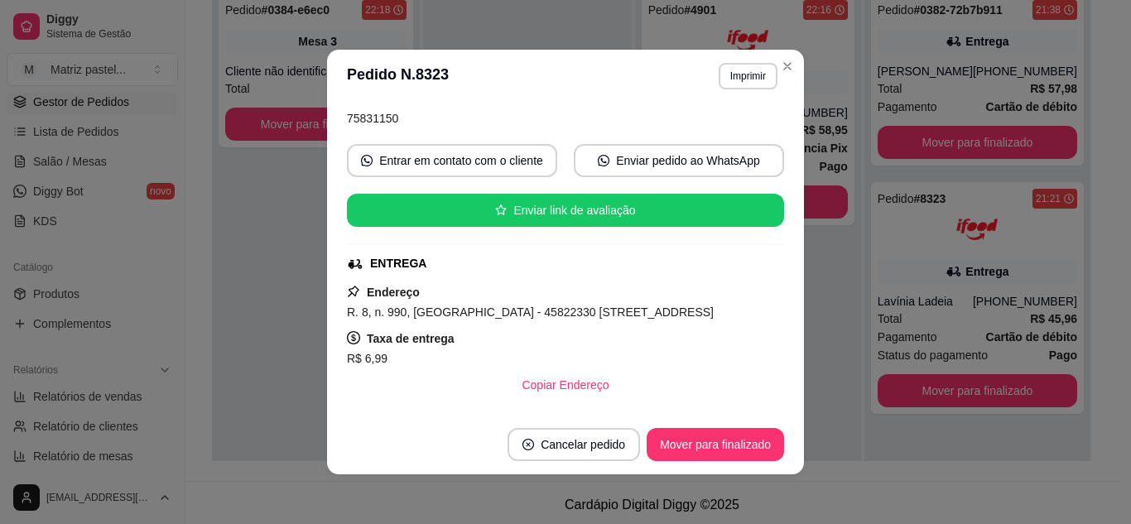
scroll to position [166, 0]
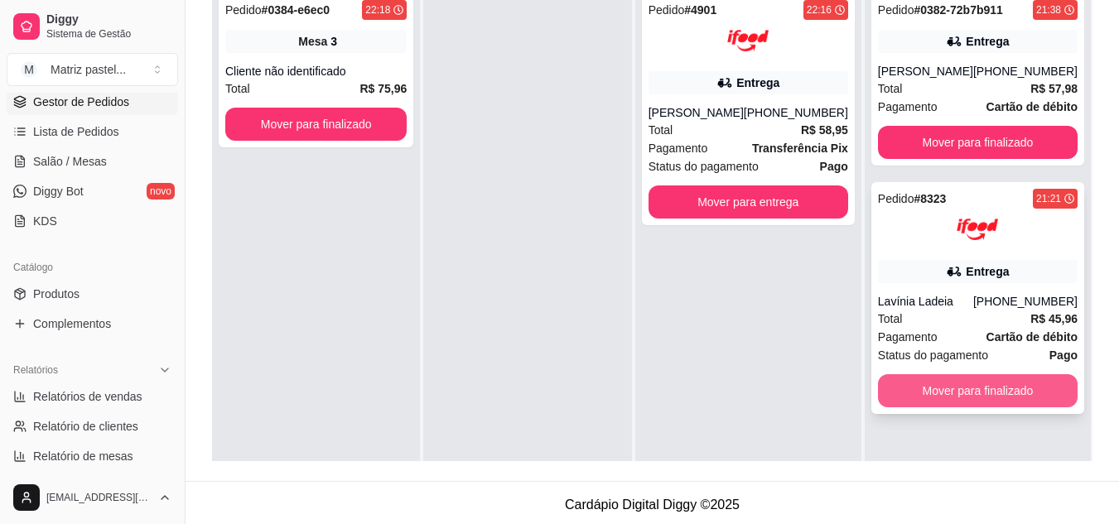
click at [978, 398] on button "Mover para finalizado" at bounding box center [978, 390] width 200 height 33
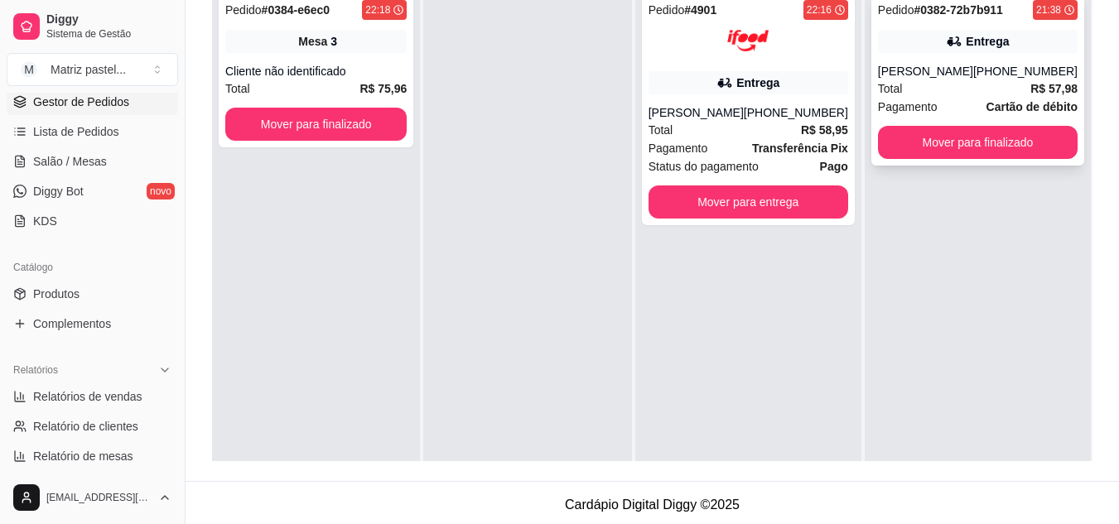
click at [957, 46] on icon at bounding box center [954, 41] width 17 height 17
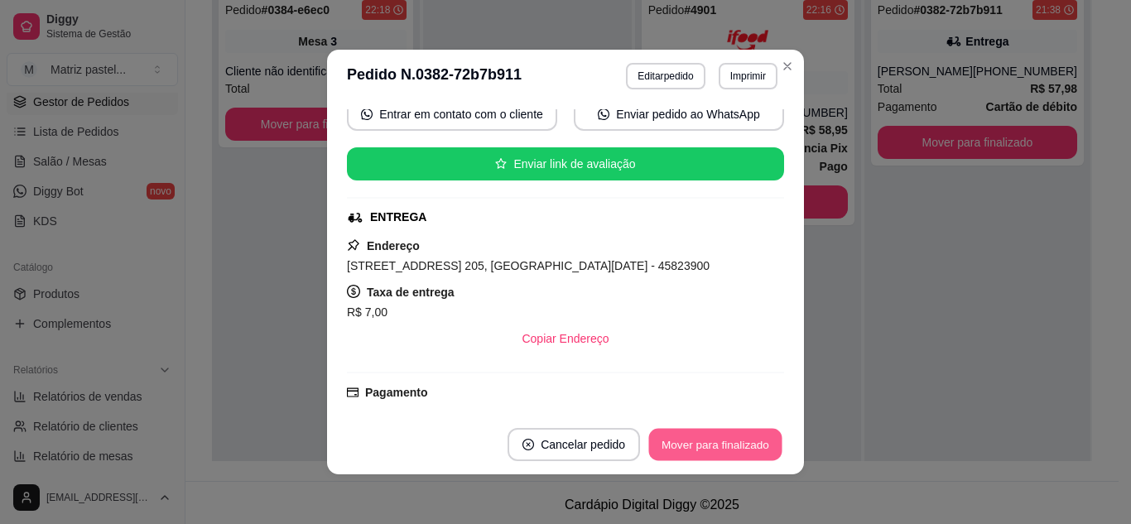
click at [691, 451] on button "Mover para finalizado" at bounding box center [715, 445] width 133 height 32
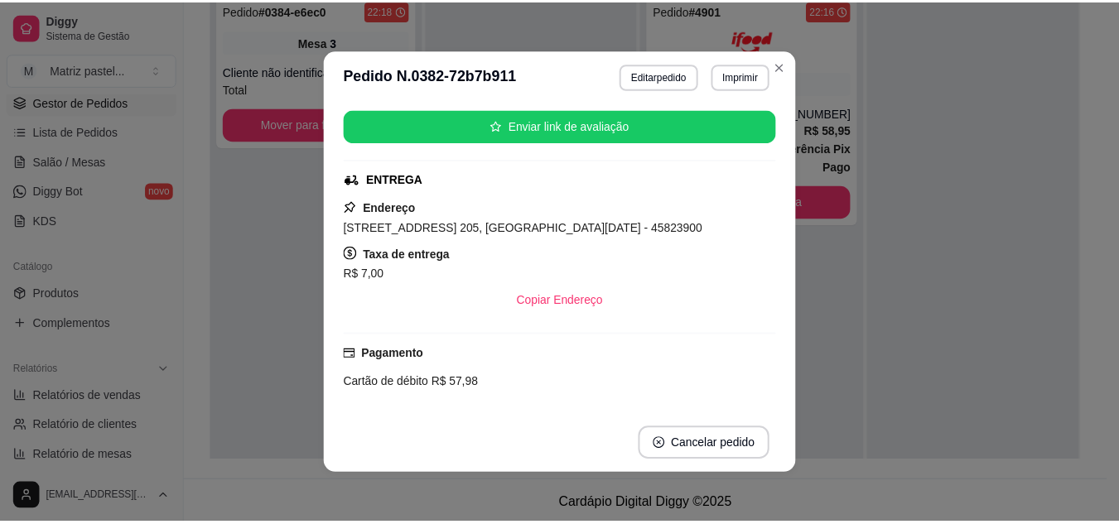
scroll to position [128, 0]
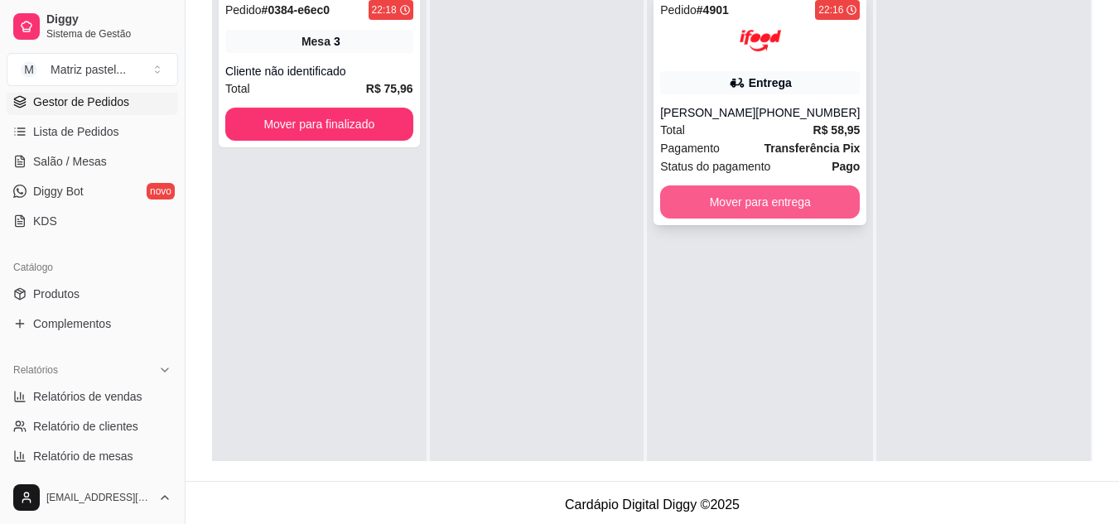
click at [831, 195] on button "Mover para entrega" at bounding box center [760, 202] width 200 height 33
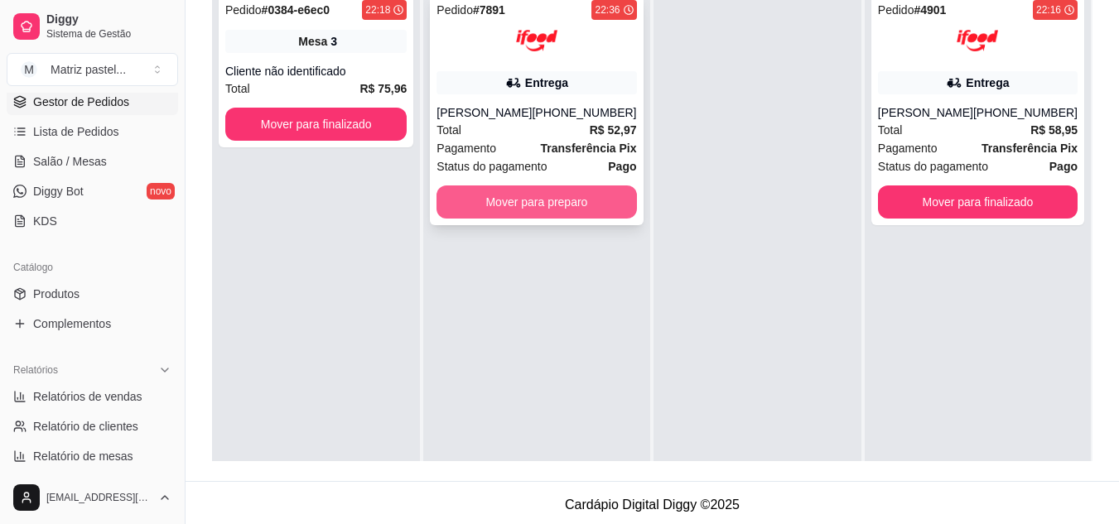
click at [500, 199] on button "Mover para preparo" at bounding box center [537, 202] width 200 height 33
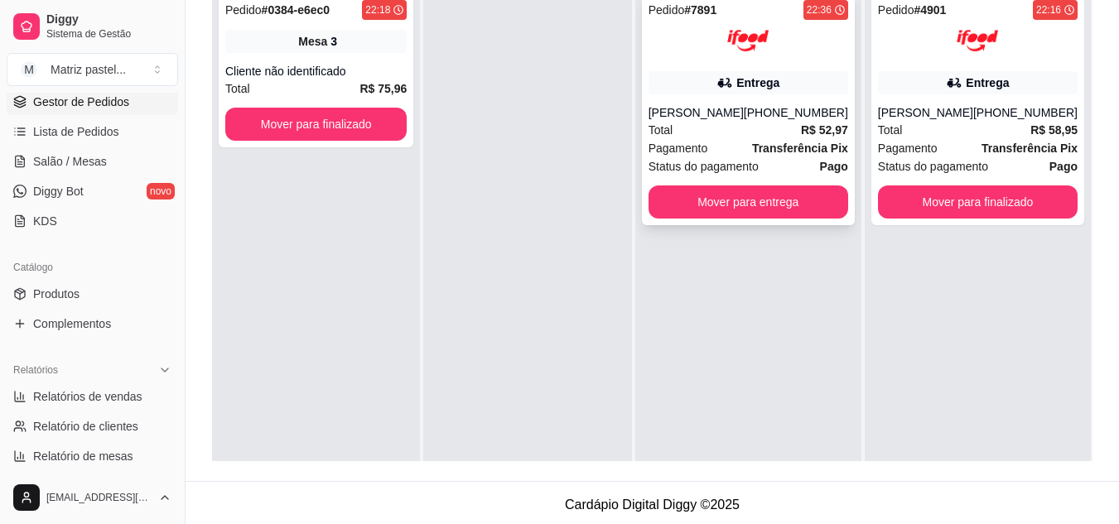
click at [748, 89] on div "Entrega" at bounding box center [757, 83] width 43 height 17
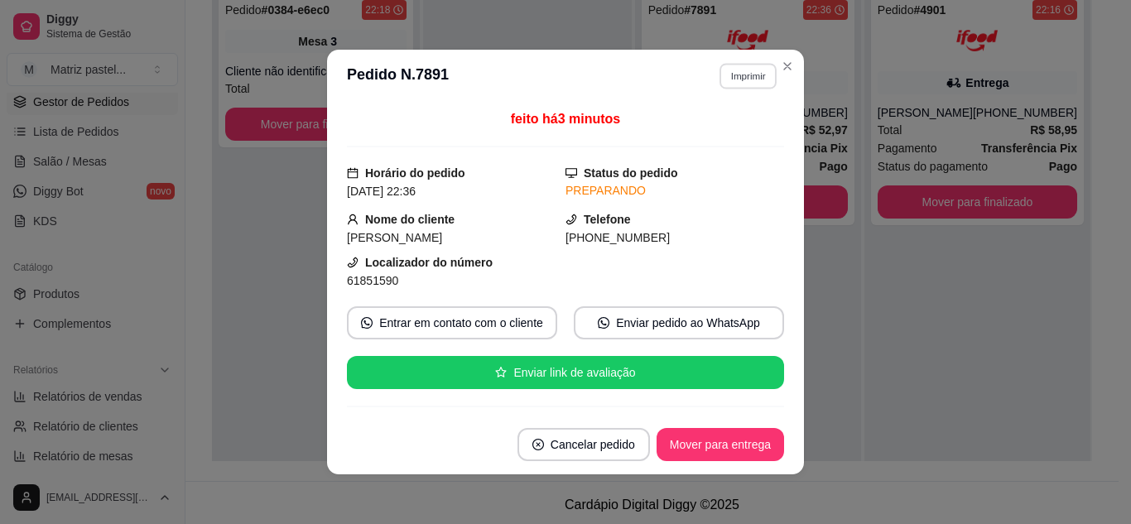
click at [755, 67] on button "Imprimir" at bounding box center [748, 76] width 57 height 26
click at [721, 133] on button "IMPRESSORA" at bounding box center [713, 134] width 120 height 27
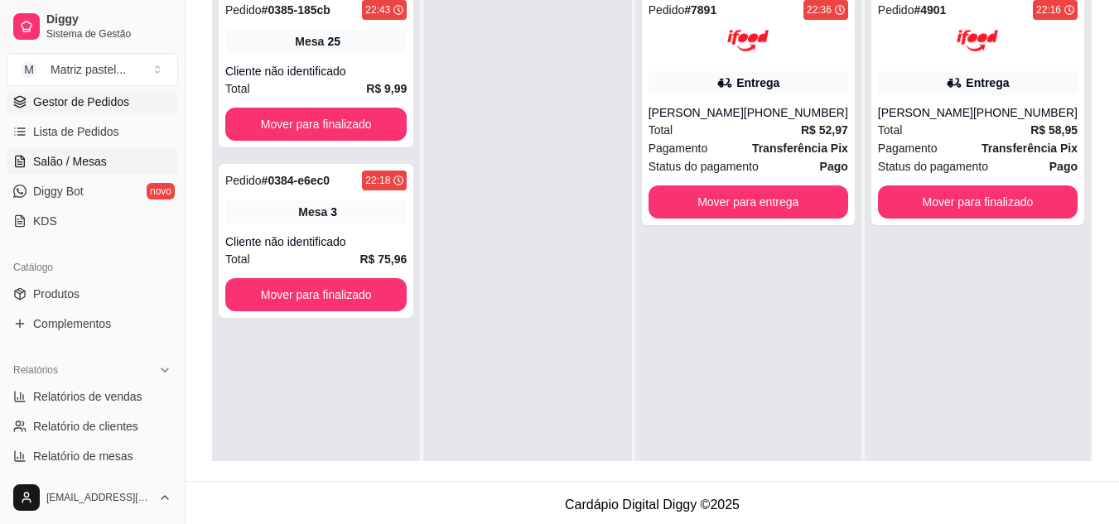
click at [94, 162] on span "Salão / Mesas" at bounding box center [70, 161] width 74 height 17
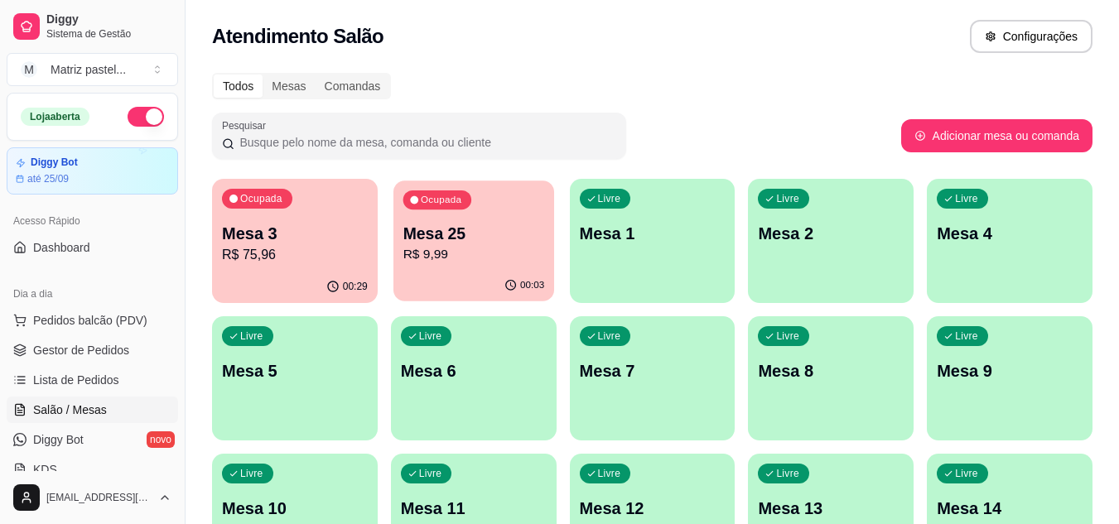
click at [403, 258] on p "R$ 9,99" at bounding box center [474, 254] width 142 height 19
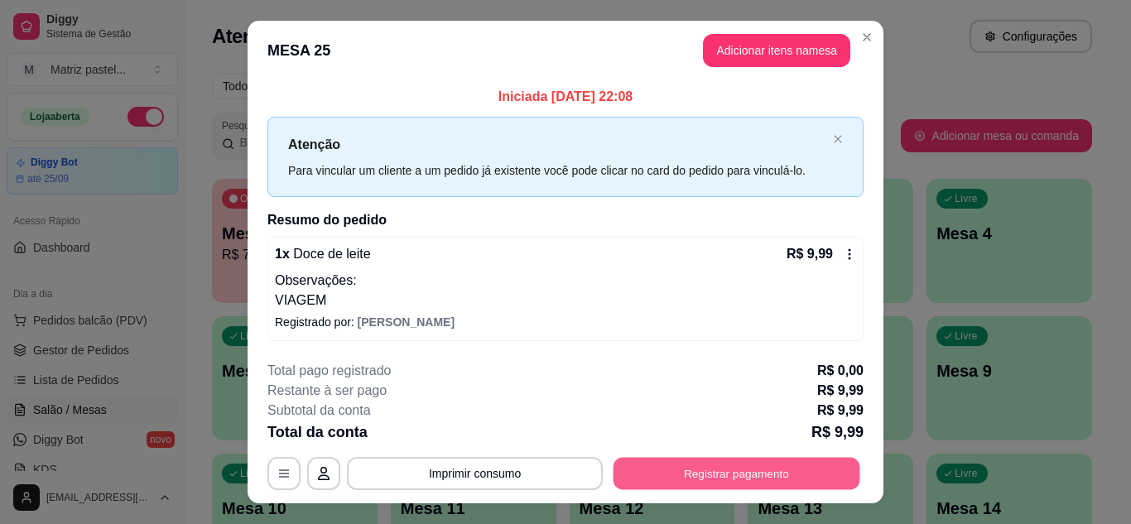
click at [708, 483] on button "Registrar pagamento" at bounding box center [737, 474] width 247 height 32
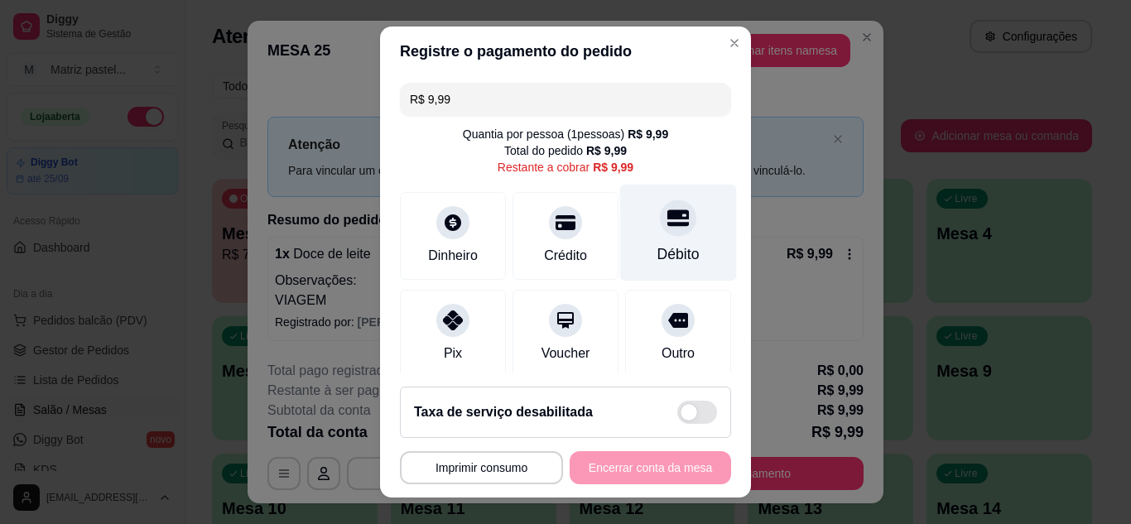
click at [661, 260] on div "Débito" at bounding box center [679, 255] width 42 height 22
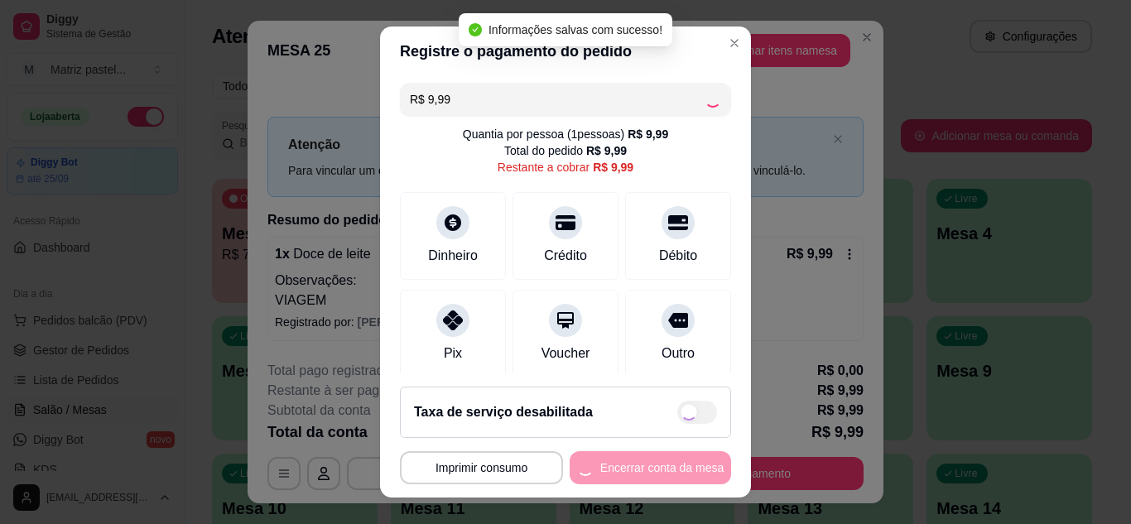
type input "R$ 0,00"
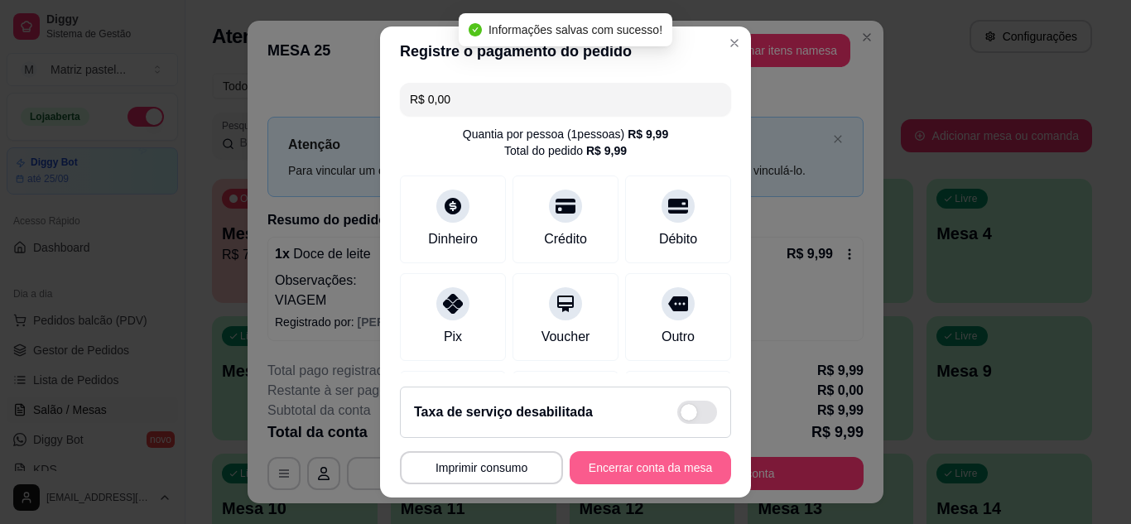
click at [655, 464] on button "Encerrar conta da mesa" at bounding box center [651, 467] width 162 height 33
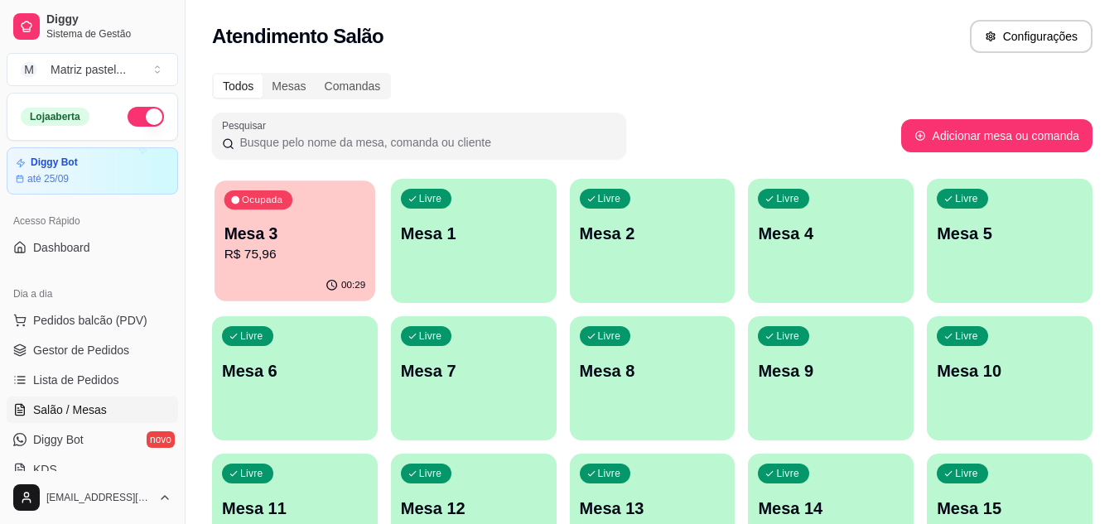
click at [313, 223] on p "Mesa 3" at bounding box center [295, 234] width 142 height 22
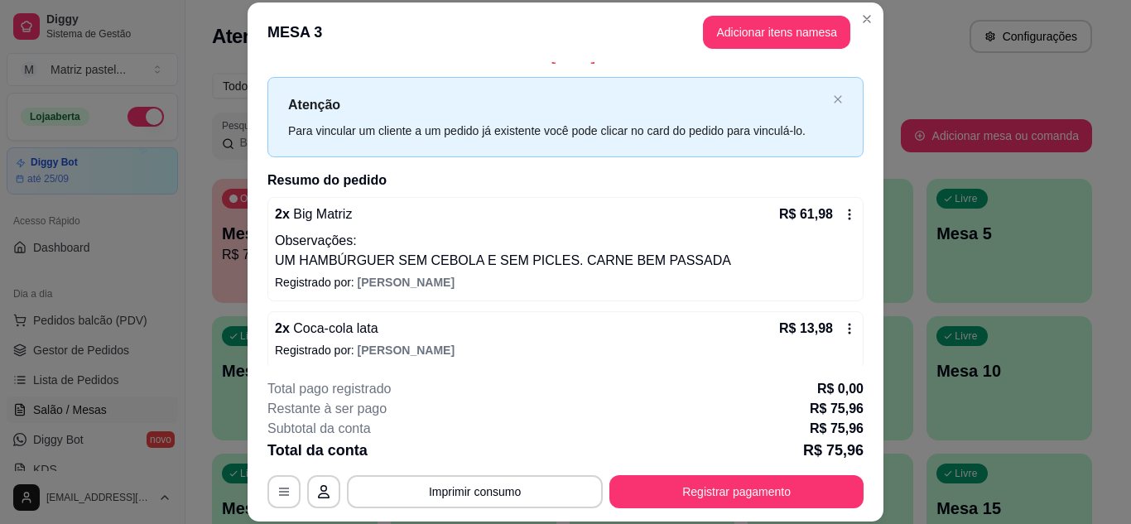
scroll to position [31, 0]
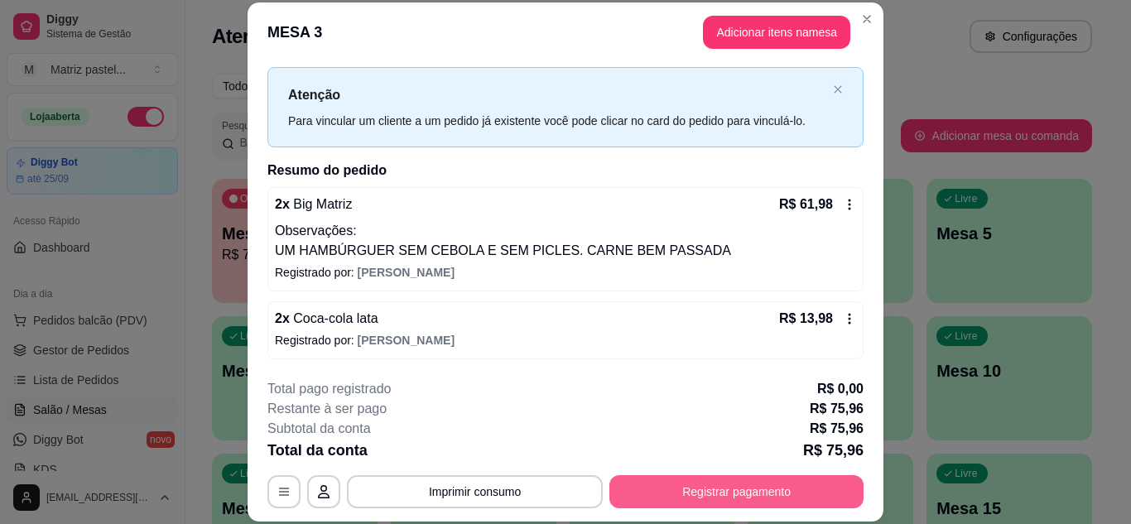
click at [665, 486] on button "Registrar pagamento" at bounding box center [737, 491] width 254 height 33
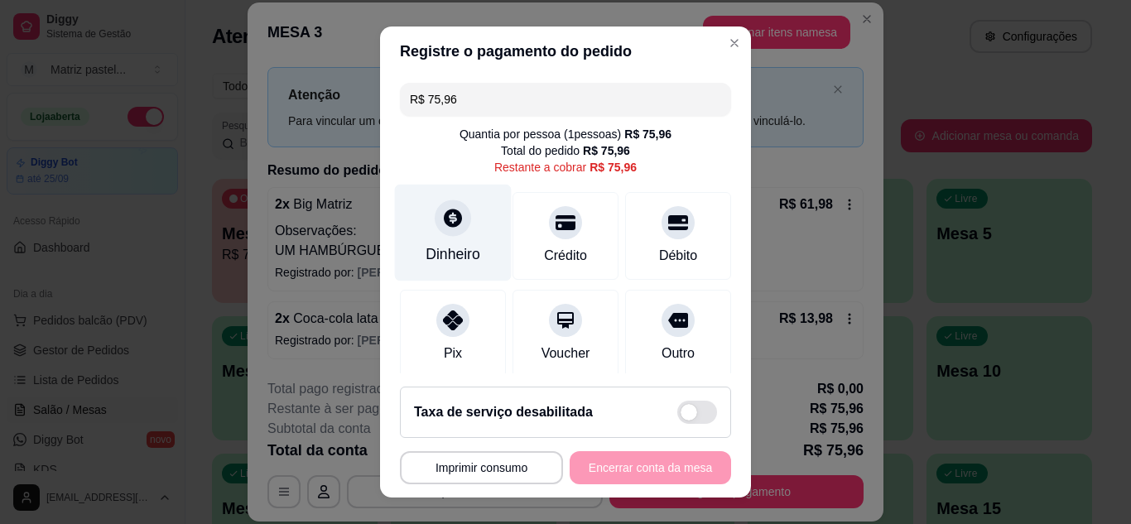
click at [445, 223] on icon at bounding box center [453, 218] width 18 height 18
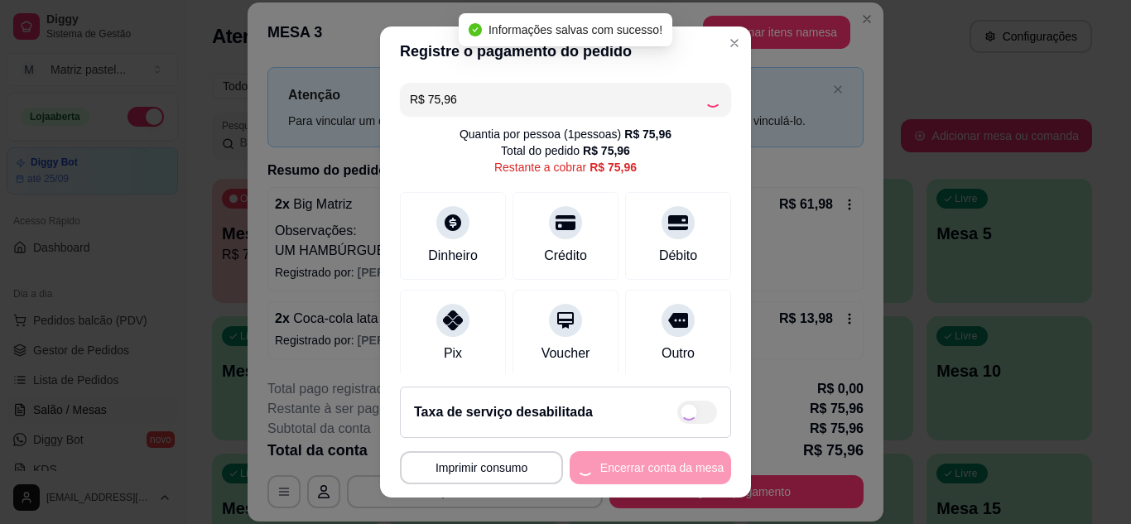
type input "R$ 0,00"
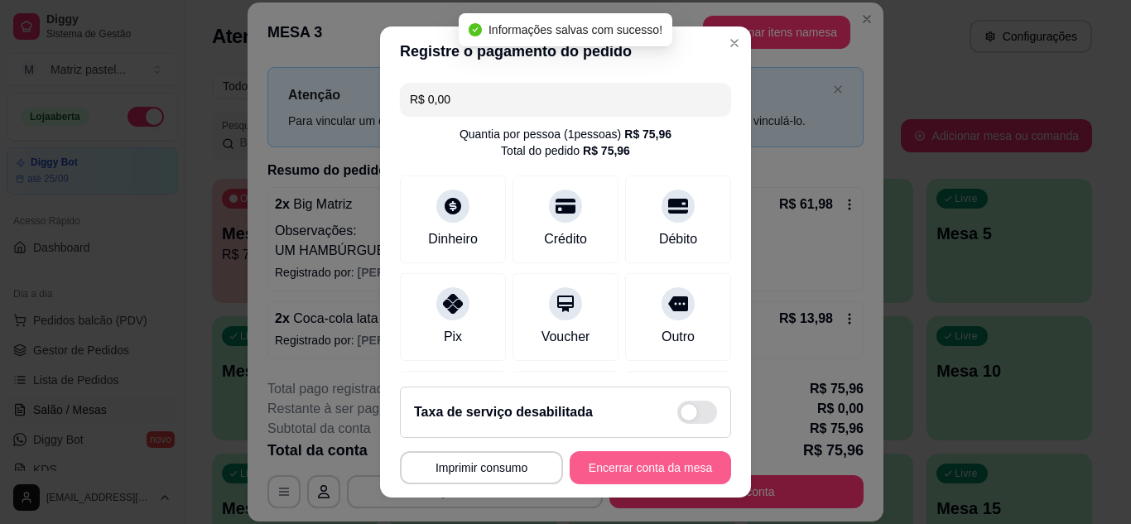
click at [649, 481] on button "Encerrar conta da mesa" at bounding box center [651, 467] width 162 height 33
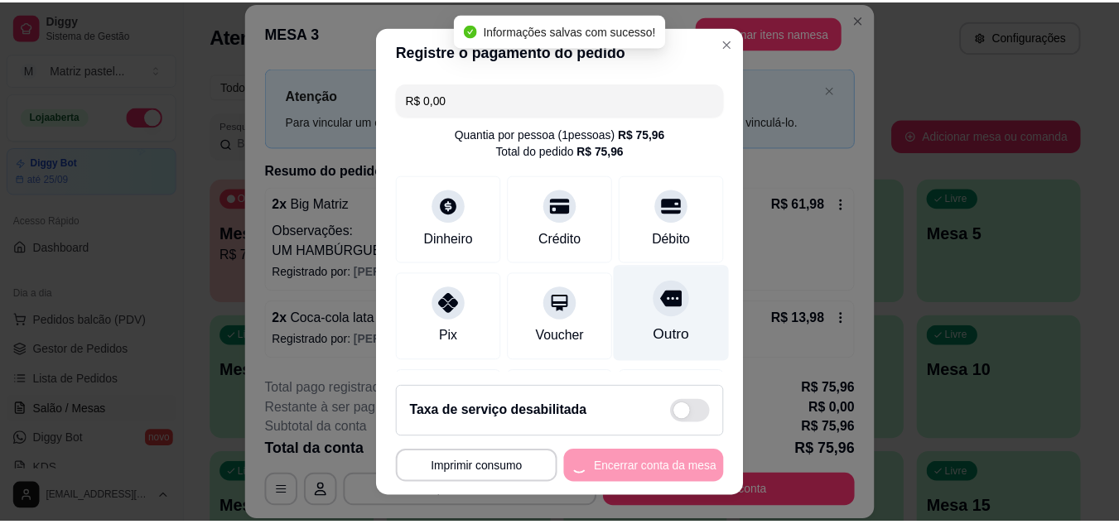
scroll to position [0, 0]
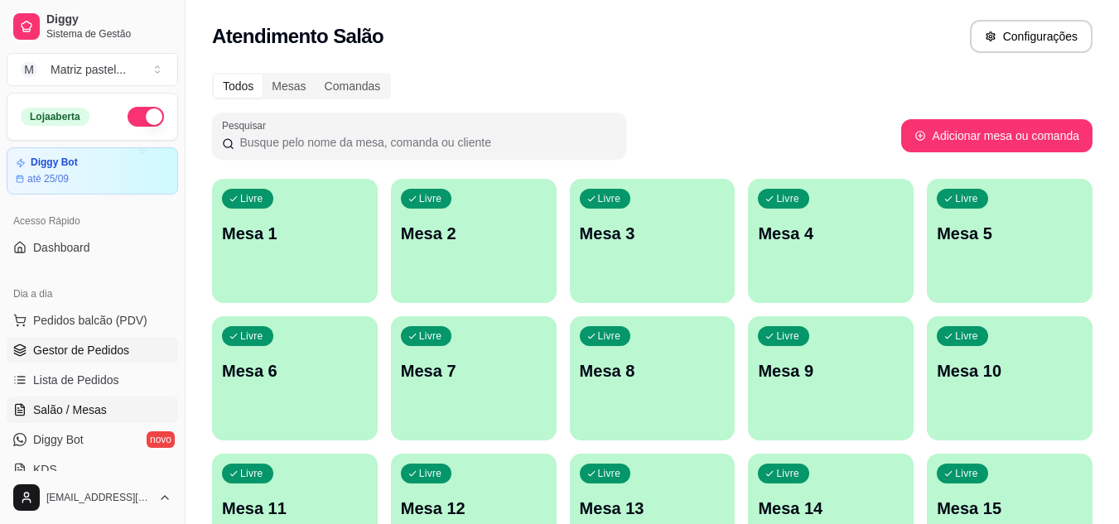
click at [56, 343] on span "Gestor de Pedidos" at bounding box center [81, 350] width 96 height 17
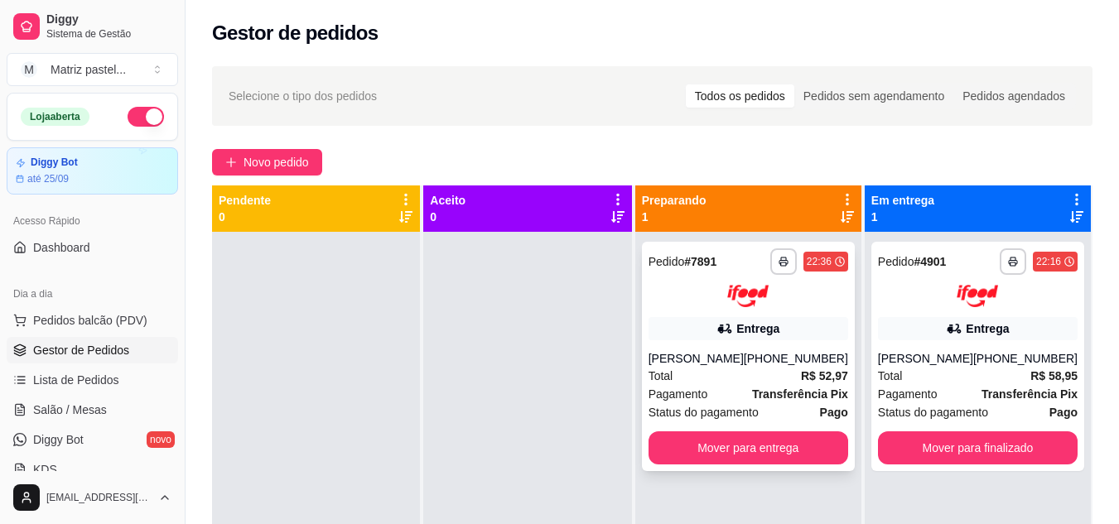
click at [773, 372] on div "Total R$ 52,97" at bounding box center [749, 376] width 200 height 18
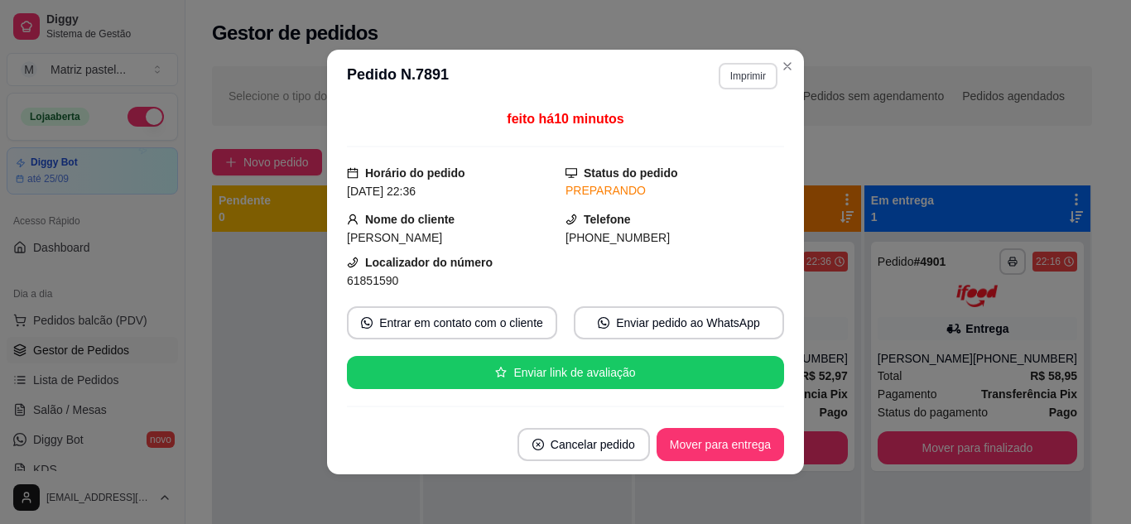
click at [721, 74] on button "Imprimir" at bounding box center [748, 76] width 59 height 27
click at [799, 65] on body "**********" at bounding box center [559, 262] width 1119 height 524
click at [787, 66] on icon "Close" at bounding box center [787, 66] width 13 height 13
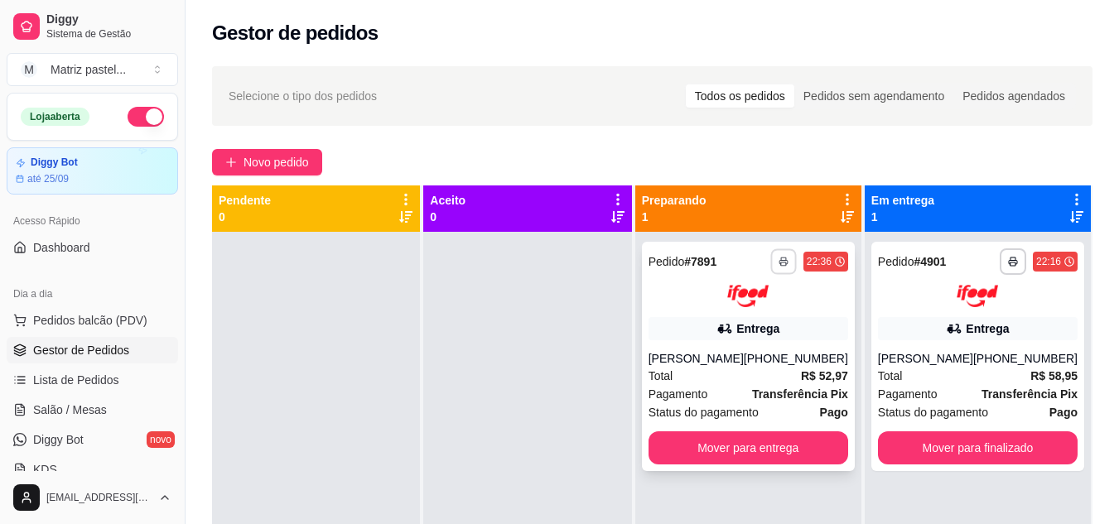
click at [783, 258] on icon "button" at bounding box center [784, 262] width 10 height 10
click at [733, 326] on button "IMPRESSORA" at bounding box center [739, 319] width 120 height 27
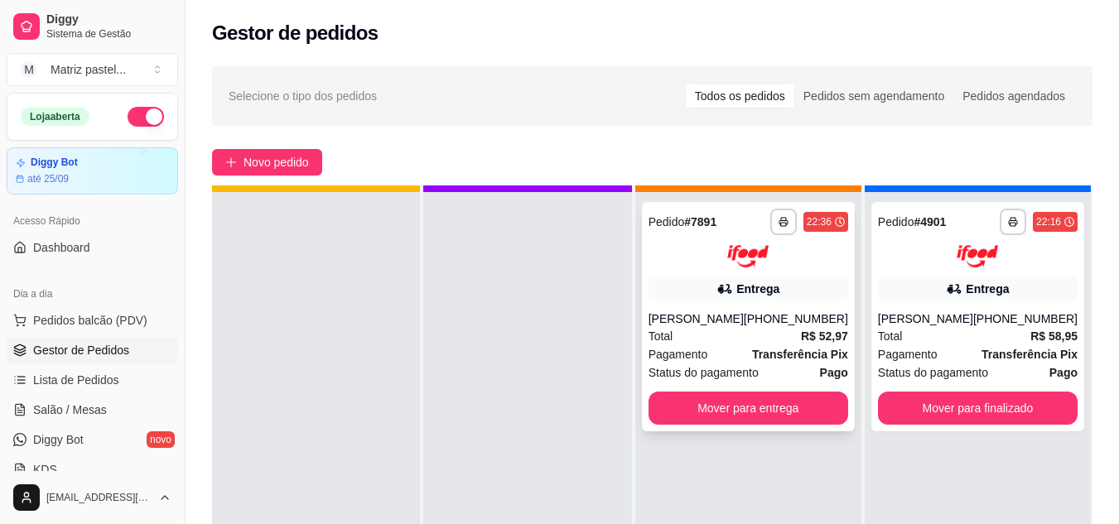
scroll to position [46, 0]
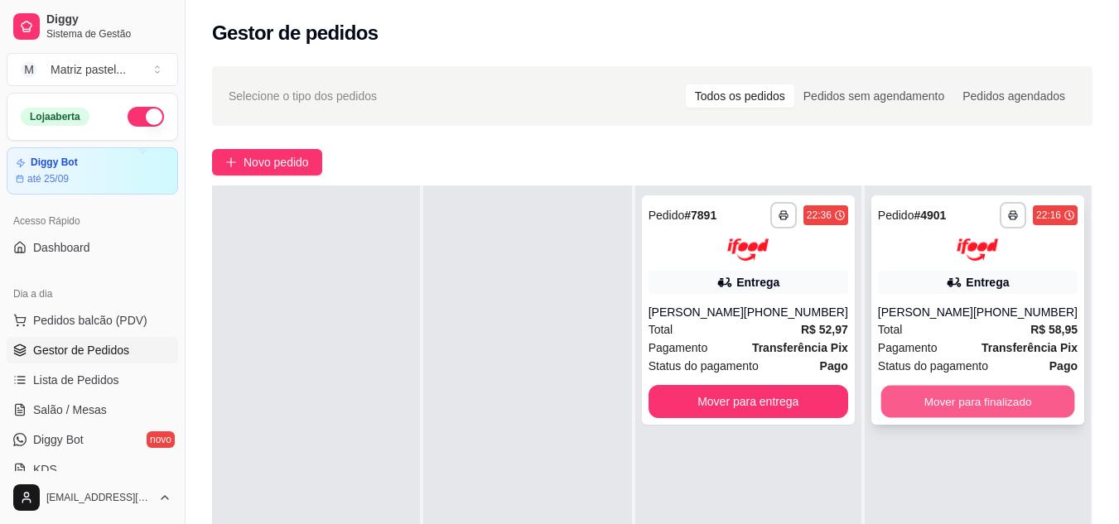
click at [955, 398] on button "Mover para finalizado" at bounding box center [977, 401] width 194 height 32
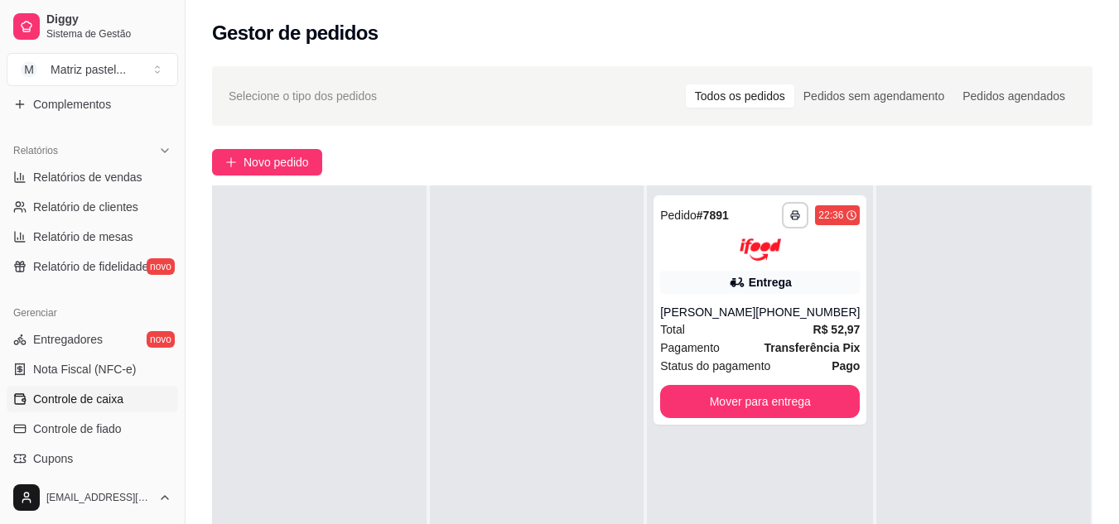
scroll to position [497, 0]
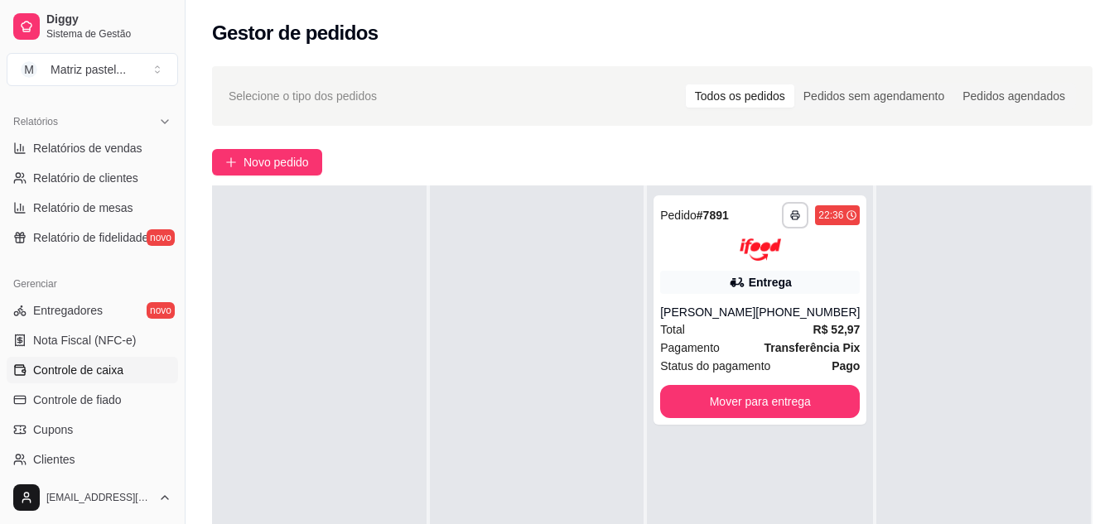
click at [93, 377] on span "Controle de caixa" at bounding box center [78, 370] width 90 height 17
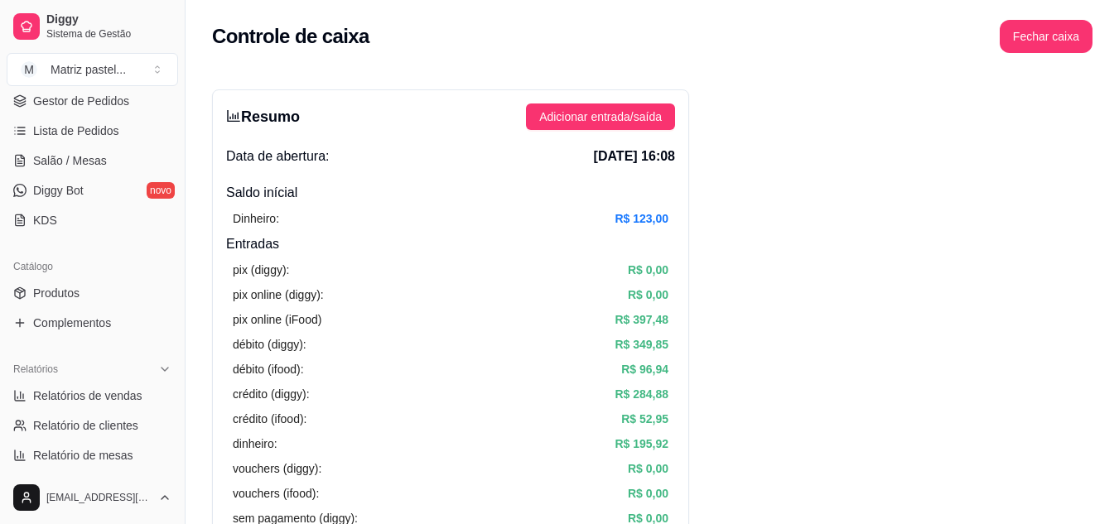
scroll to position [83, 0]
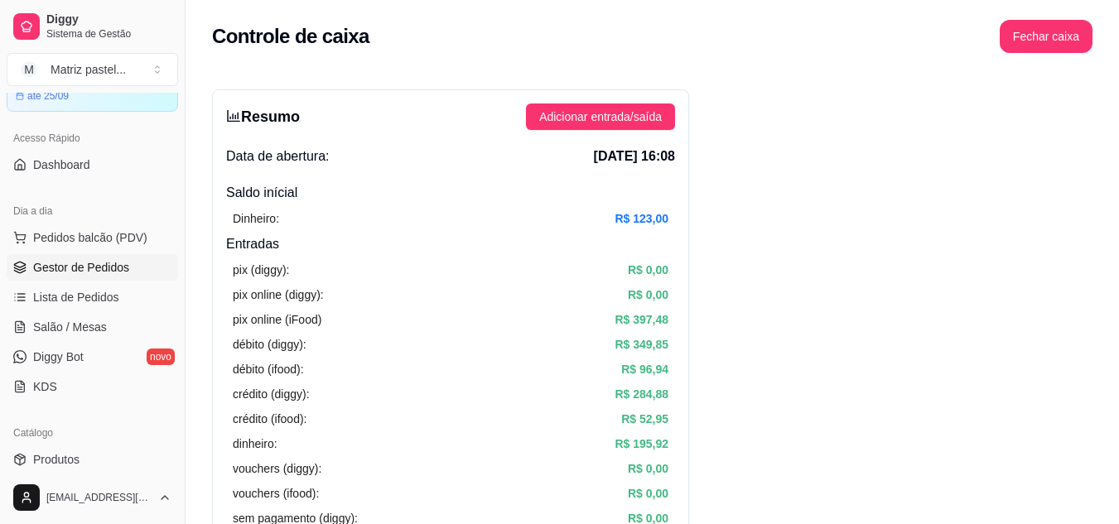
click at [94, 261] on span "Gestor de Pedidos" at bounding box center [81, 267] width 96 height 17
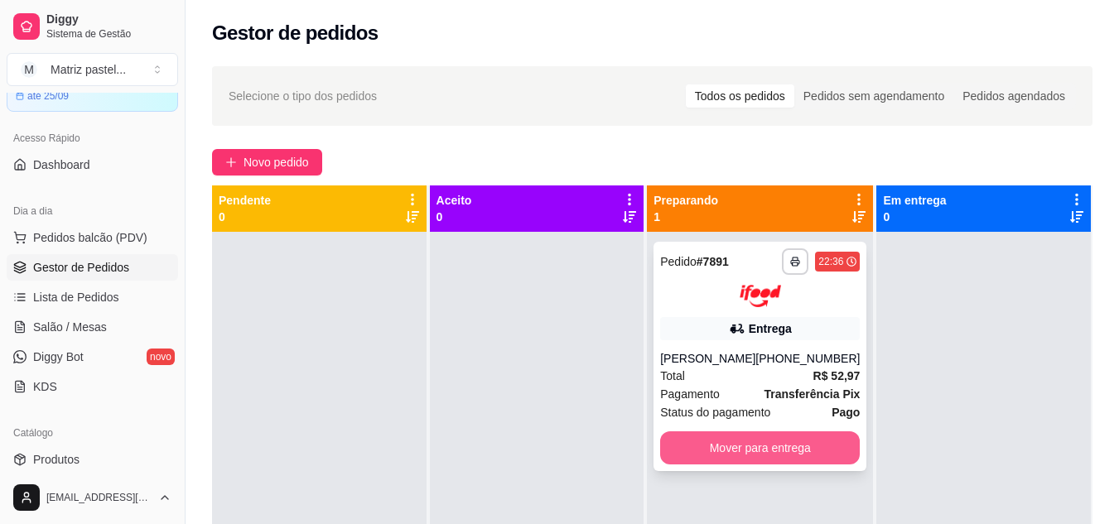
click at [789, 457] on button "Mover para entrega" at bounding box center [760, 448] width 200 height 33
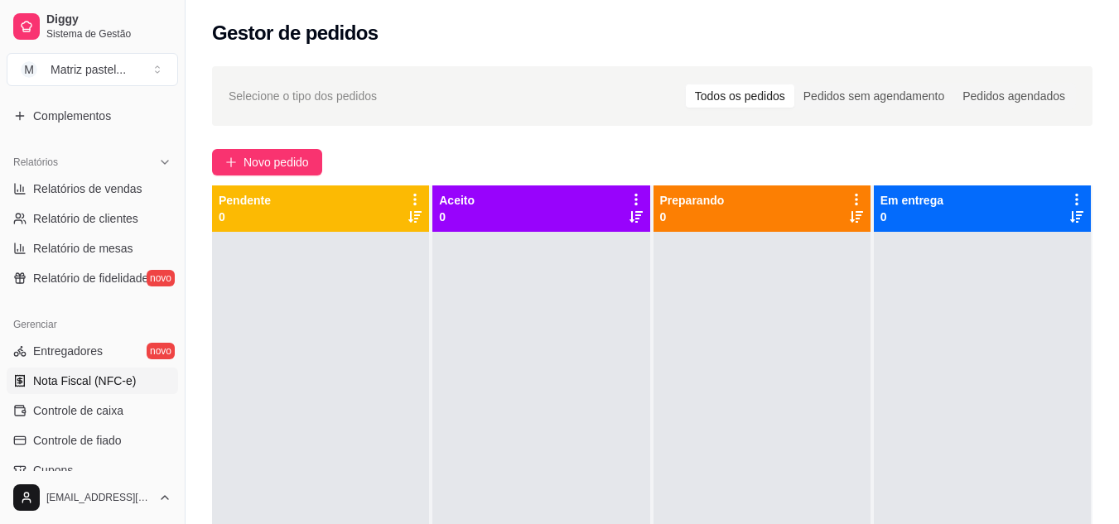
scroll to position [497, 0]
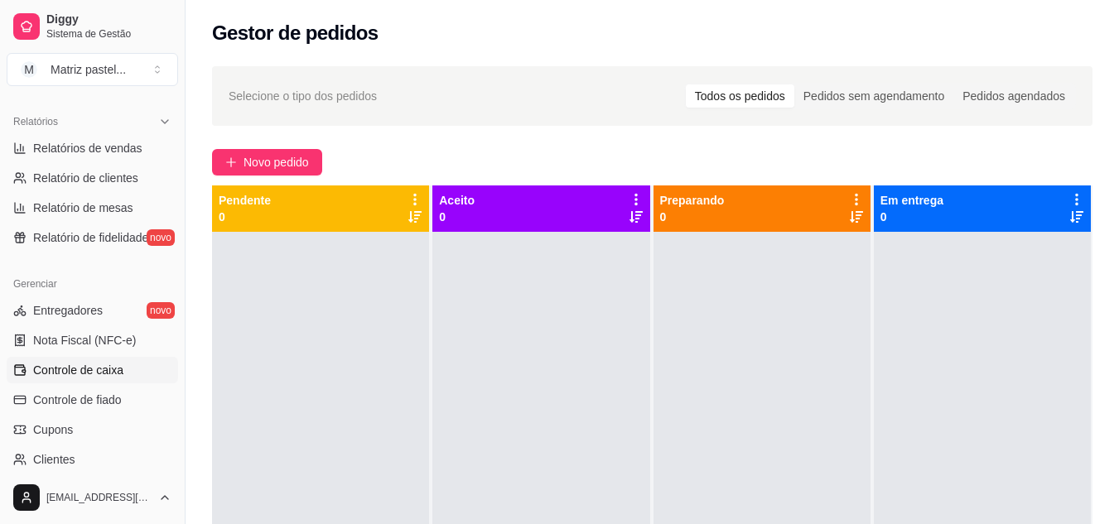
click at [110, 379] on link "Controle de caixa" at bounding box center [92, 370] width 171 height 27
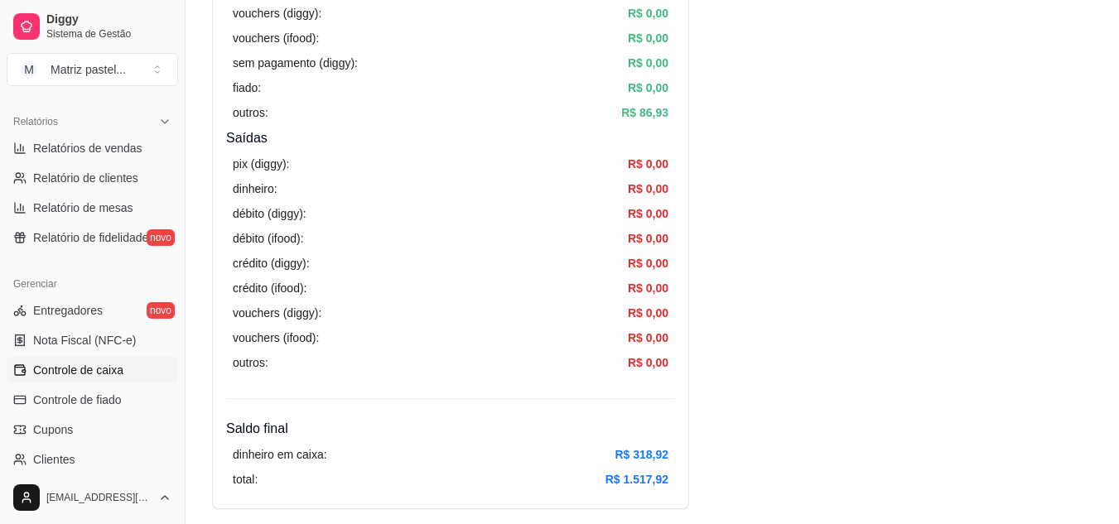
scroll to position [580, 0]
